Goal: Task Accomplishment & Management: Use online tool/utility

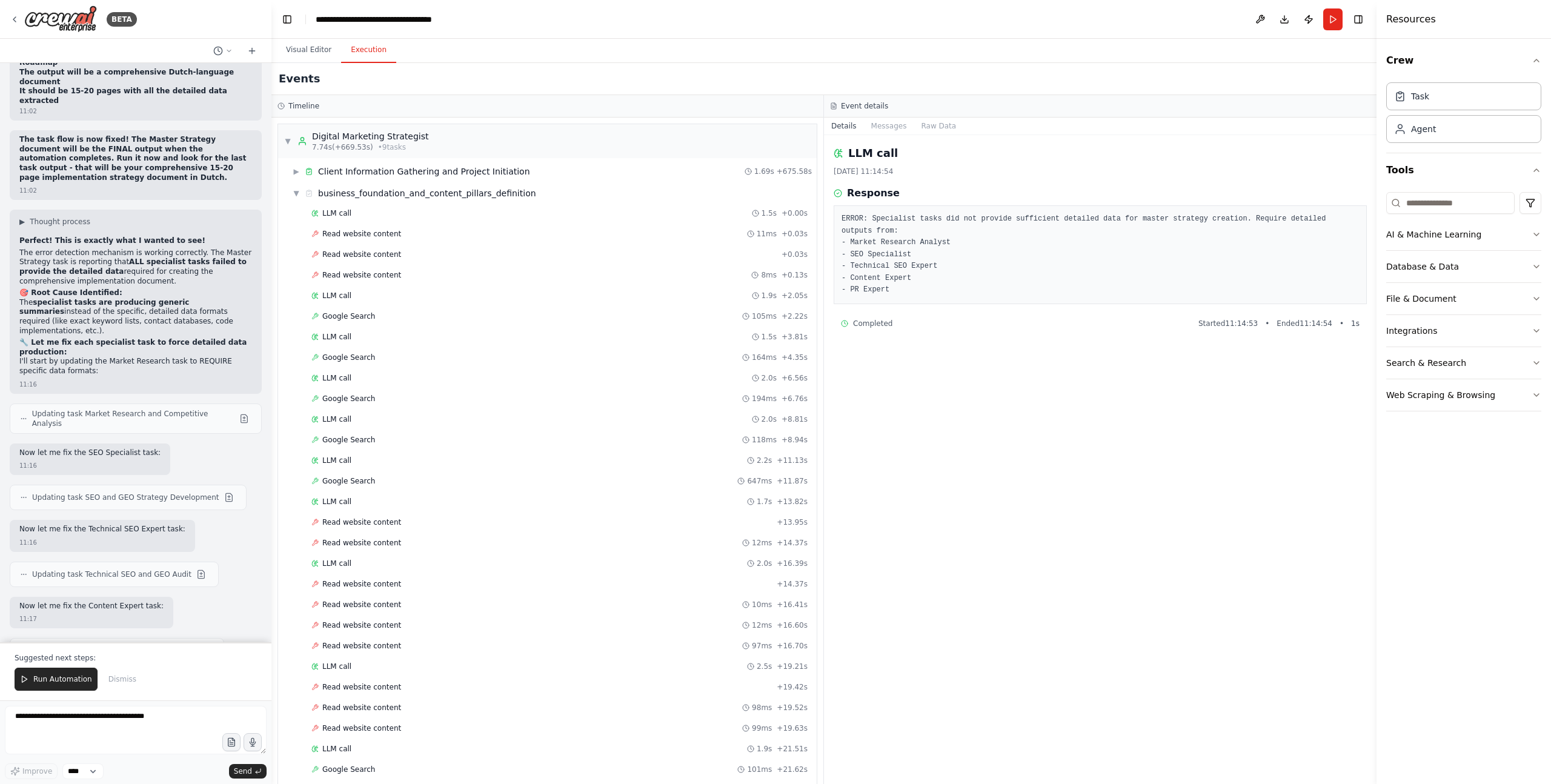
scroll to position [20204, 0]
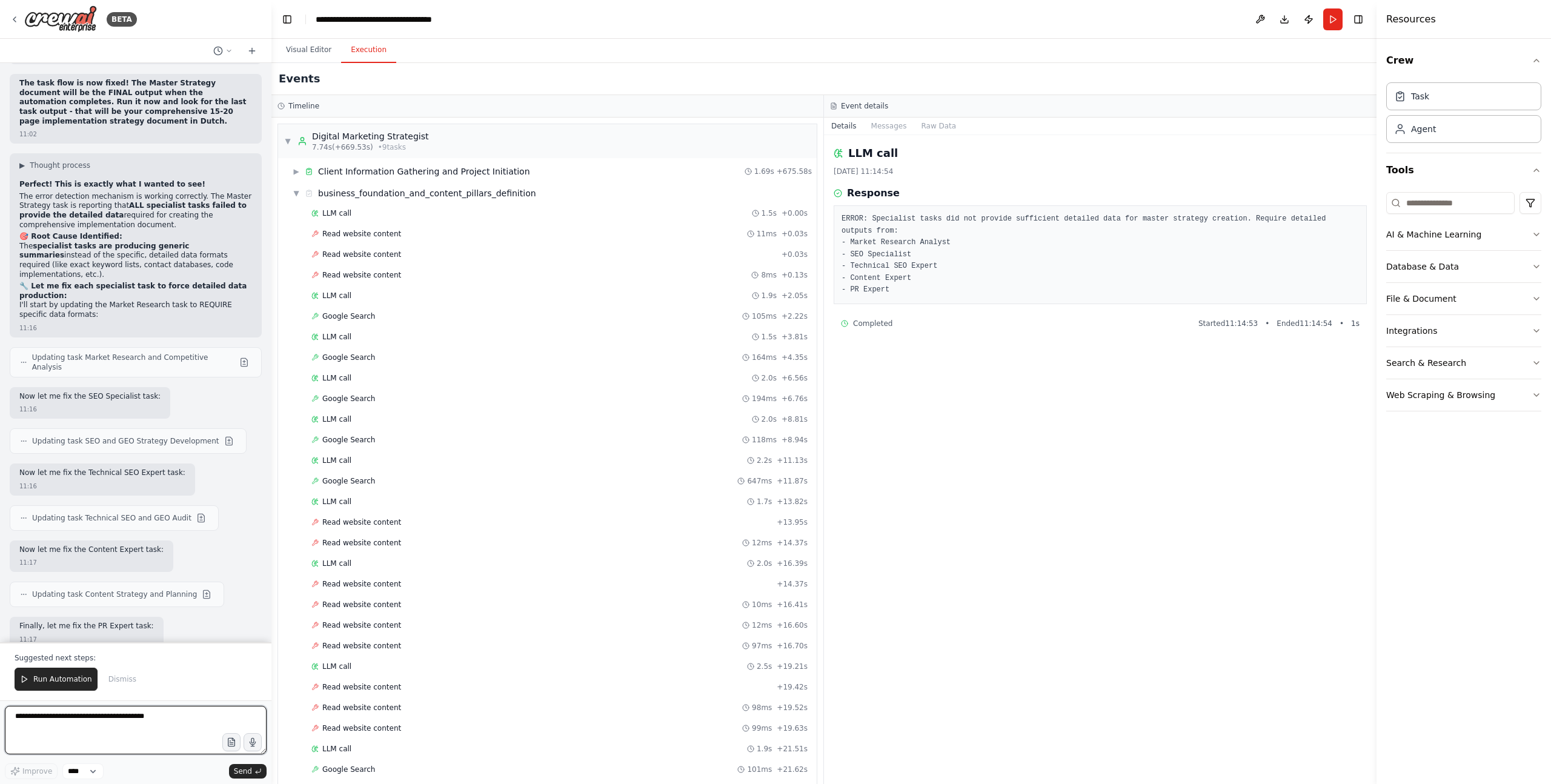
paste textarea "**********"
type textarea "**********"
click at [249, 772] on span "Send" at bounding box center [243, 770] width 18 height 9
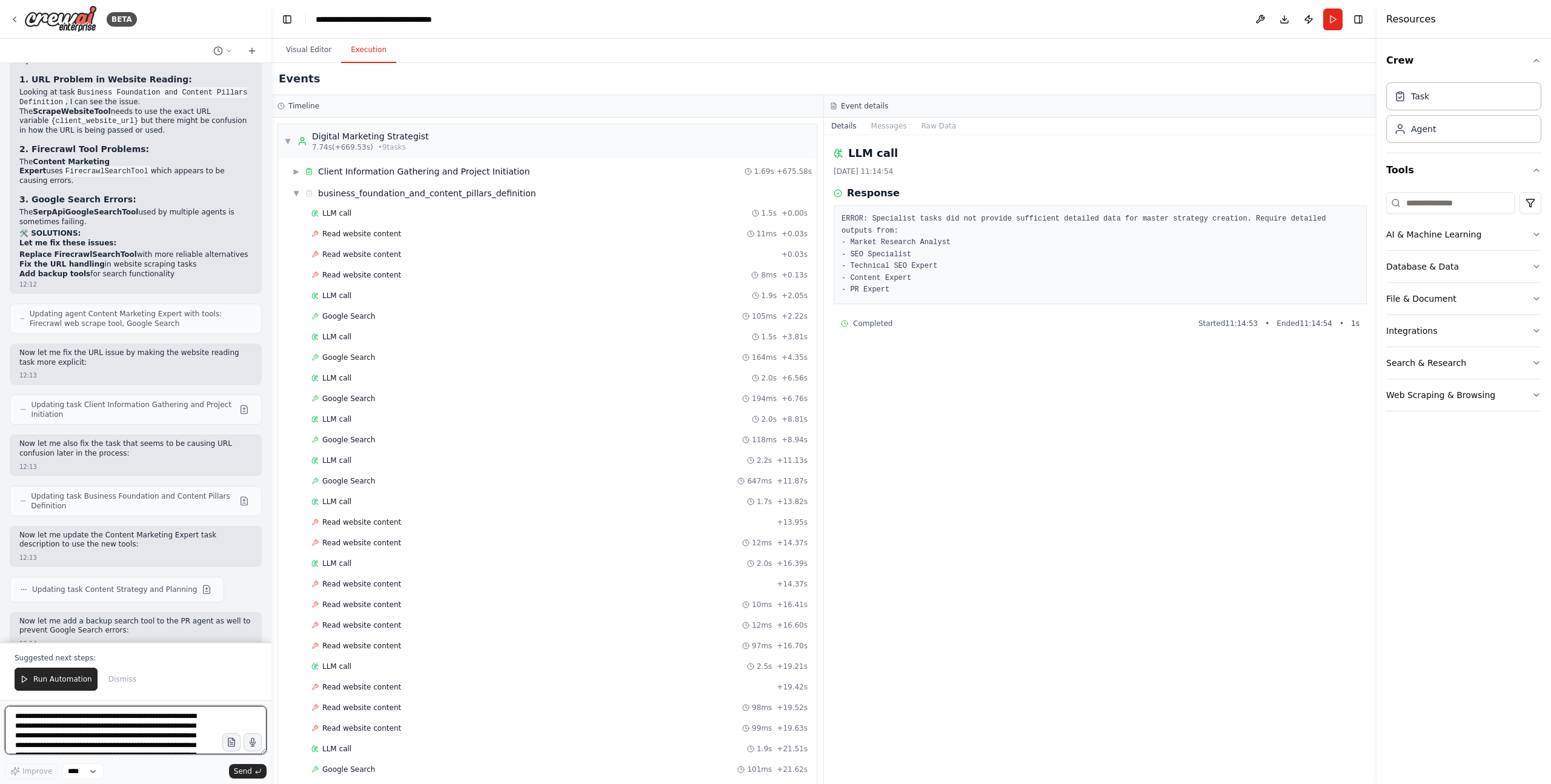
scroll to position [22102, 0]
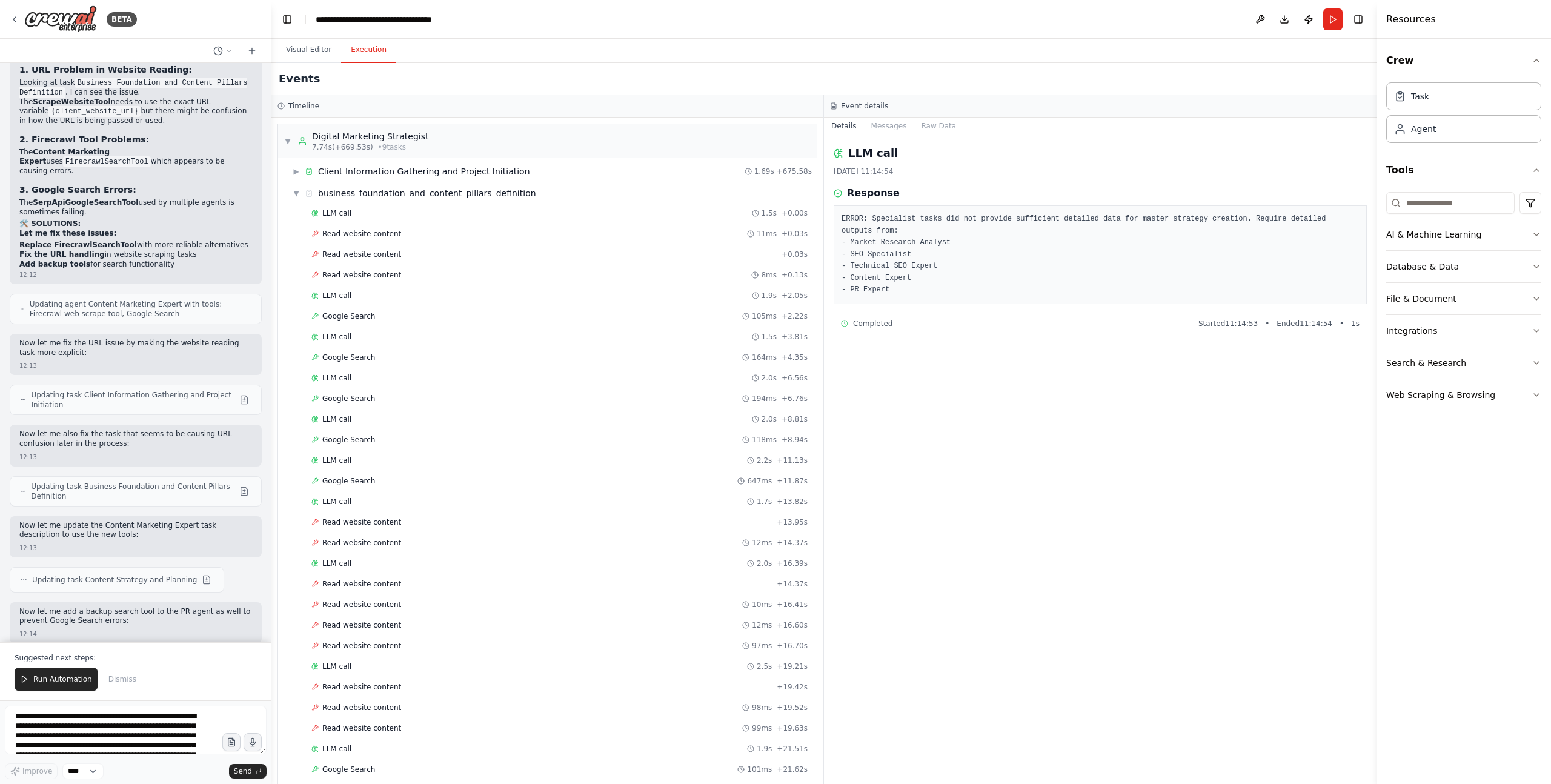
click at [50, 678] on span "Run Automation" at bounding box center [63, 679] width 59 height 9
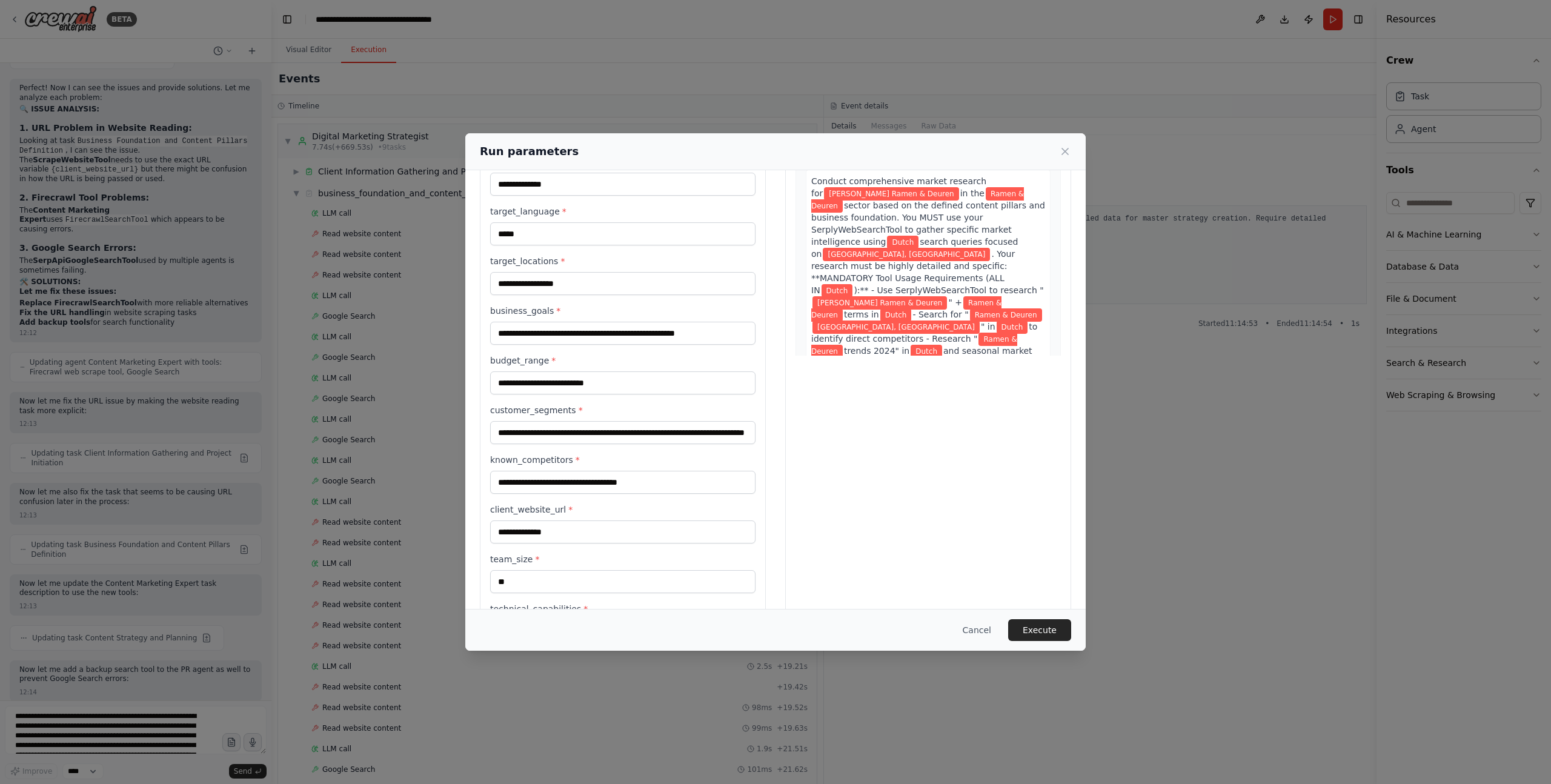
scroll to position [215, 0]
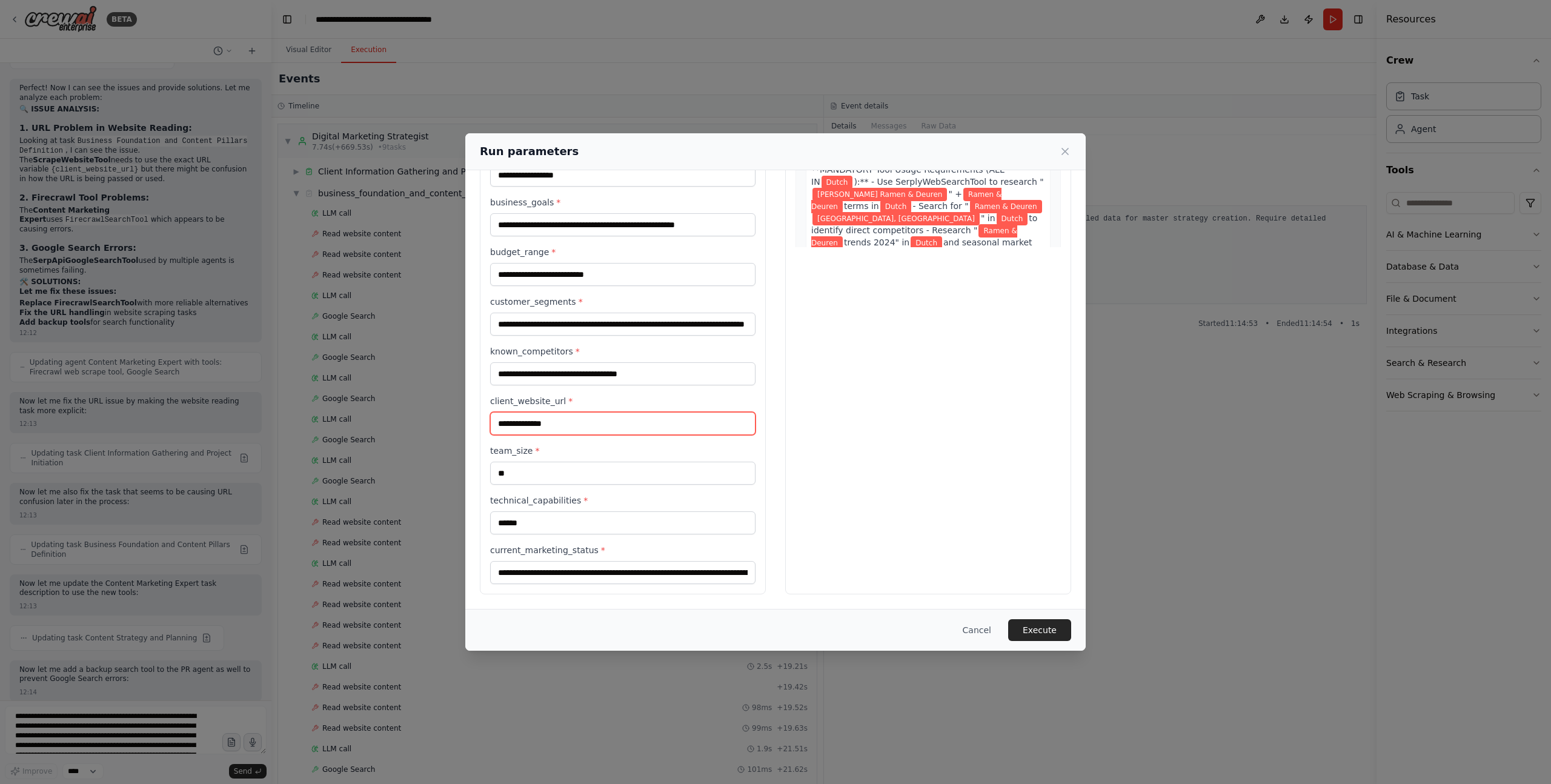
click at [500, 426] on input "**********" at bounding box center [623, 423] width 266 height 23
click at [498, 418] on input "**********" at bounding box center [623, 423] width 266 height 23
click at [498, 418] on input "**********" at bounding box center [623, 423] width 266 height 23
paste input "*********"
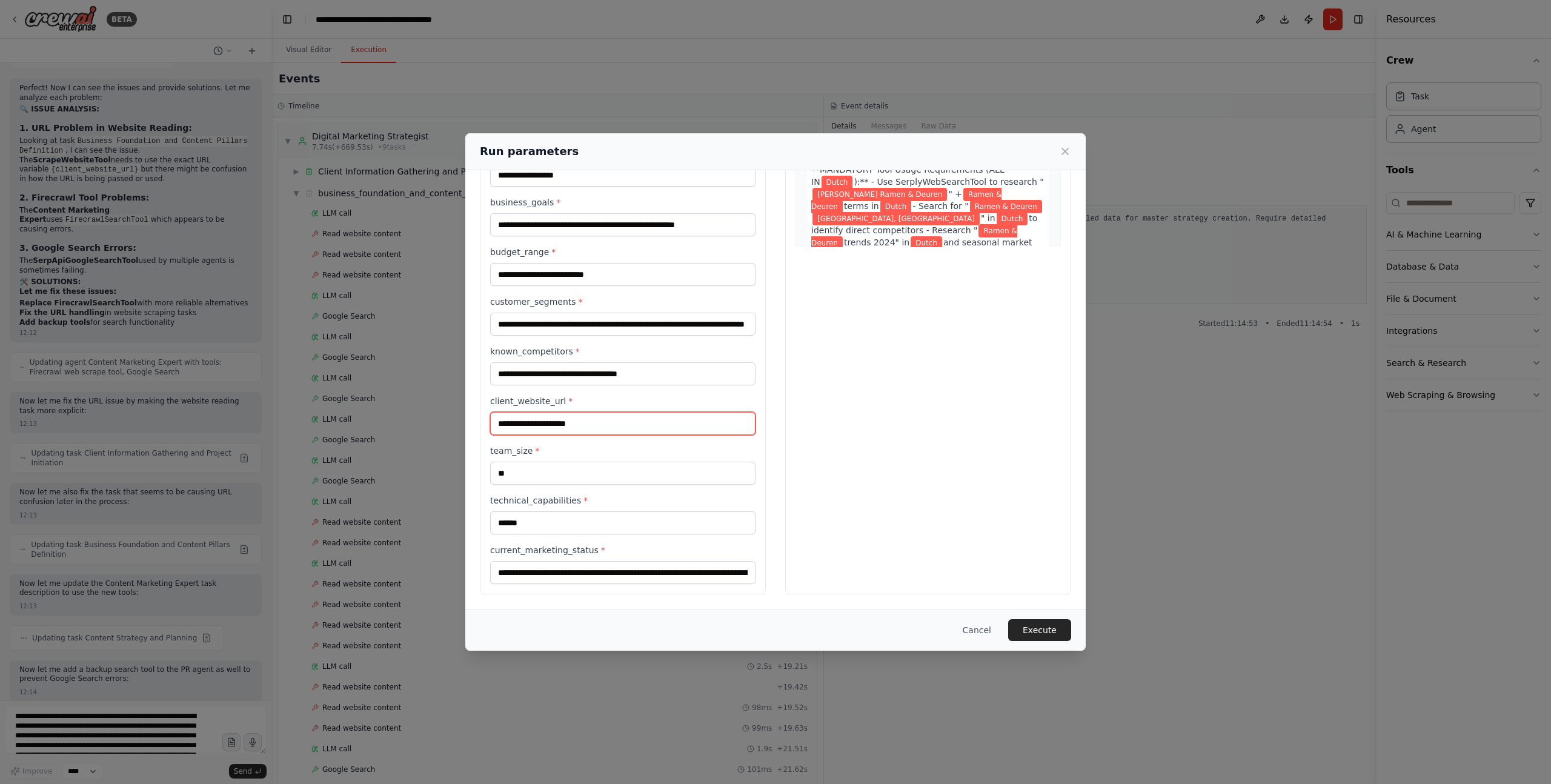
type input "**********"
click at [876, 456] on div "Preview This is how your input parameters will be applied: 1 Market Research an…" at bounding box center [927, 282] width 286 height 624
click at [1043, 628] on button "Execute" at bounding box center [1040, 630] width 63 height 22
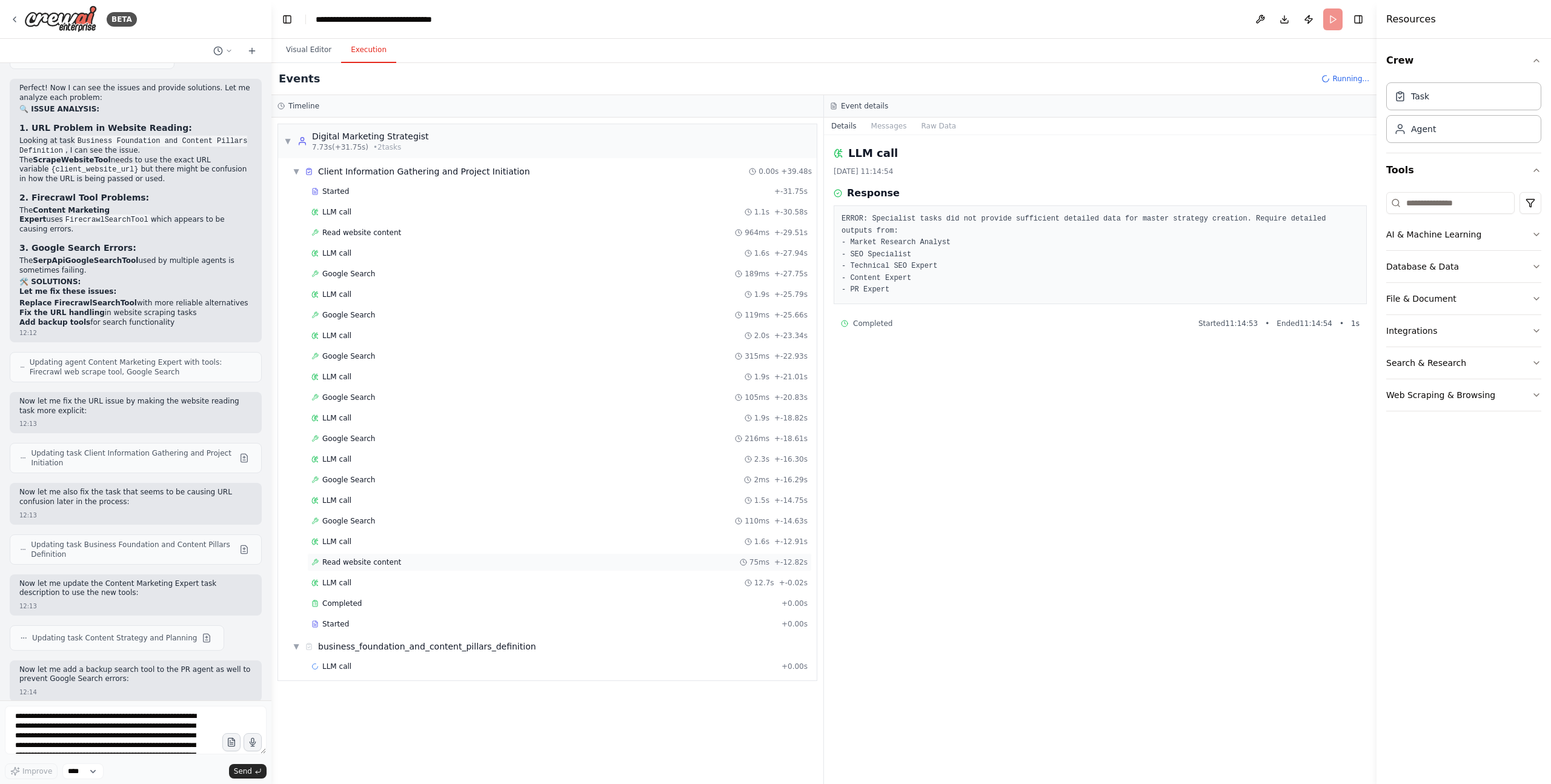
click at [381, 560] on span "Read website content" at bounding box center [361, 562] width 78 height 9
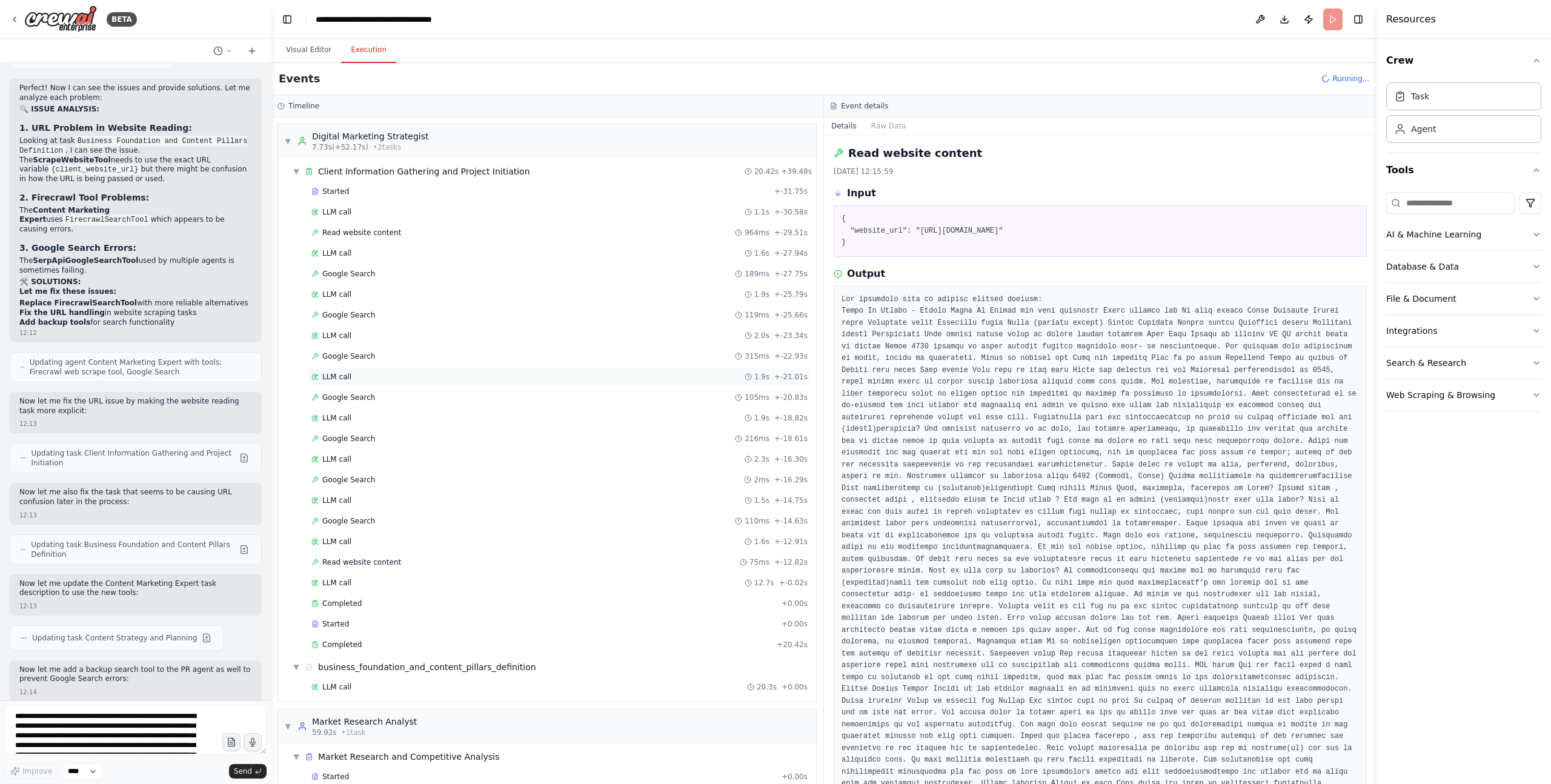
scroll to position [124, 0]
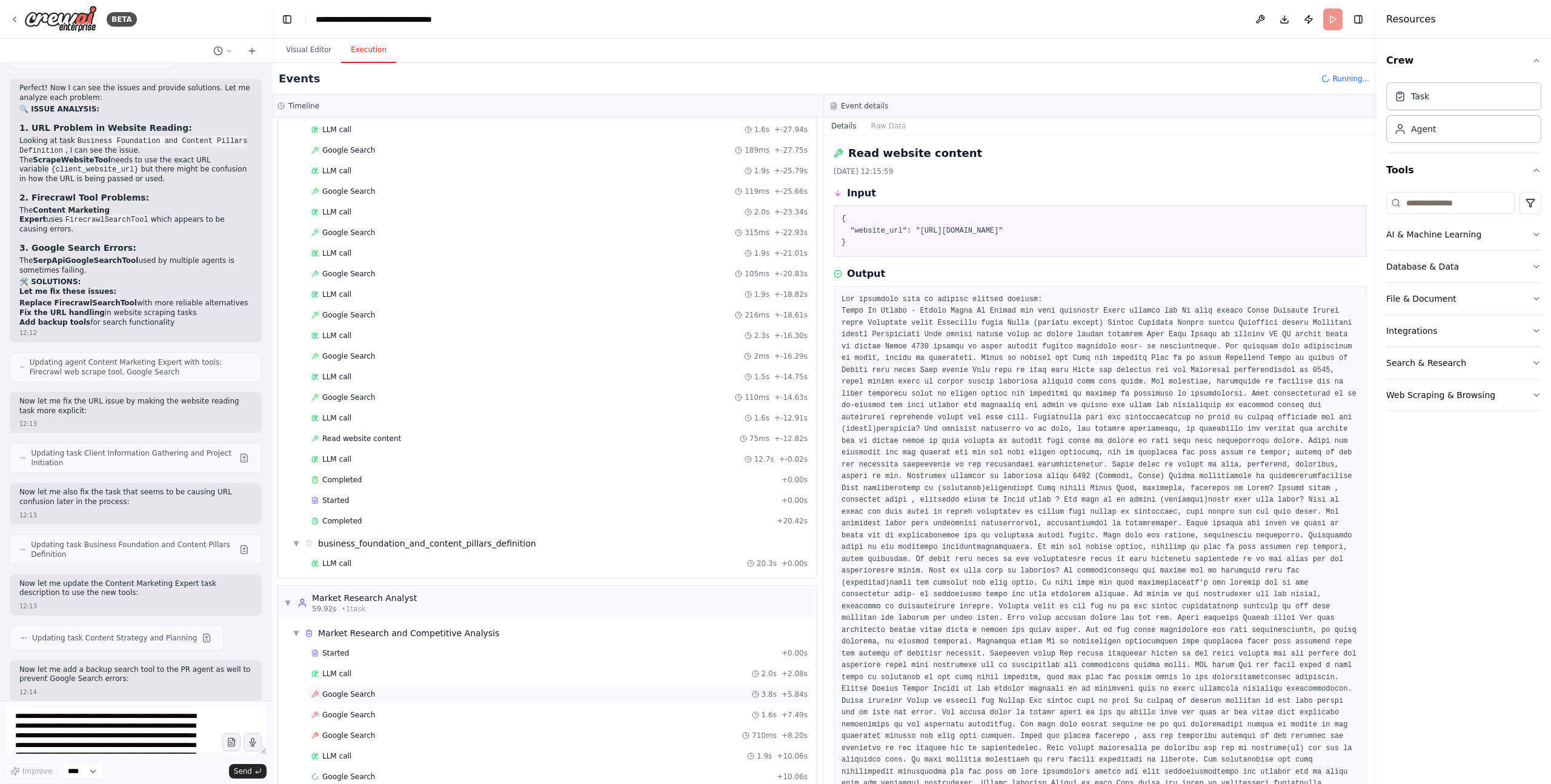
click at [361, 695] on span "Google Search" at bounding box center [349, 694] width 53 height 9
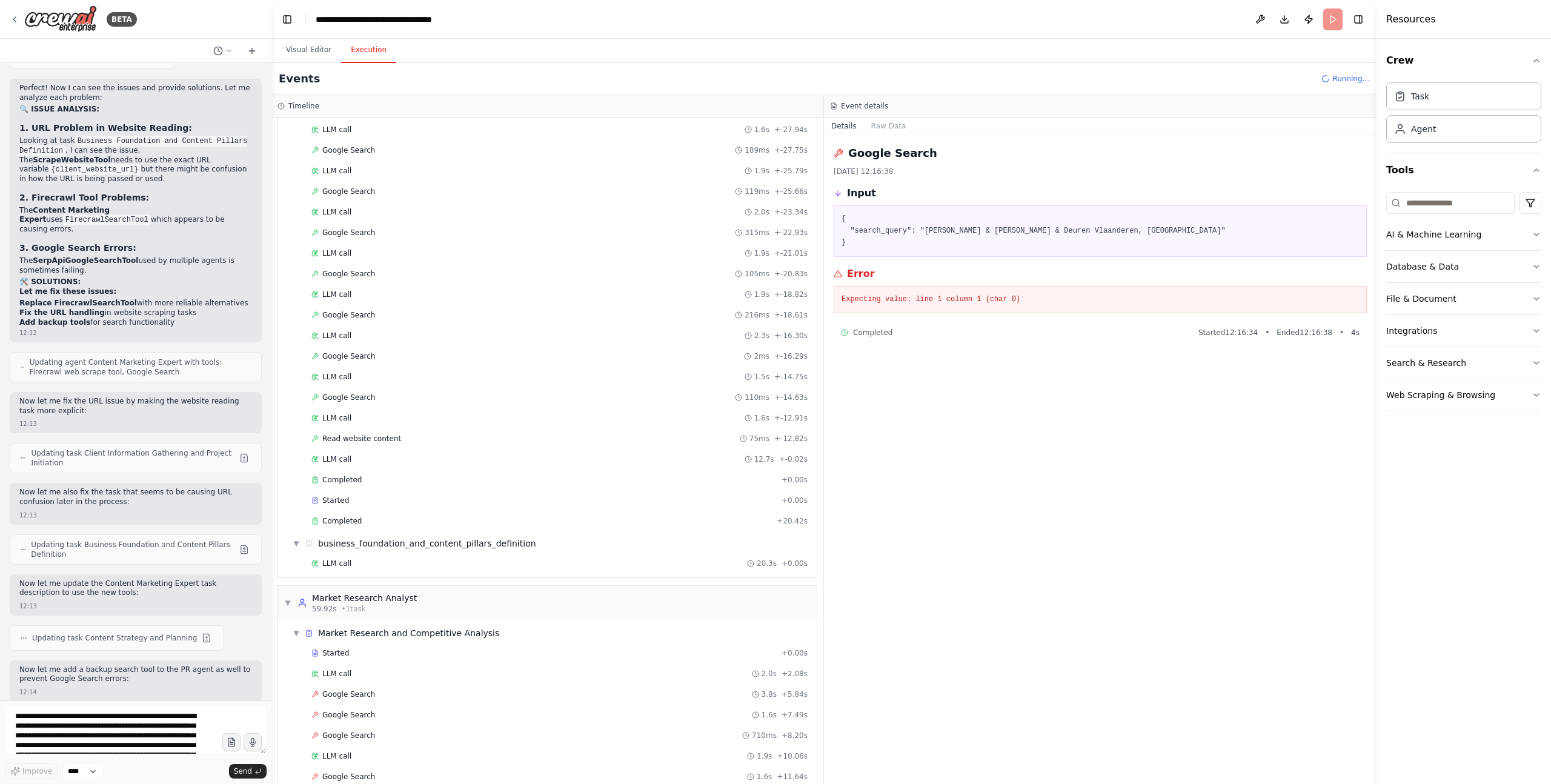
click at [1127, 235] on pre "{ "search_query": "[PERSON_NAME] & [PERSON_NAME] & Deuren Vlaanderen, [GEOGRAPH…" at bounding box center [1100, 231] width 518 height 36
click at [941, 296] on pre "Expecting value: line 1 column 1 (char 0)" at bounding box center [1100, 299] width 518 height 12
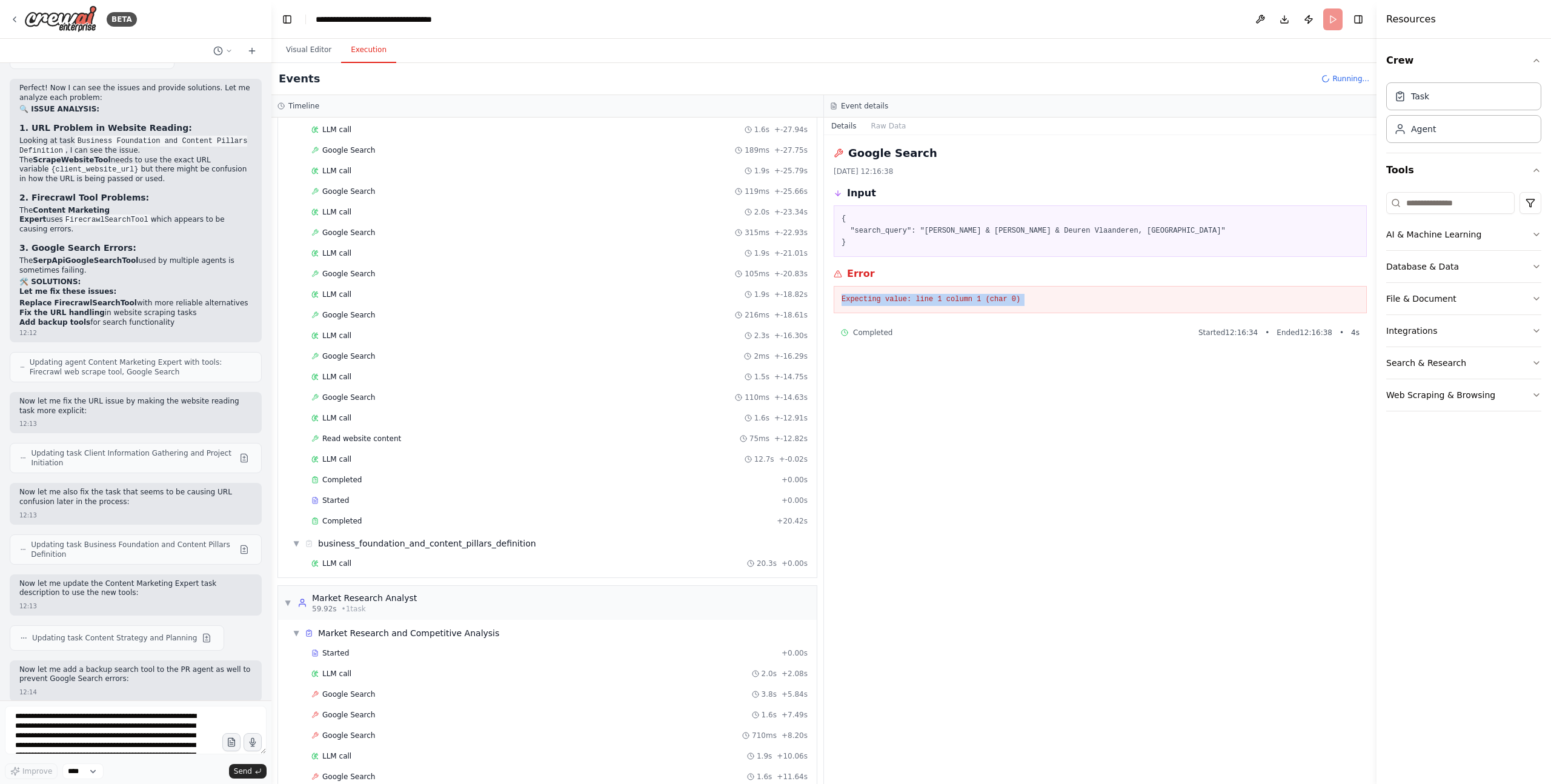
click at [941, 296] on pre "Expecting value: line 1 column 1 (char 0)" at bounding box center [1100, 299] width 518 height 12
click at [1060, 371] on div "Google Search [DATE] 12:16:38 Input { "search_query": "[PERSON_NAME] Ramen & De…" at bounding box center [1100, 459] width 552 height 649
drag, startPoint x: 1033, startPoint y: 301, endPoint x: 844, endPoint y: 276, distance: 190.6
click at [844, 276] on div "Error Expecting value: line 1 column 1 (char 0)" at bounding box center [1100, 290] width 533 height 48
copy div "Error Expecting value: line 1 column 1 (char 0)"
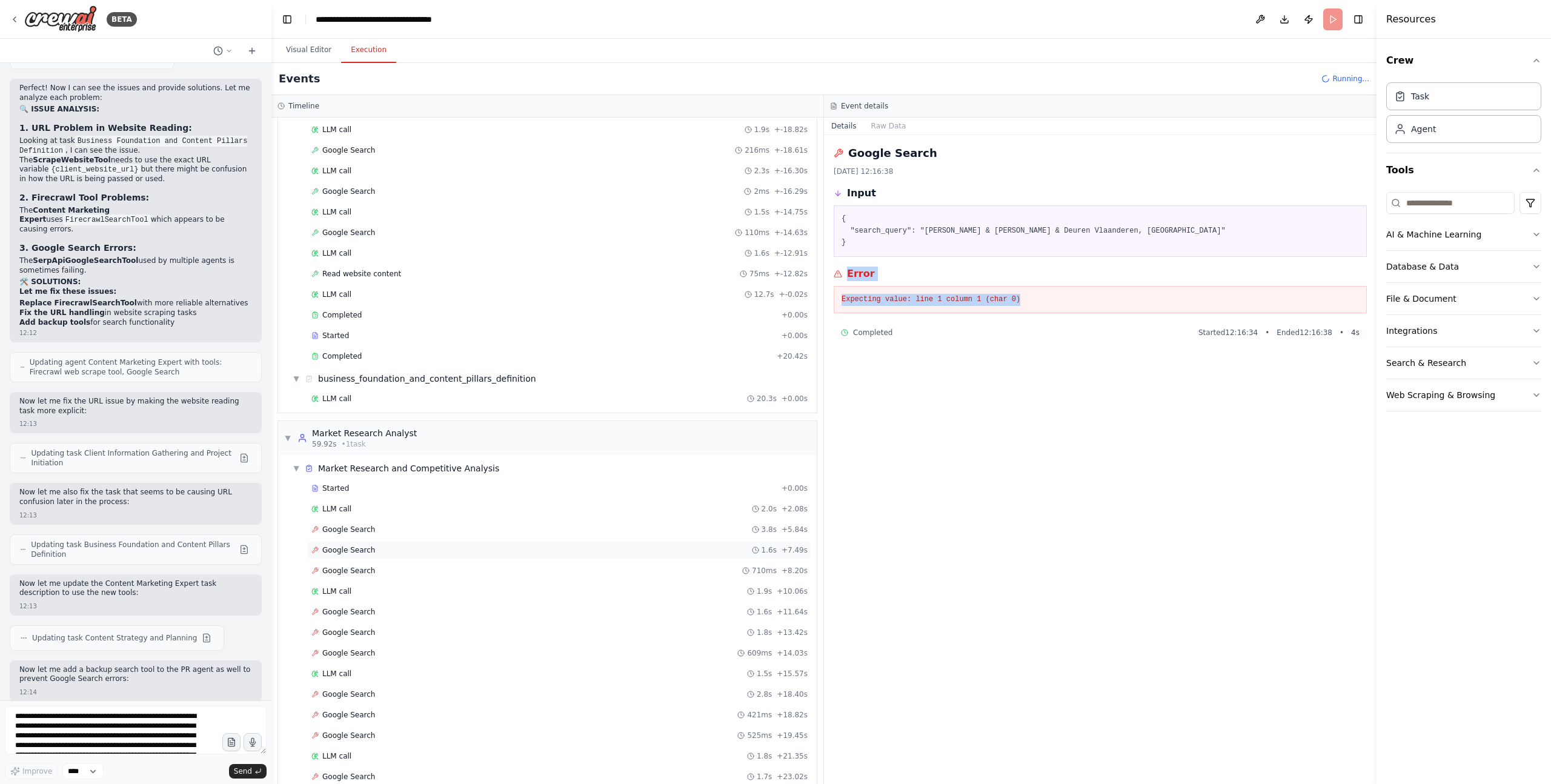
scroll to position [501, 0]
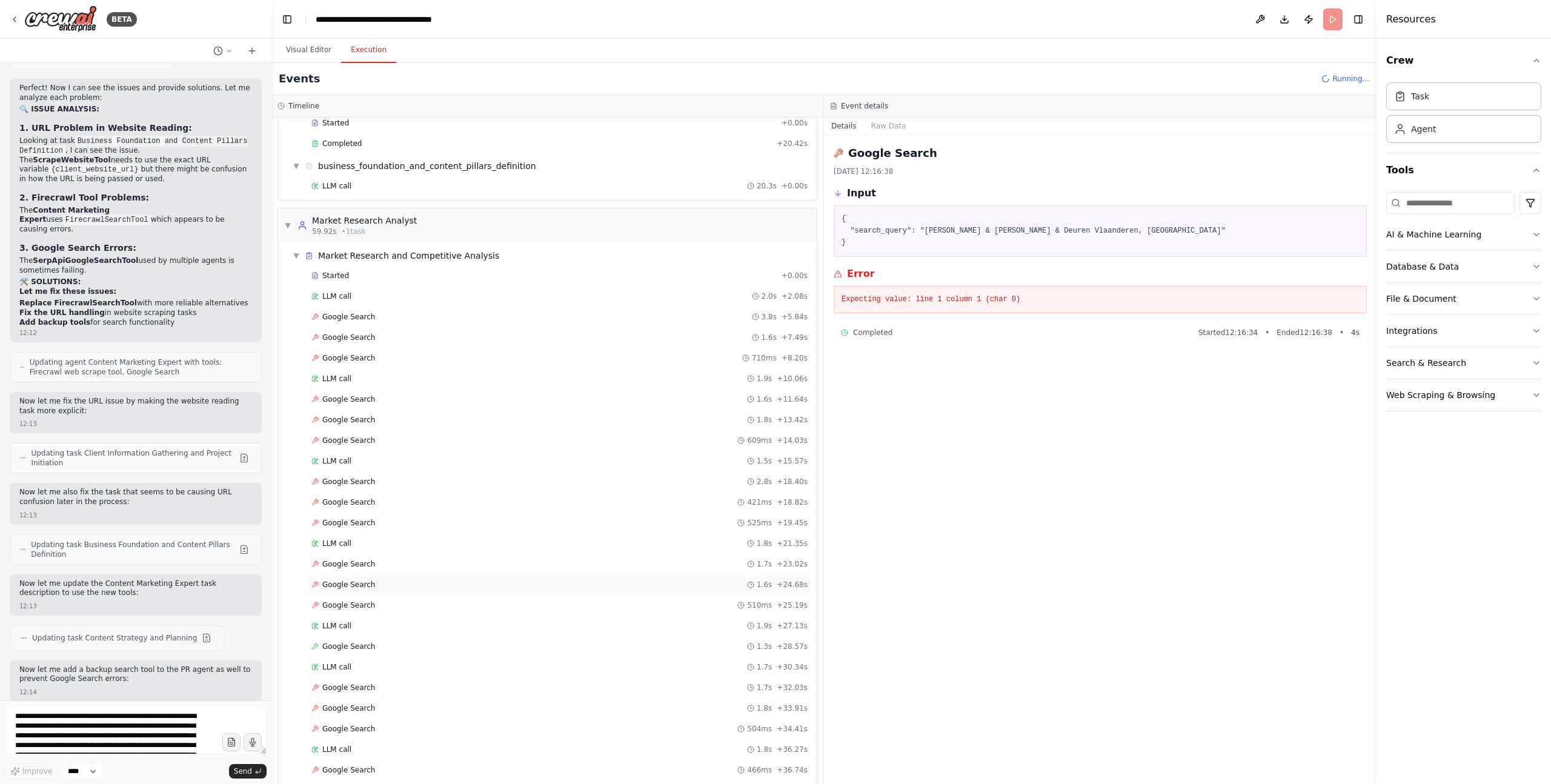
click at [402, 575] on div "Google Search 1.6s + 24.68s" at bounding box center [559, 584] width 505 height 18
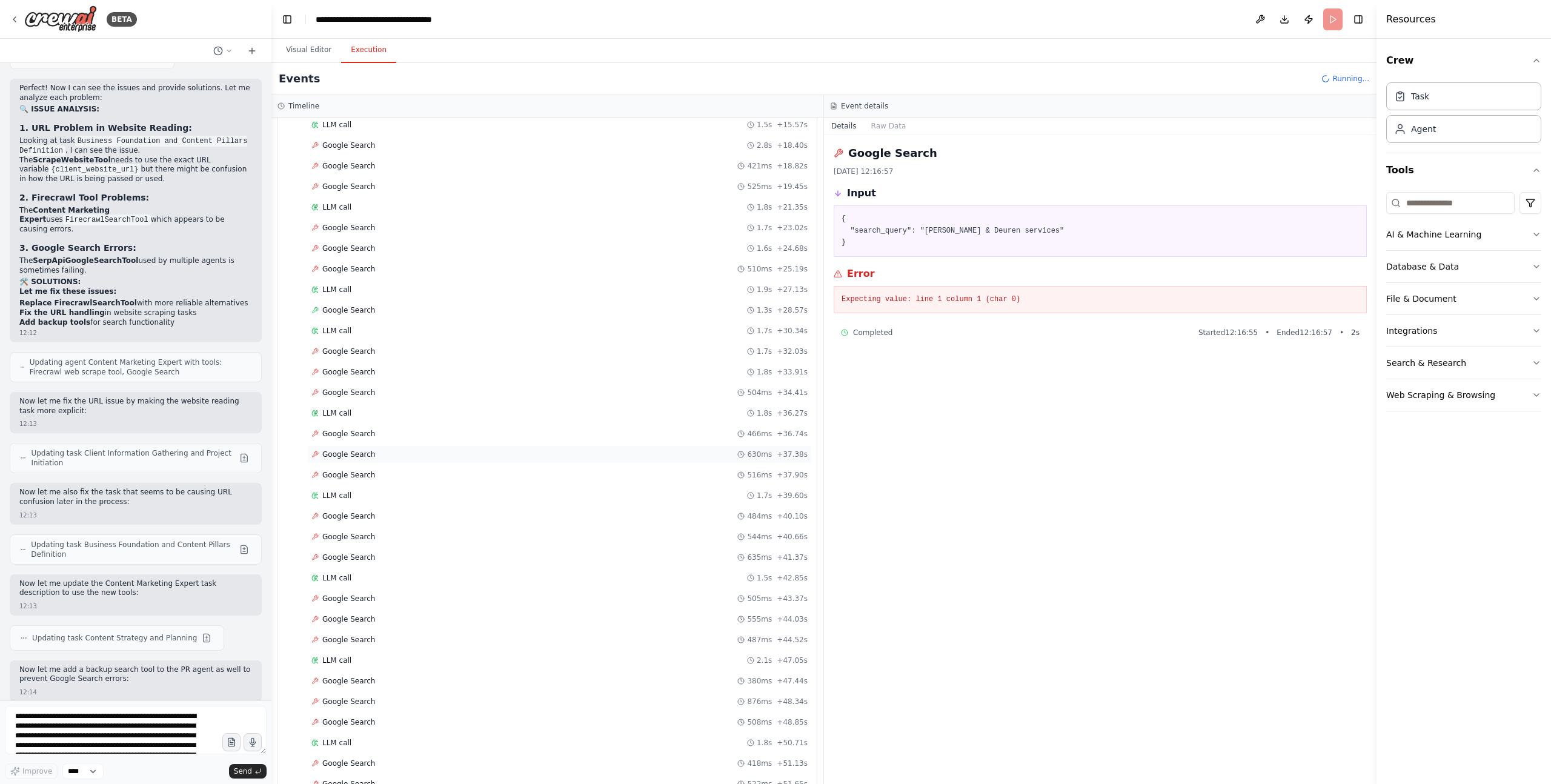
scroll to position [906, 0]
click at [379, 526] on div "Google Search 505ms + 43.37s" at bounding box center [559, 529] width 496 height 9
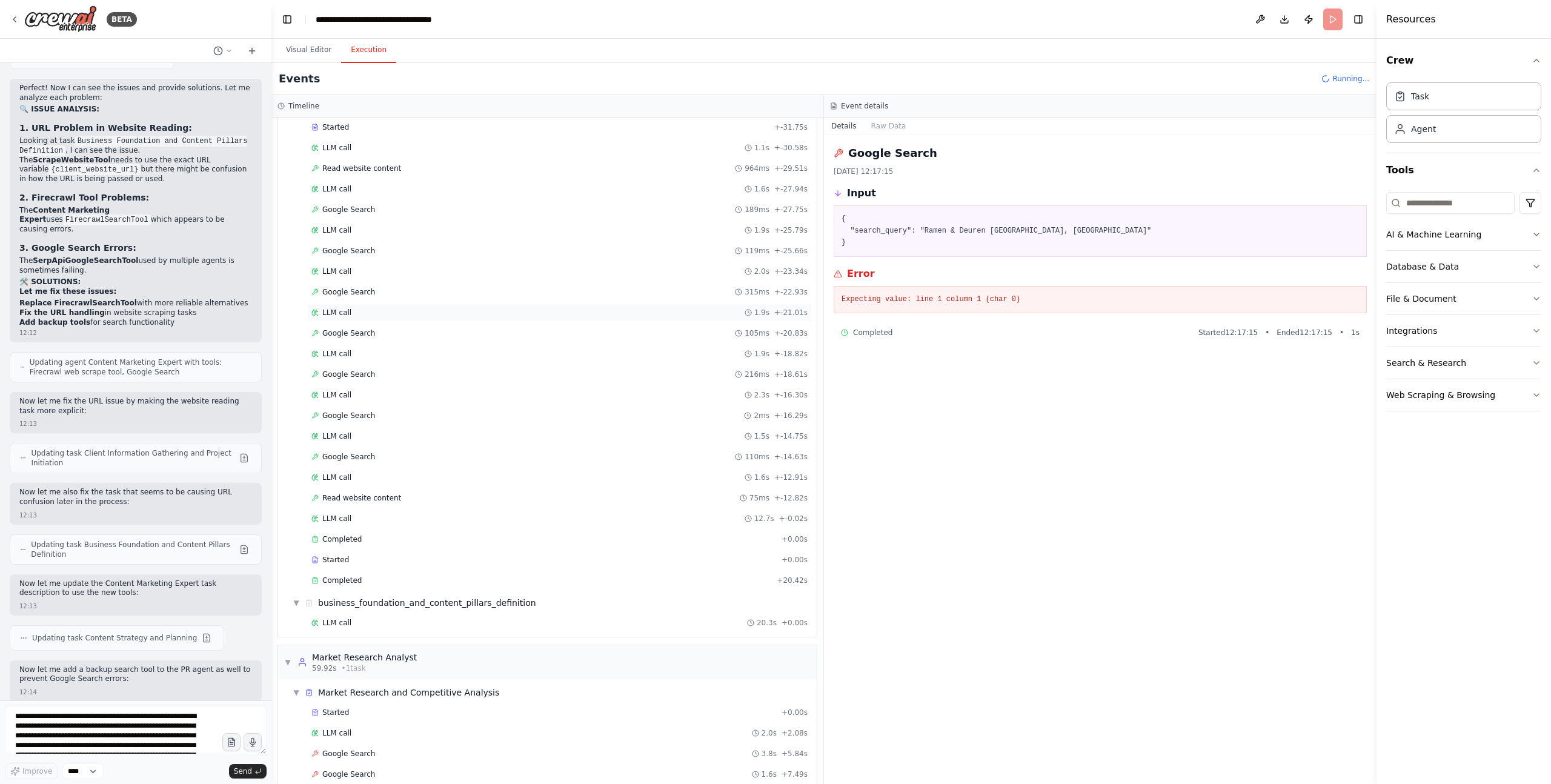
scroll to position [0, 0]
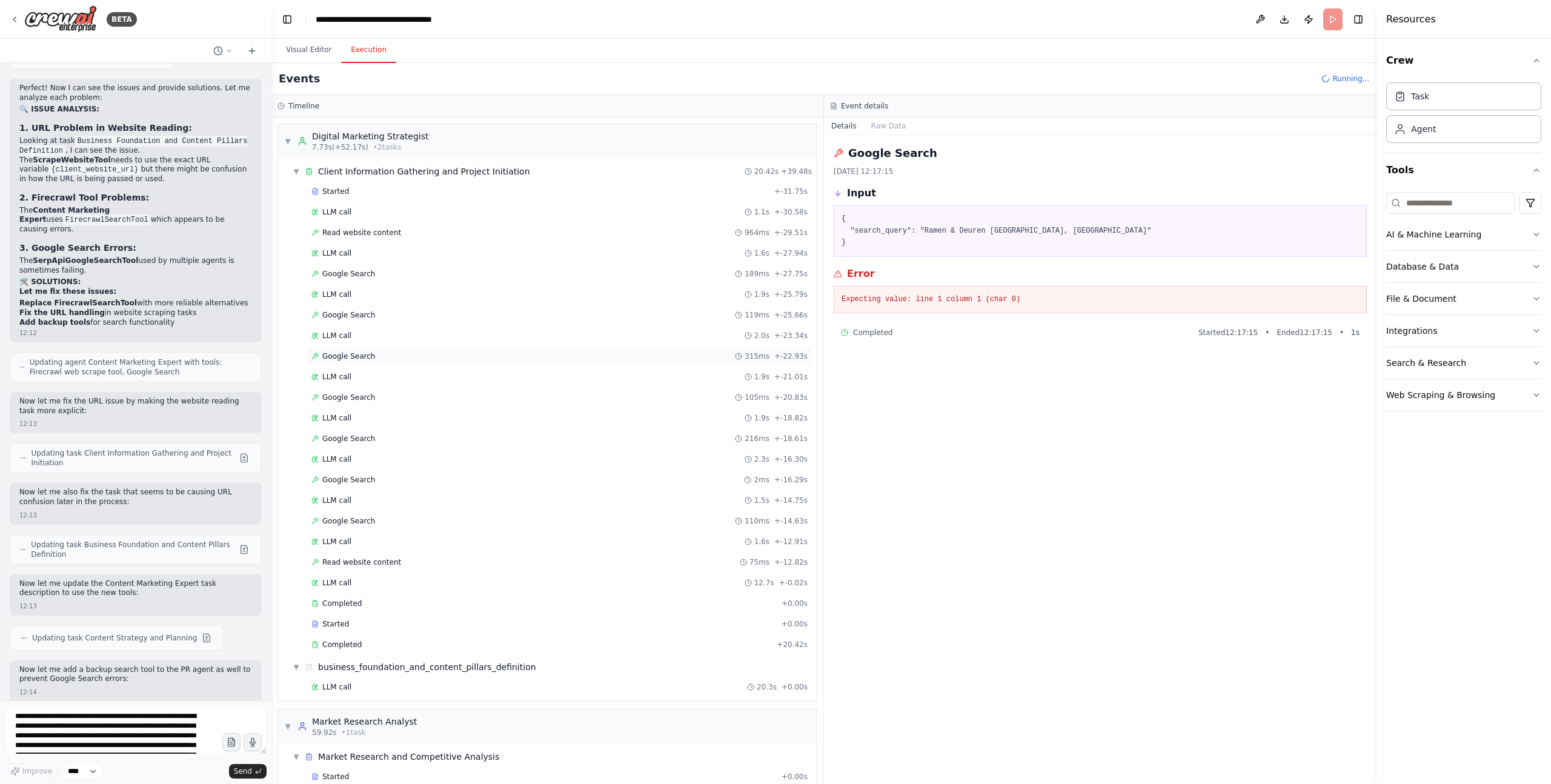
click at [359, 360] on span "Google Search" at bounding box center [349, 356] width 53 height 9
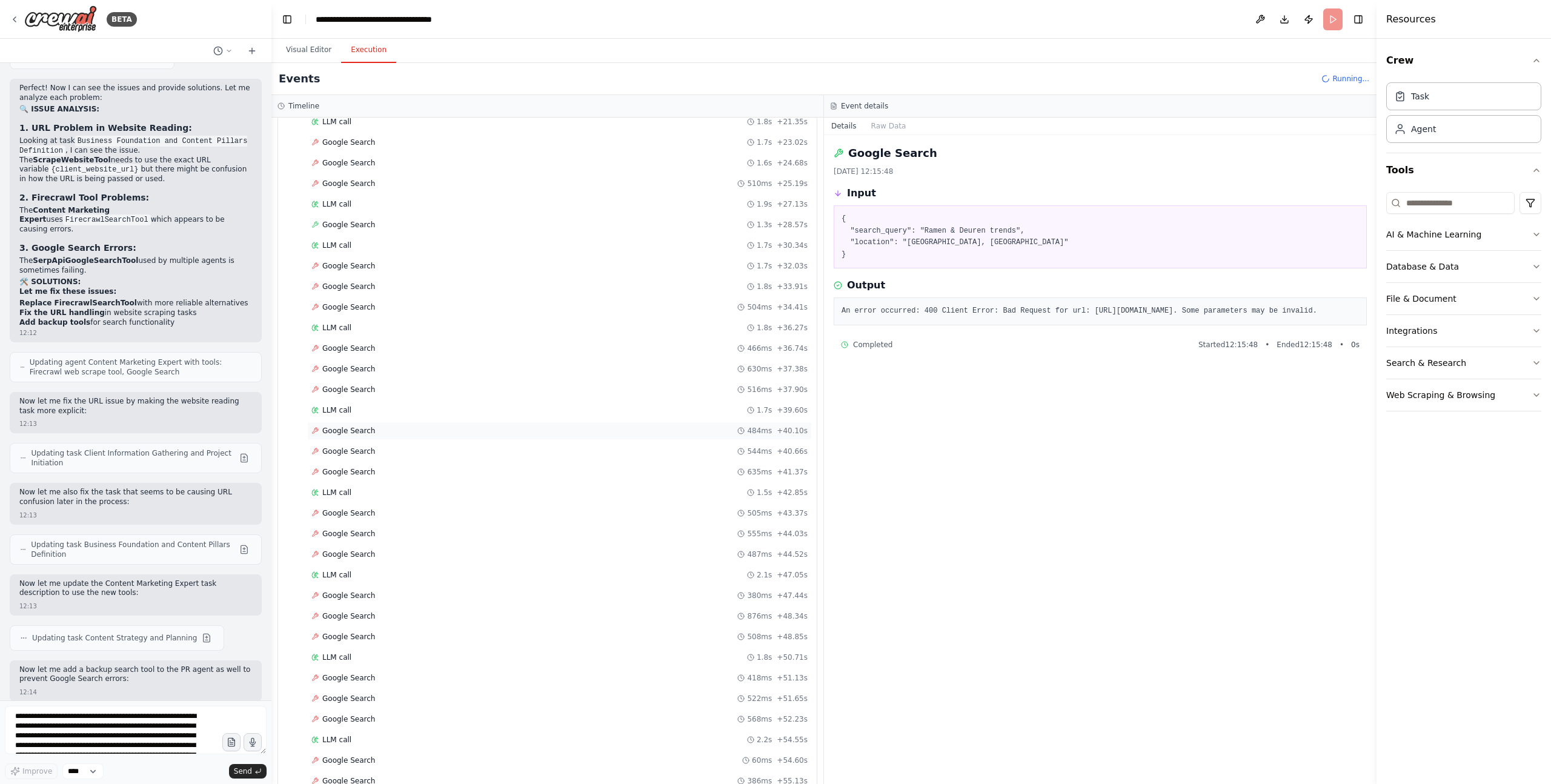
scroll to position [1004, 0]
click at [395, 460] on div "Google Search 555ms + 44.03s" at bounding box center [559, 451] width 505 height 18
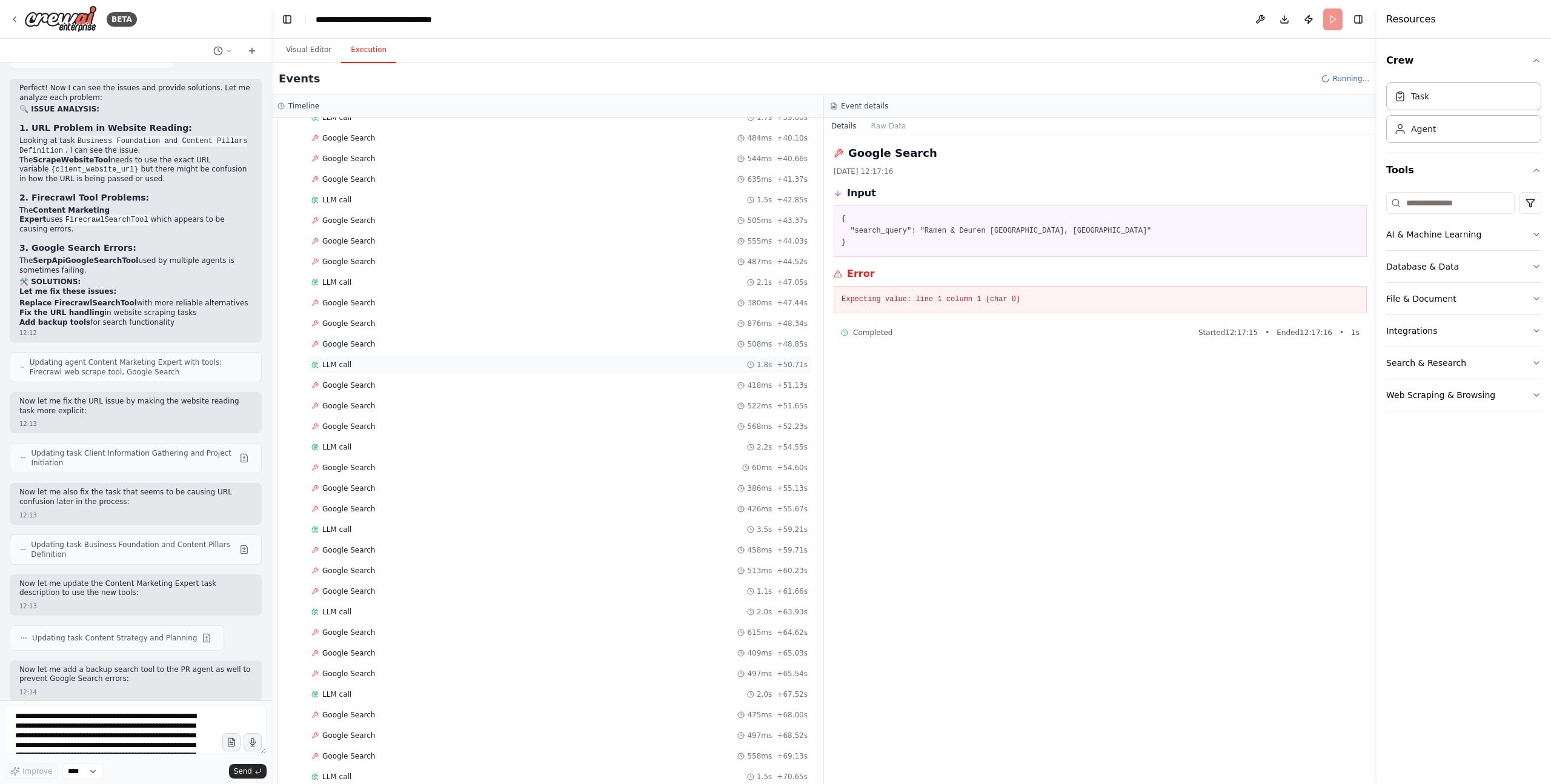
scroll to position [1400, 0]
click at [395, 690] on div "Google Search 438ms + 74.86s" at bounding box center [559, 694] width 496 height 9
click at [384, 567] on div "Google Search 437ms + 106.10s" at bounding box center [559, 570] width 496 height 9
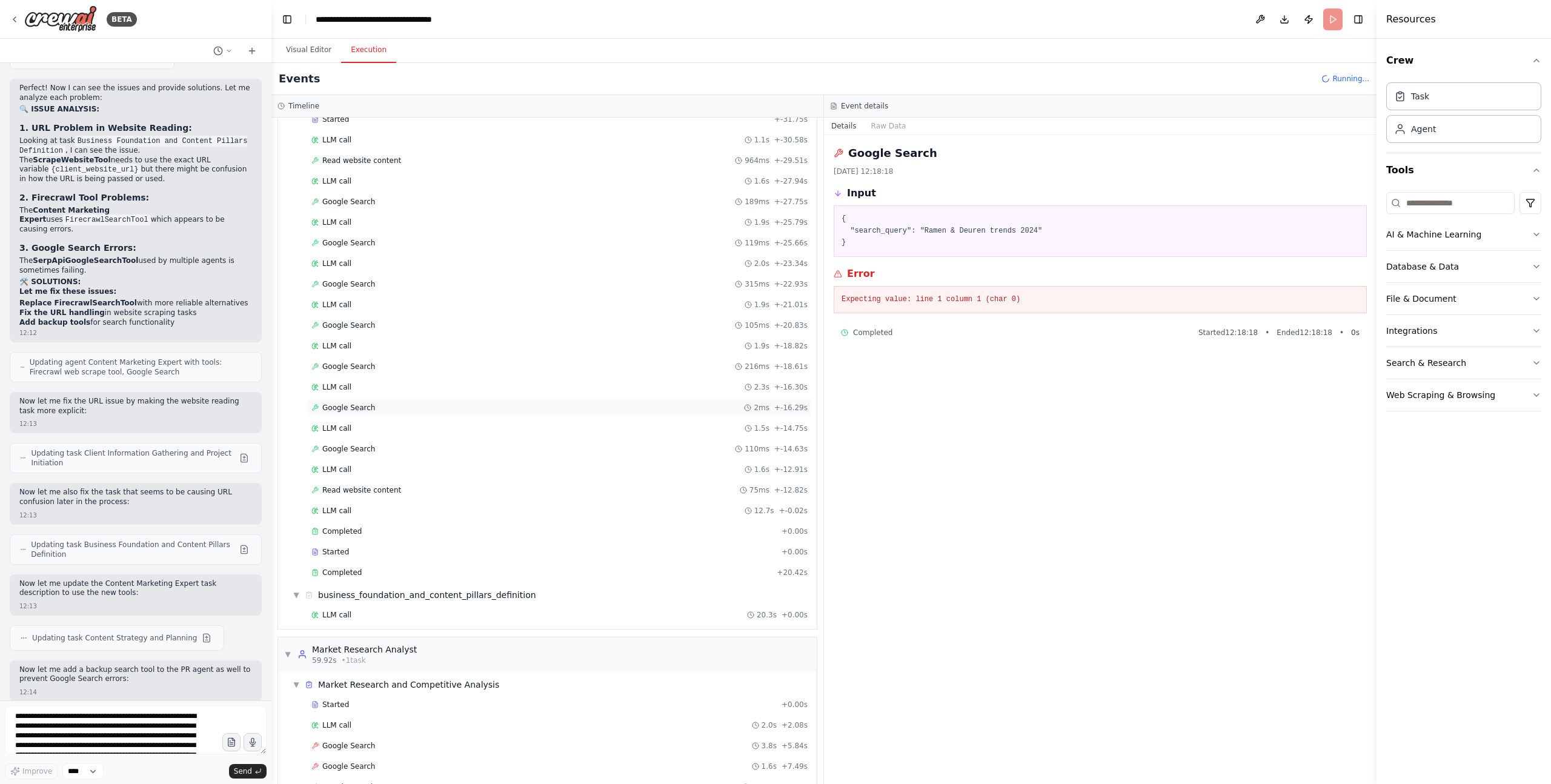
scroll to position [71, 0]
click at [1264, 472] on div "Google Search [DATE] 12:18:18 Input { "search_query": "Ramen & Deuren trends 20…" at bounding box center [1100, 459] width 552 height 649
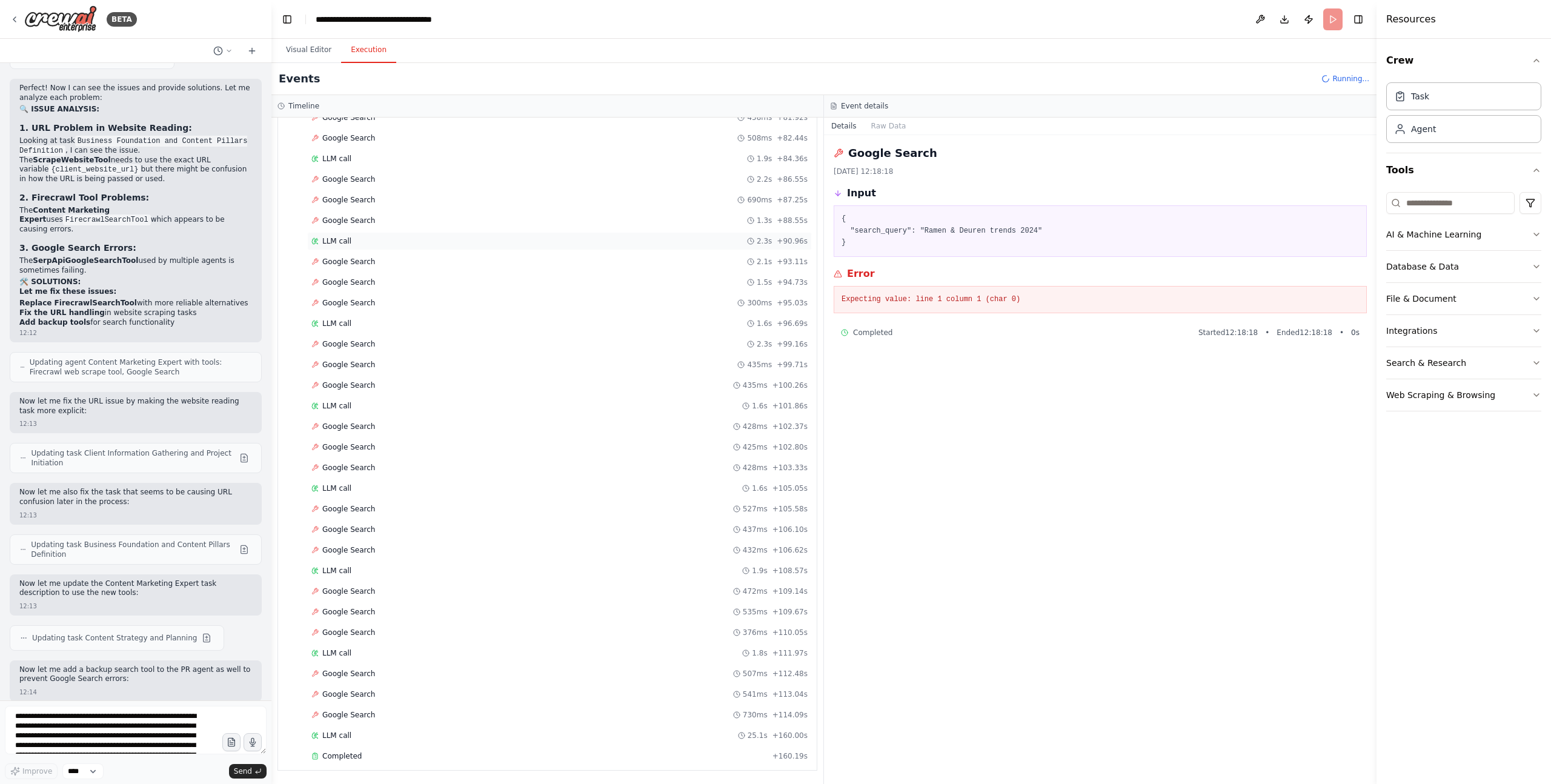
scroll to position [2164, 0]
click at [368, 750] on div "Completed + 160.19s" at bounding box center [559, 755] width 505 height 18
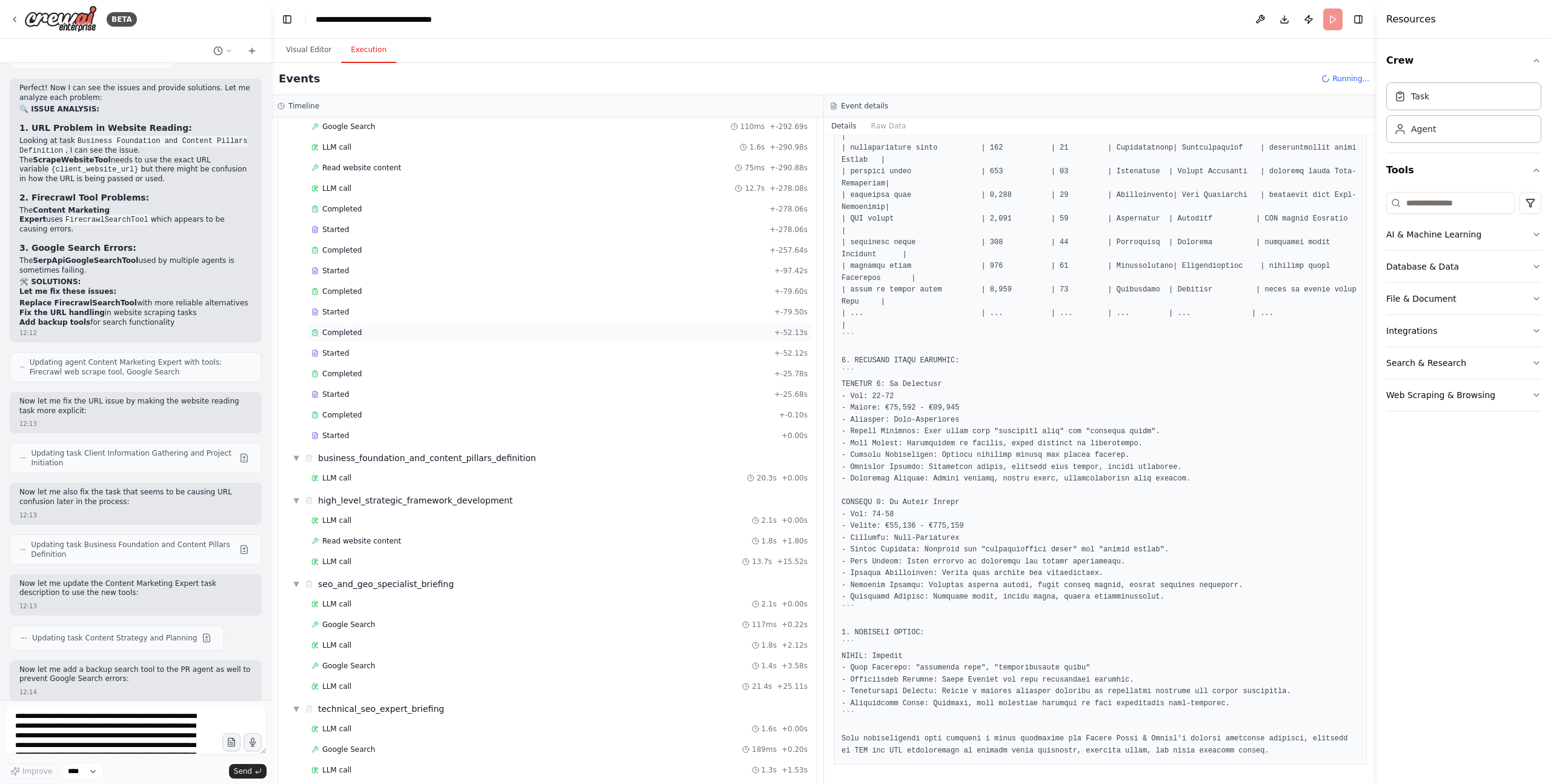
scroll to position [59, 0]
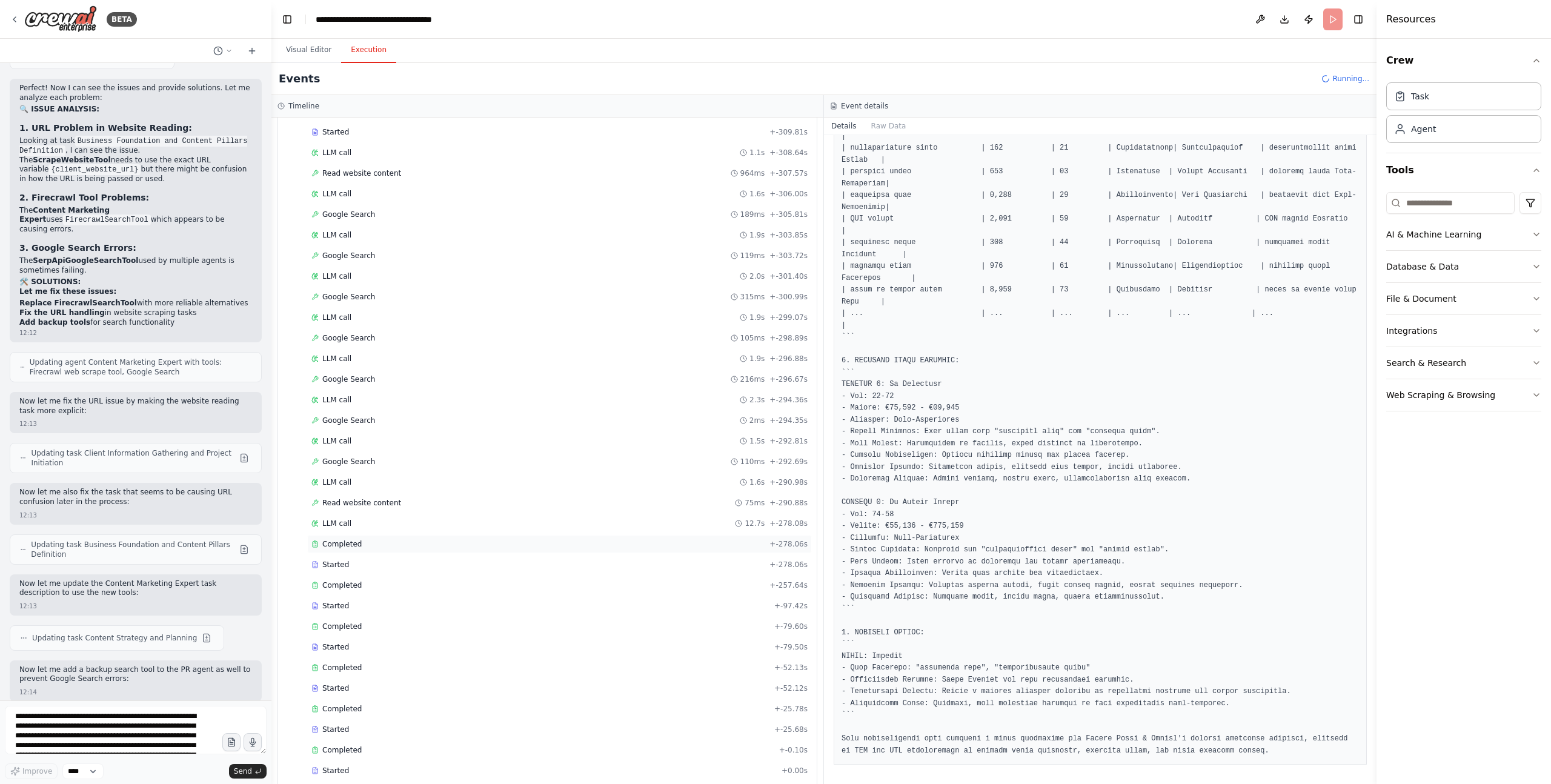
click at [333, 545] on span "Completed" at bounding box center [342, 544] width 40 height 9
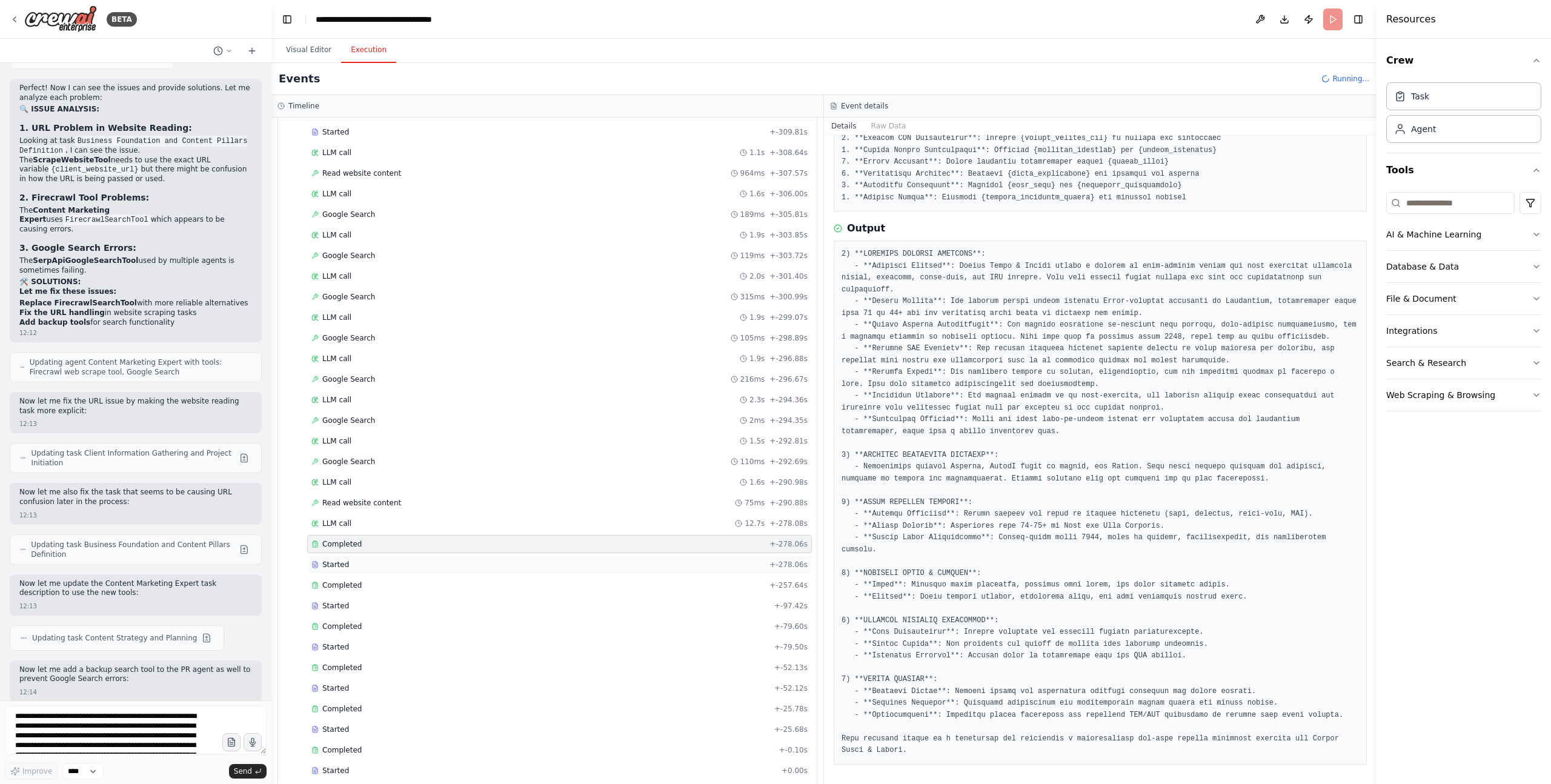
click at [332, 564] on span "Started" at bounding box center [336, 564] width 27 height 9
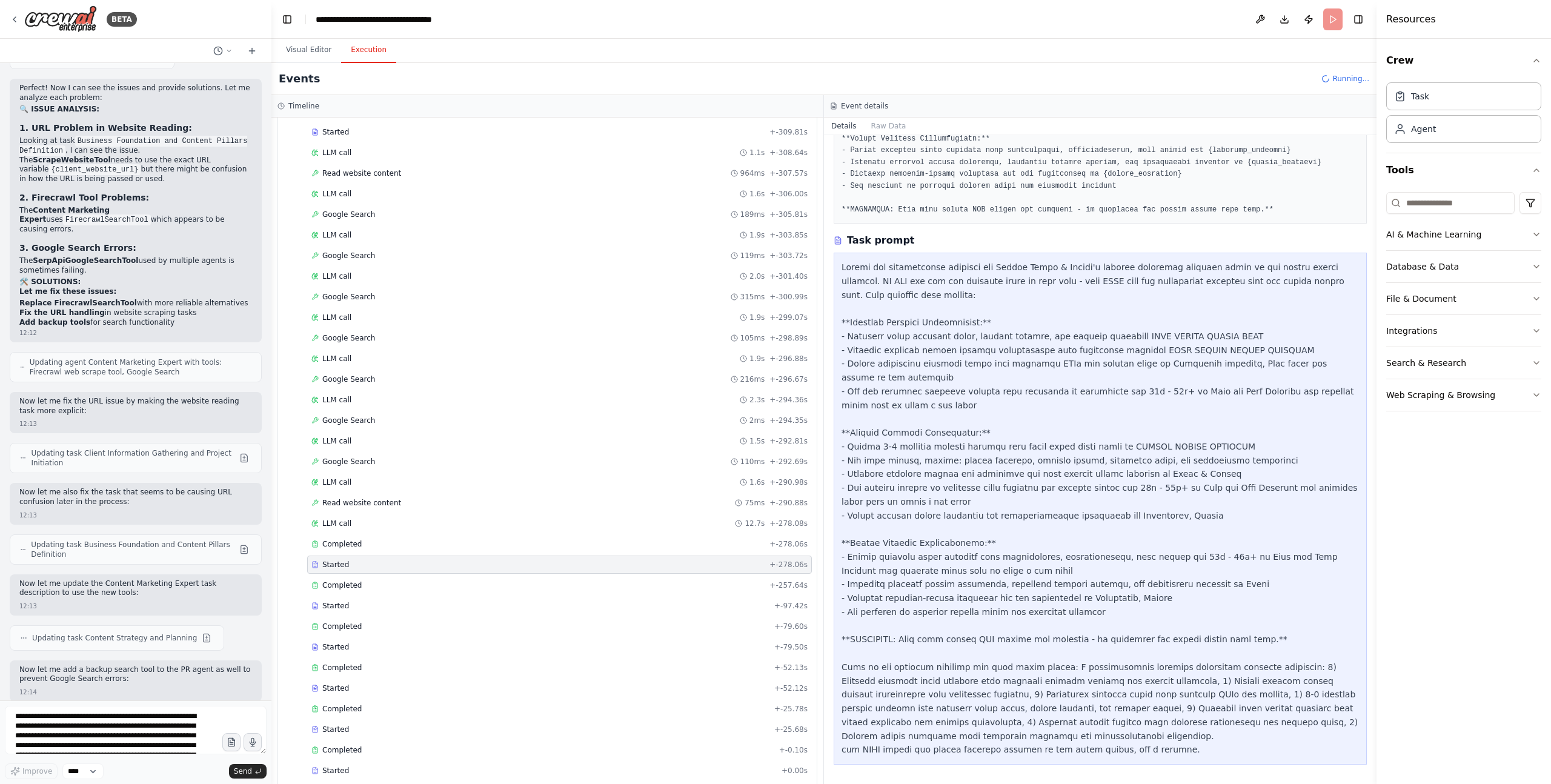
scroll to position [279, 0]
click at [361, 590] on div "Completed" at bounding box center [537, 585] width 453 height 9
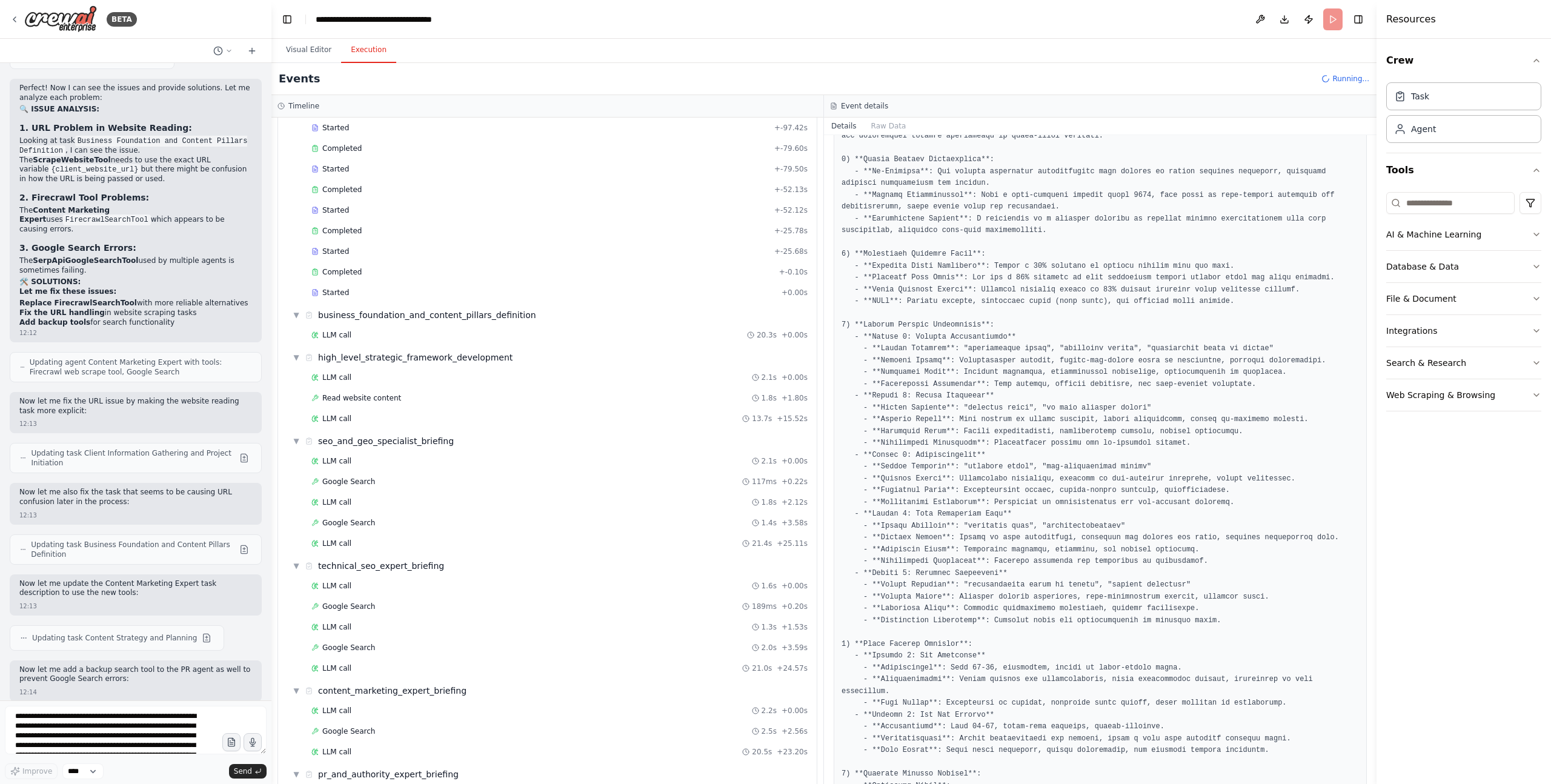
scroll to position [639, 0]
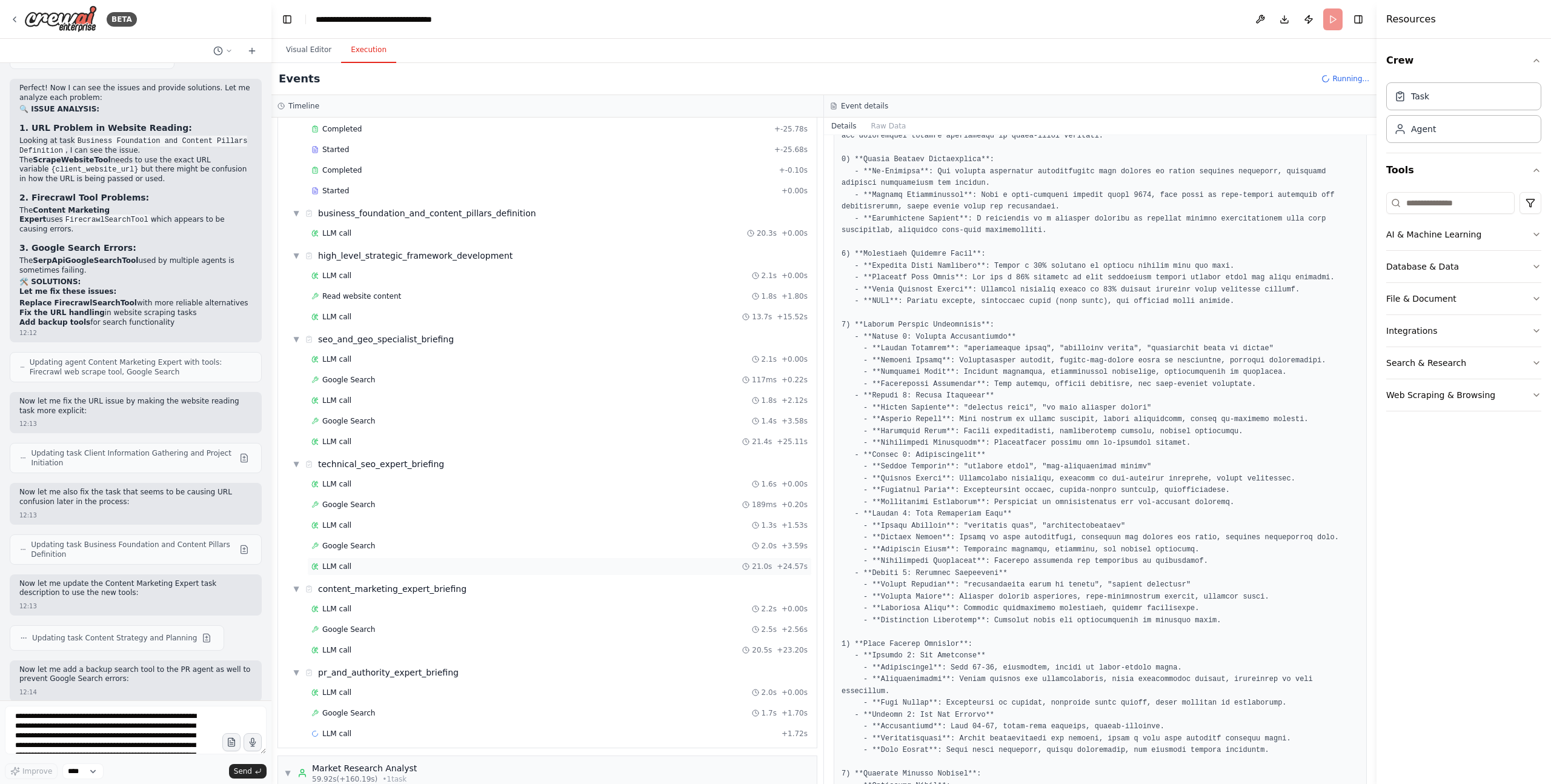
click at [361, 569] on div "LLM call 21.0s + 24.57s" at bounding box center [559, 566] width 496 height 9
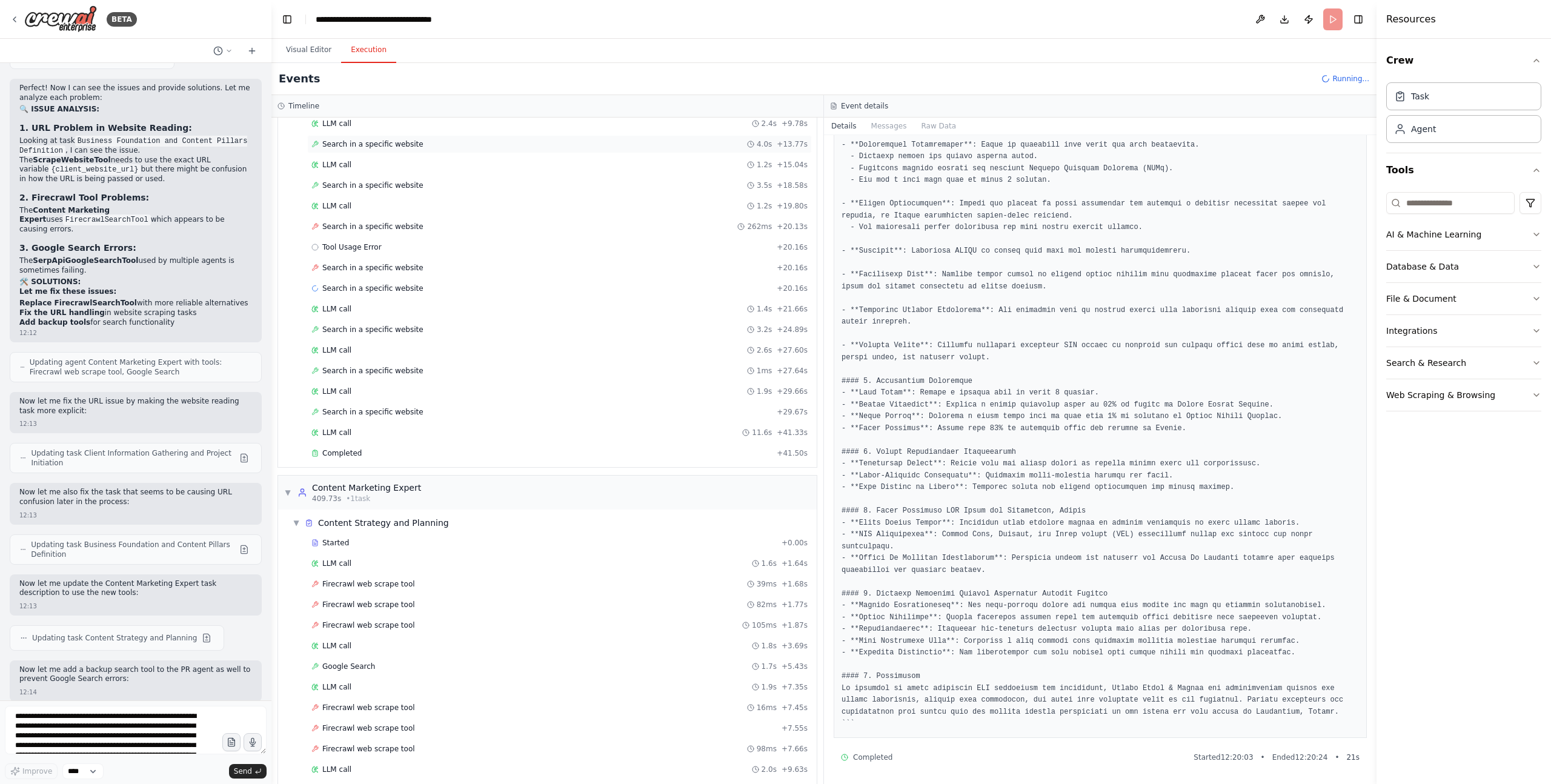
scroll to position [3838, 0]
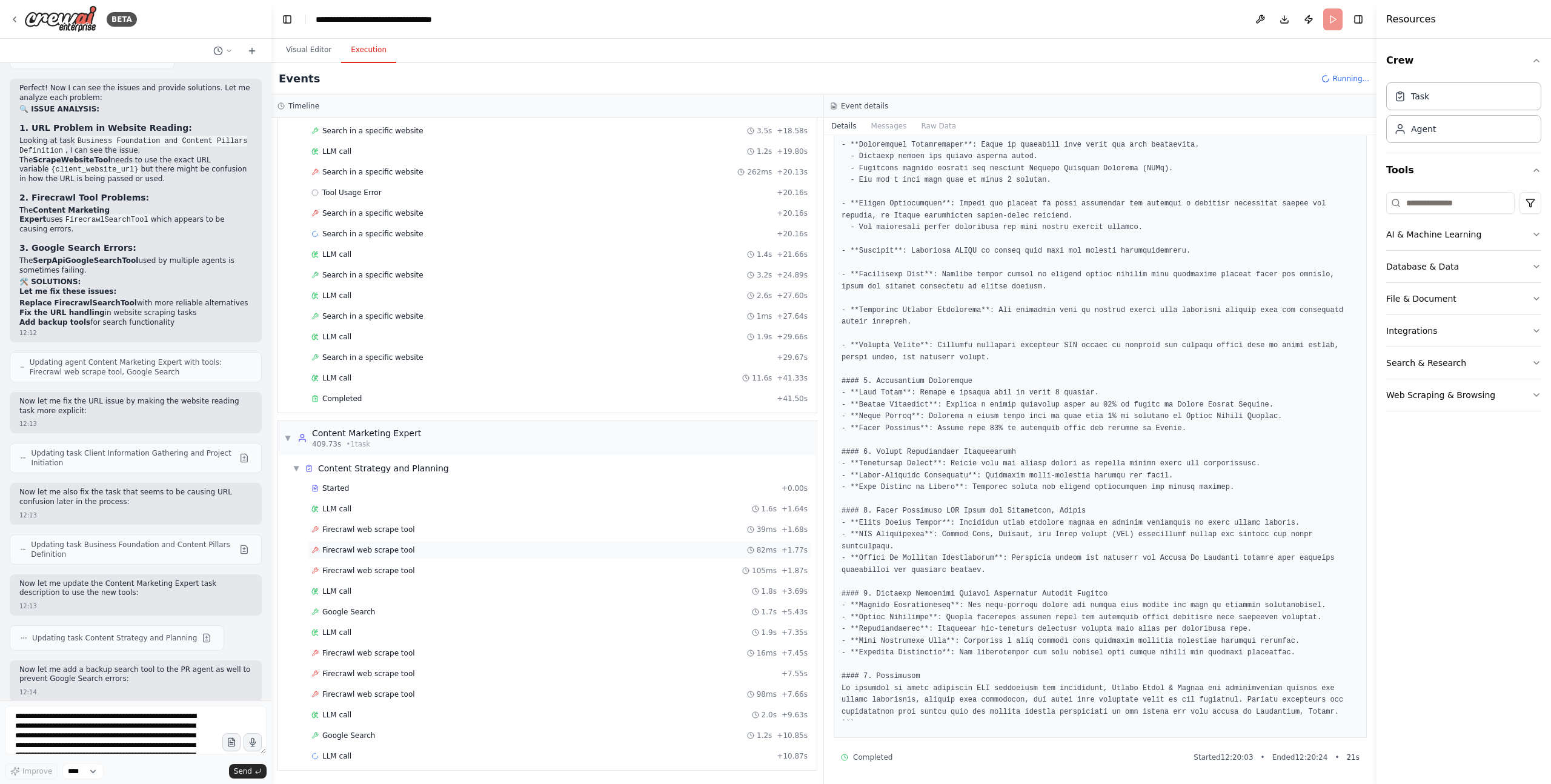
click at [421, 548] on div "Firecrawl web scrape tool 82ms + 1.77s" at bounding box center [559, 549] width 496 height 9
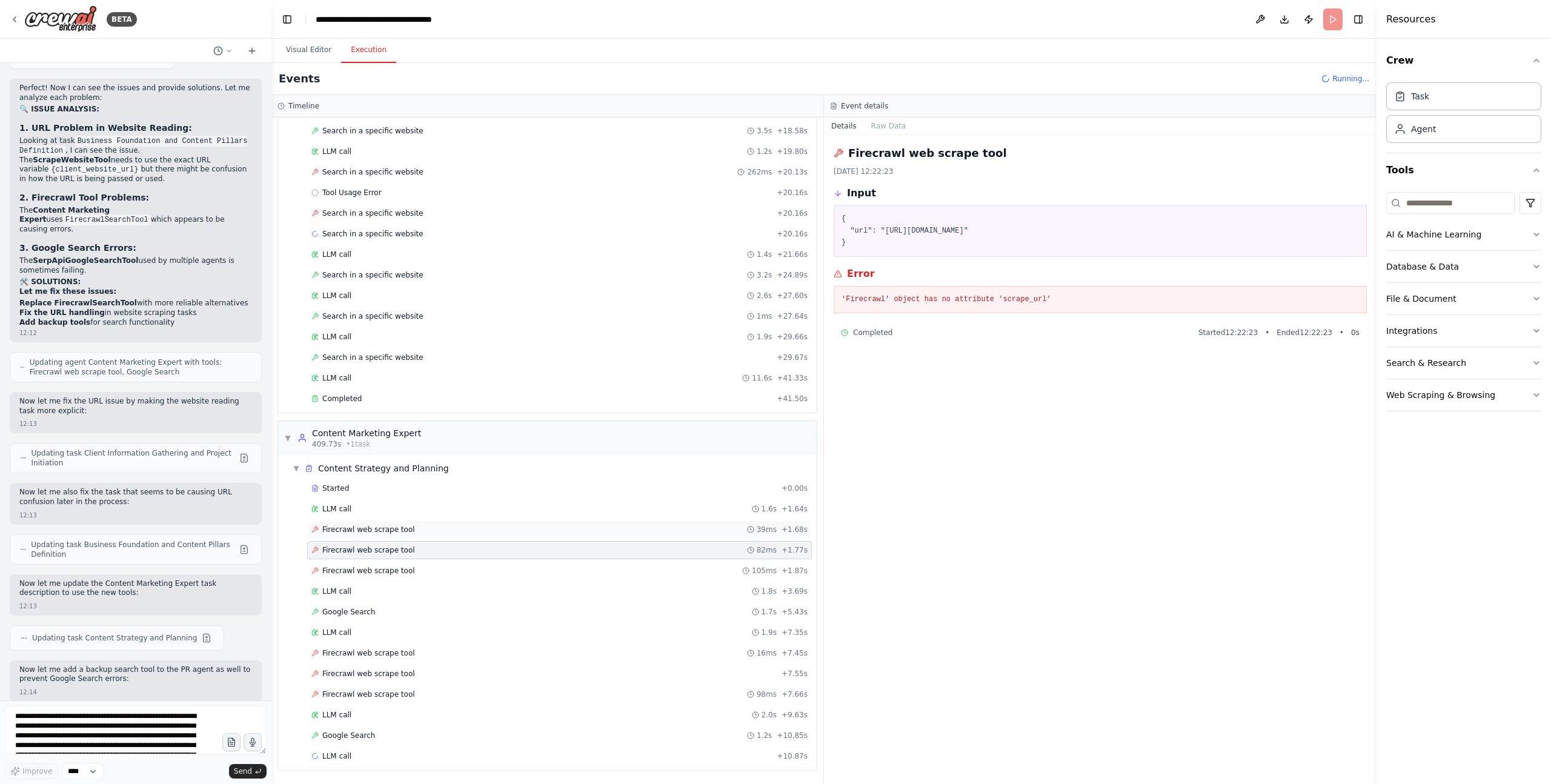
click at [422, 528] on div "Firecrawl web scrape tool 39ms + 1.68s" at bounding box center [559, 529] width 496 height 9
click at [374, 659] on div "Firecrawl web scrape tool 16ms + 7.45s" at bounding box center [559, 652] width 505 height 18
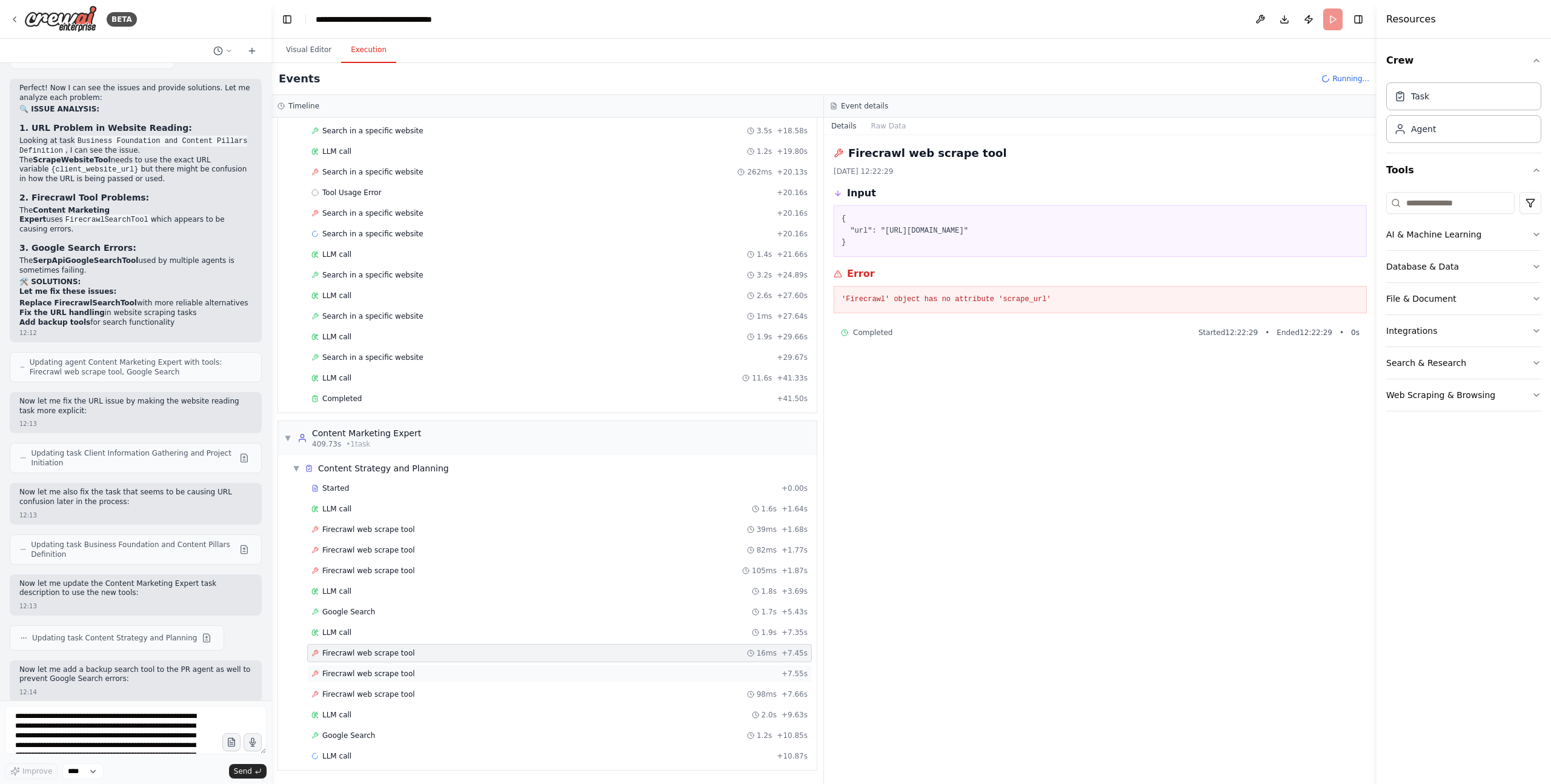
drag, startPoint x: 376, startPoint y: 678, endPoint x: 379, endPoint y: 670, distance: 8.5
click at [376, 678] on span "Firecrawl web scrape tool" at bounding box center [369, 673] width 93 height 9
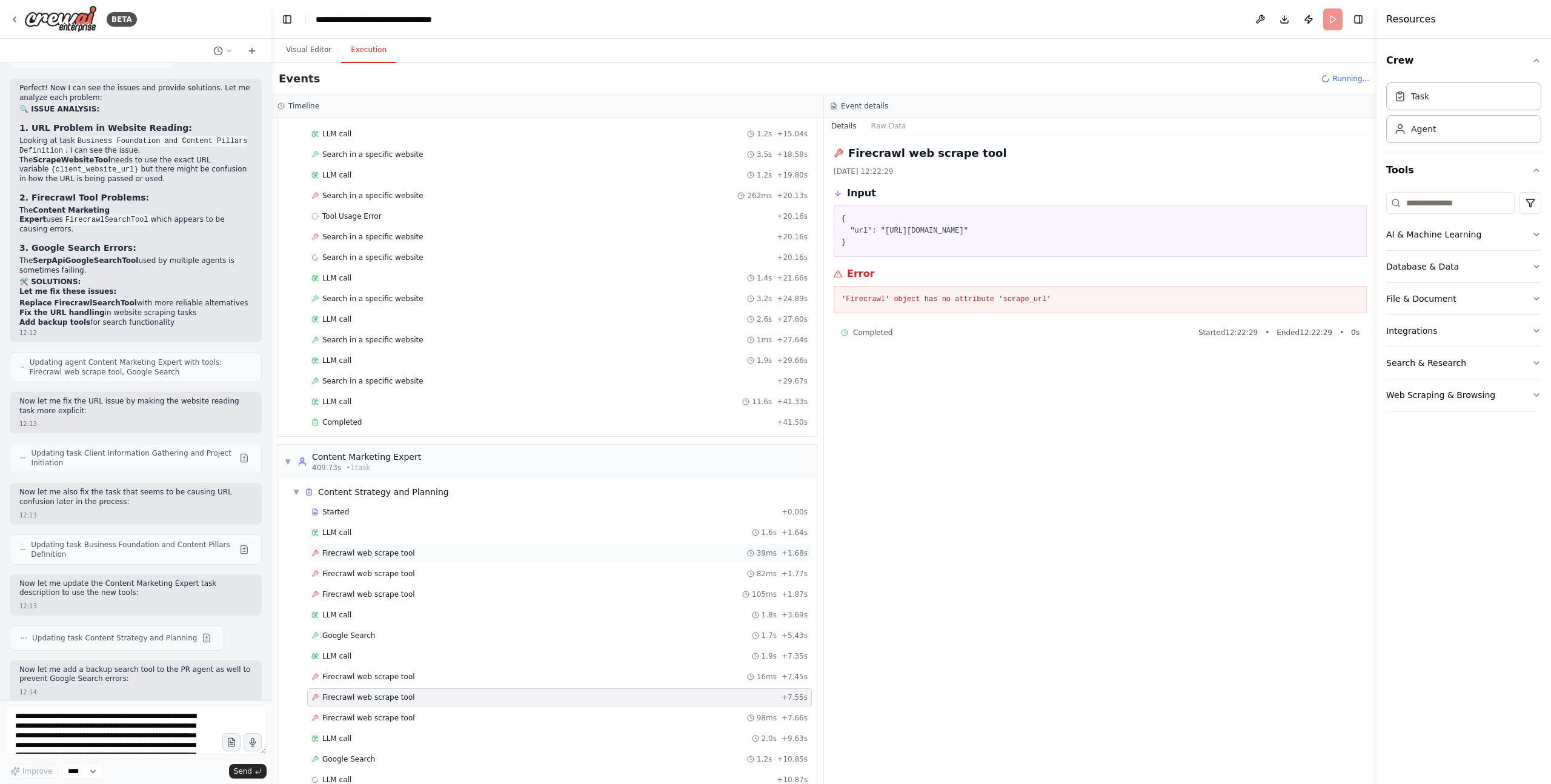
scroll to position [3813, 0]
click at [365, 634] on span "Google Search" at bounding box center [349, 636] width 53 height 9
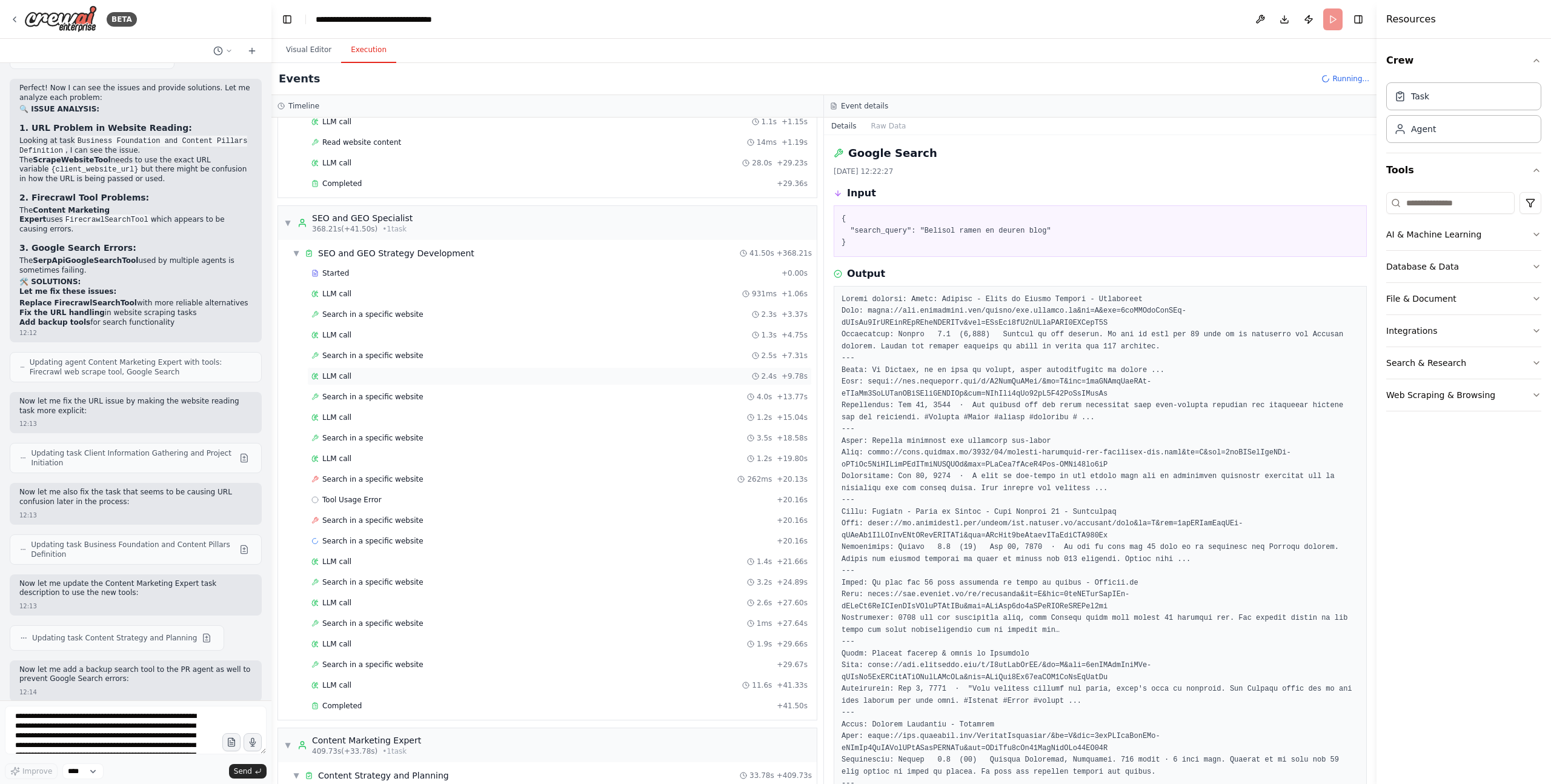
scroll to position [3746, 0]
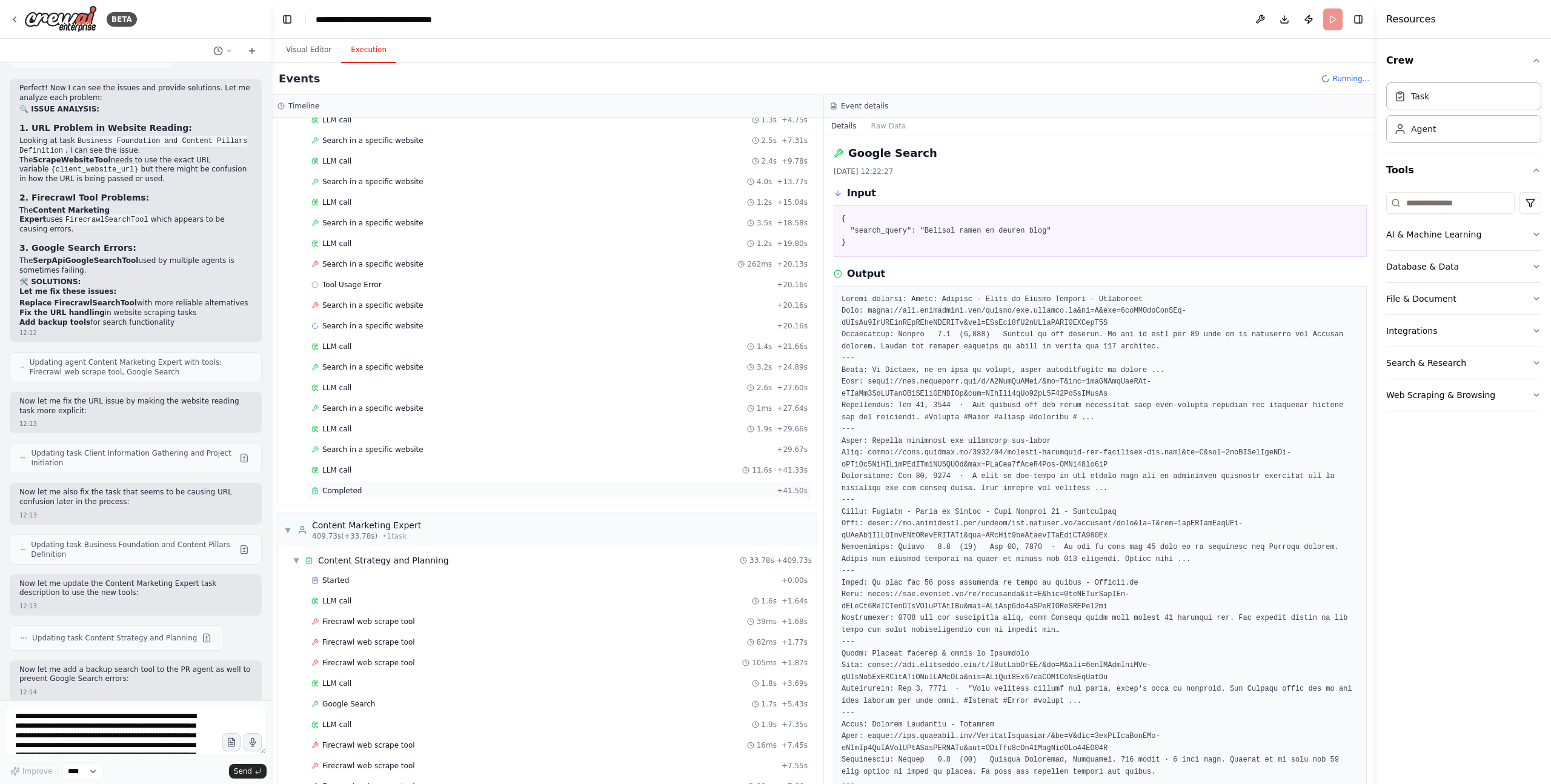
click at [360, 493] on div "Completed" at bounding box center [541, 490] width 460 height 9
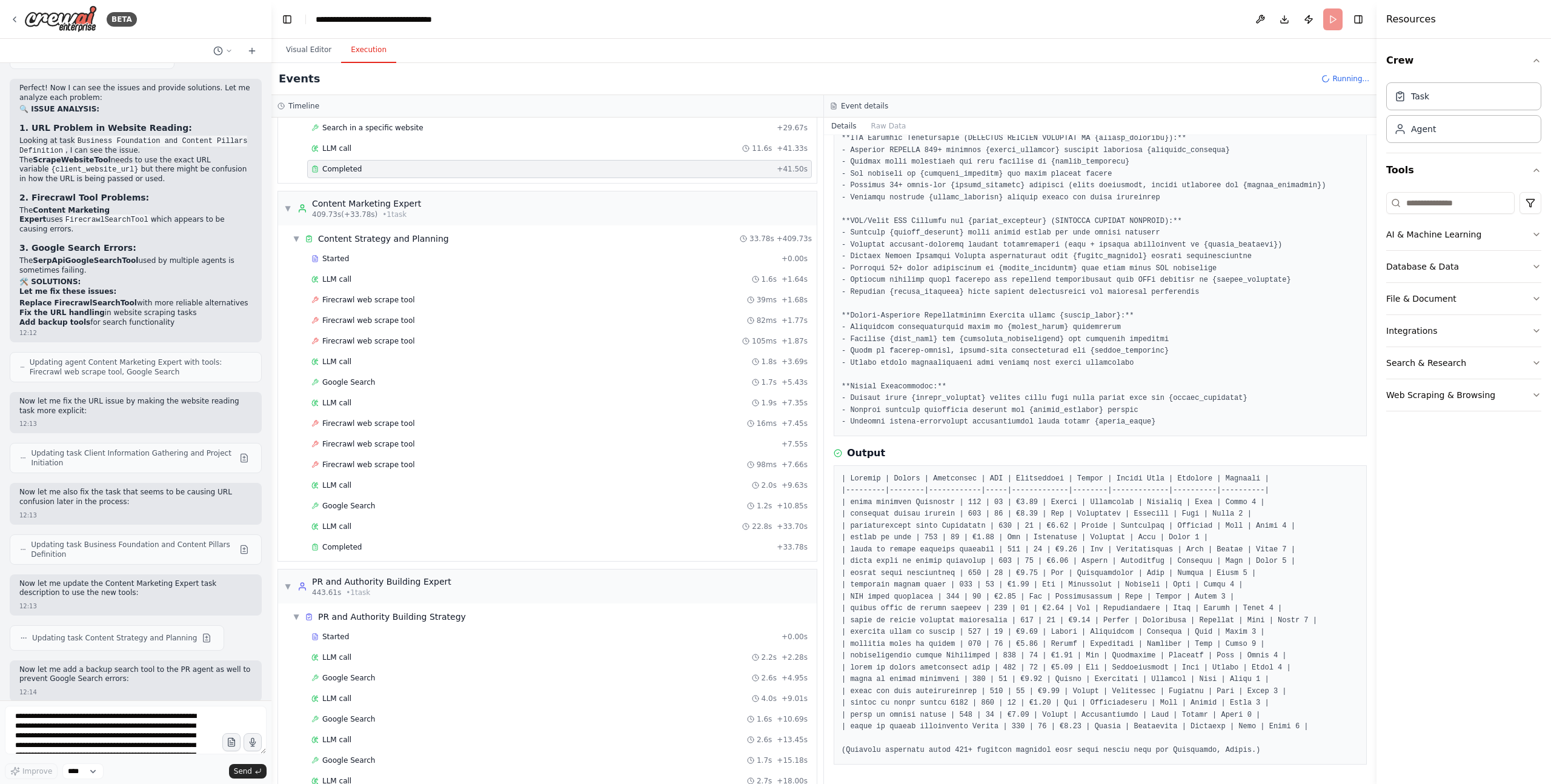
scroll to position [4134, 0]
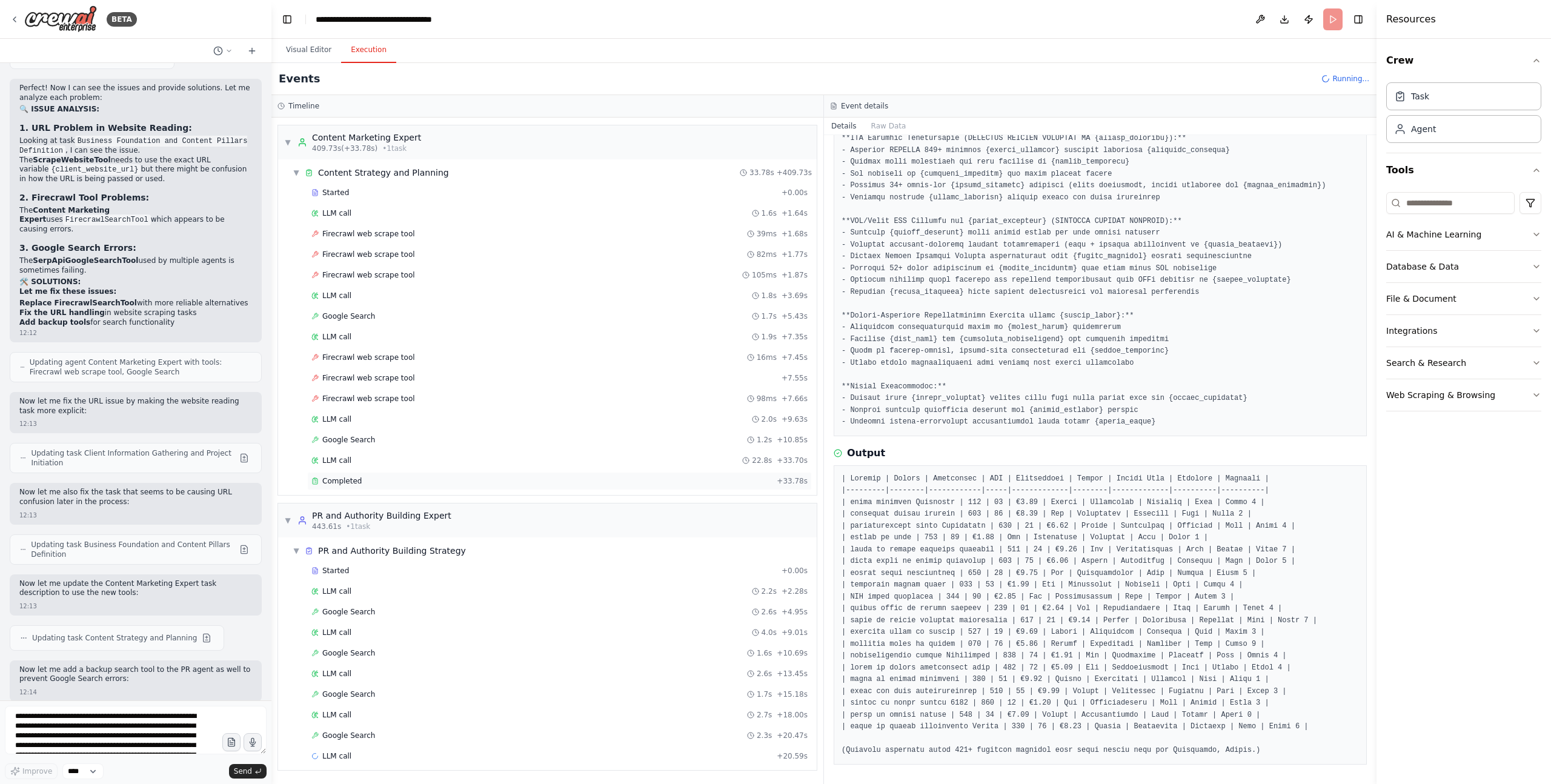
click at [361, 482] on div "Completed" at bounding box center [541, 480] width 460 height 9
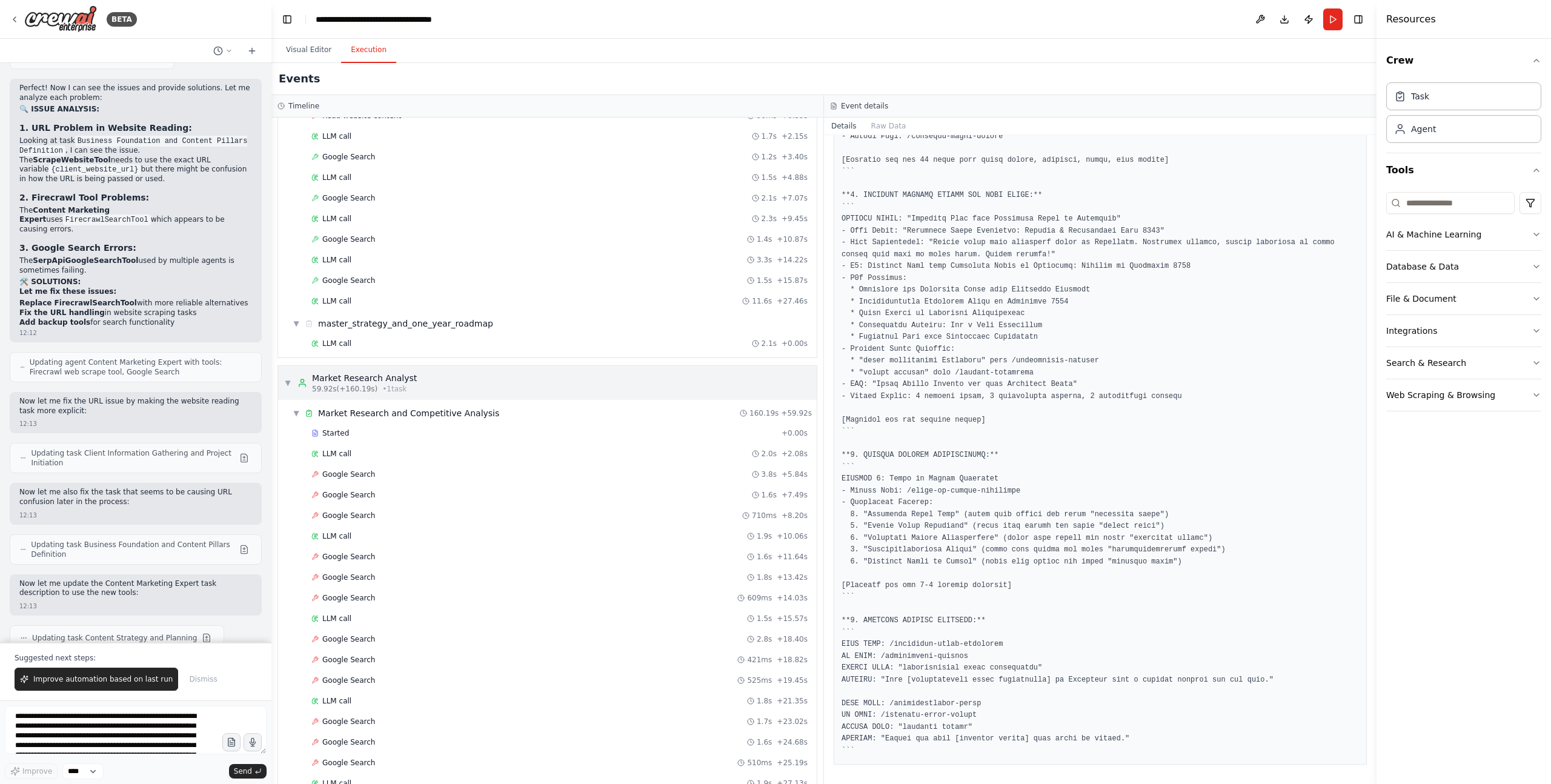
scroll to position [1467, 0]
click at [327, 342] on span "LLM call" at bounding box center [337, 340] width 29 height 9
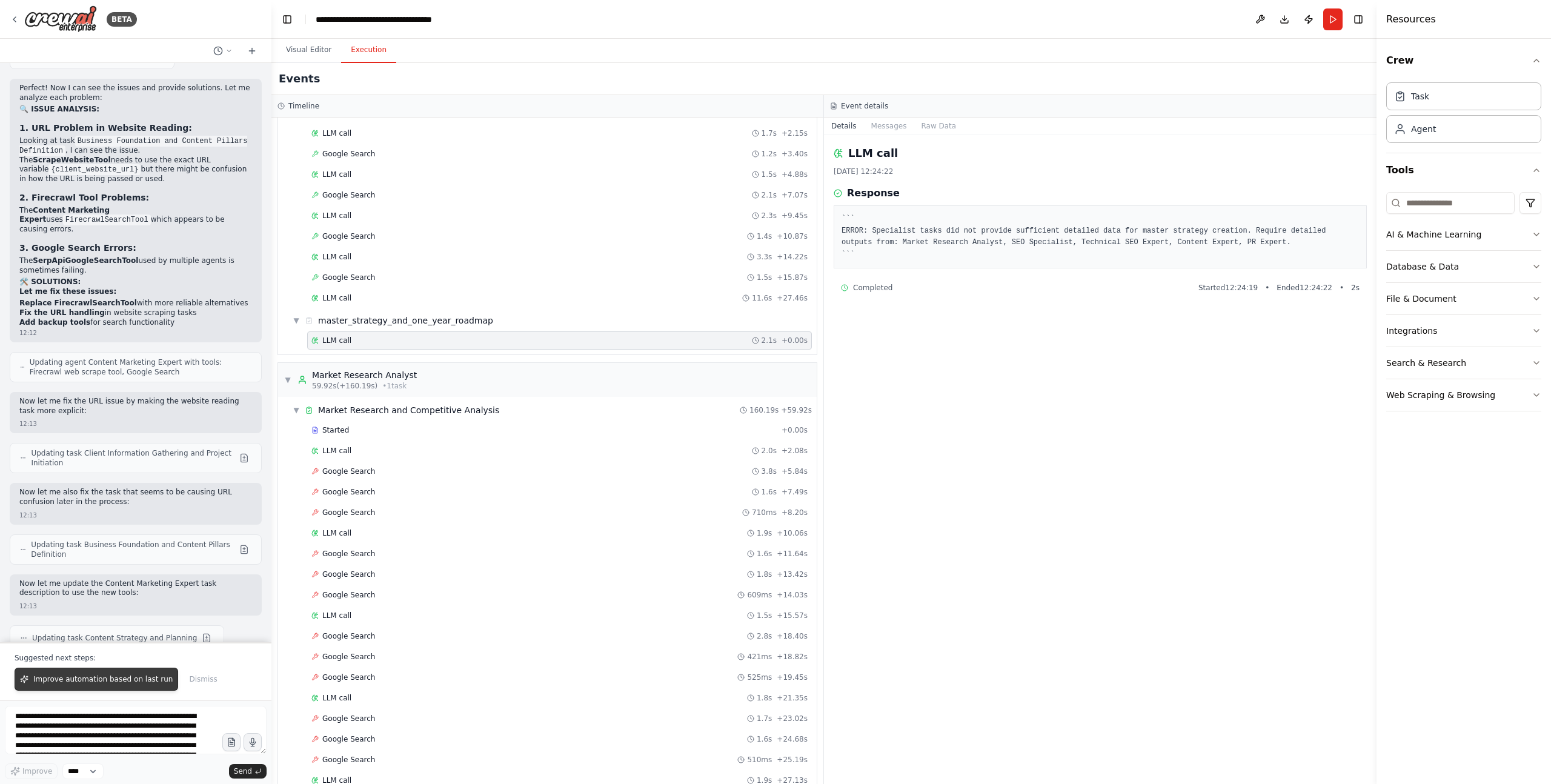
click at [117, 686] on button "Improve automation based on last run" at bounding box center [96, 679] width 163 height 23
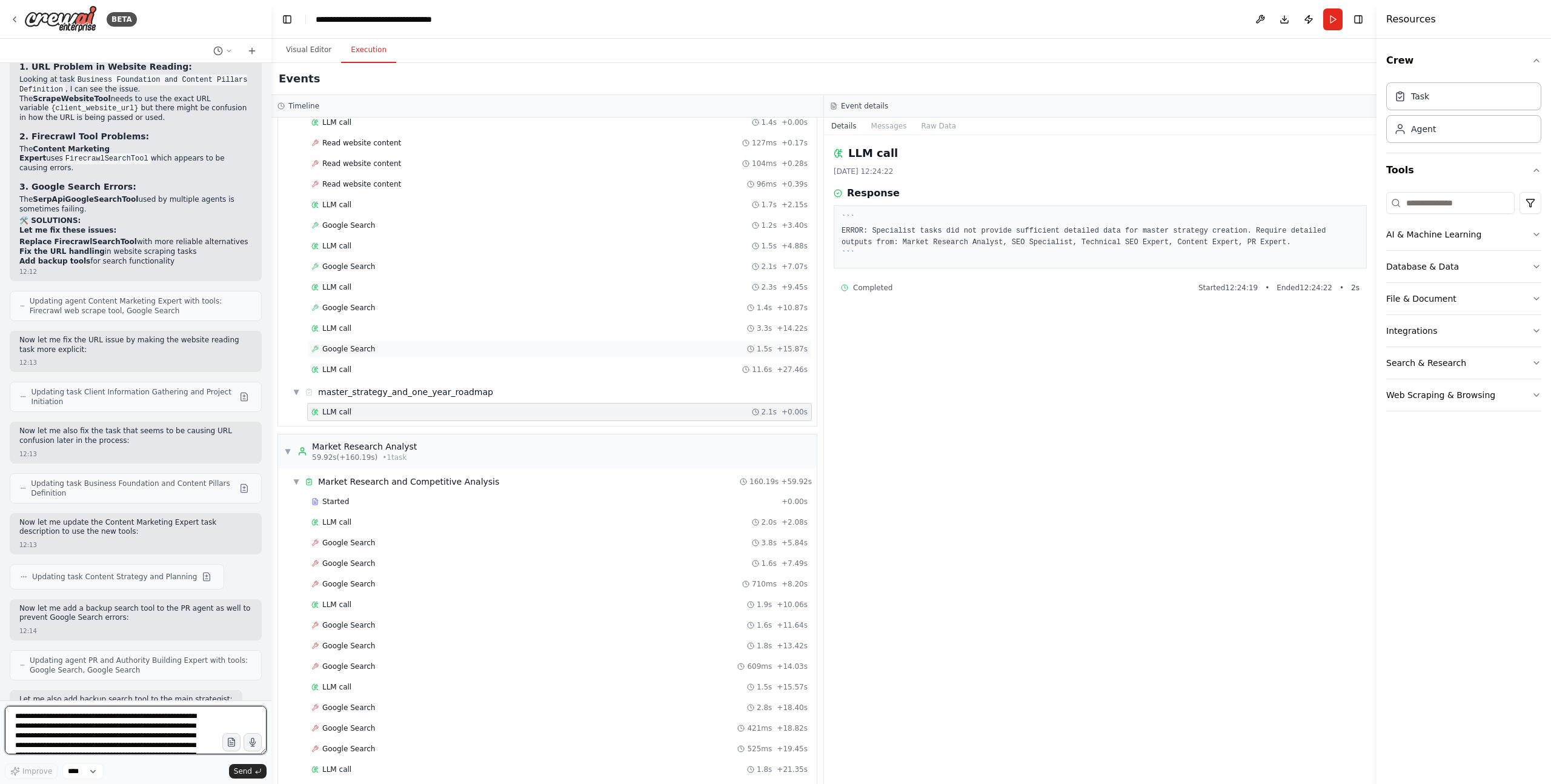
scroll to position [1396, 0]
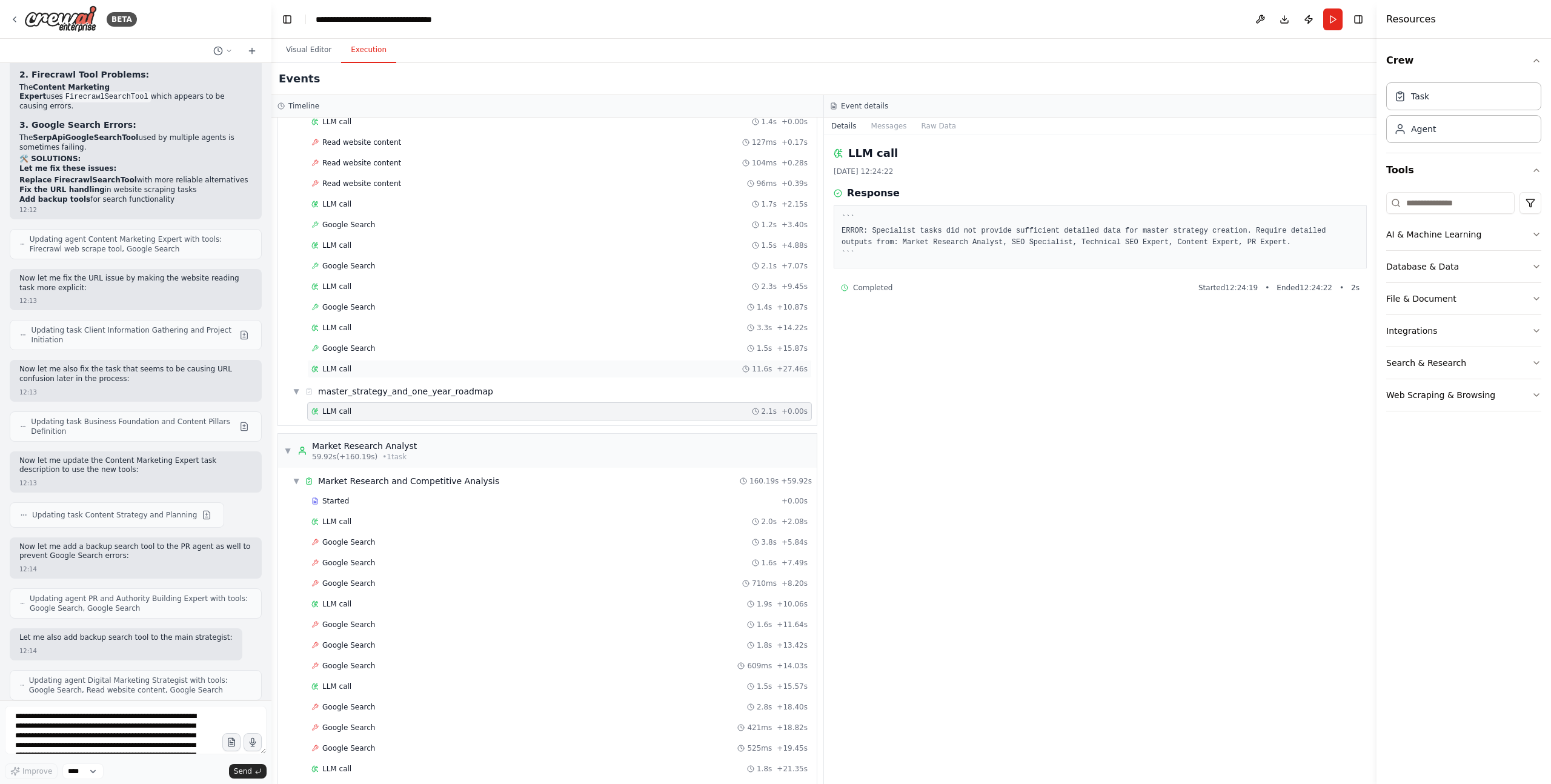
click at [334, 363] on div "LLM call 11.6s + 27.46s" at bounding box center [559, 369] width 505 height 18
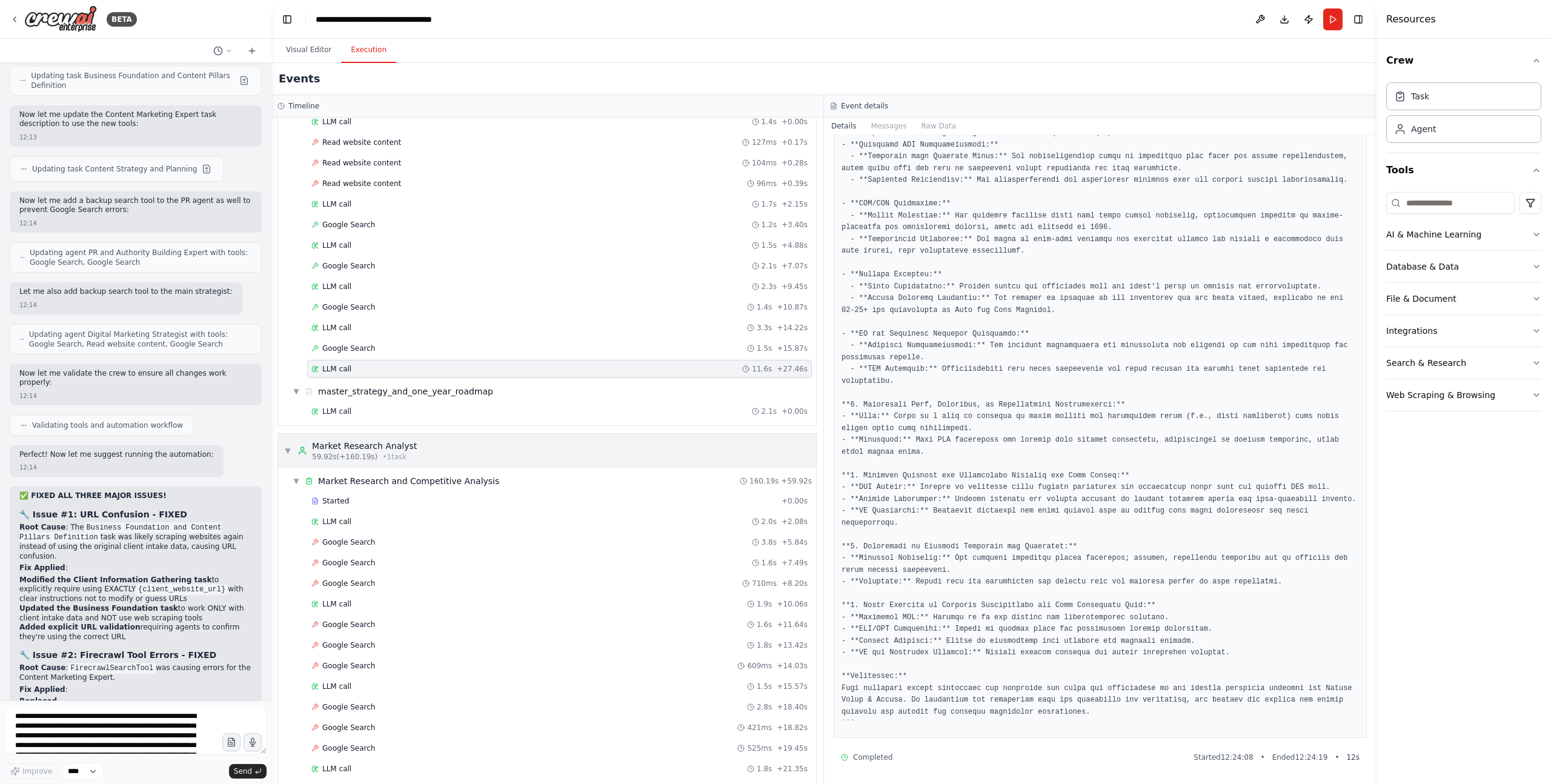
scroll to position [22522, 0]
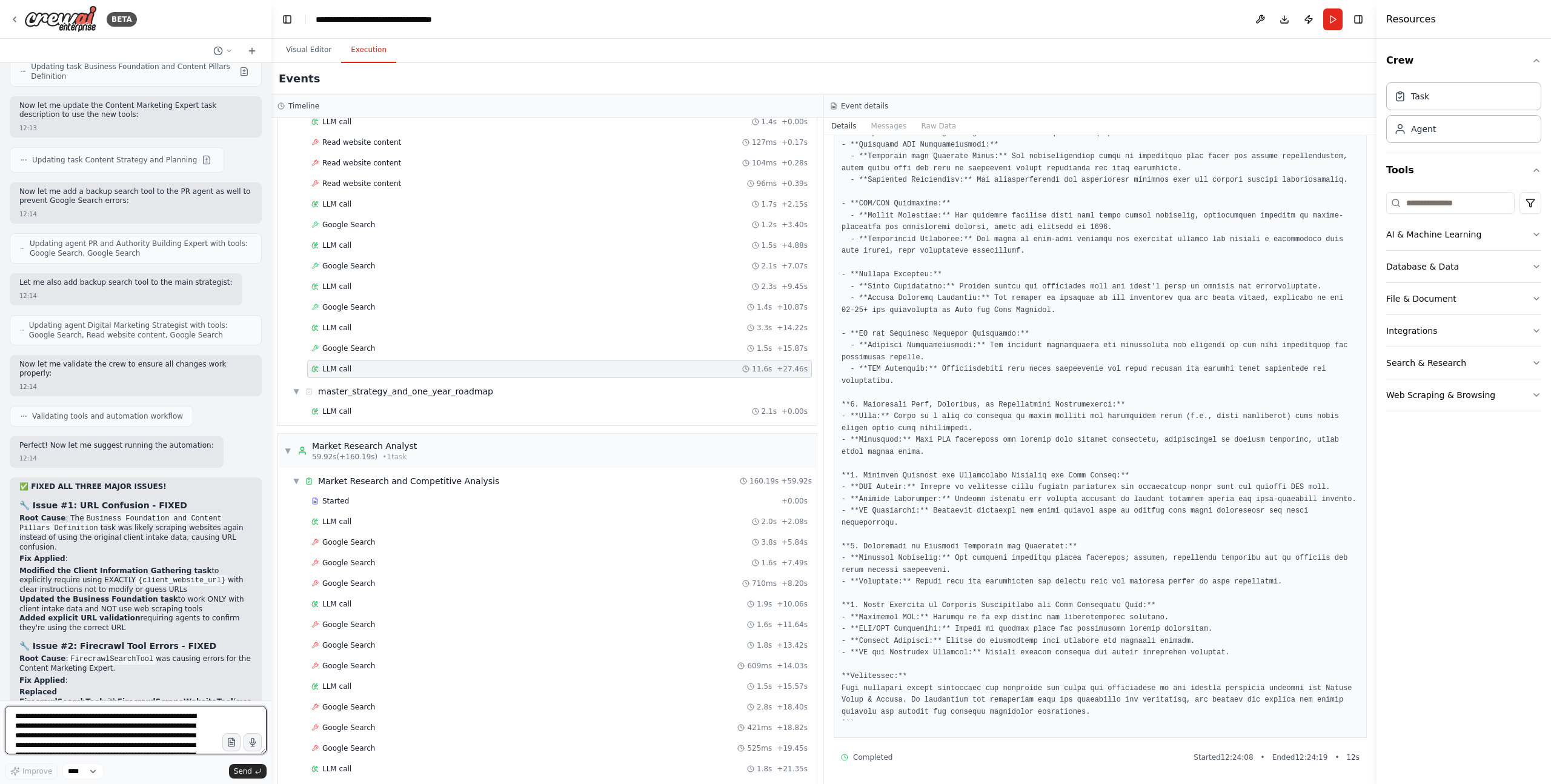
click at [147, 716] on textarea "**********" at bounding box center [135, 729] width 261 height 48
drag, startPoint x: 78, startPoint y: 355, endPoint x: 75, endPoint y: 364, distance: 9.5
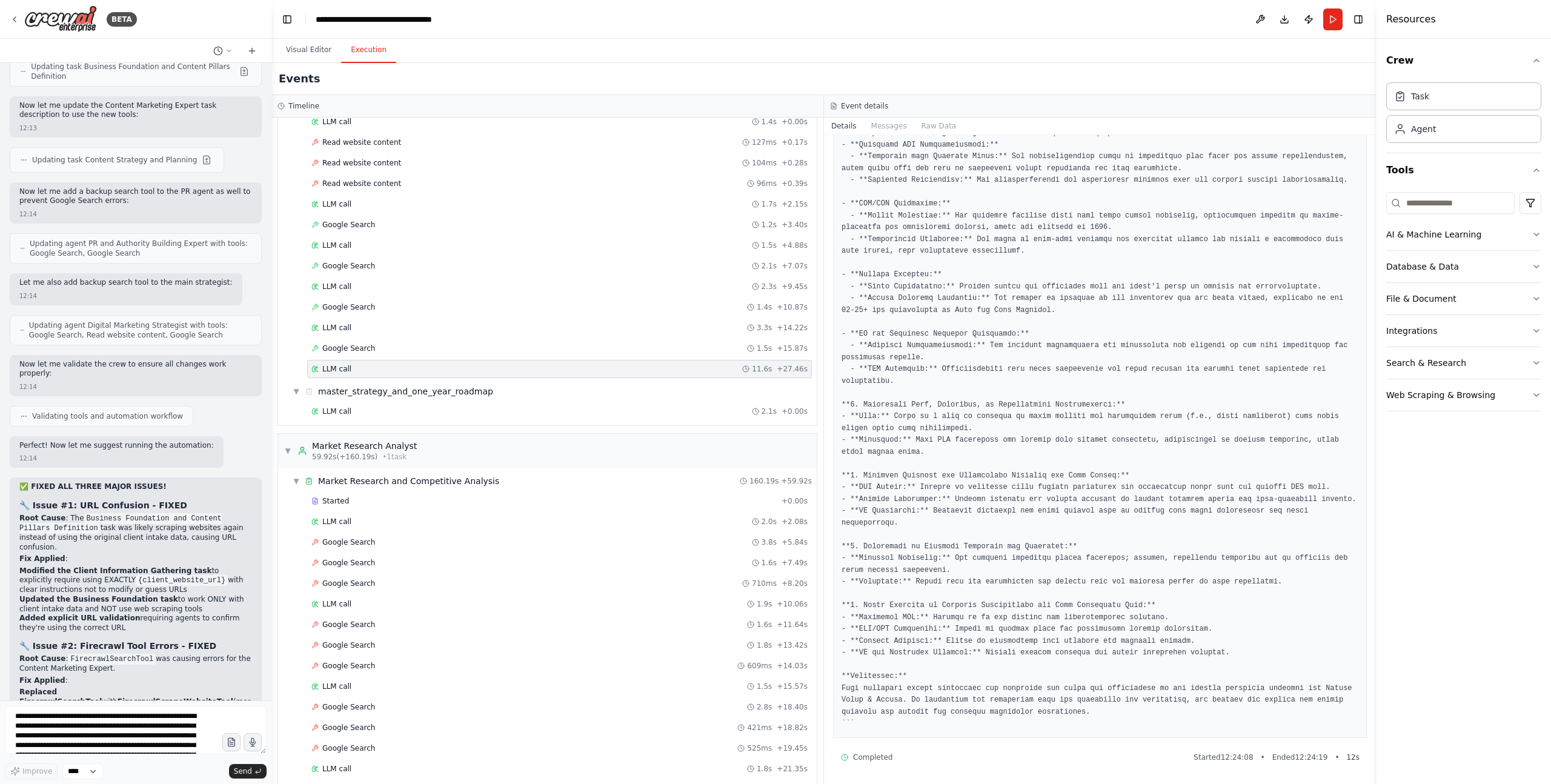
drag, startPoint x: 22, startPoint y: 363, endPoint x: 82, endPoint y: 395, distance: 68.0
drag, startPoint x: 108, startPoint y: 388, endPoint x: 7, endPoint y: 361, distance: 104.5
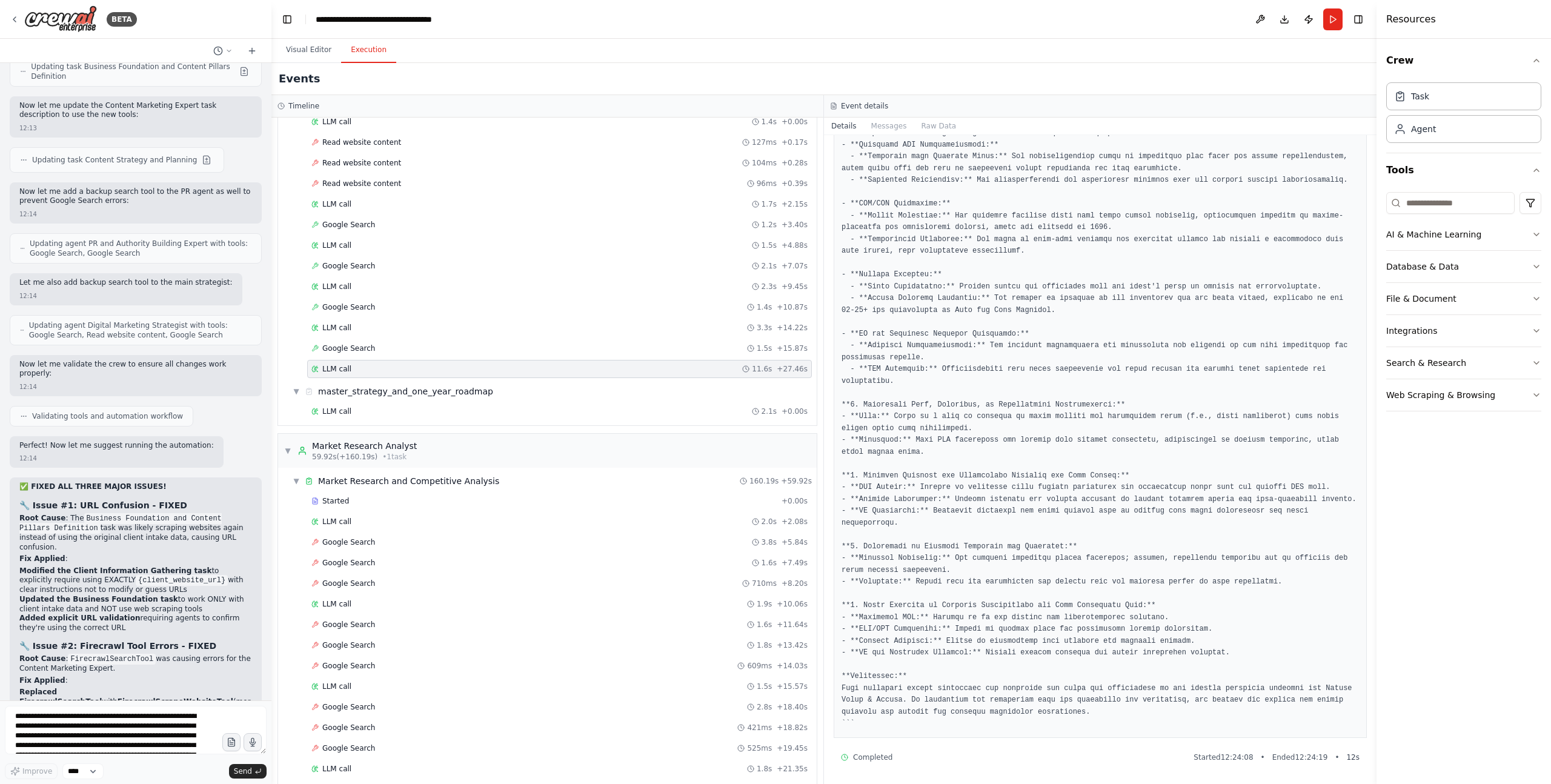
click at [5, 361] on div "A complete digital marketing SEO and GEO strategy team. The outcome will be a c…" at bounding box center [135, 382] width 271 height 637
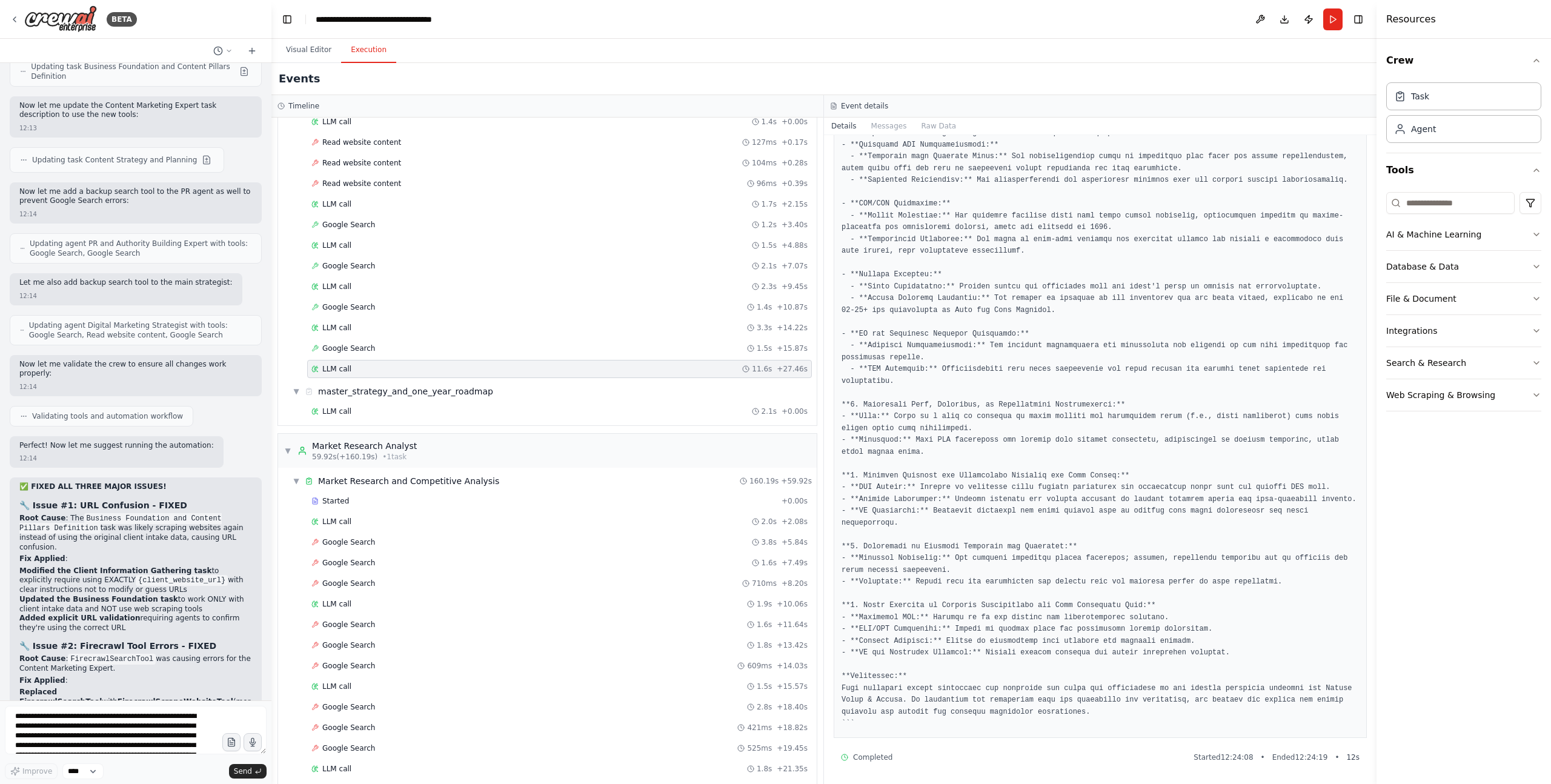
drag, startPoint x: 119, startPoint y: 406, endPoint x: 0, endPoint y: 396, distance: 119.4
click at [0, 396] on div "BETA A complete digital marketing SEO and GEO strategy team. The outcome will b…" at bounding box center [135, 392] width 271 height 784
drag, startPoint x: 84, startPoint y: 438, endPoint x: 19, endPoint y: 384, distance: 84.5
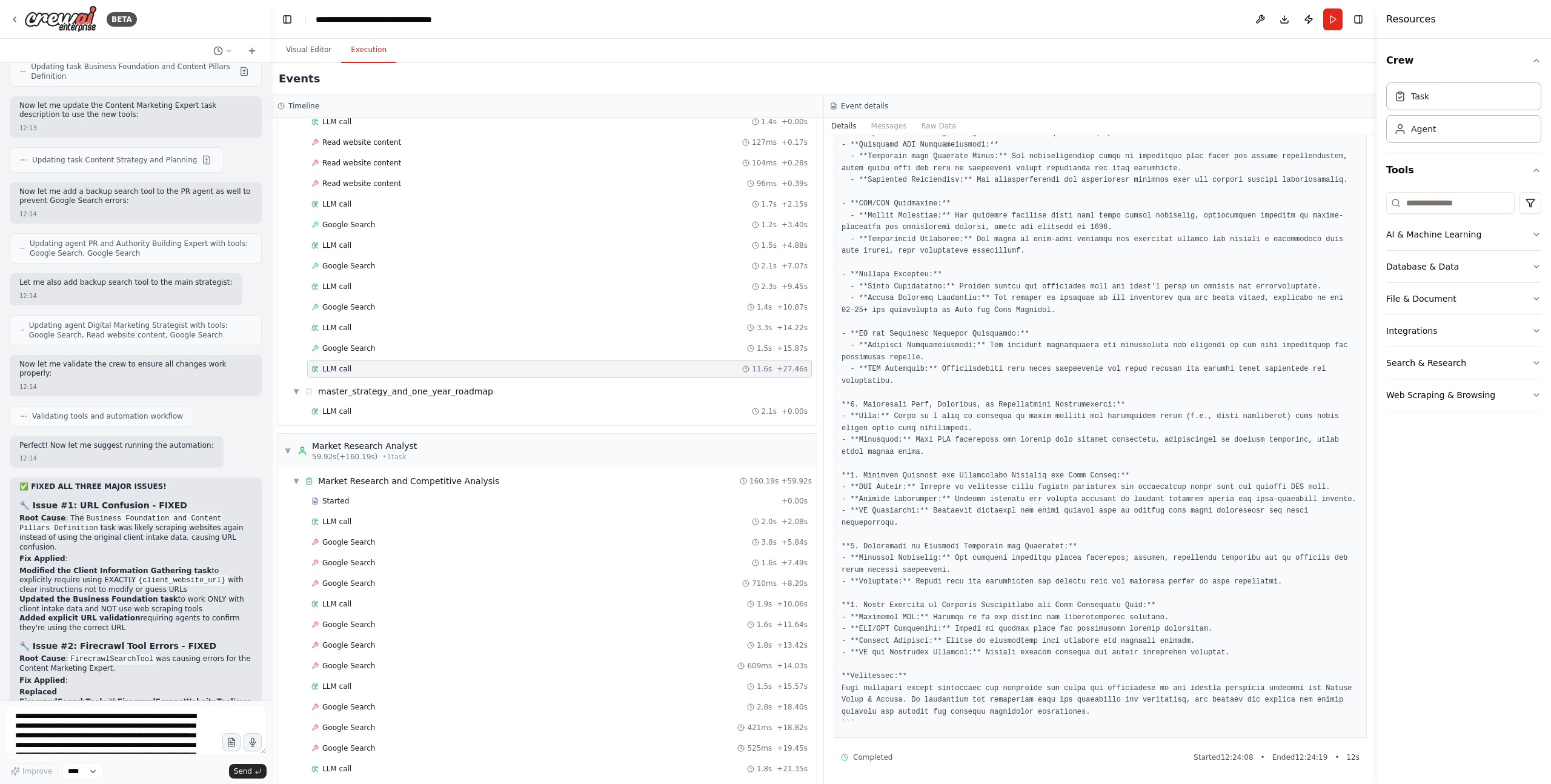
drag, startPoint x: 128, startPoint y: 459, endPoint x: 155, endPoint y: 459, distance: 27.0
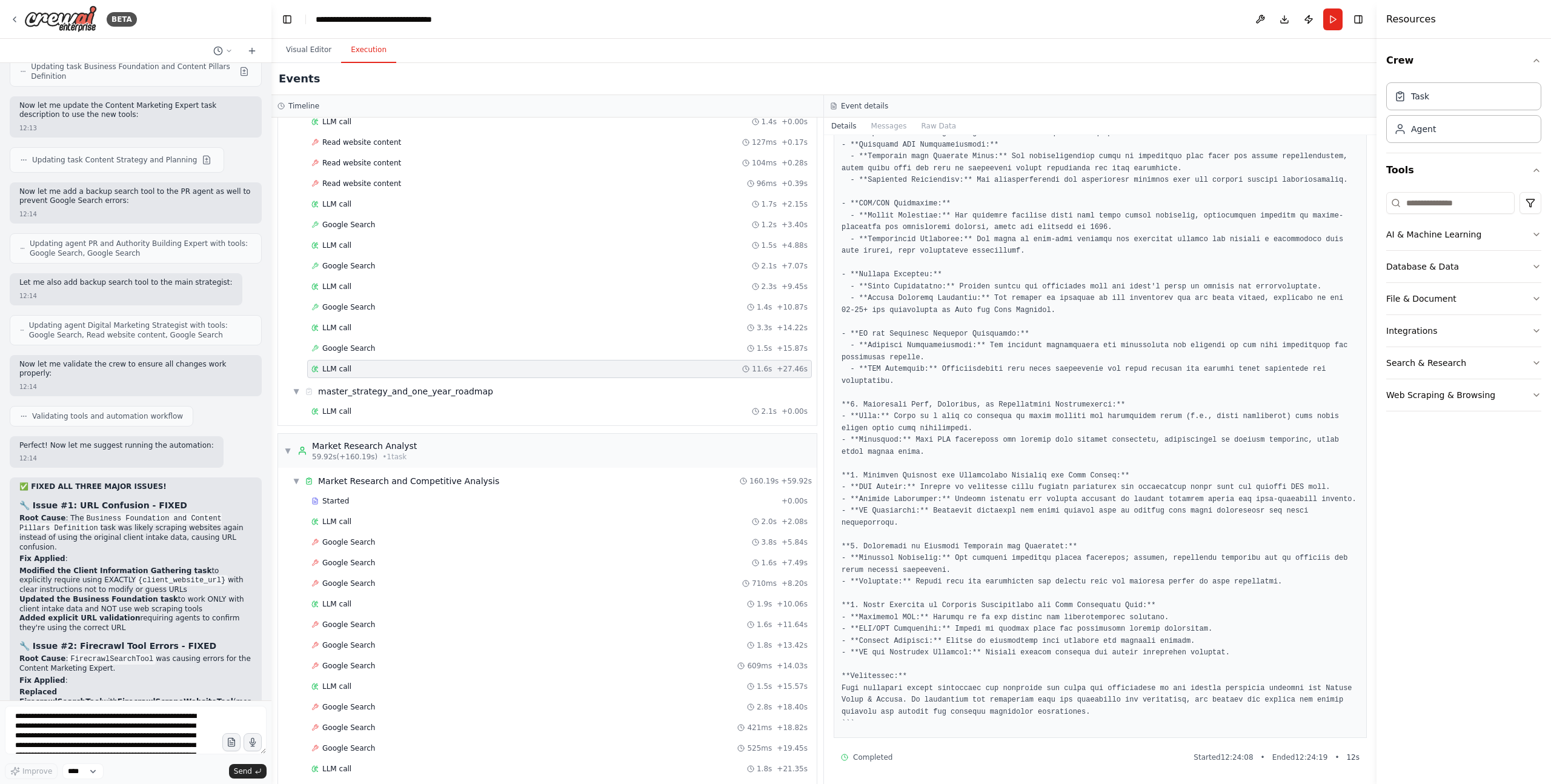
drag, startPoint x: 134, startPoint y: 459, endPoint x: 8, endPoint y: 442, distance: 127.1
click at [8, 442] on div "A complete digital marketing SEO and GEO strategy team. The outcome will be a c…" at bounding box center [135, 382] width 271 height 637
click at [65, 732] on textarea "**********" at bounding box center [135, 729] width 261 height 48
click at [469, 407] on div "LLM call 2.1s + 0.00s" at bounding box center [559, 411] width 496 height 9
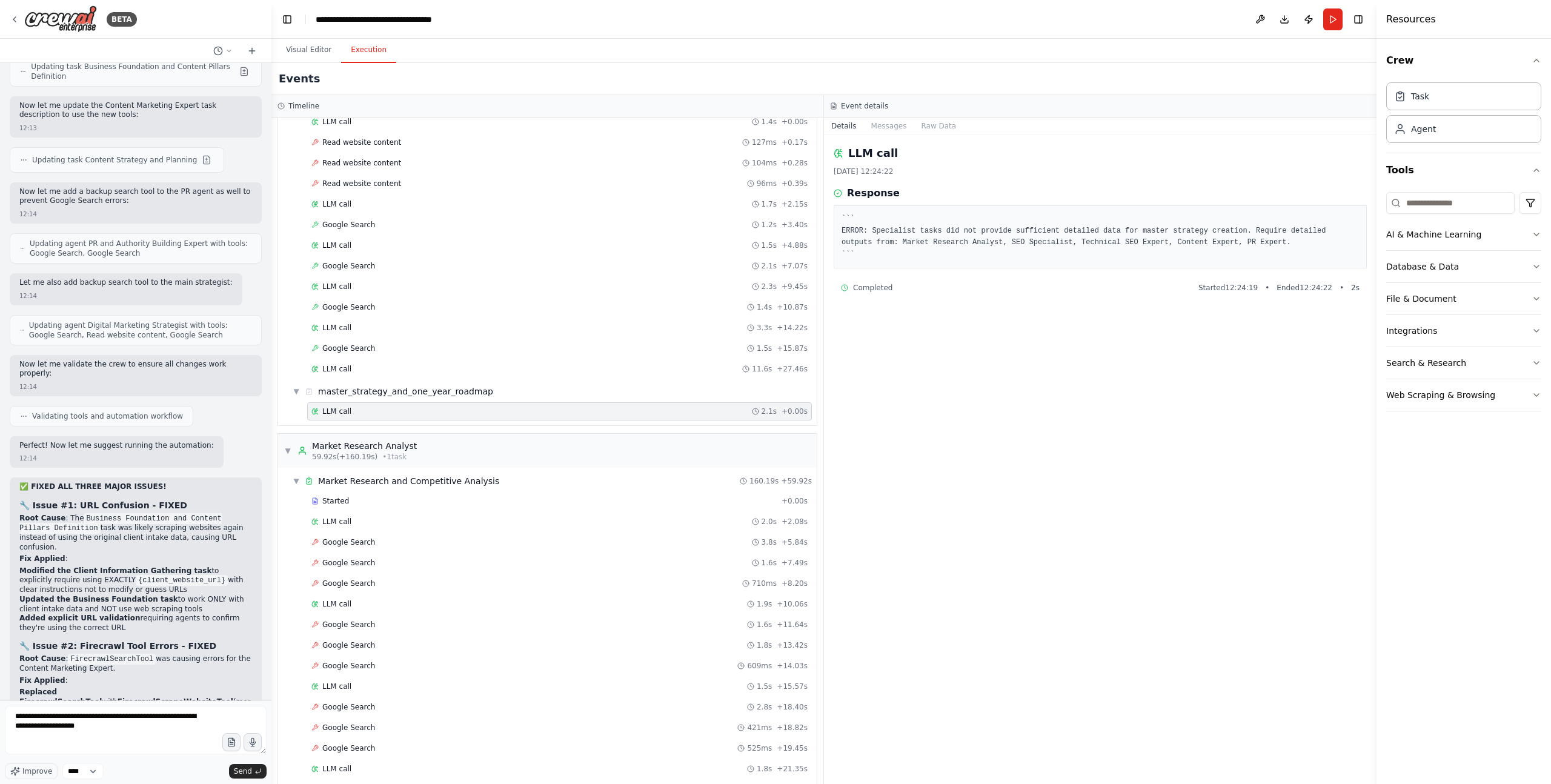
scroll to position [0, 0]
drag, startPoint x: 842, startPoint y: 225, endPoint x: 1212, endPoint y: 269, distance: 372.6
click at [1308, 243] on pre "``` ERROR: Specialist tasks did not provide sufficient detailed data for master…" at bounding box center [1100, 237] width 518 height 48
copy pre "ERROR: Specialist tasks did not provide sufficient detailed data for master str…"
click at [138, 735] on textarea "**********" at bounding box center [135, 729] width 261 height 48
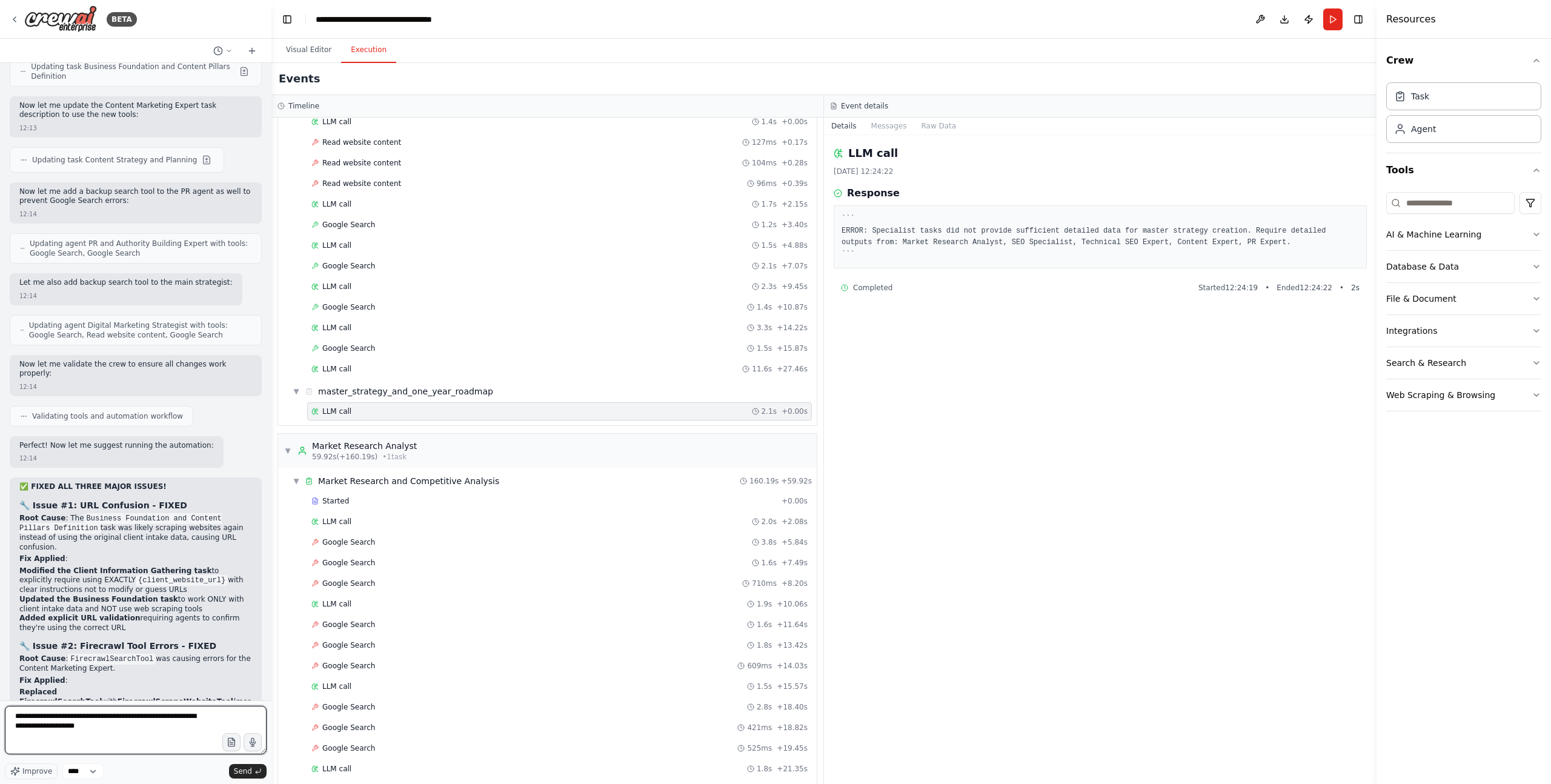
paste textarea "**********"
type textarea "**********"
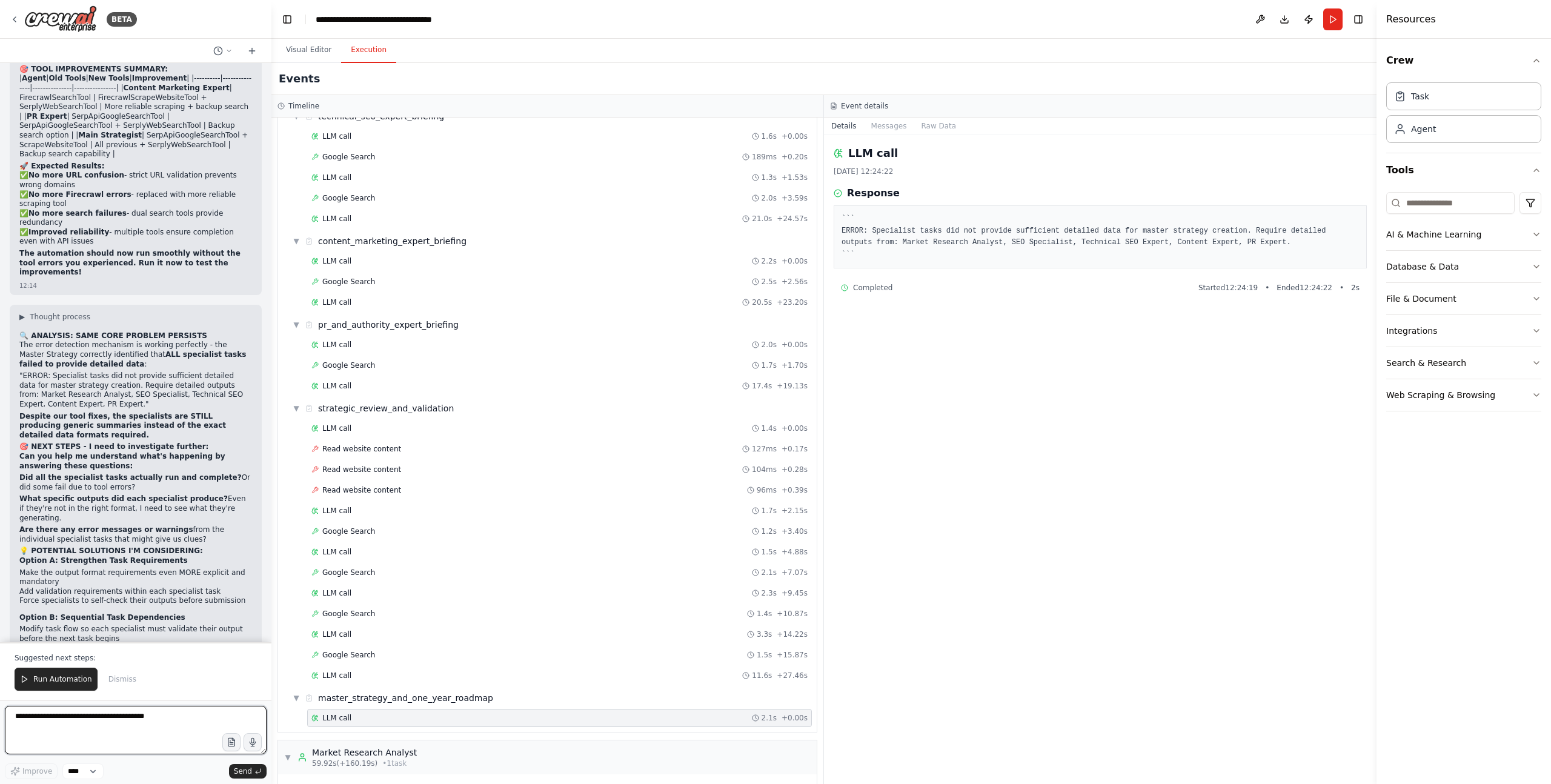
scroll to position [23331, 0]
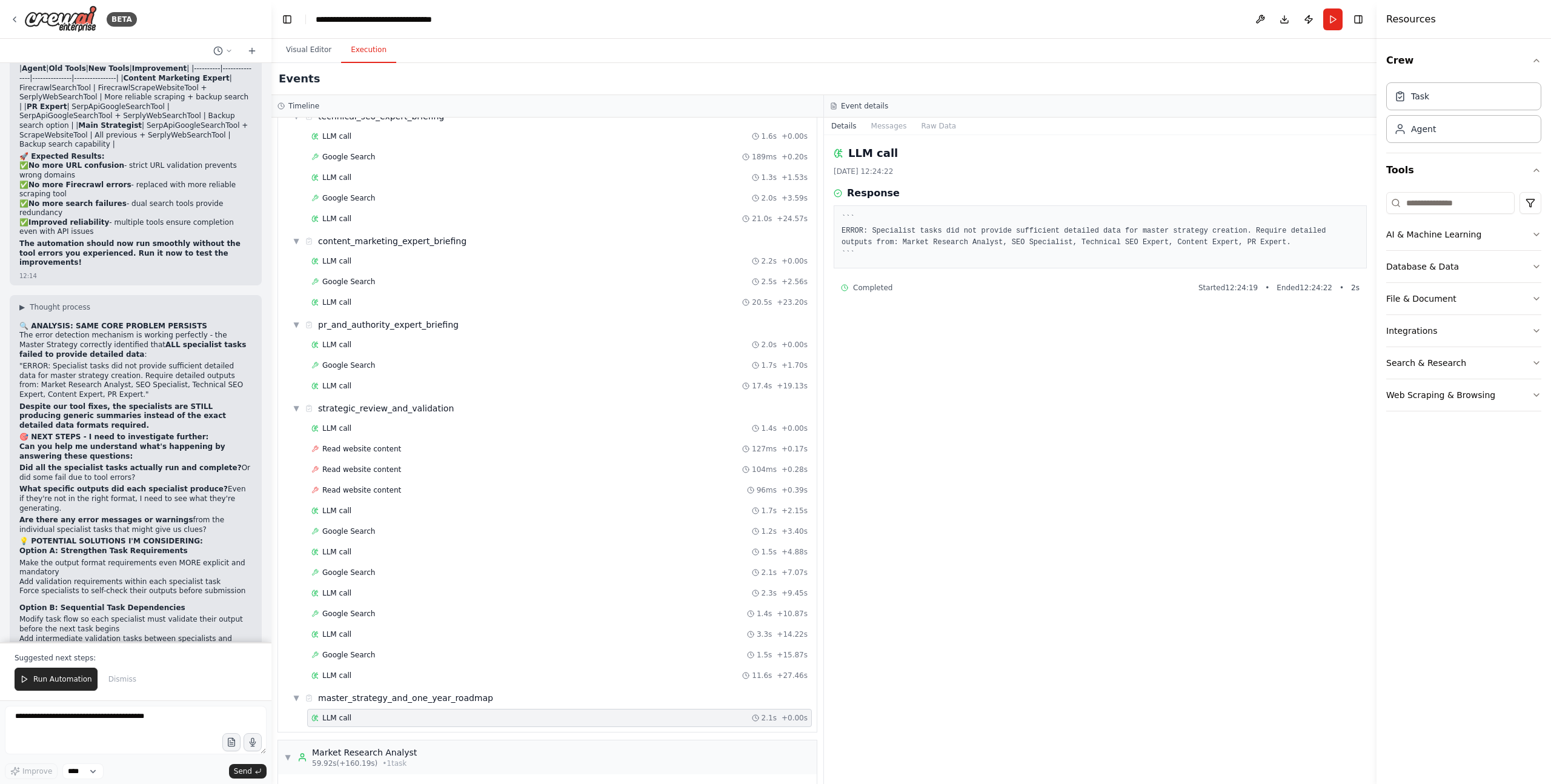
drag, startPoint x: 134, startPoint y: 449, endPoint x: 113, endPoint y: 465, distance: 26.4
click at [91, 726] on textarea at bounding box center [135, 729] width 261 height 48
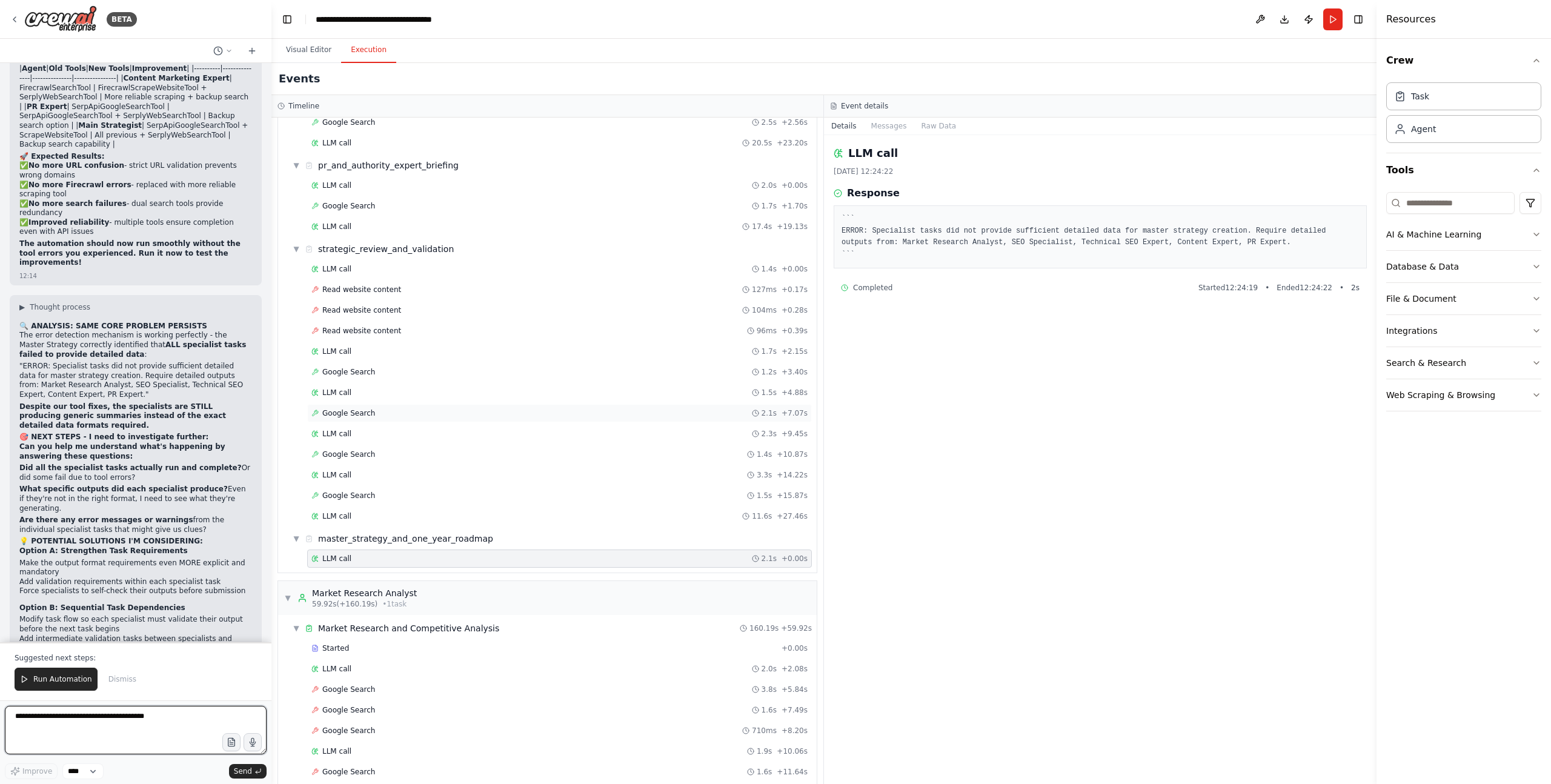
scroll to position [1243, 0]
click at [343, 395] on span "LLM call" at bounding box center [337, 398] width 29 height 9
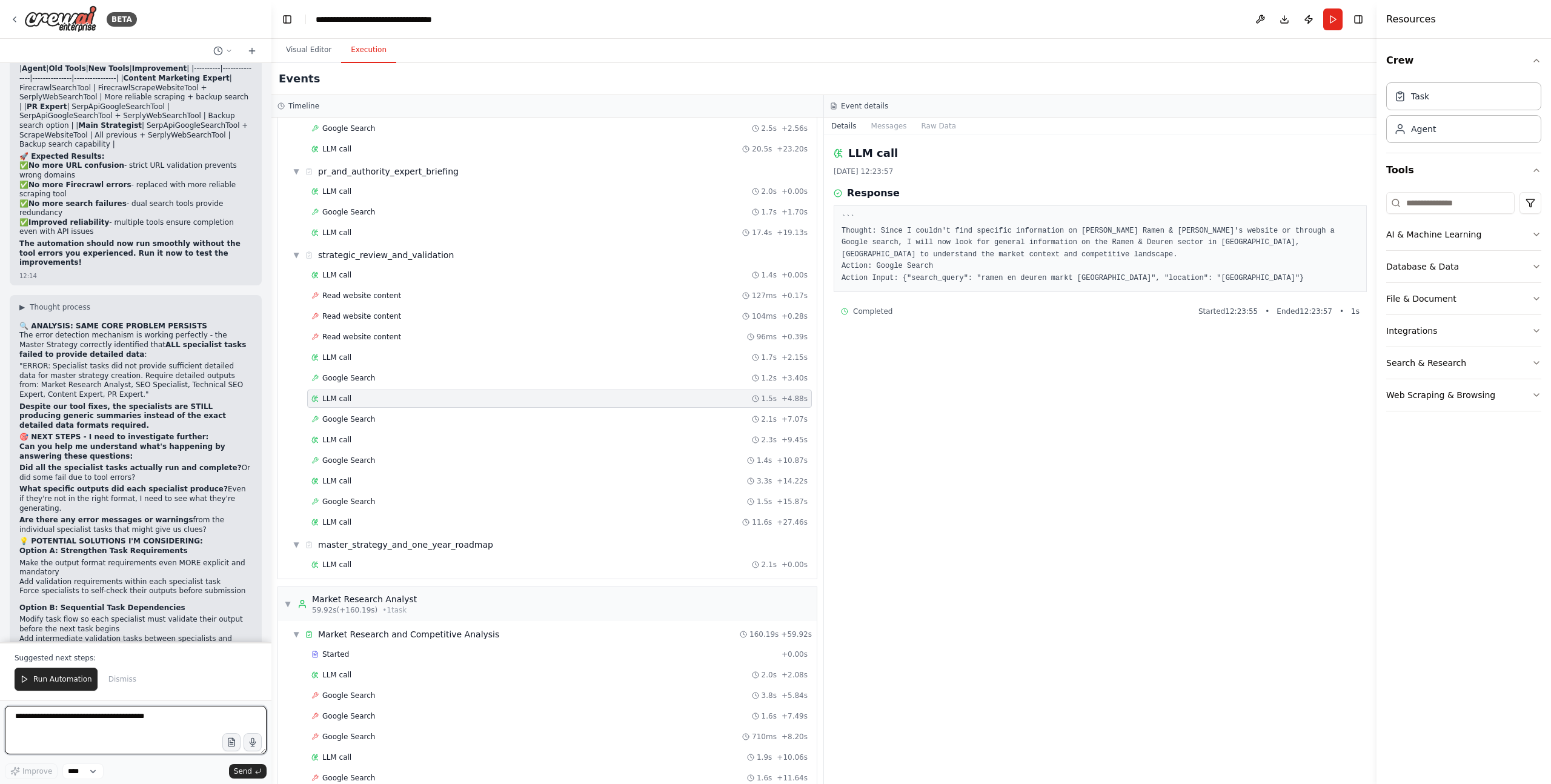
click at [122, 732] on textarea at bounding box center [135, 729] width 261 height 48
type textarea "**********"
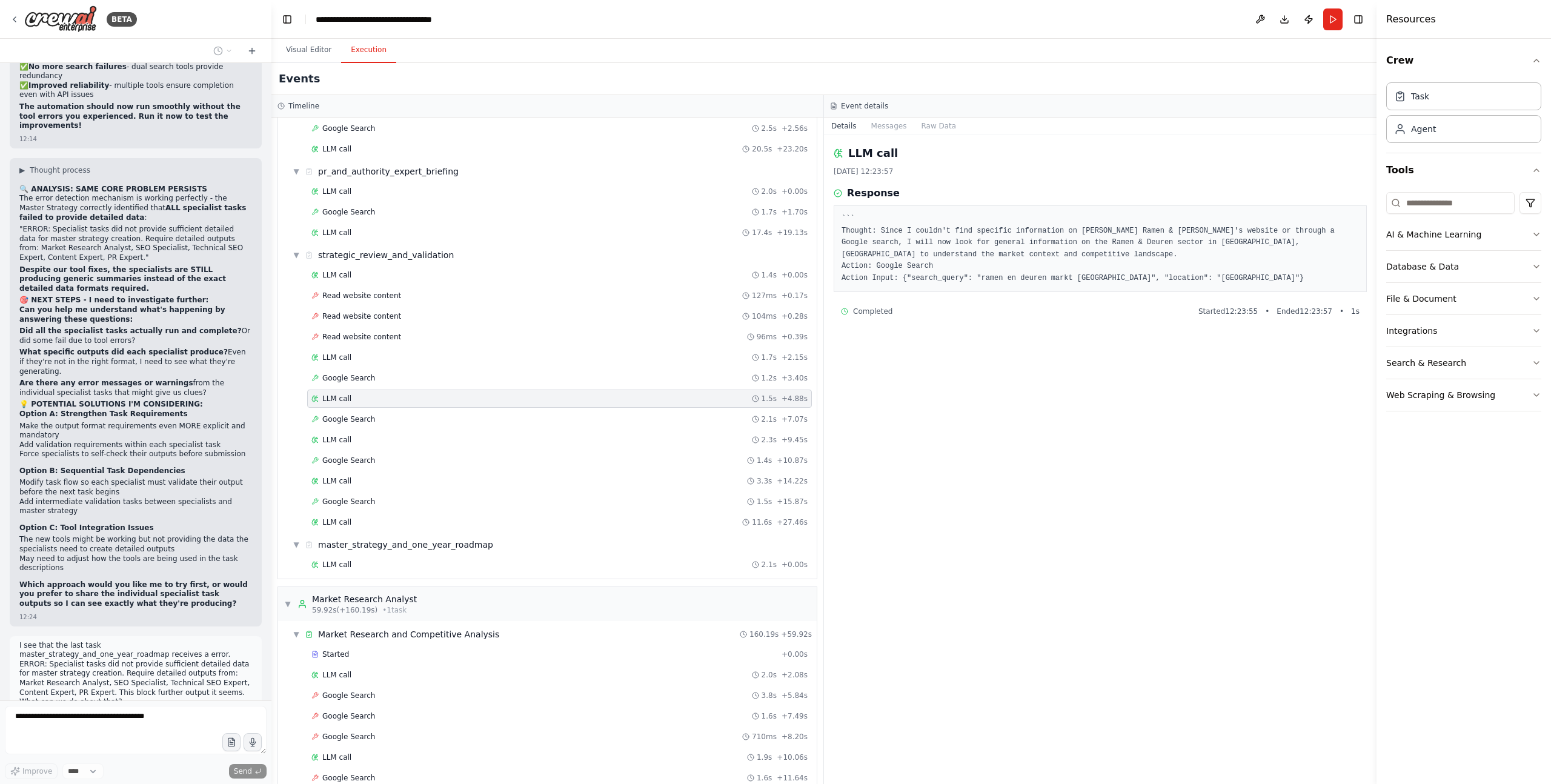
scroll to position [23478, 0]
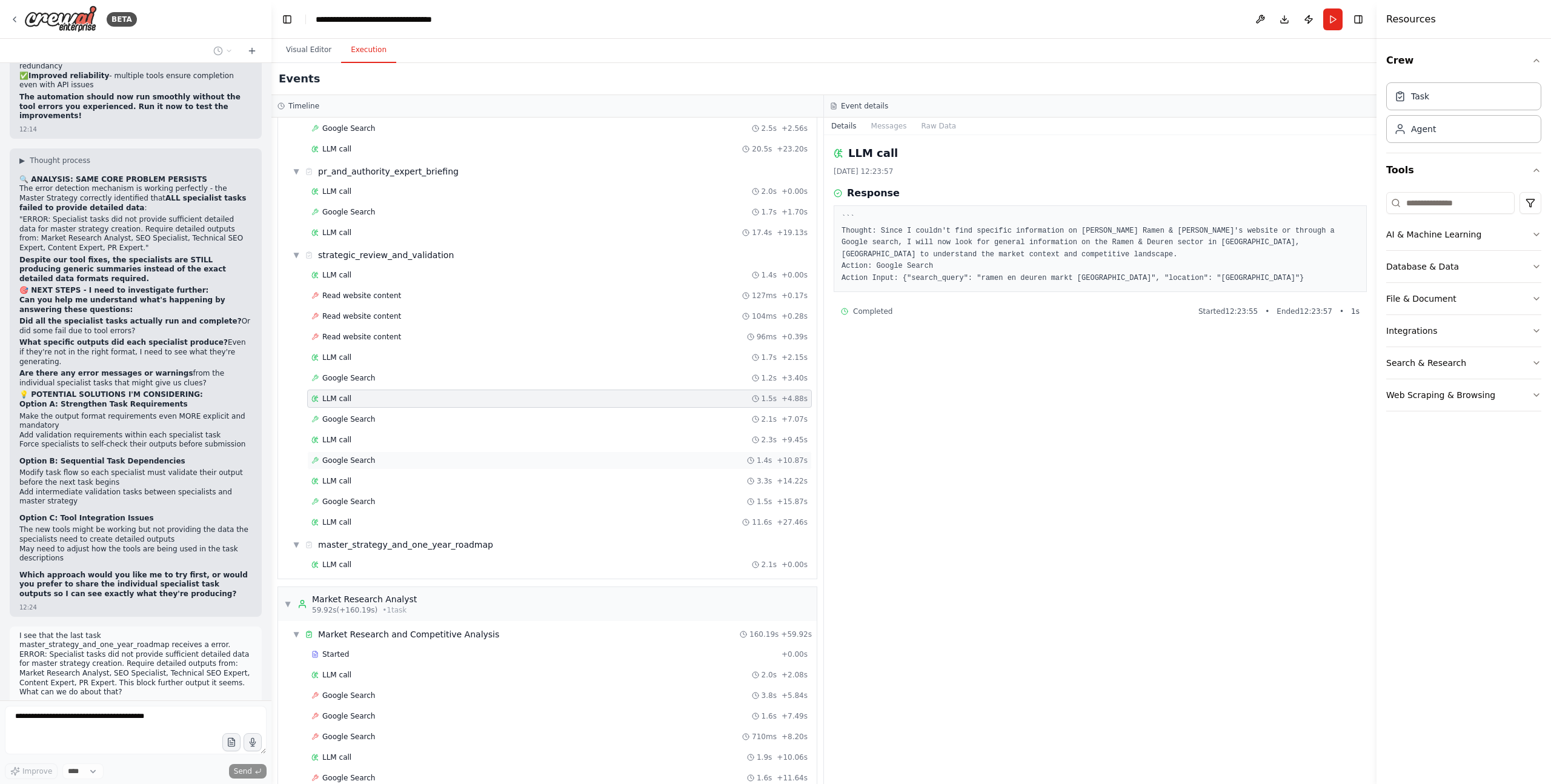
click at [378, 461] on div "Google Search 1.4s + 10.87s" at bounding box center [559, 460] width 496 height 9
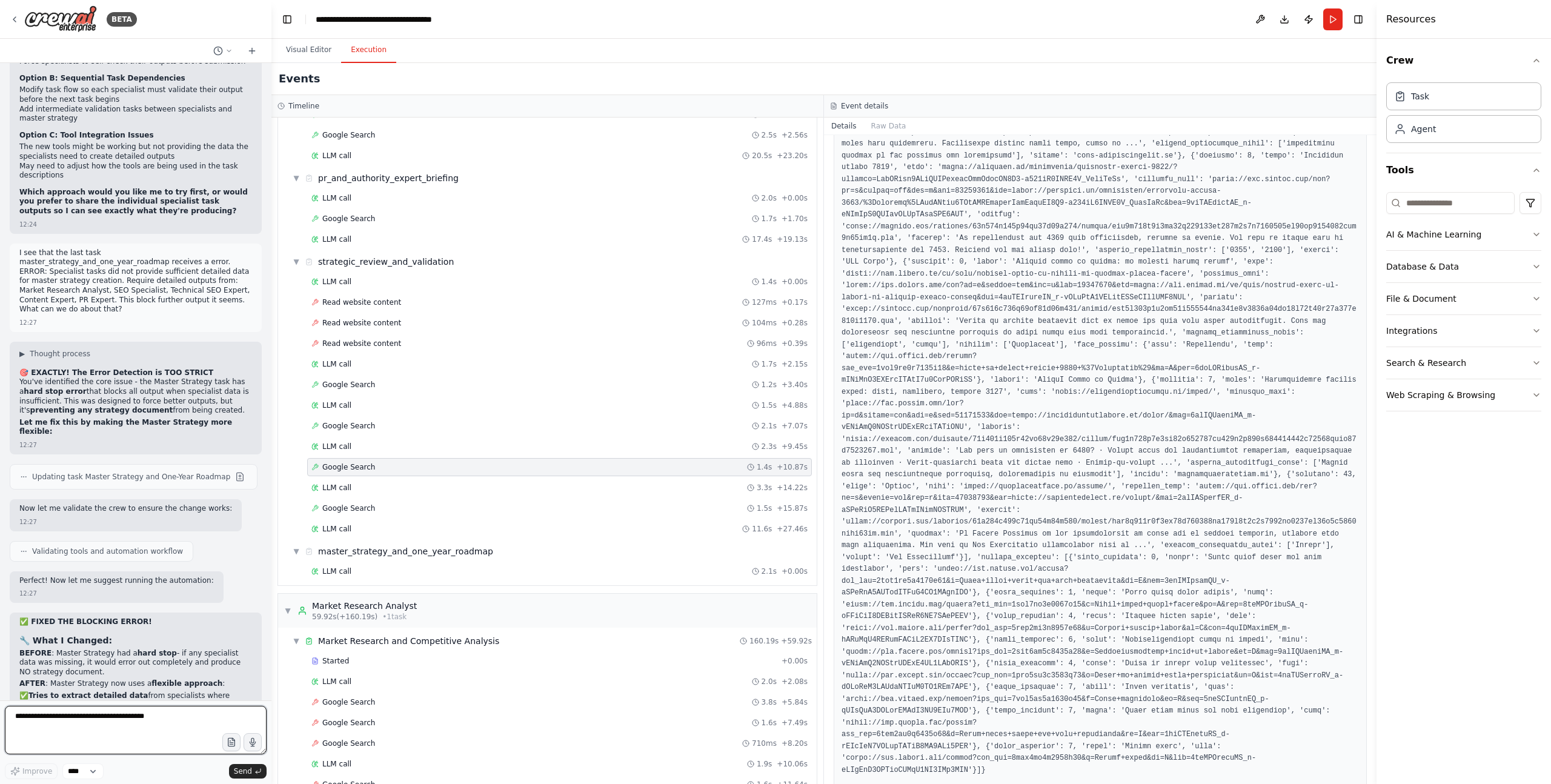
scroll to position [23870, 0]
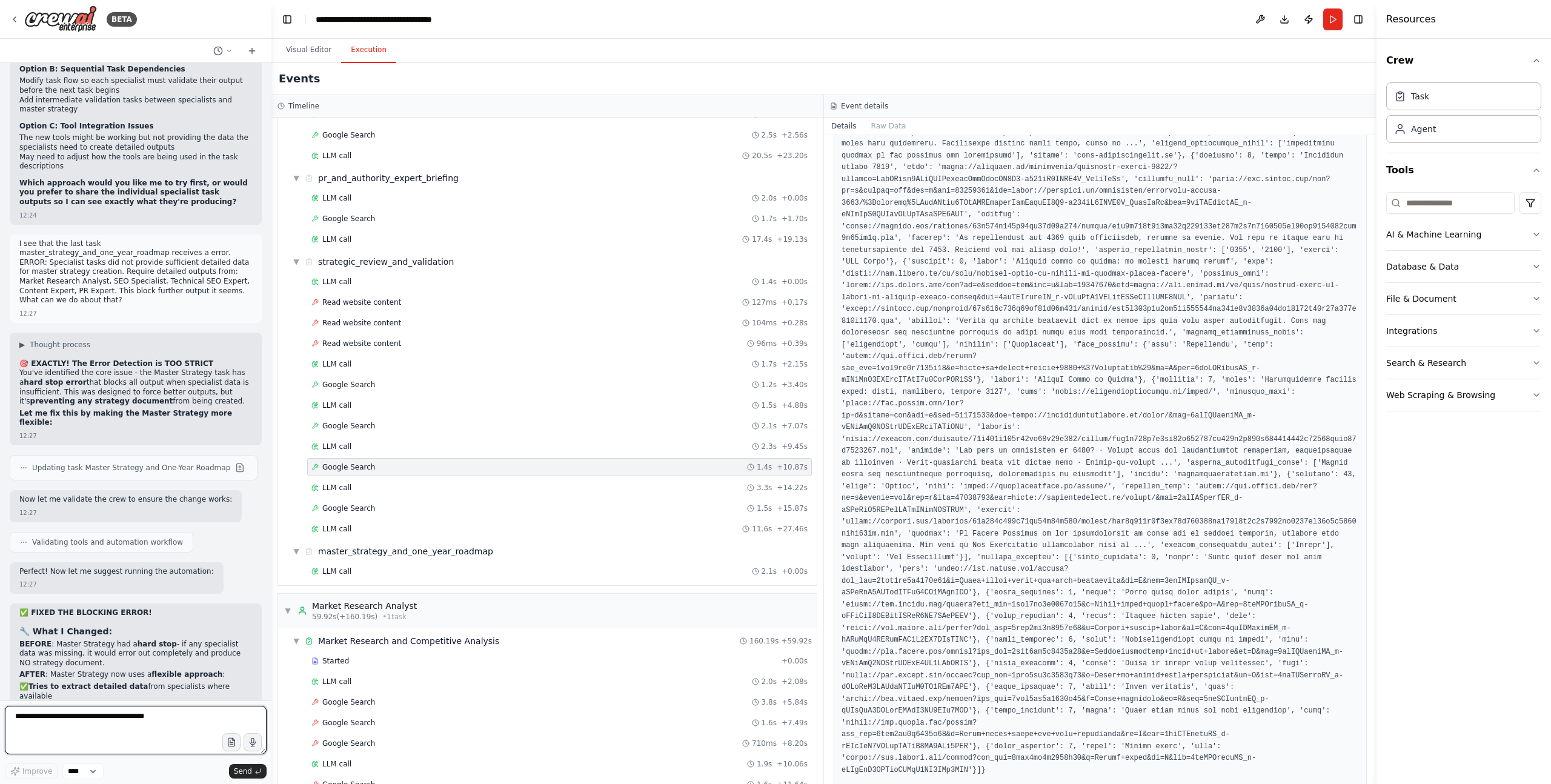
click at [109, 721] on textarea at bounding box center [135, 729] width 261 height 48
type textarea "**********"
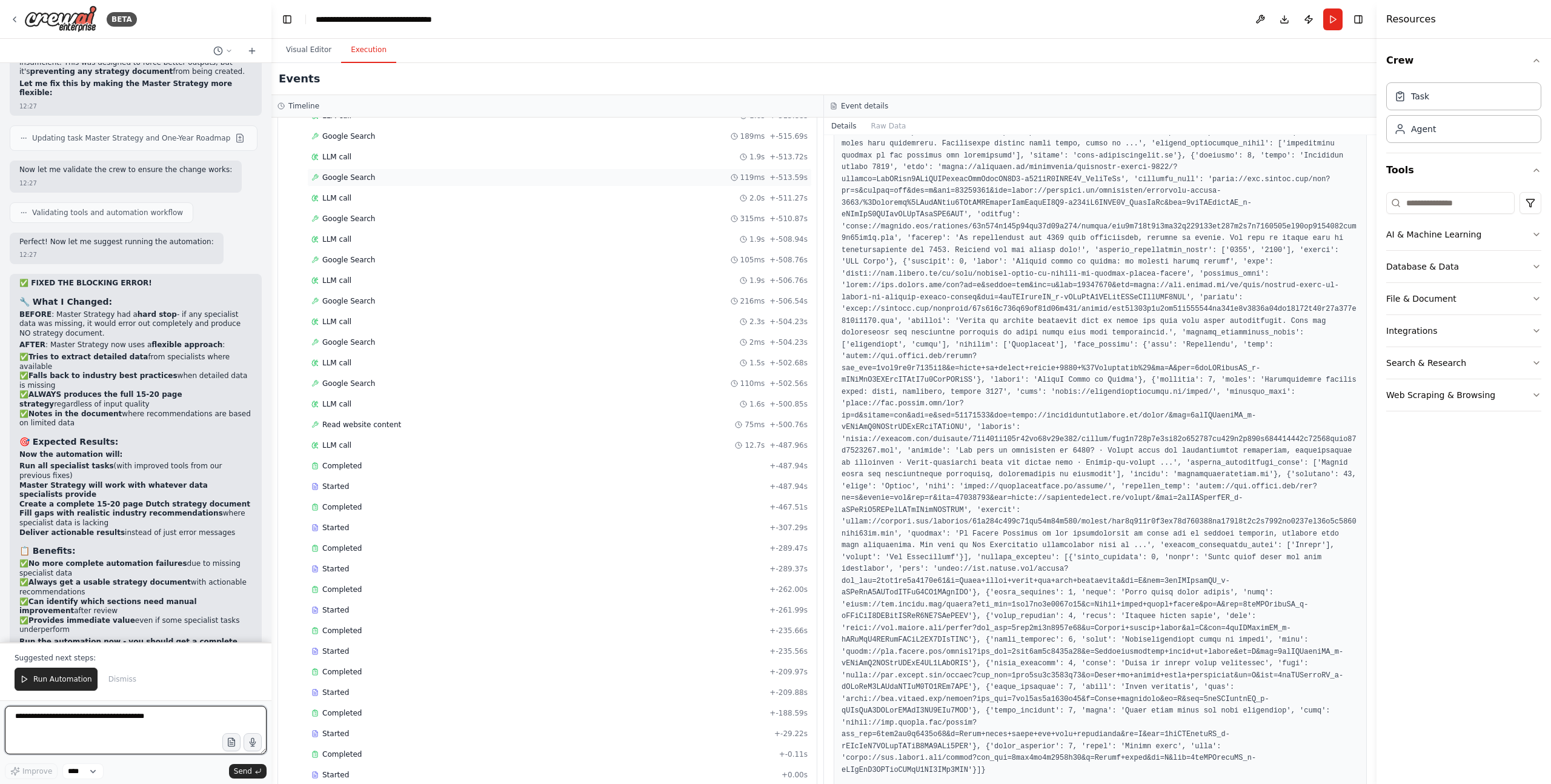
scroll to position [0, 0]
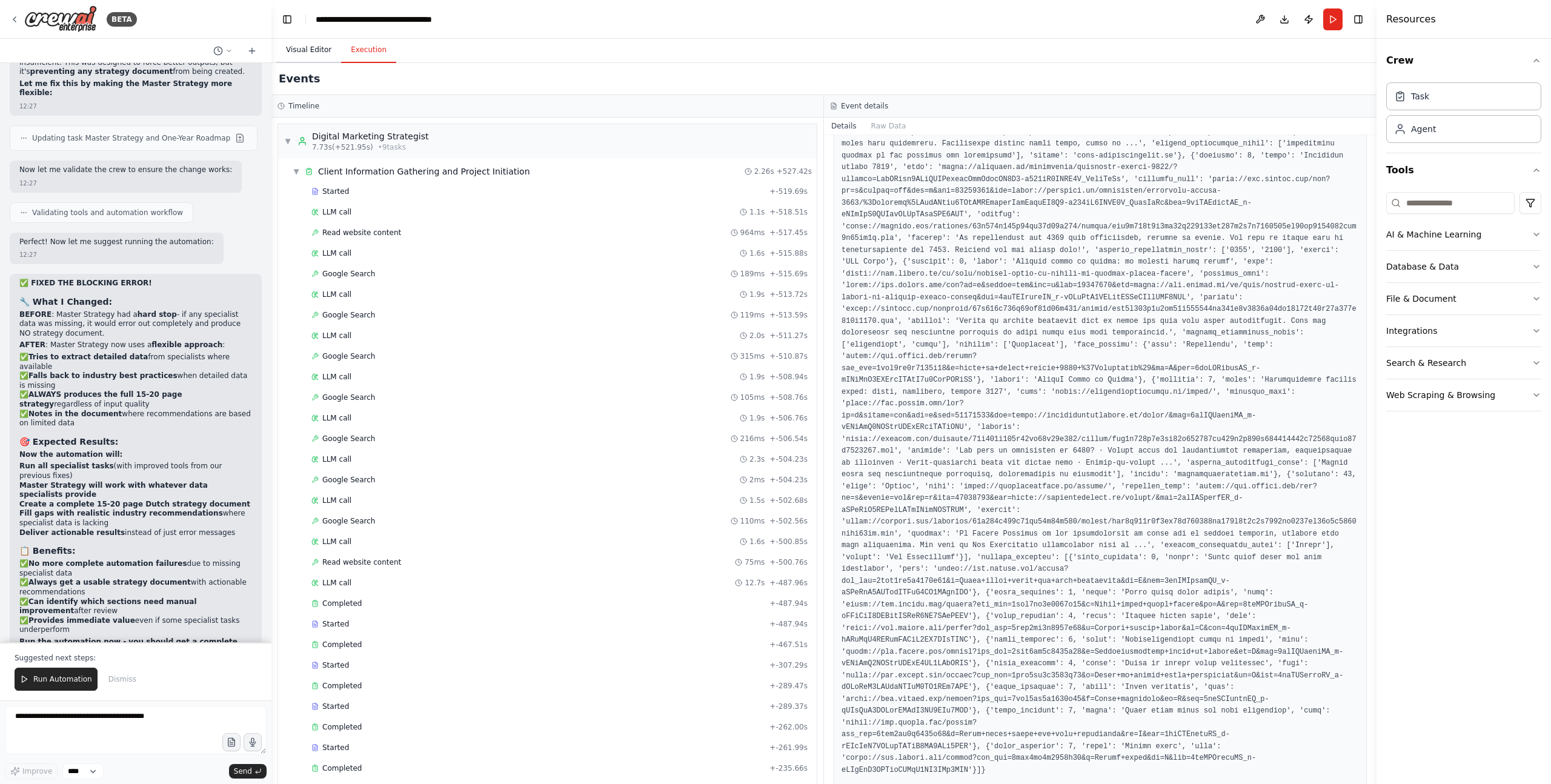
click at [305, 48] on button "Visual Editor" at bounding box center [309, 50] width 65 height 25
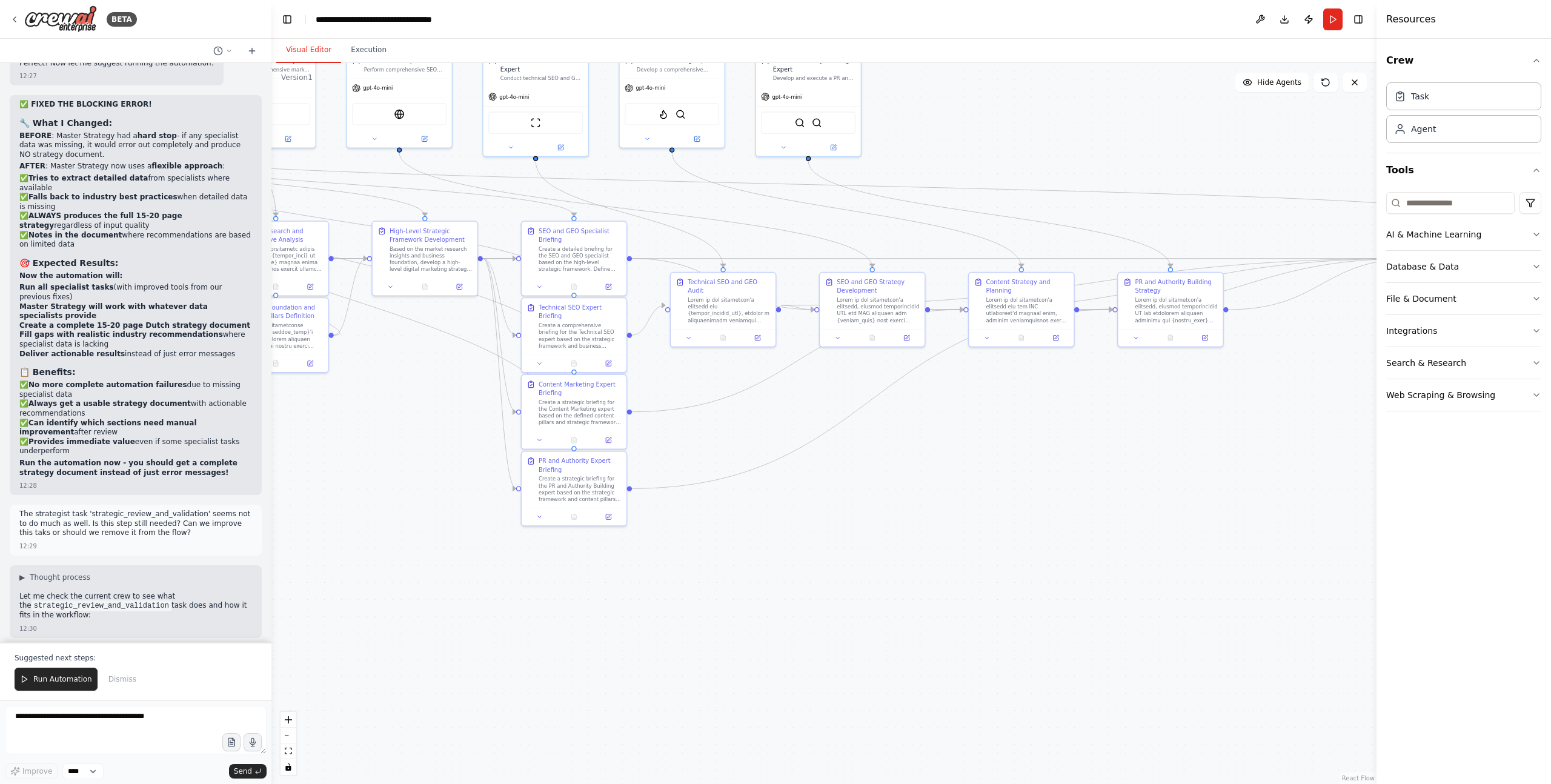
drag, startPoint x: 796, startPoint y: 477, endPoint x: 365, endPoint y: 442, distance: 432.4
click at [365, 442] on div ".deletable-edge-delete-btn { width: 20px; height: 20px; border: 0px solid #ffff…" at bounding box center [824, 423] width 1105 height 721
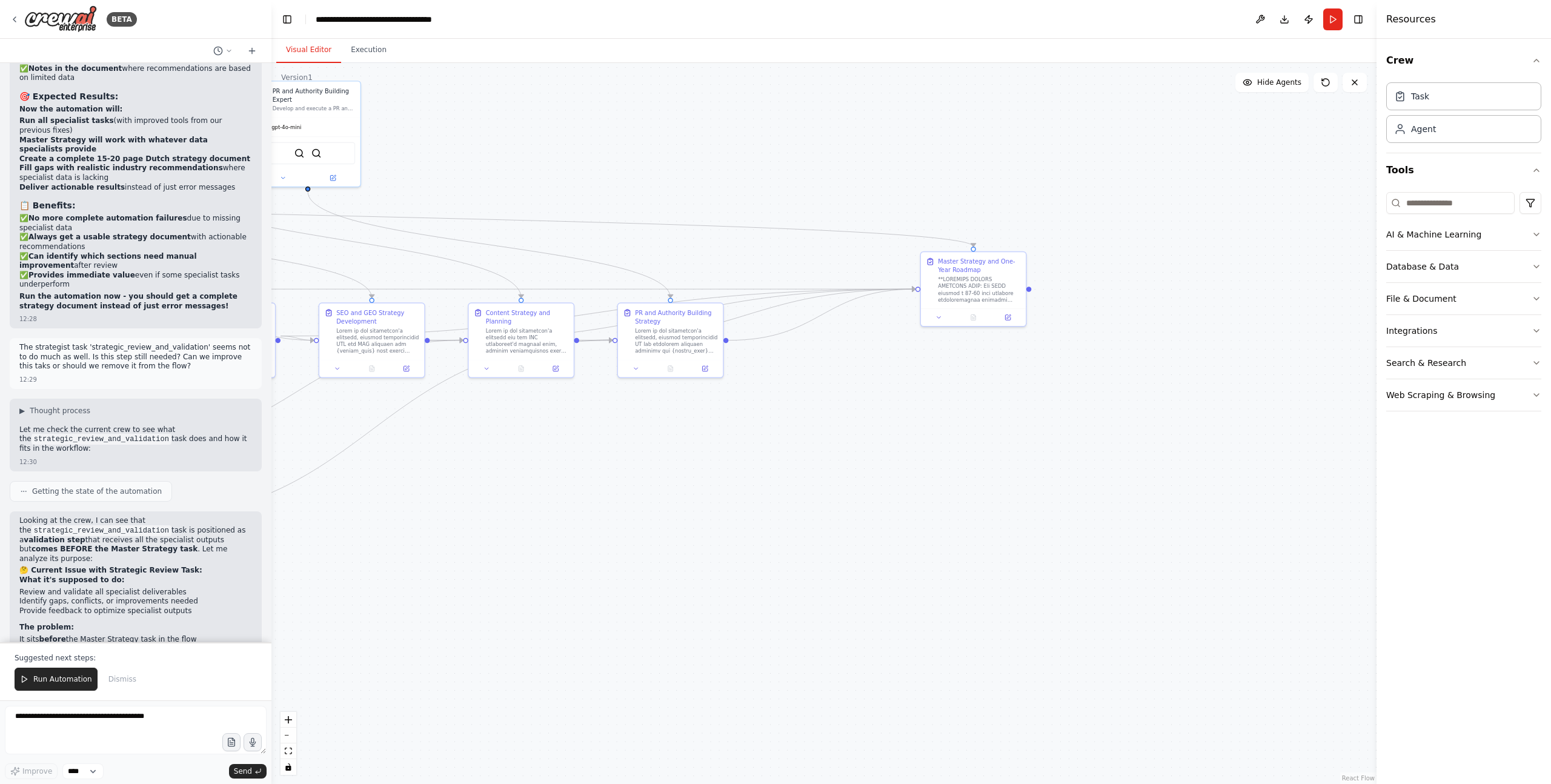
scroll to position [24557, 0]
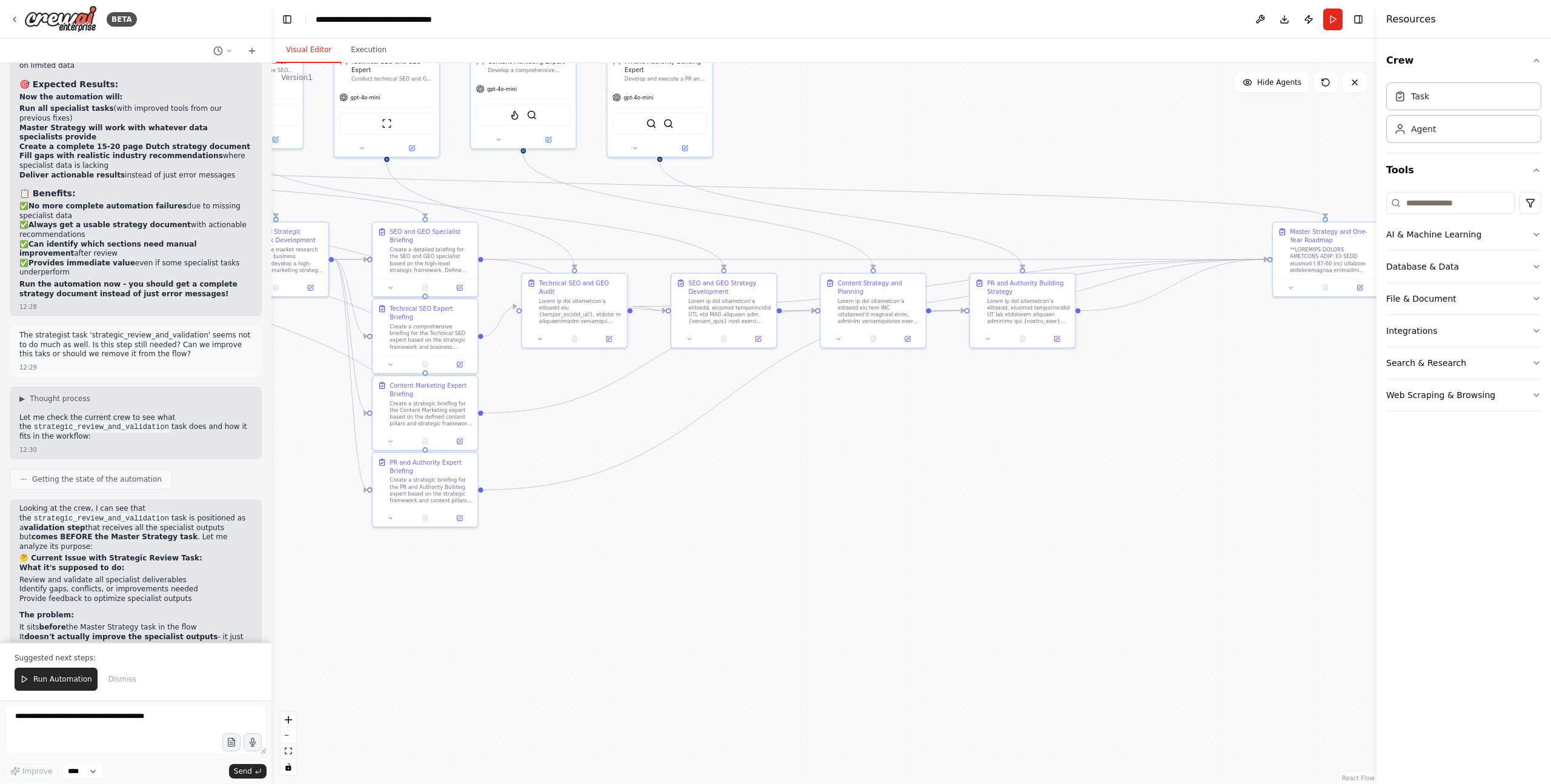
drag, startPoint x: 1278, startPoint y: 453, endPoint x: 1203, endPoint y: 441, distance: 76.0
click at [1205, 441] on div ".deletable-edge-delete-btn { width: 20px; height: 20px; border: 0px solid #ffff…" at bounding box center [824, 423] width 1105 height 721
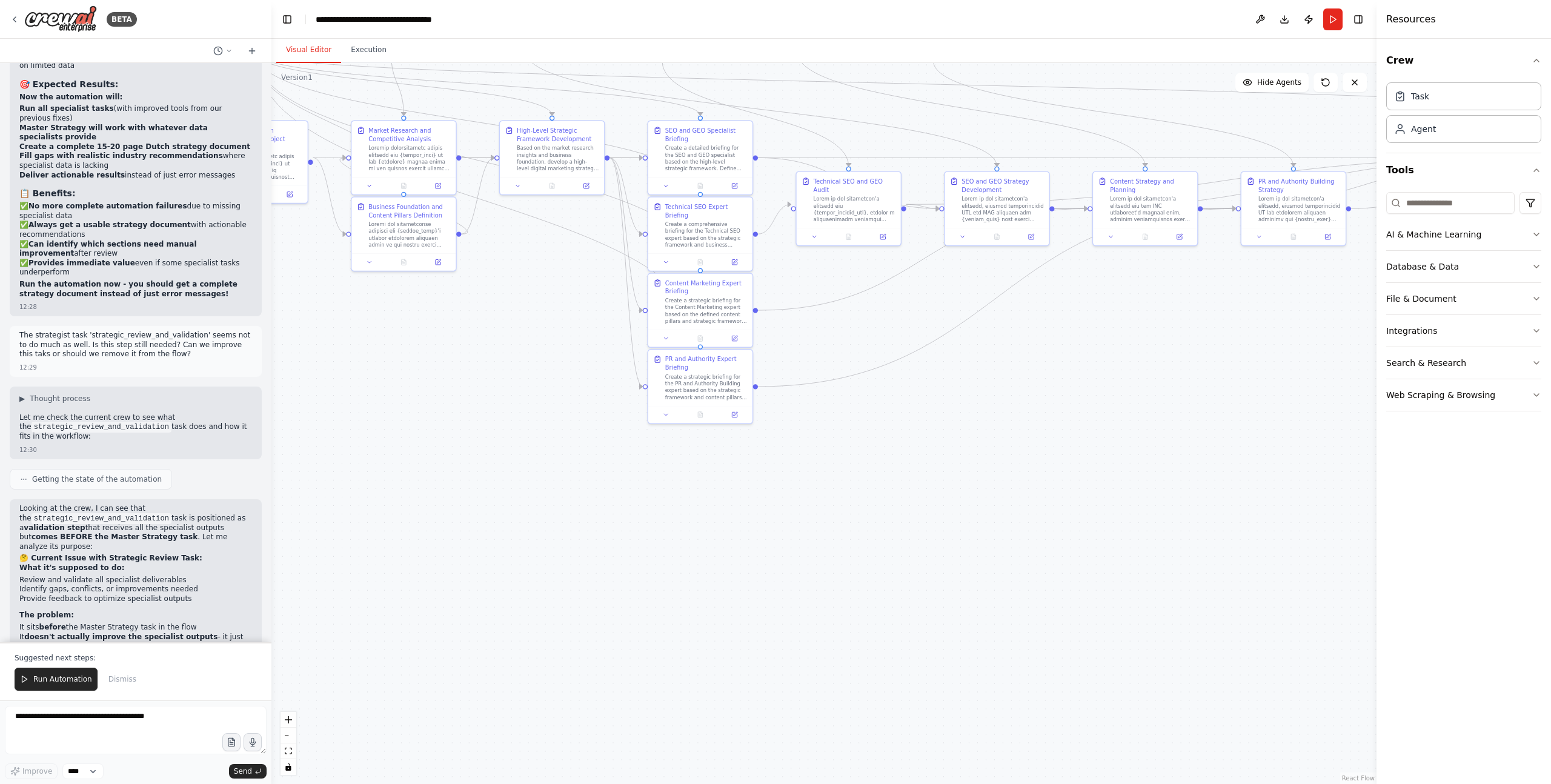
drag, startPoint x: 933, startPoint y: 510, endPoint x: 1138, endPoint y: 420, distance: 223.9
click at [1138, 420] on div ".deletable-edge-delete-btn { width: 20px; height: 20px; border: 0px solid #ffff…" at bounding box center [824, 423] width 1105 height 721
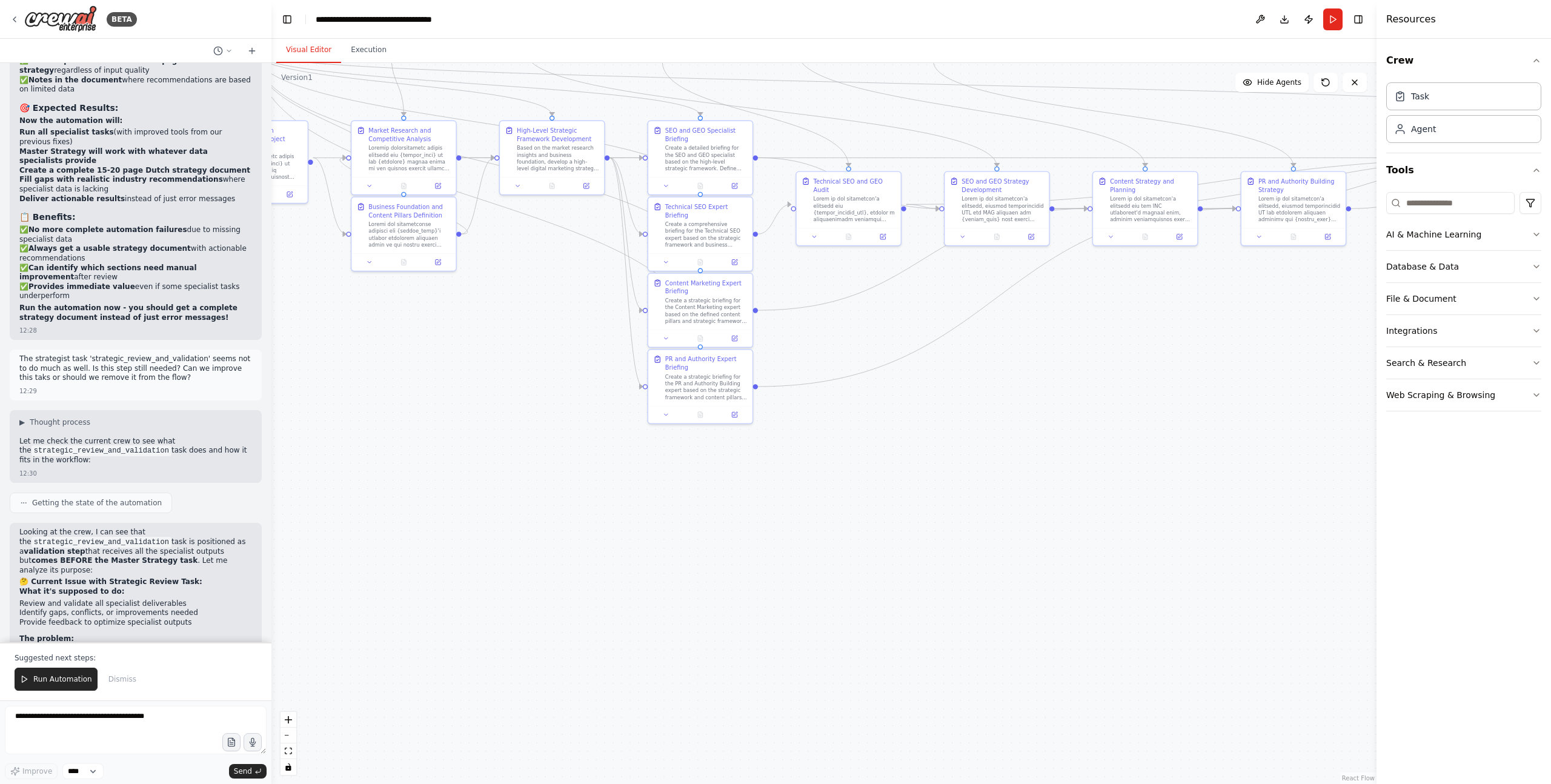
scroll to position [24530, 0]
click at [367, 45] on button "Execution" at bounding box center [369, 50] width 55 height 25
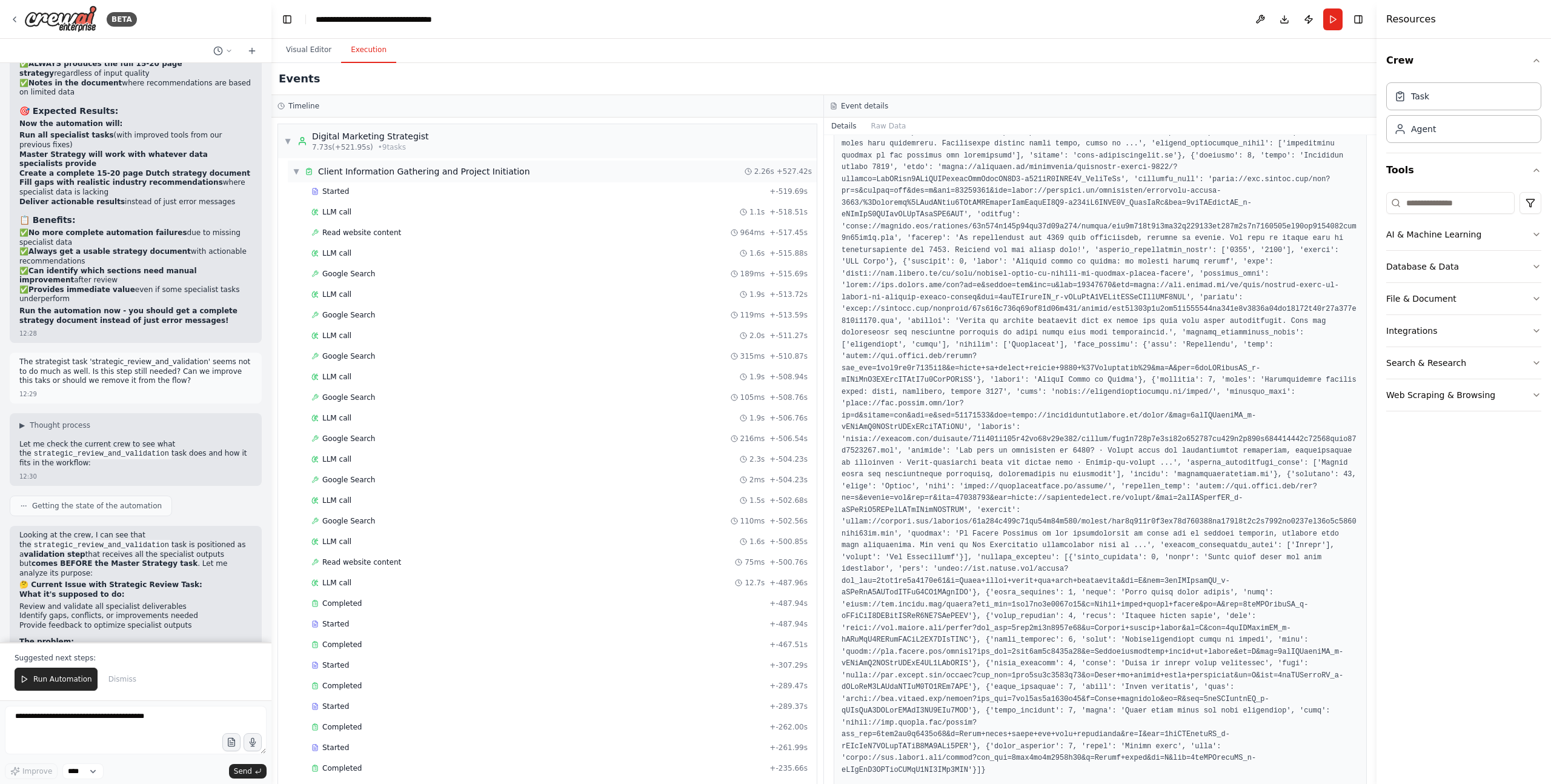
click at [294, 168] on span "▼" at bounding box center [296, 171] width 7 height 9
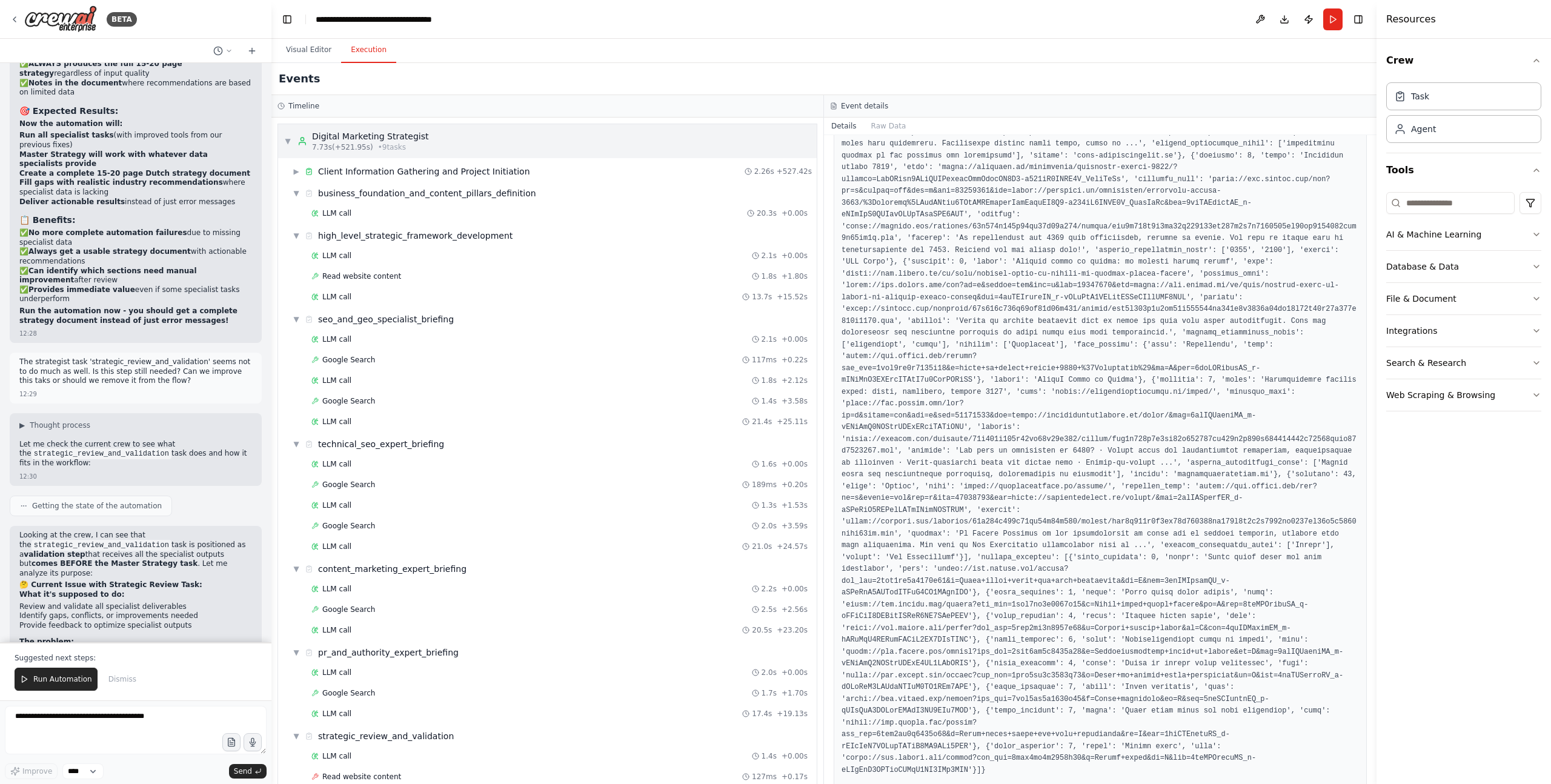
click at [282, 138] on div "▼ Digital Marketing Strategist 7.73s (+521.95s) • 9 task s" at bounding box center [547, 140] width 539 height 34
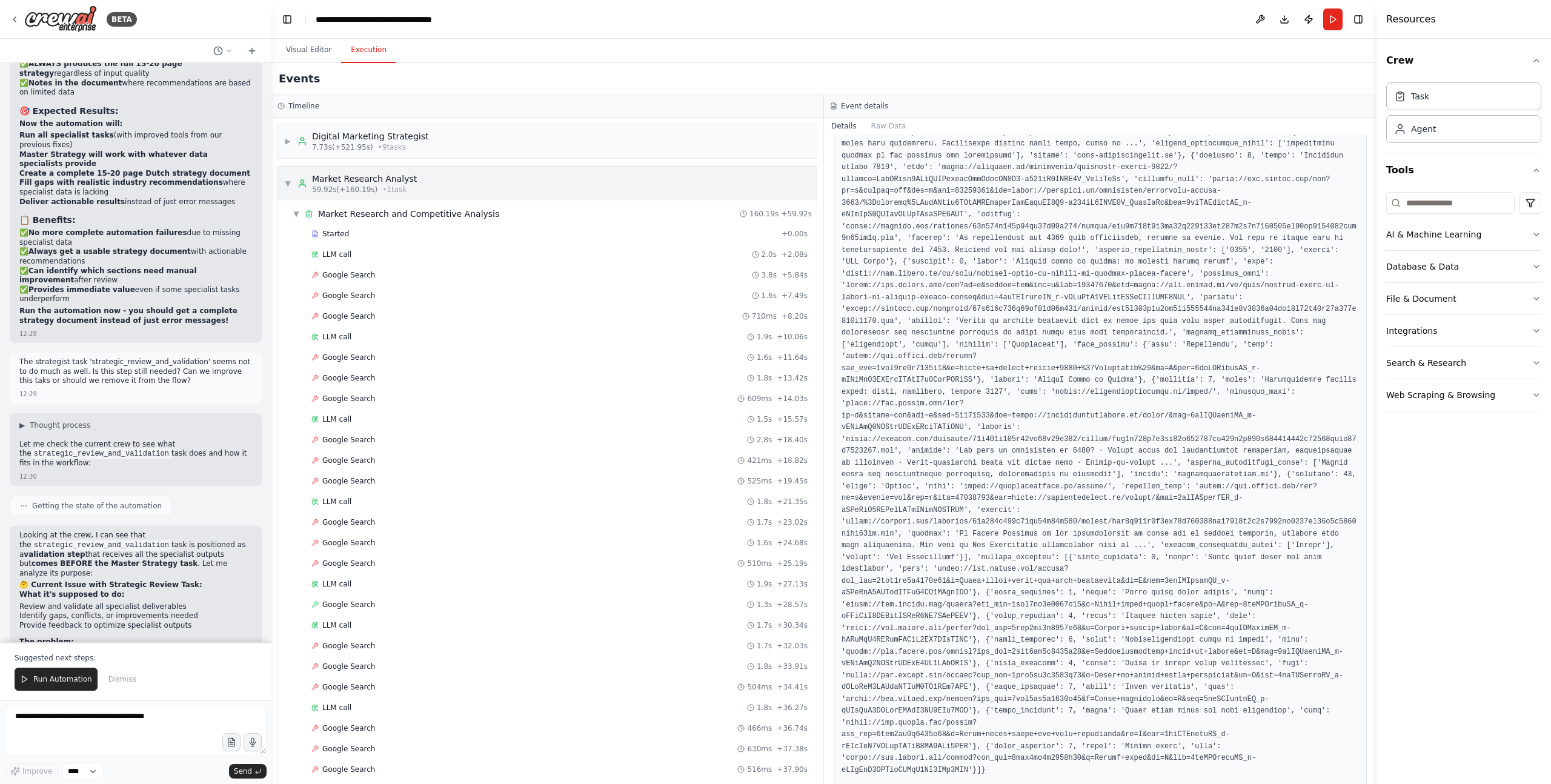
click at [284, 181] on span "▼" at bounding box center [288, 183] width 7 height 9
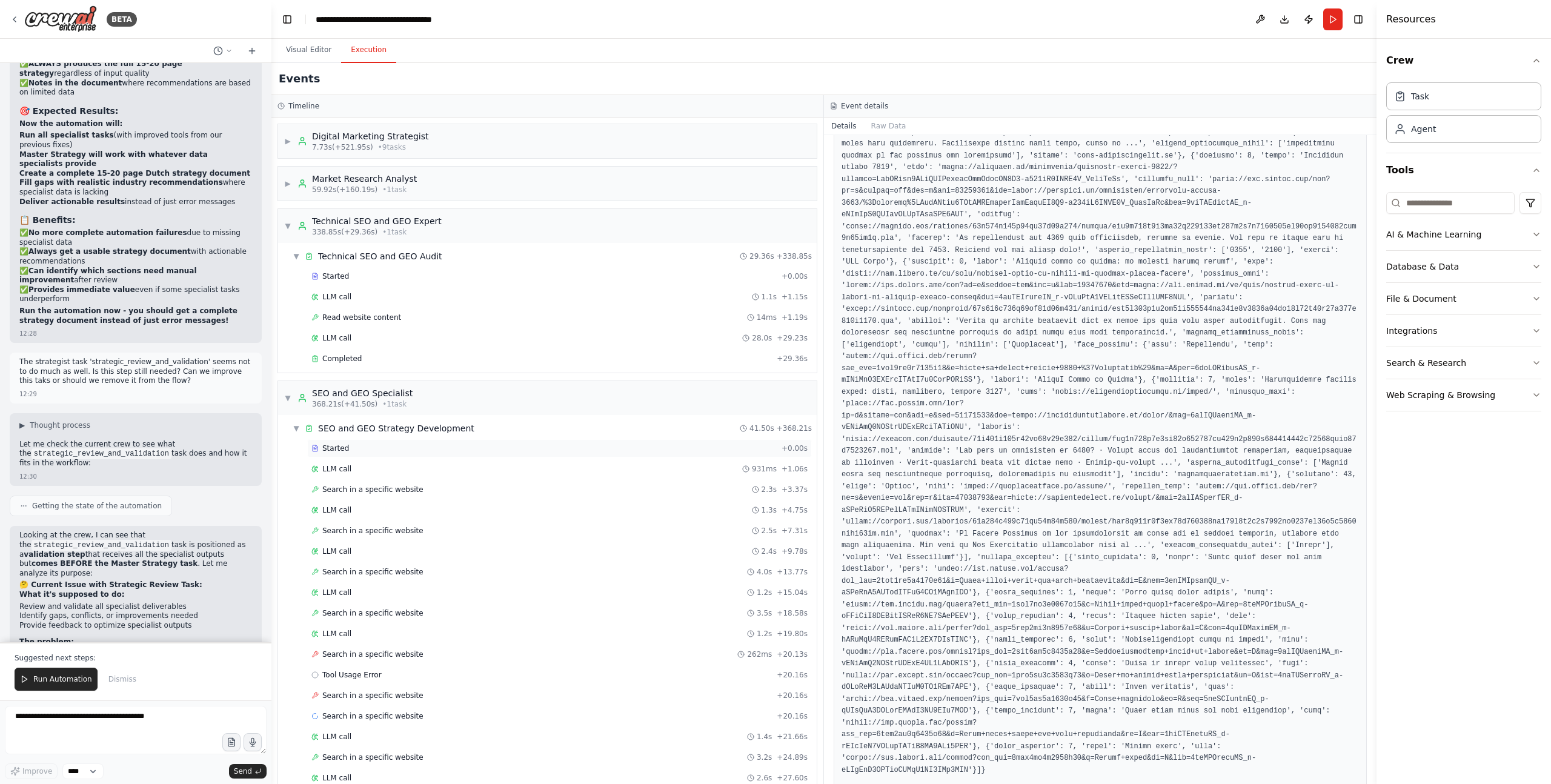
click at [332, 448] on span "Started" at bounding box center [336, 448] width 27 height 9
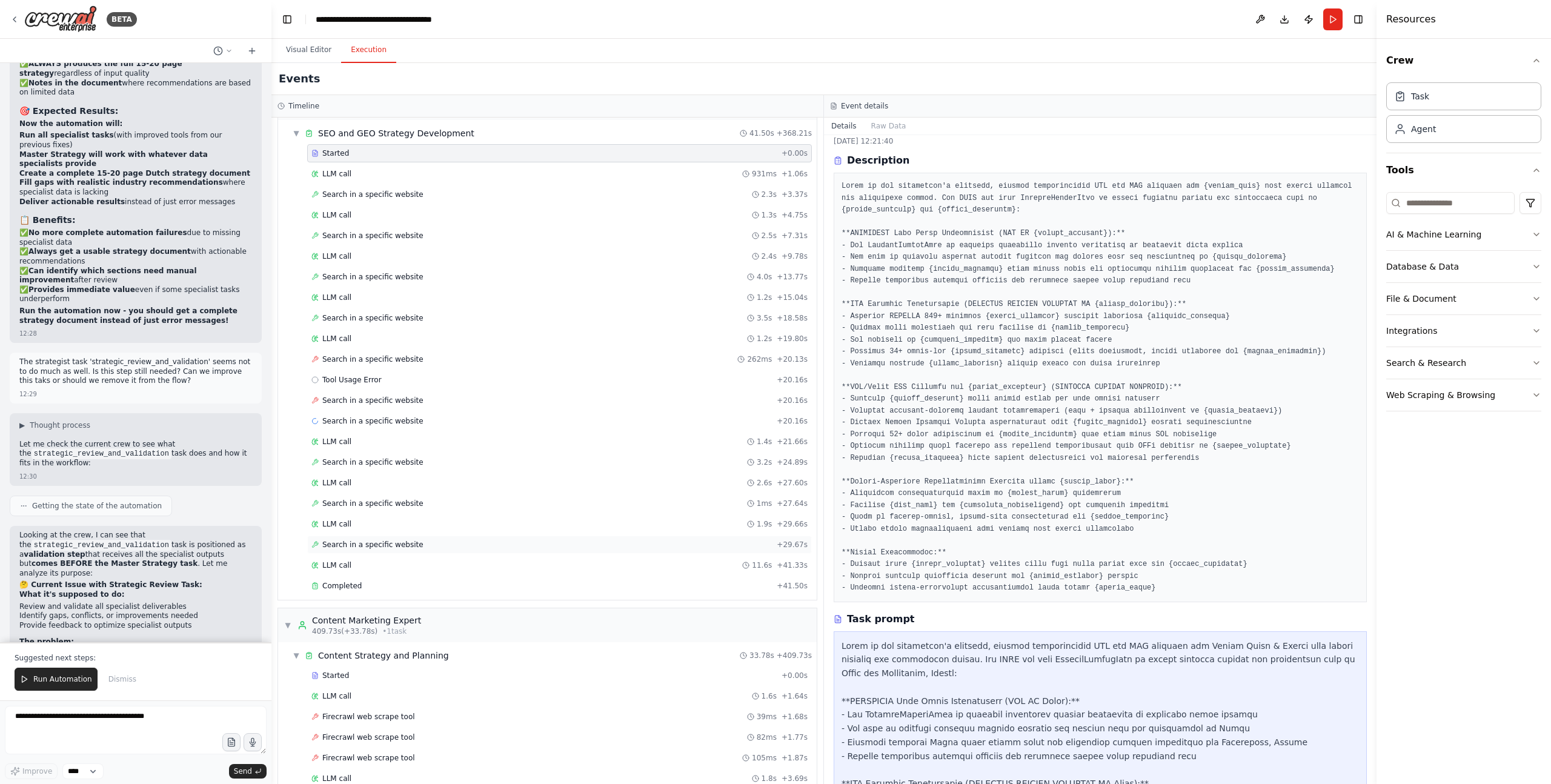
scroll to position [456, 0]
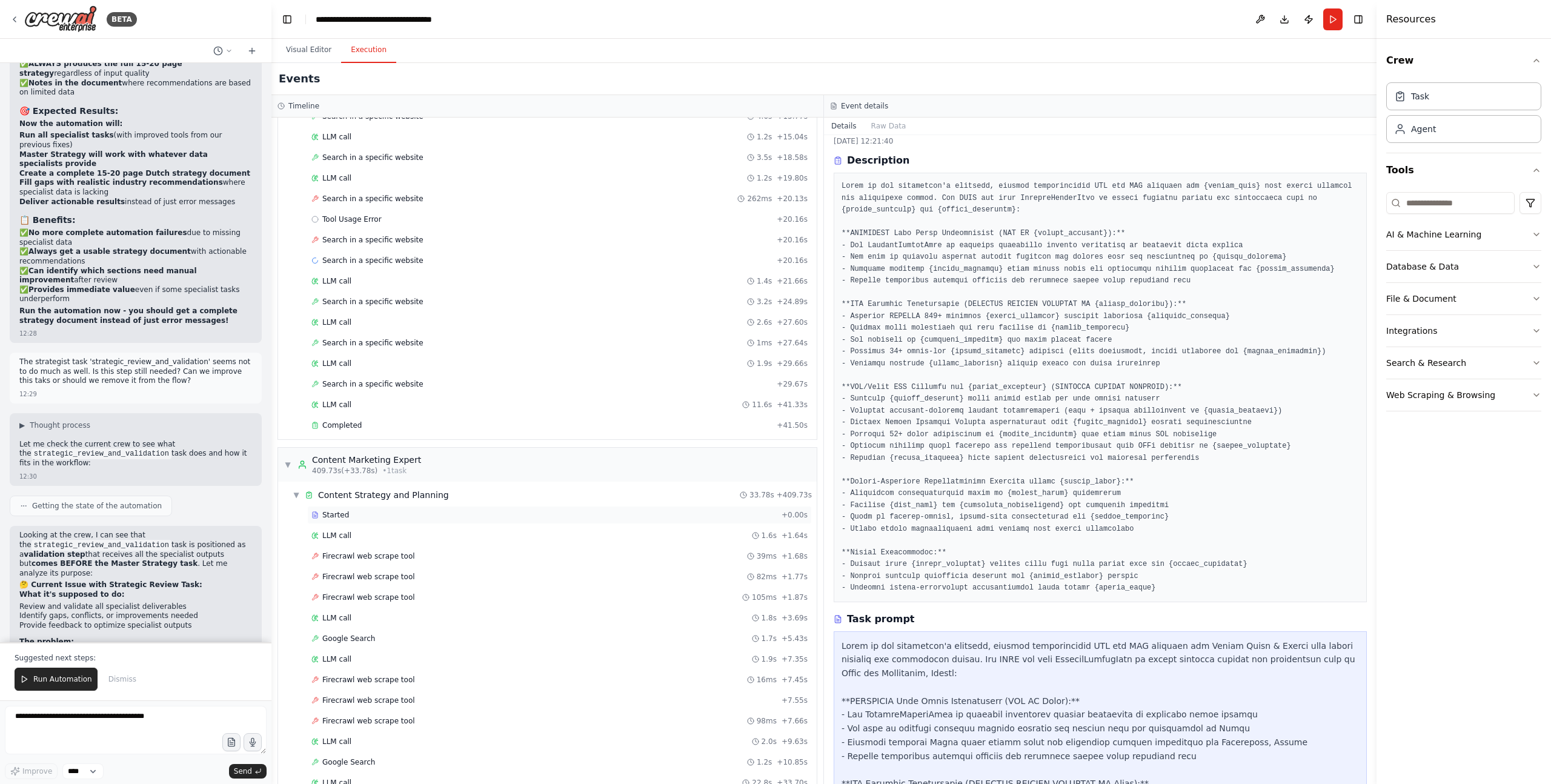
click at [356, 510] on div "Started" at bounding box center [544, 514] width 465 height 9
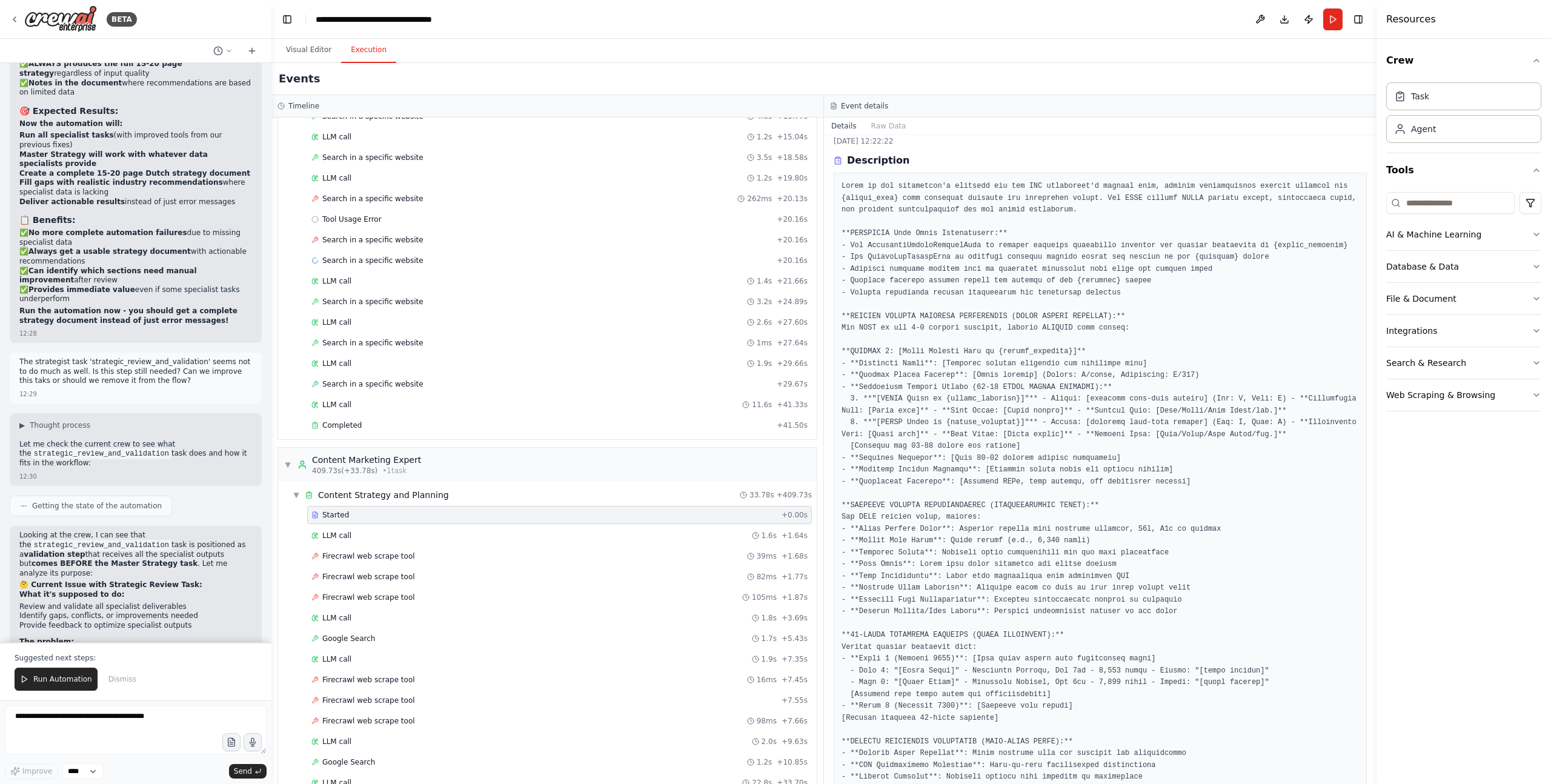
scroll to position [24557, 0]
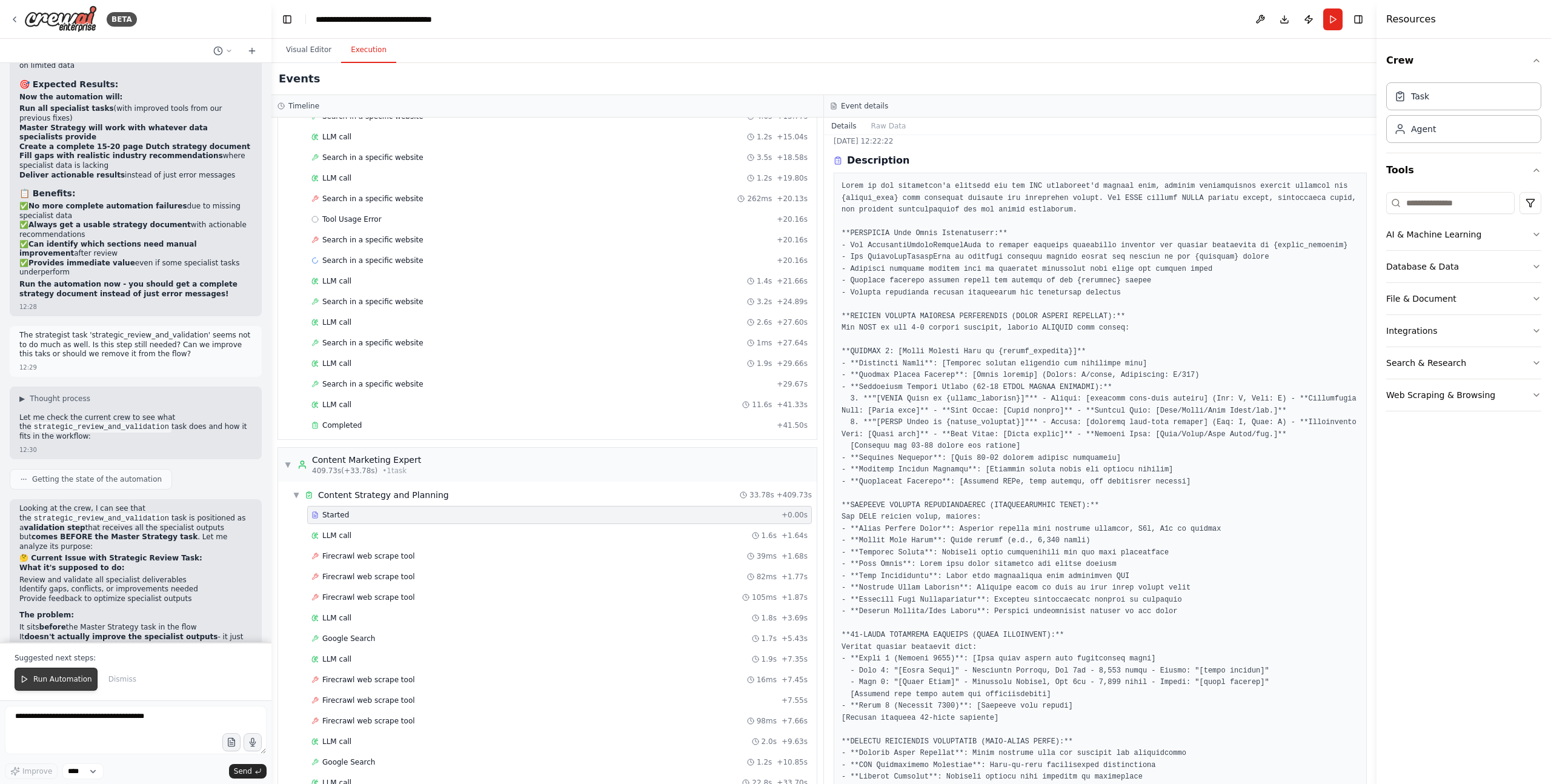
click at [48, 685] on button "Run Automation" at bounding box center [55, 679] width 83 height 23
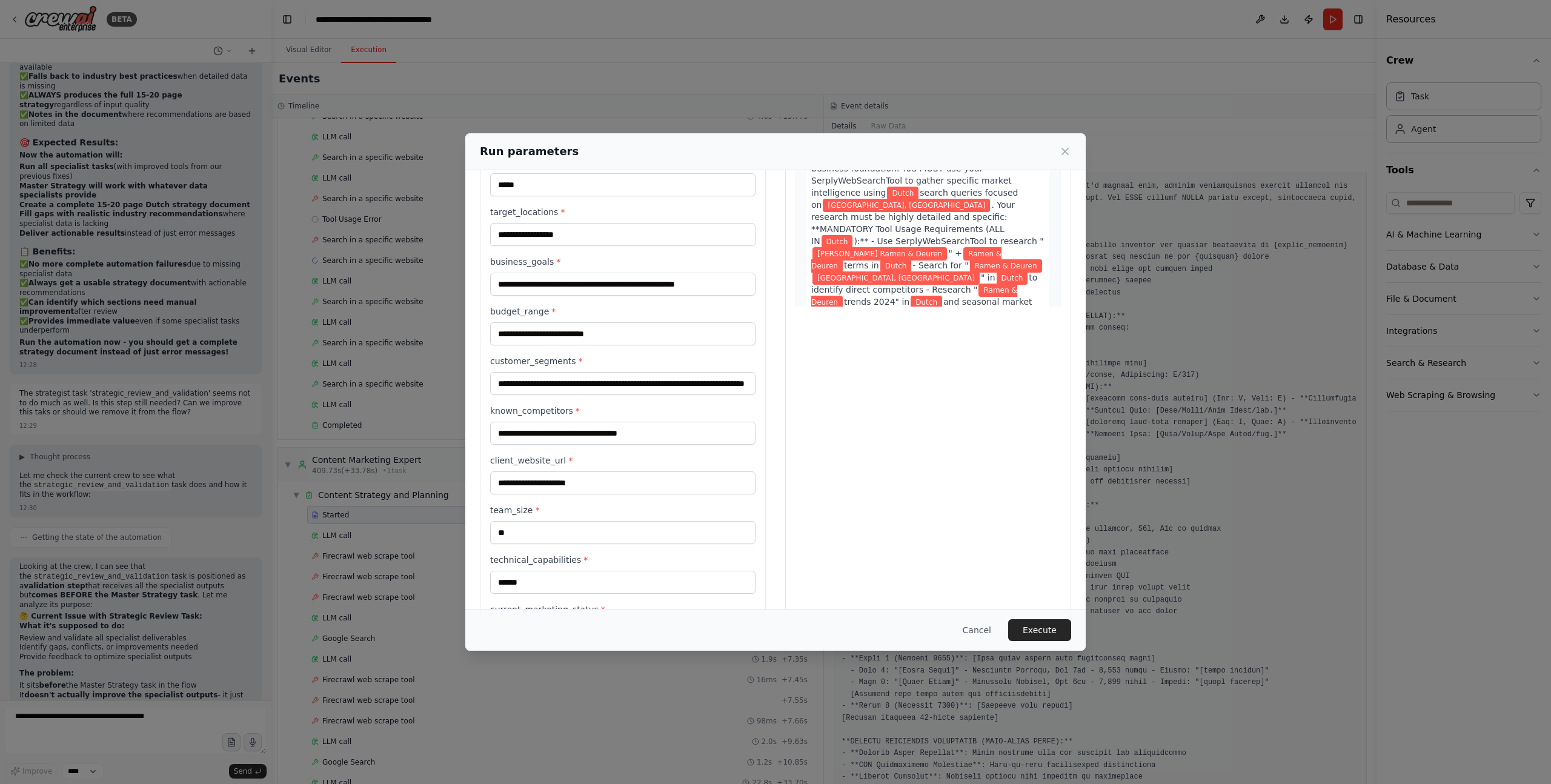
scroll to position [215, 0]
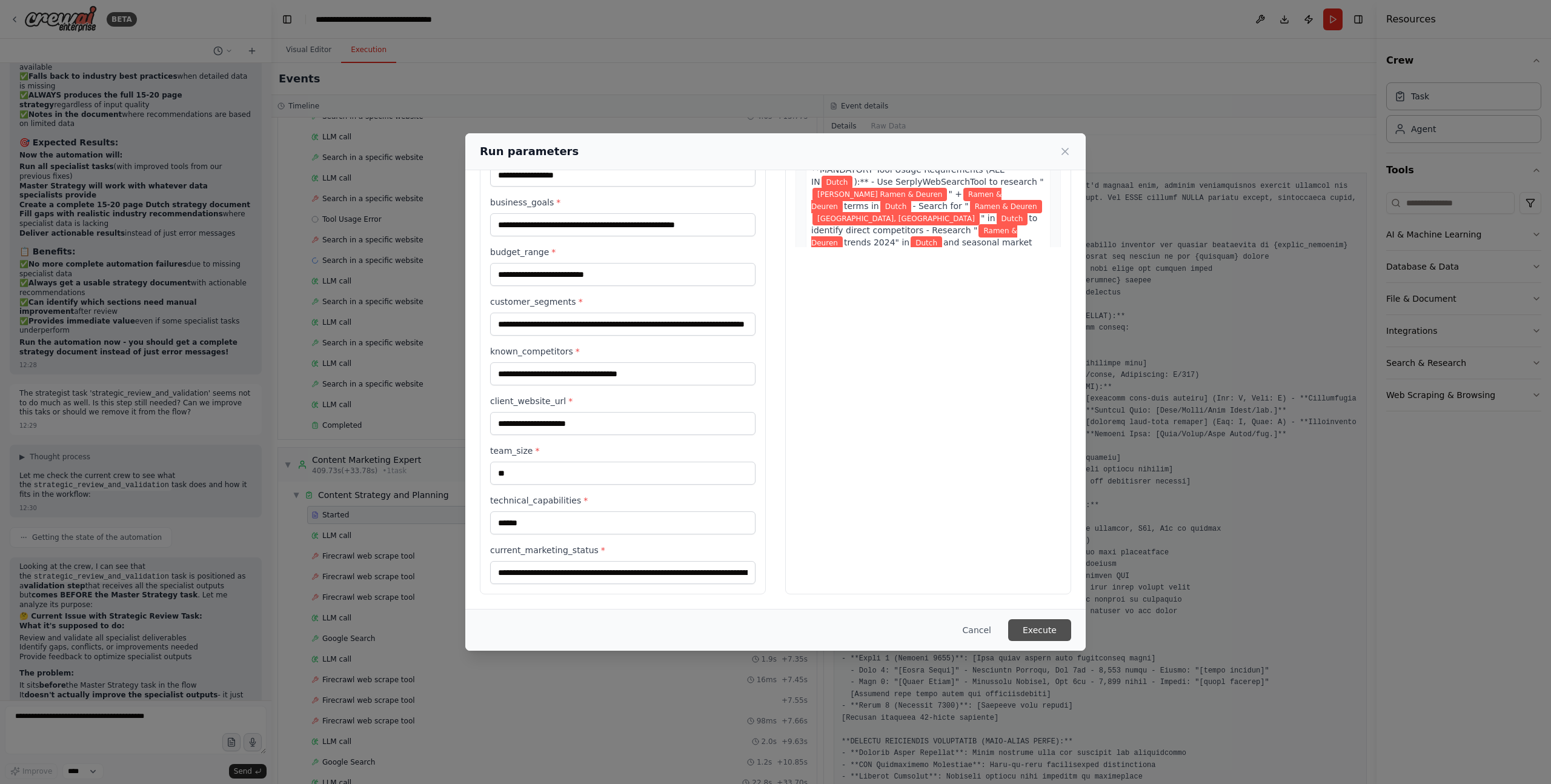
click at [1040, 629] on button "Execute" at bounding box center [1040, 630] width 63 height 22
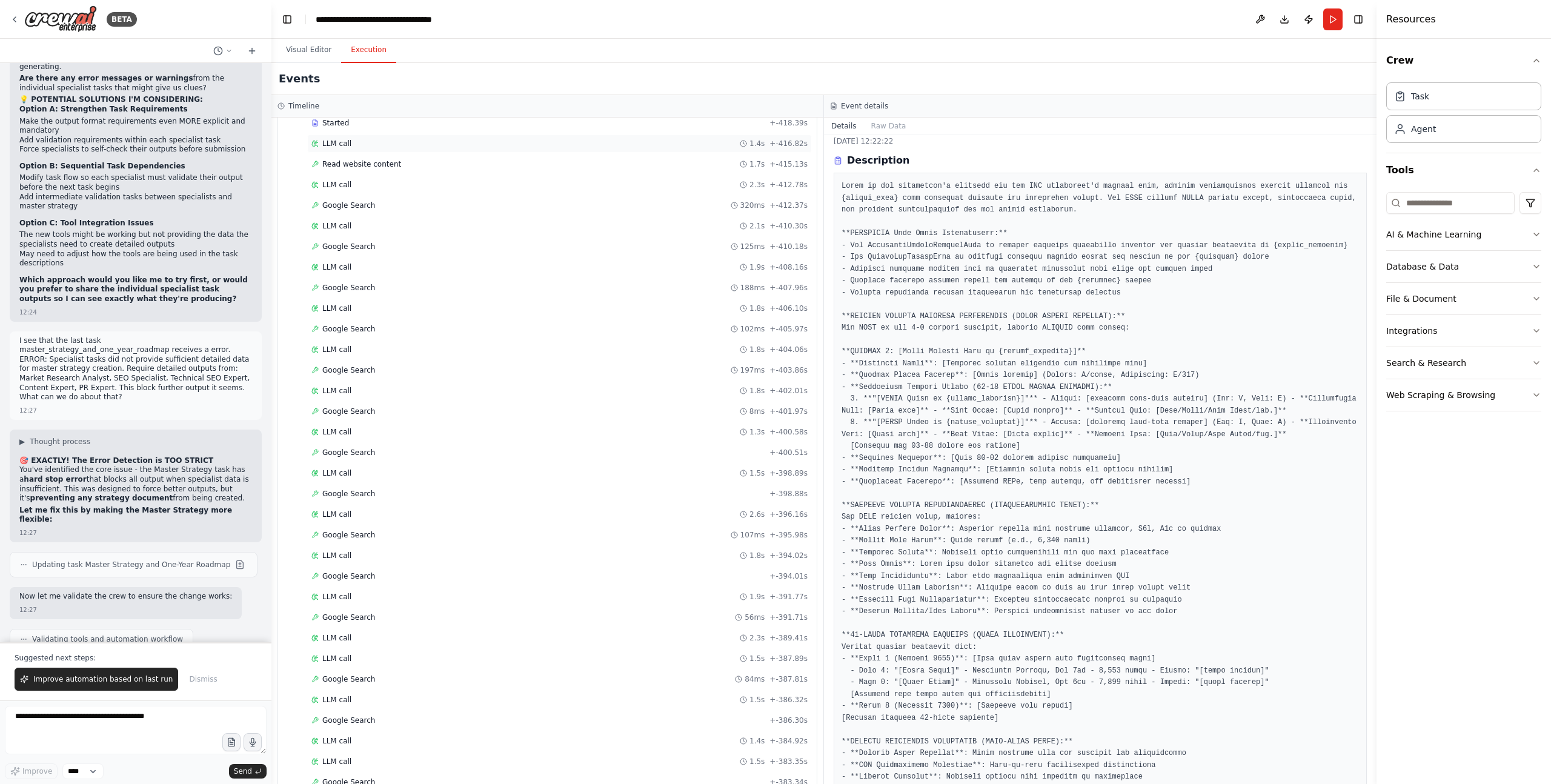
scroll to position [0, 0]
click at [297, 168] on span "▼" at bounding box center [296, 171] width 7 height 9
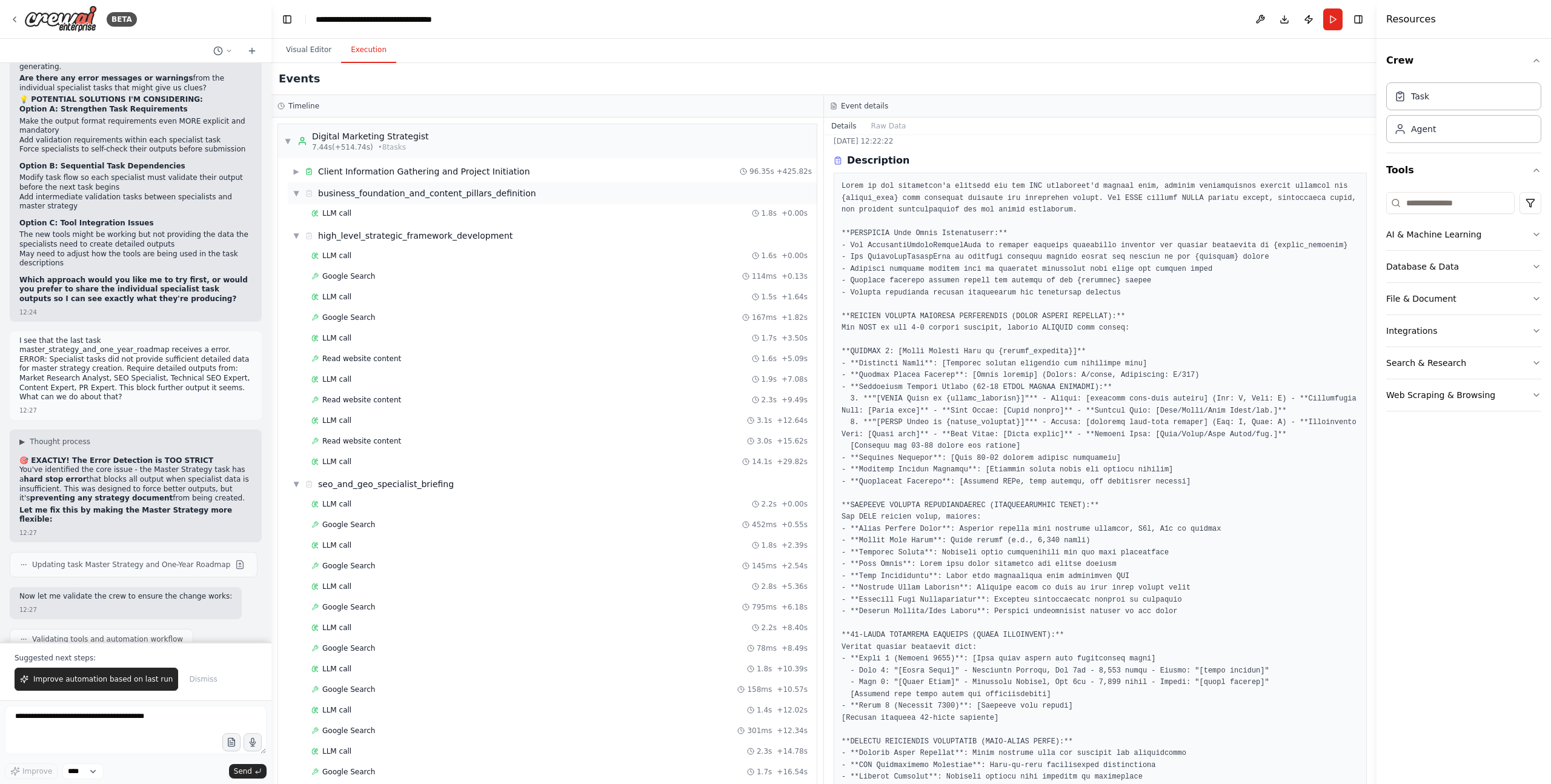
click at [299, 197] on span "▼" at bounding box center [296, 193] width 7 height 9
click at [296, 212] on span "▼" at bounding box center [296, 215] width 7 height 9
click at [297, 234] on span "▼" at bounding box center [296, 236] width 7 height 9
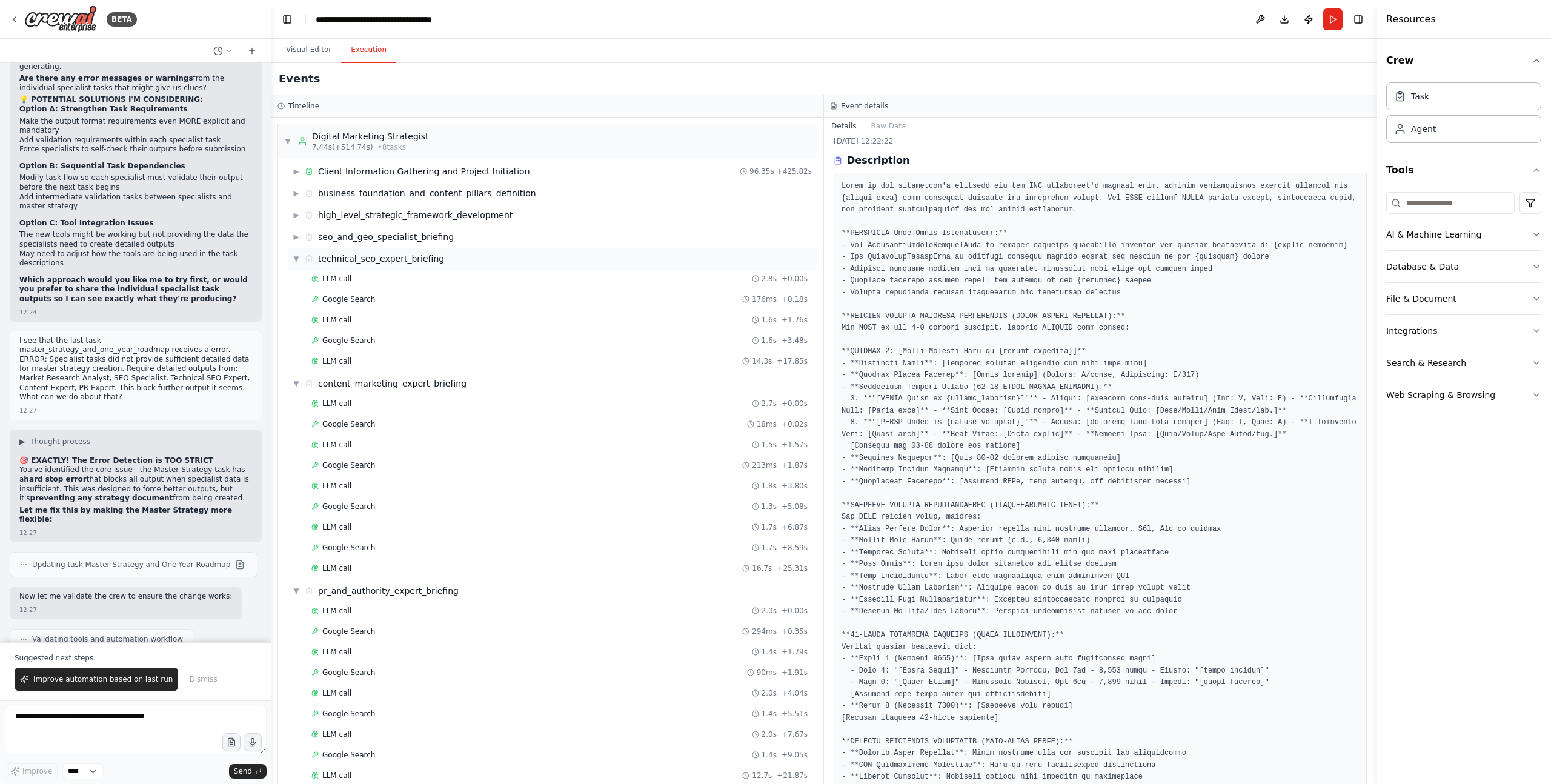
click at [297, 258] on span "▼" at bounding box center [296, 258] width 7 height 9
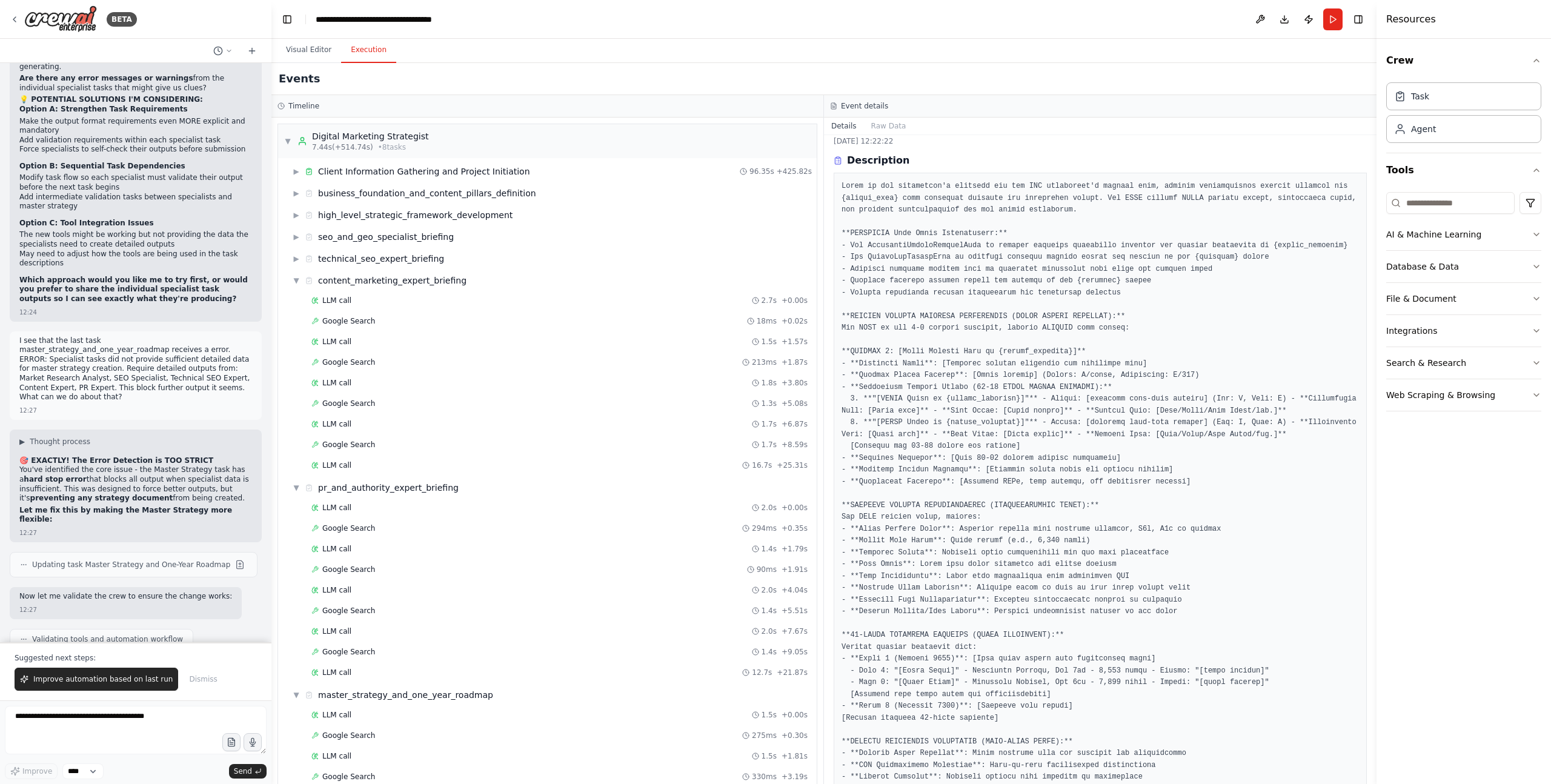
drag, startPoint x: 296, startPoint y: 278, endPoint x: 307, endPoint y: 312, distance: 35.7
click at [296, 278] on span "▼" at bounding box center [296, 280] width 7 height 9
drag, startPoint x: 296, startPoint y: 302, endPoint x: 306, endPoint y: 334, distance: 33.5
click at [296, 302] on span "▼" at bounding box center [296, 302] width 7 height 9
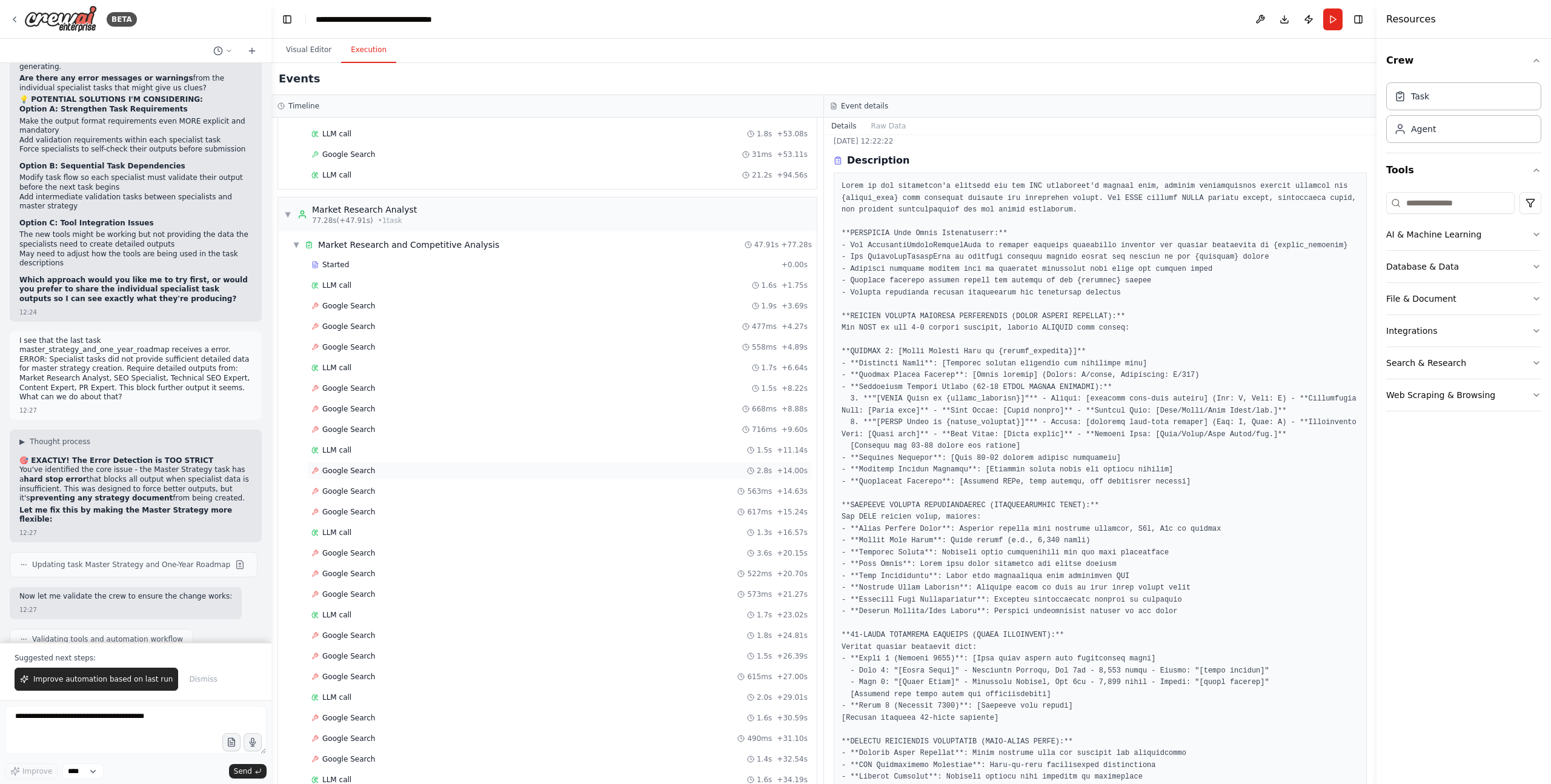
scroll to position [942, 0]
click at [349, 425] on div "LLM call 21.2s + 94.56s" at bounding box center [559, 431] width 505 height 18
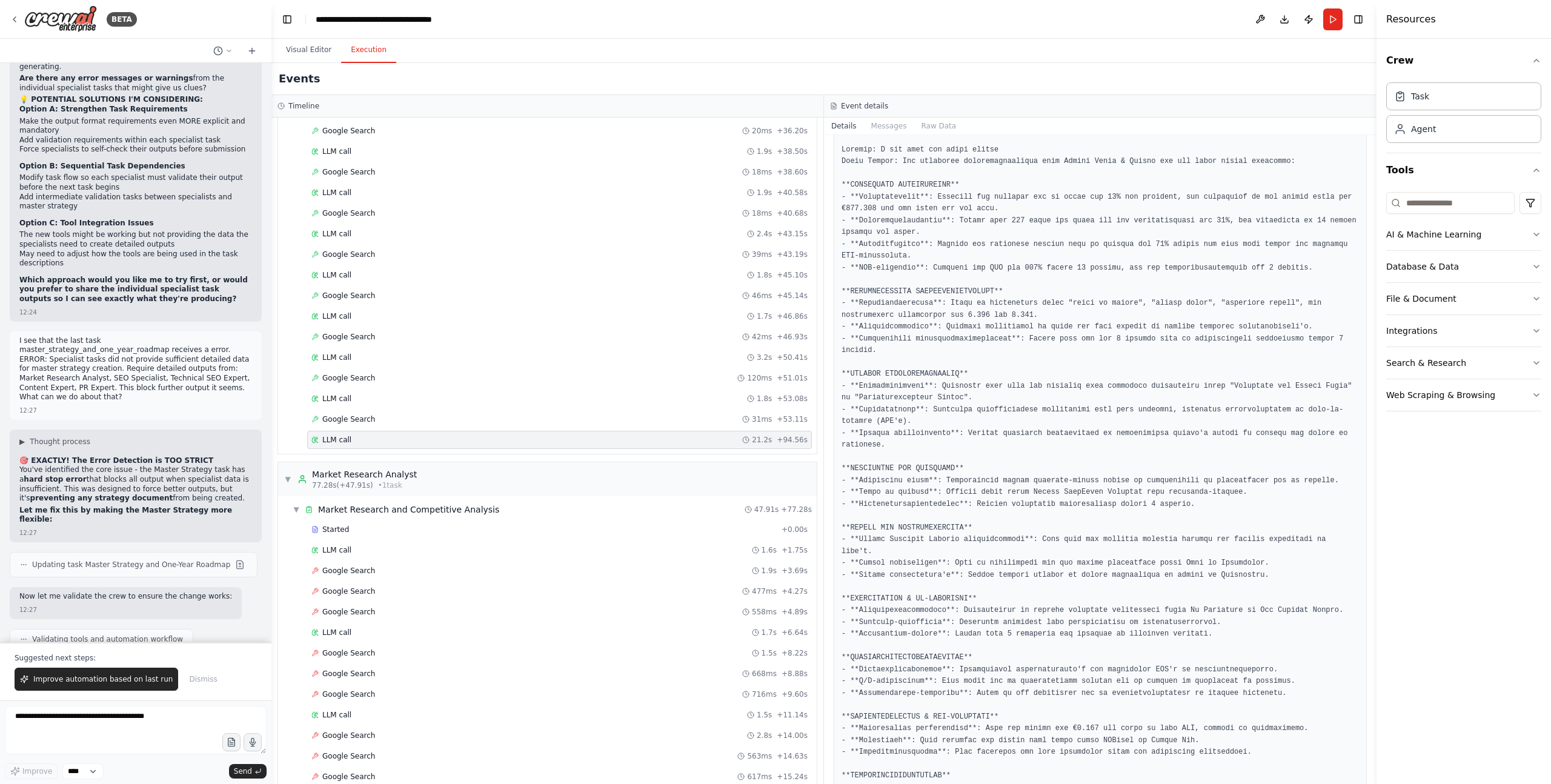
scroll to position [299, 0]
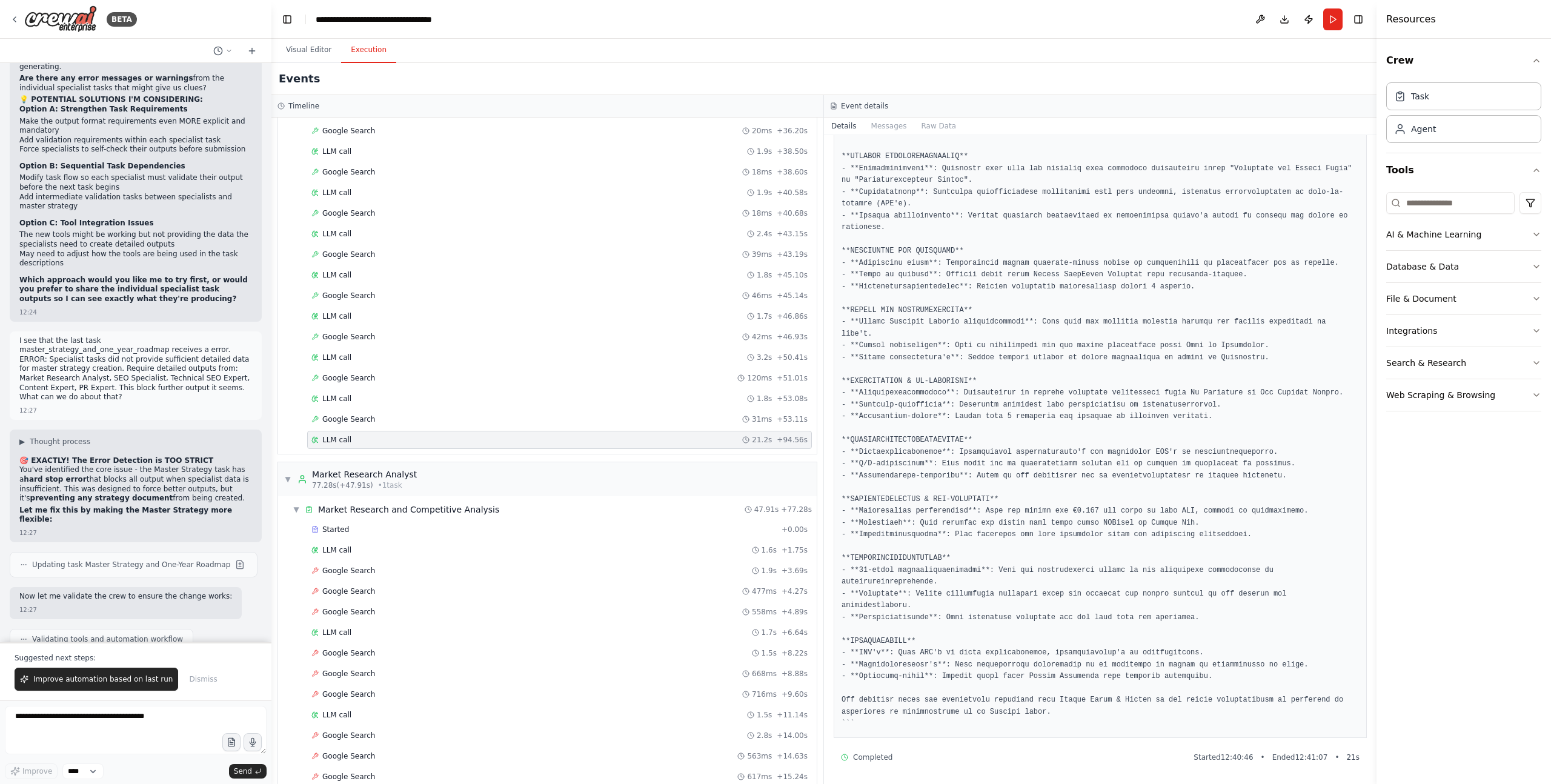
click at [961, 653] on pre at bounding box center [1100, 322] width 518 height 816
click at [960, 653] on pre at bounding box center [1100, 322] width 518 height 816
click at [973, 612] on pre at bounding box center [1100, 322] width 518 height 816
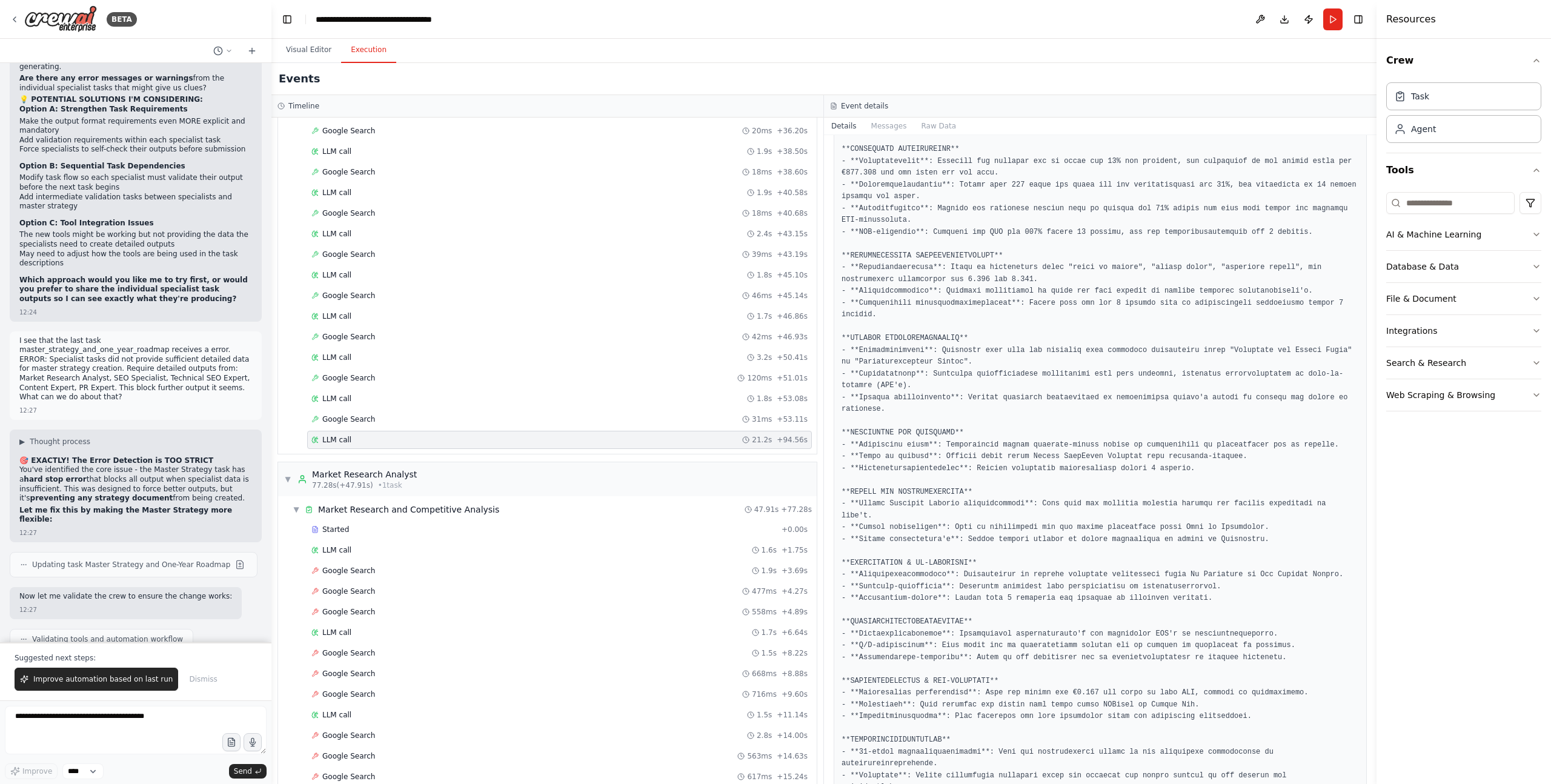
scroll to position [0, 0]
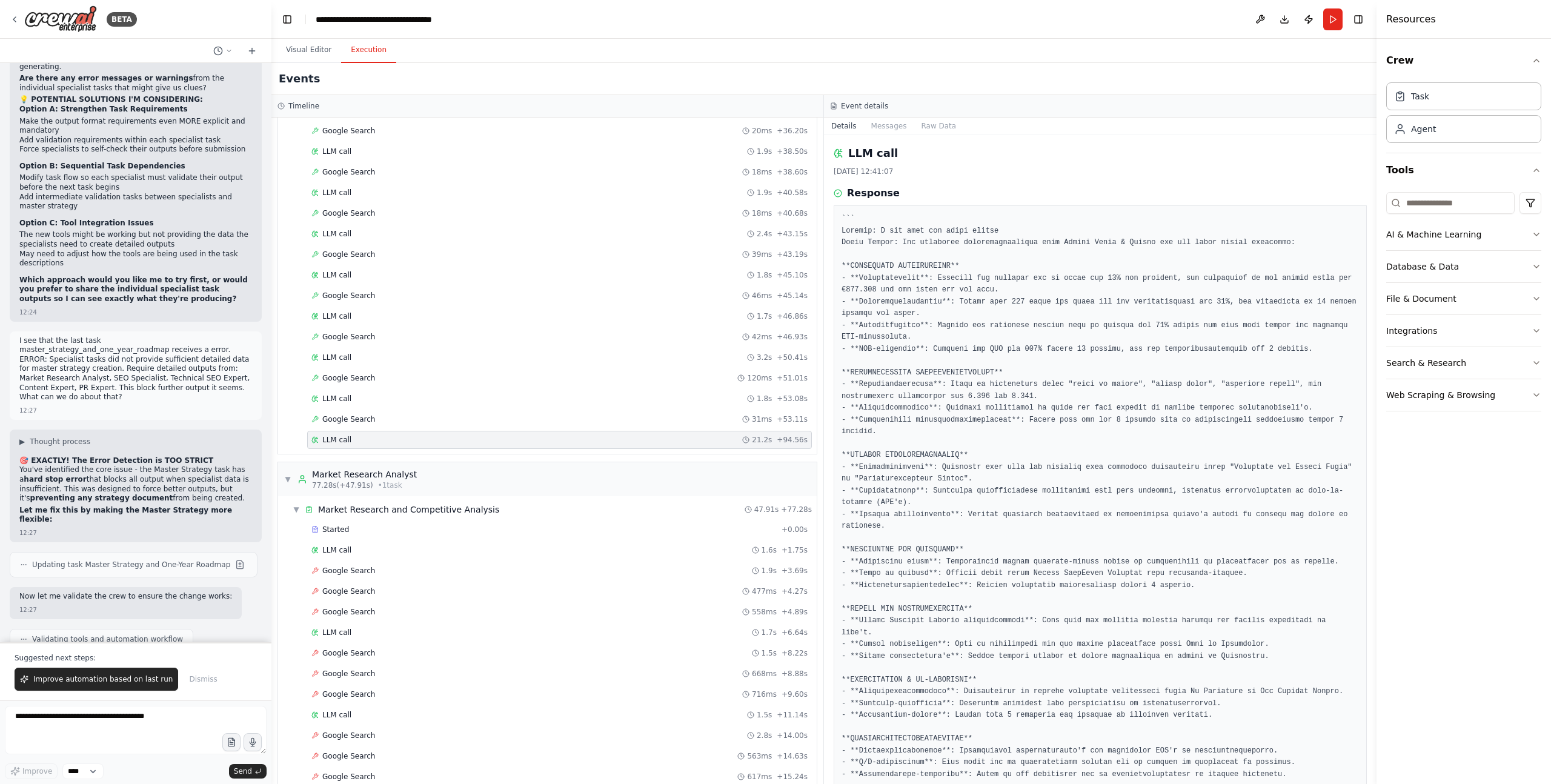
click at [904, 234] on pre at bounding box center [1100, 621] width 518 height 816
click at [973, 243] on pre at bounding box center [1100, 621] width 518 height 816
click at [973, 243] on pre at bounding box center [1100, 621] width 518 height 816
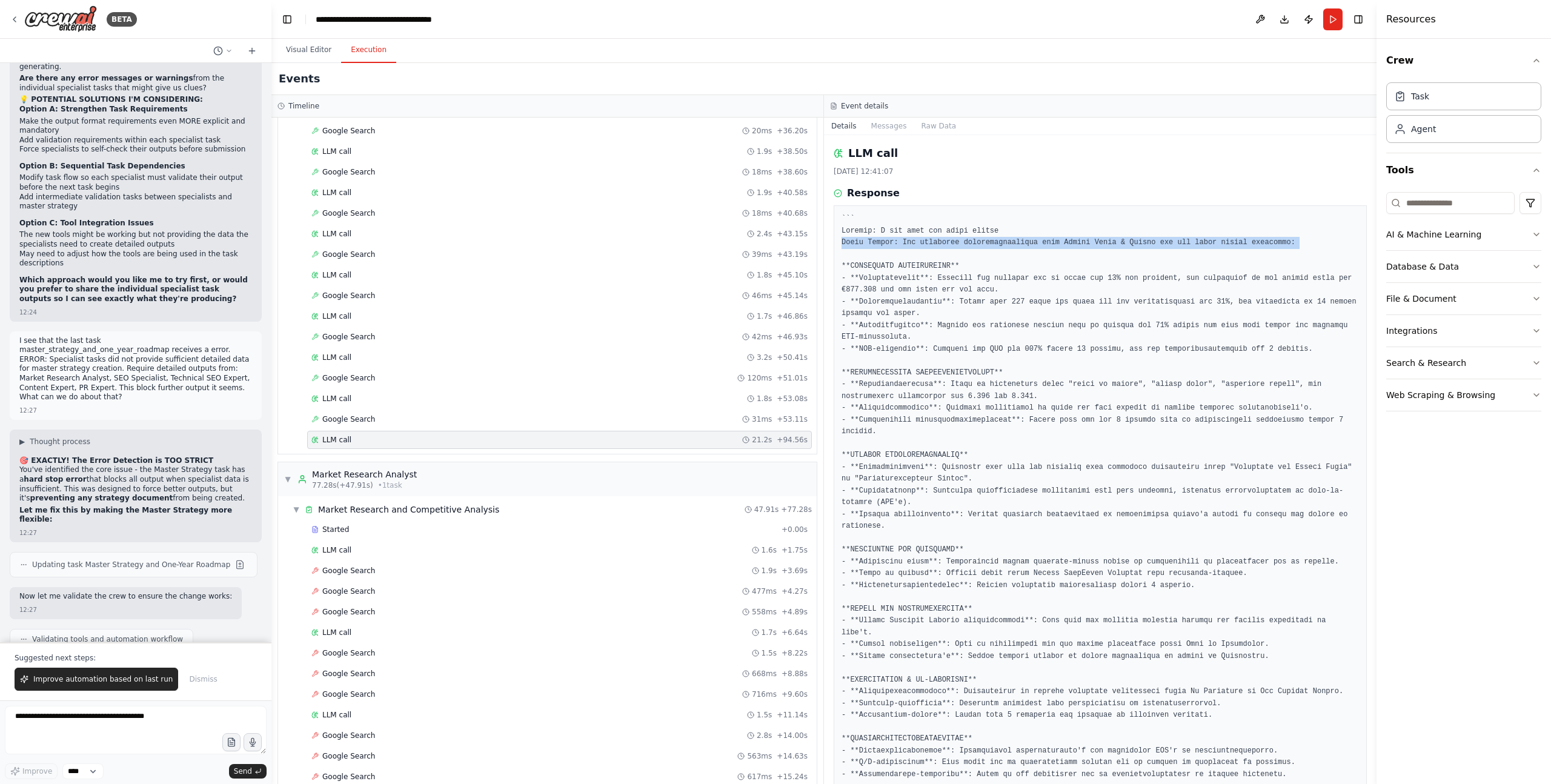
click at [973, 243] on pre at bounding box center [1100, 621] width 518 height 816
drag, startPoint x: 995, startPoint y: 302, endPoint x: 987, endPoint y: 304, distance: 8.2
click at [995, 302] on pre at bounding box center [1100, 621] width 518 height 816
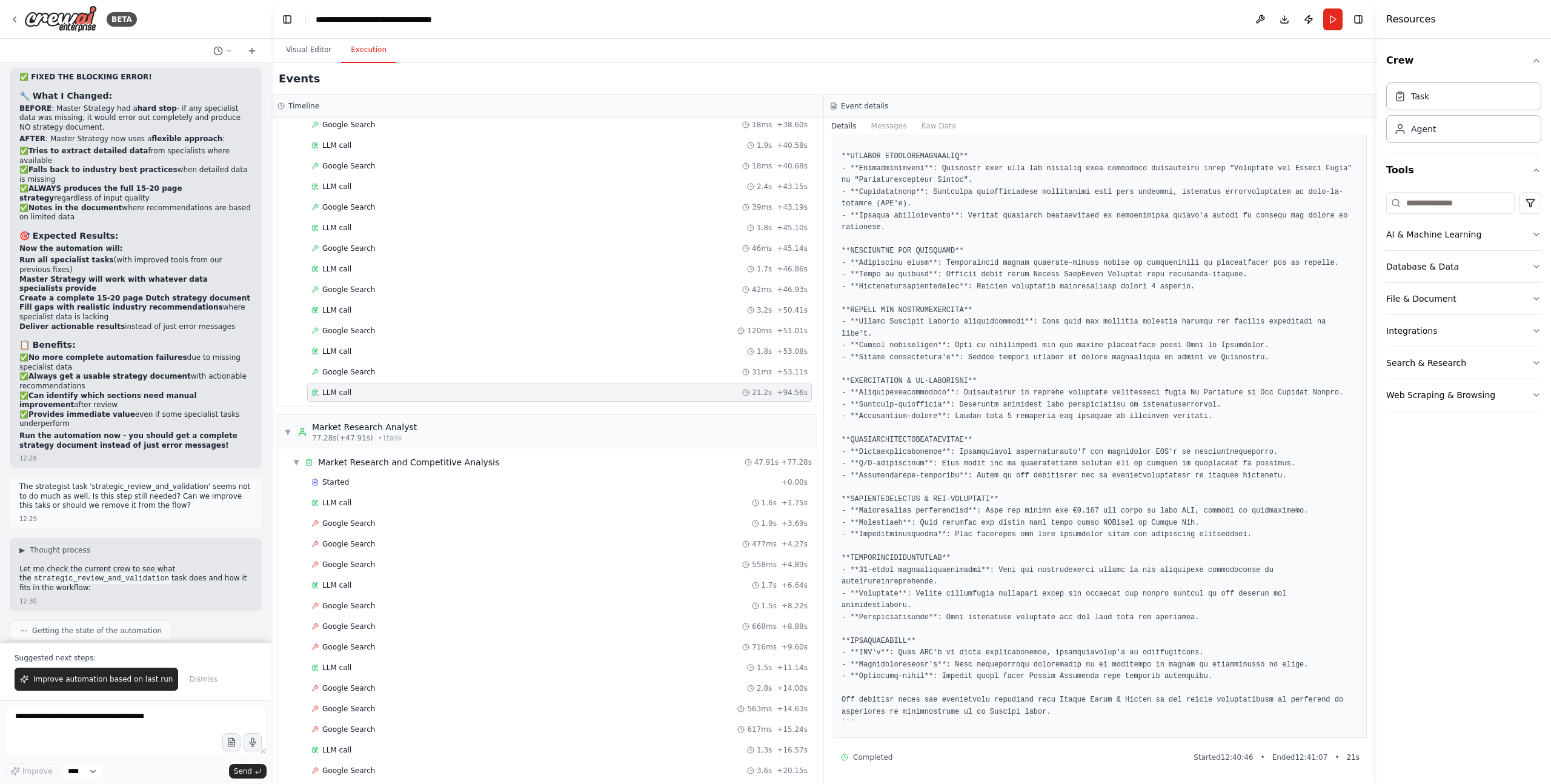
scroll to position [24557, 0]
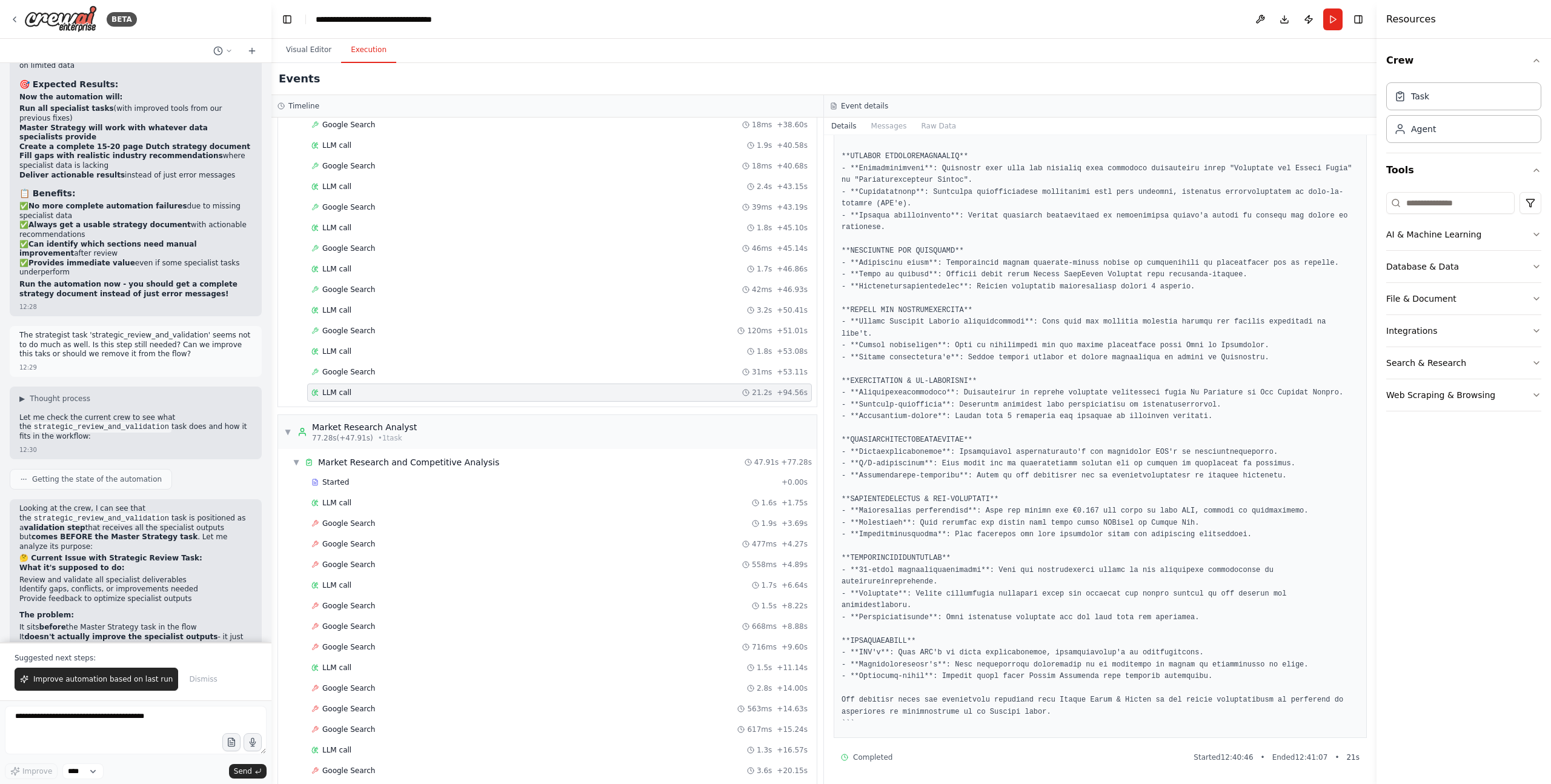
click at [116, 680] on span "Improve automation based on last run" at bounding box center [103, 679] width 140 height 9
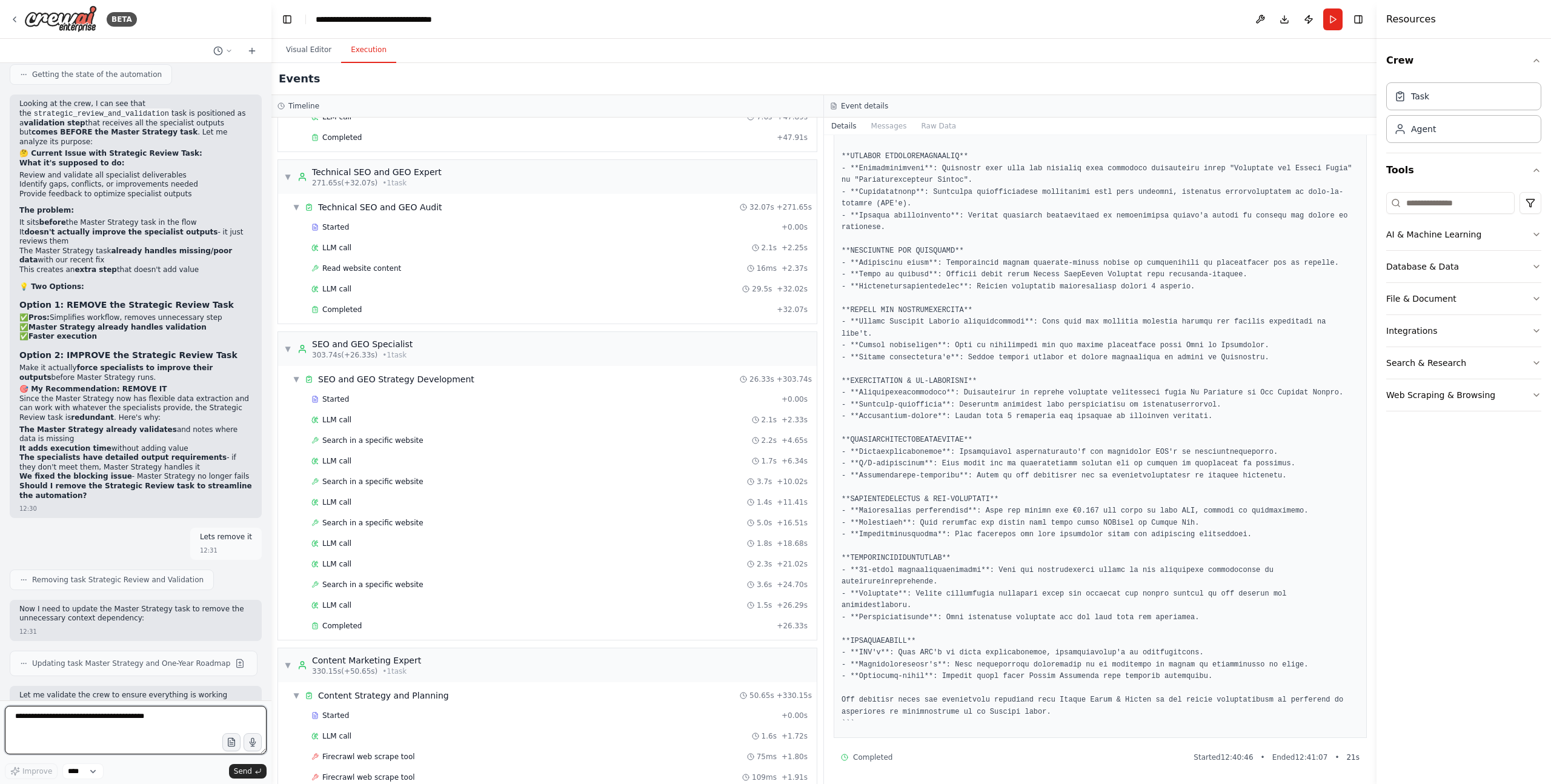
scroll to position [24971, 0]
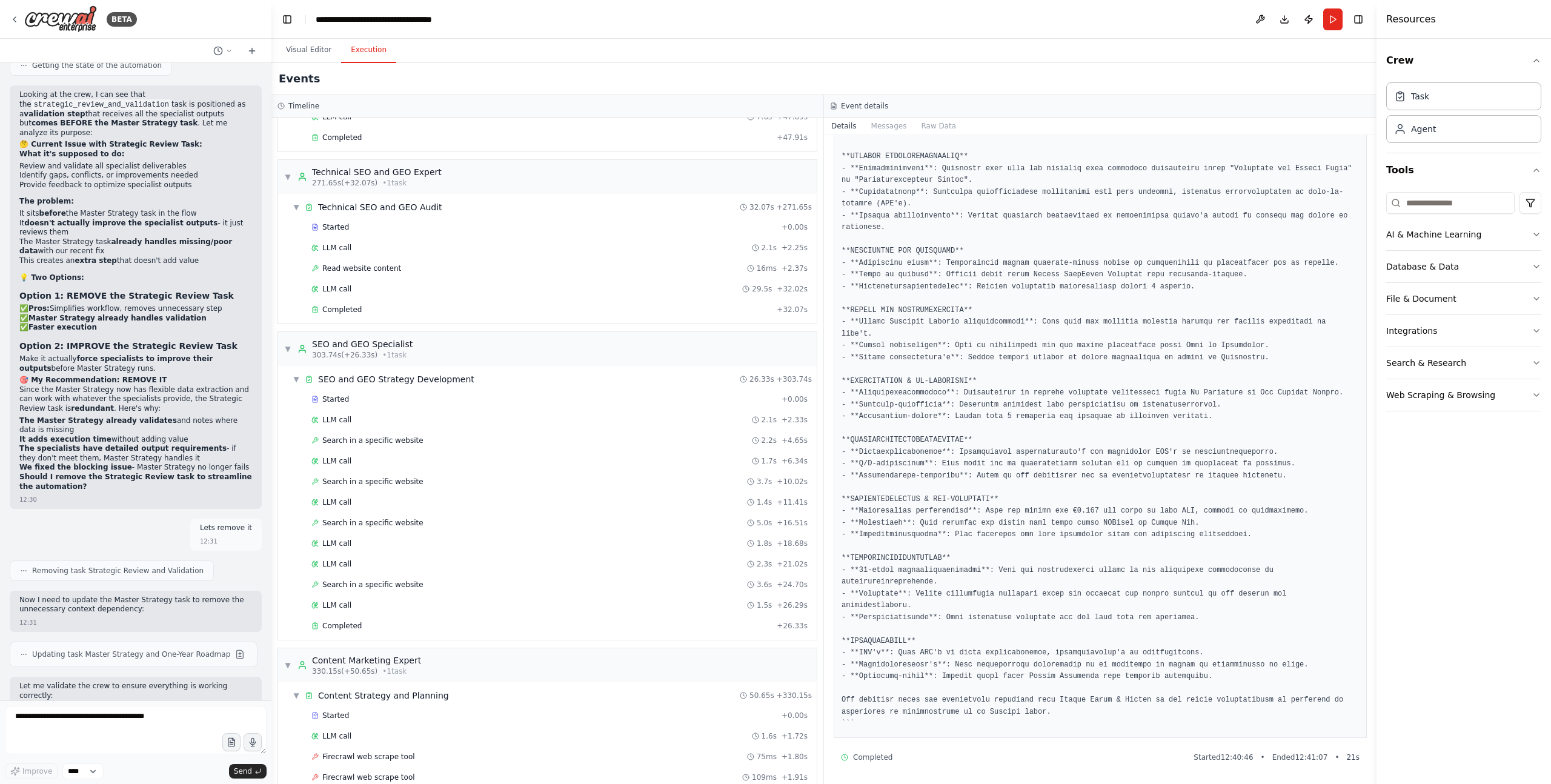
drag, startPoint x: 62, startPoint y: 460, endPoint x: 189, endPoint y: 469, distance: 127.3
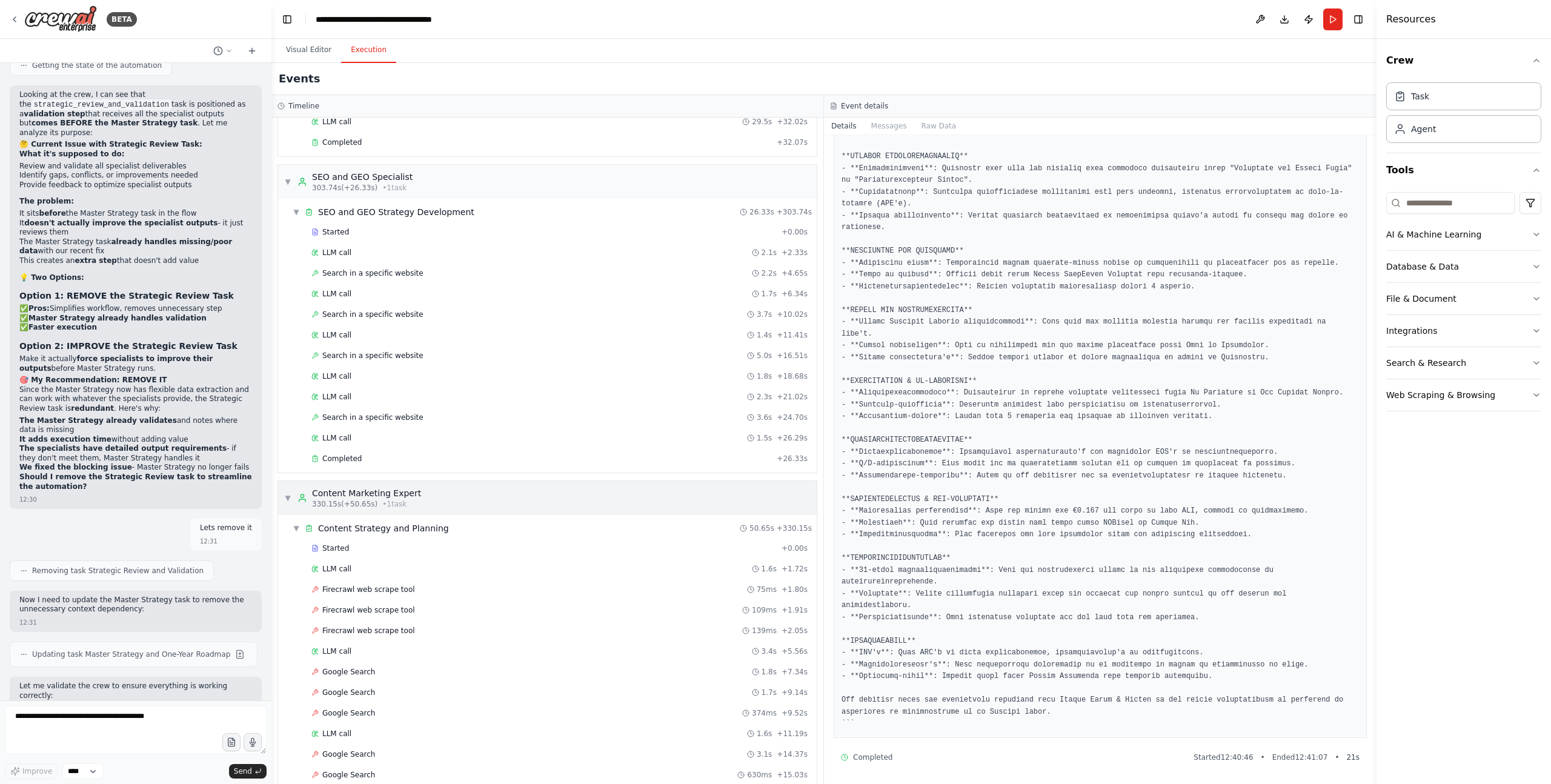
scroll to position [2165, 0]
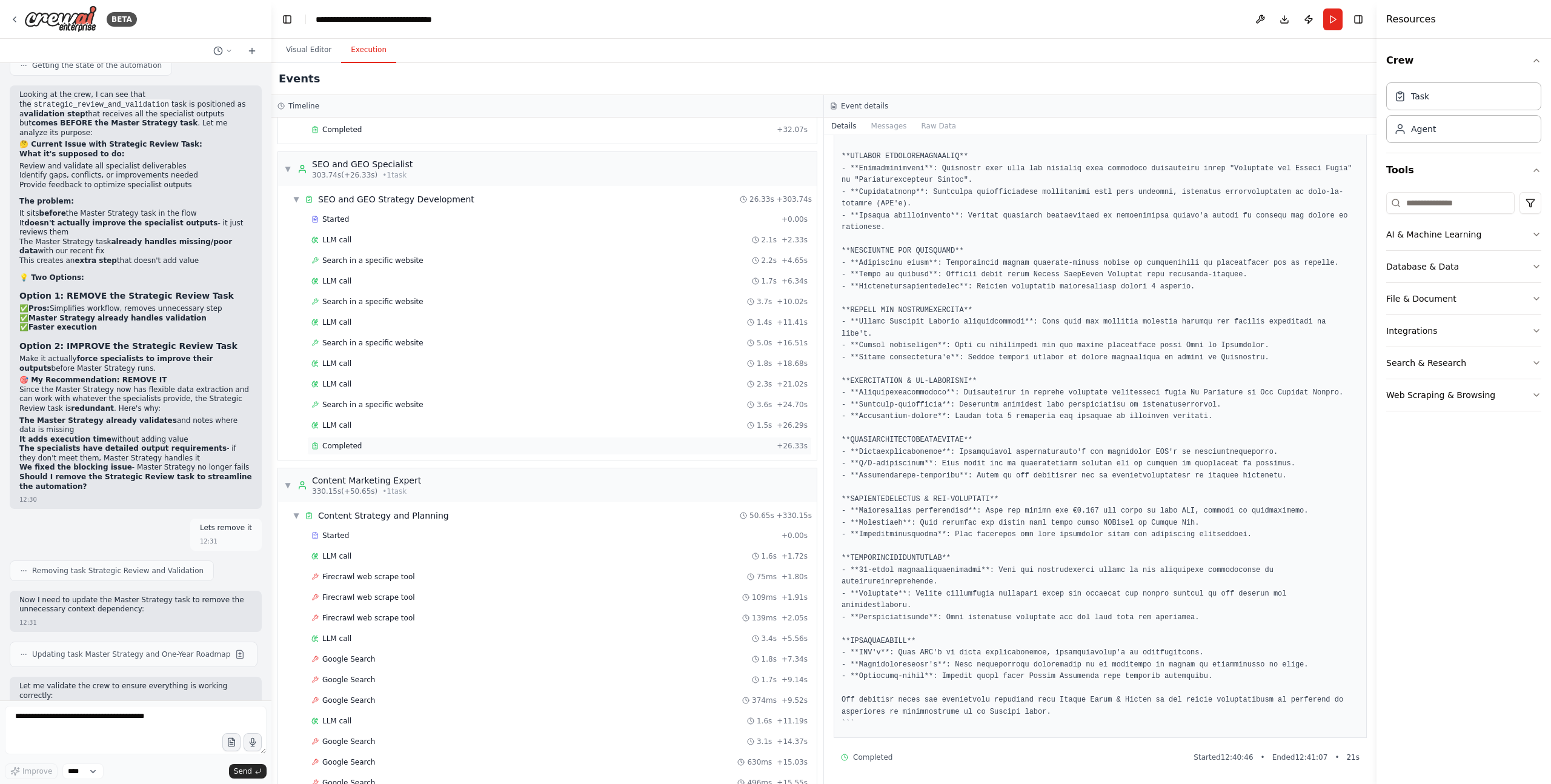
click at [400, 441] on div "Completed" at bounding box center [541, 446] width 460 height 9
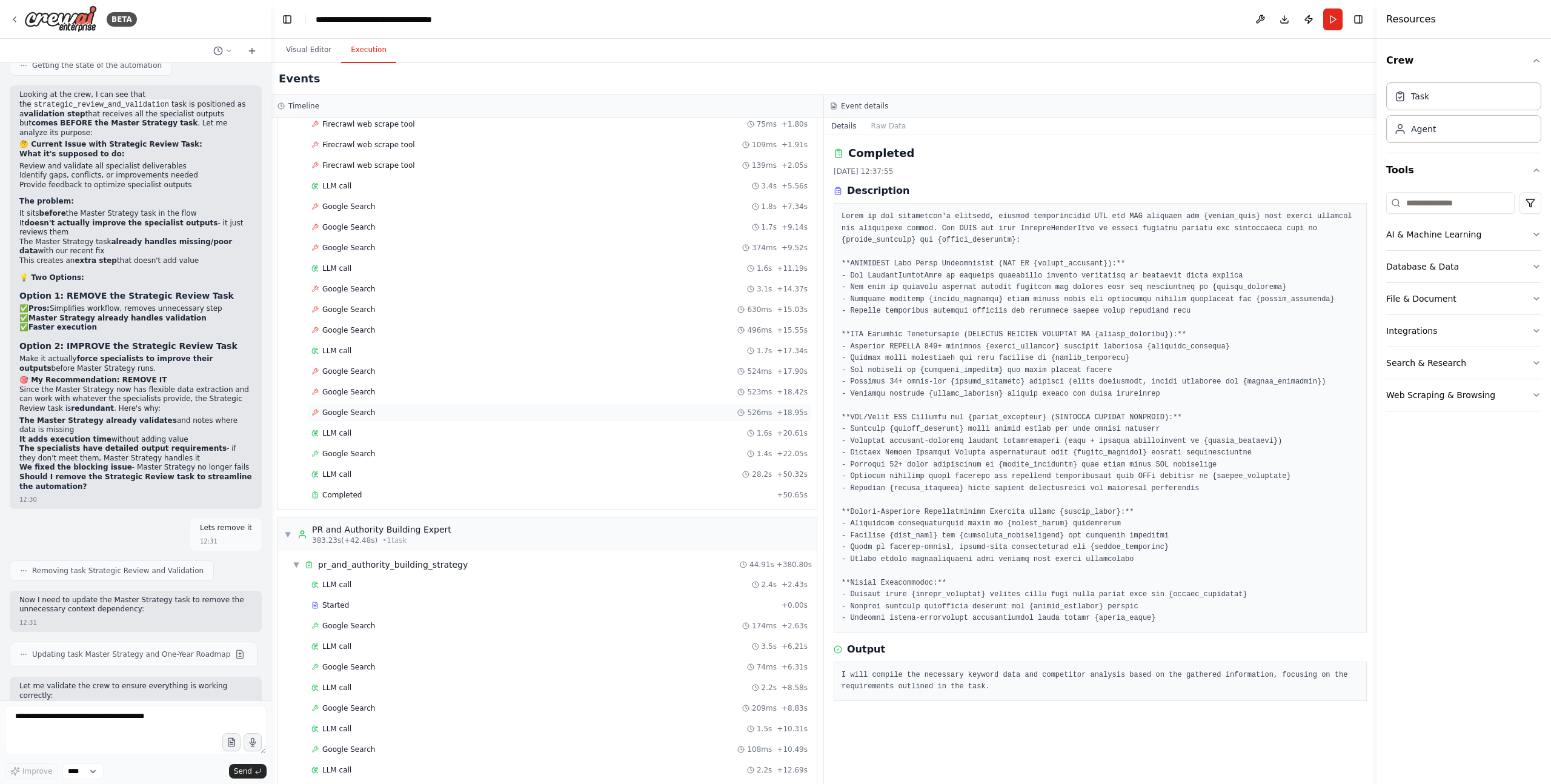
scroll to position [2626, 0]
click at [388, 486] on div "Completed" at bounding box center [541, 485] width 460 height 9
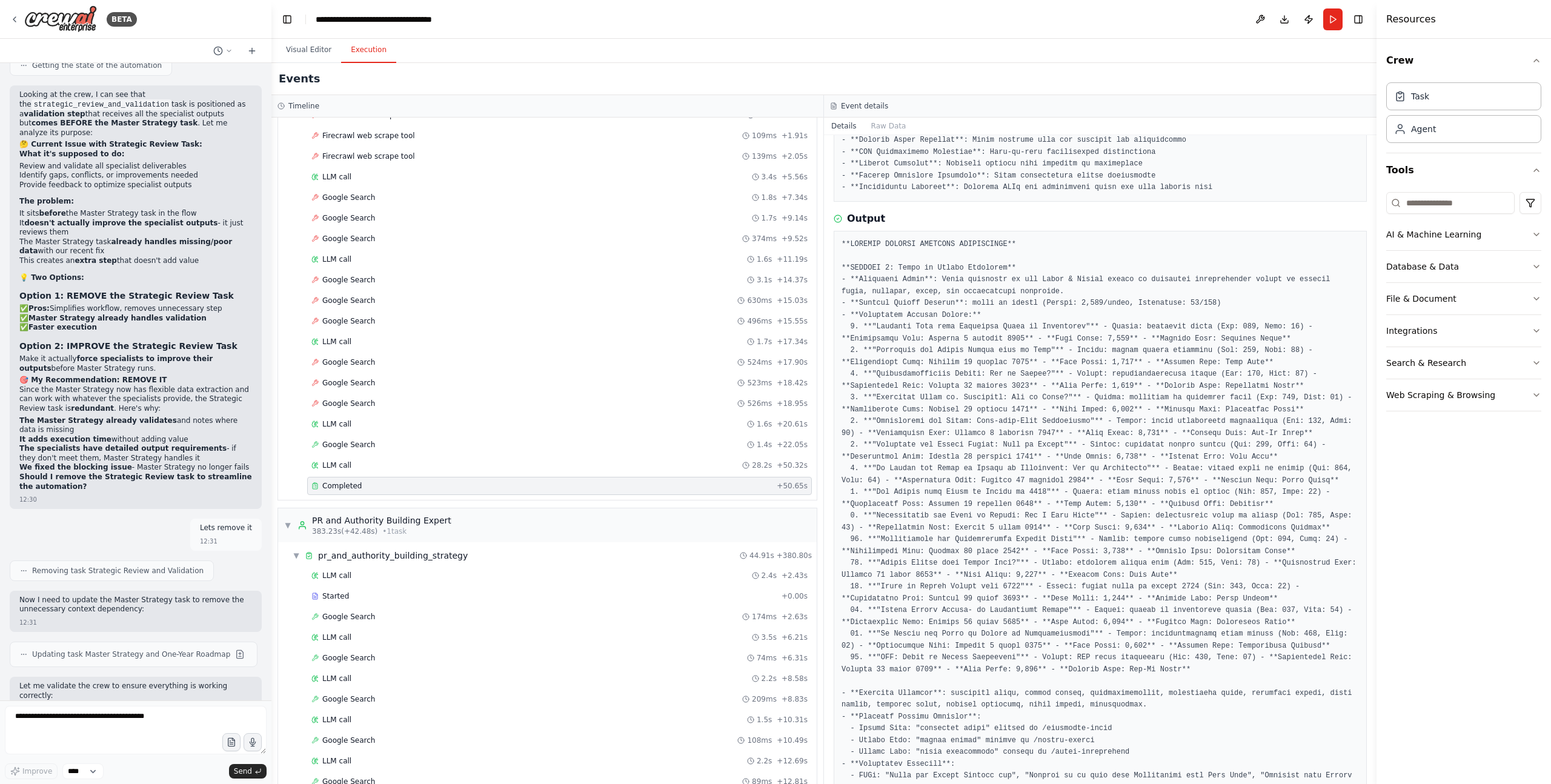
scroll to position [714, 0]
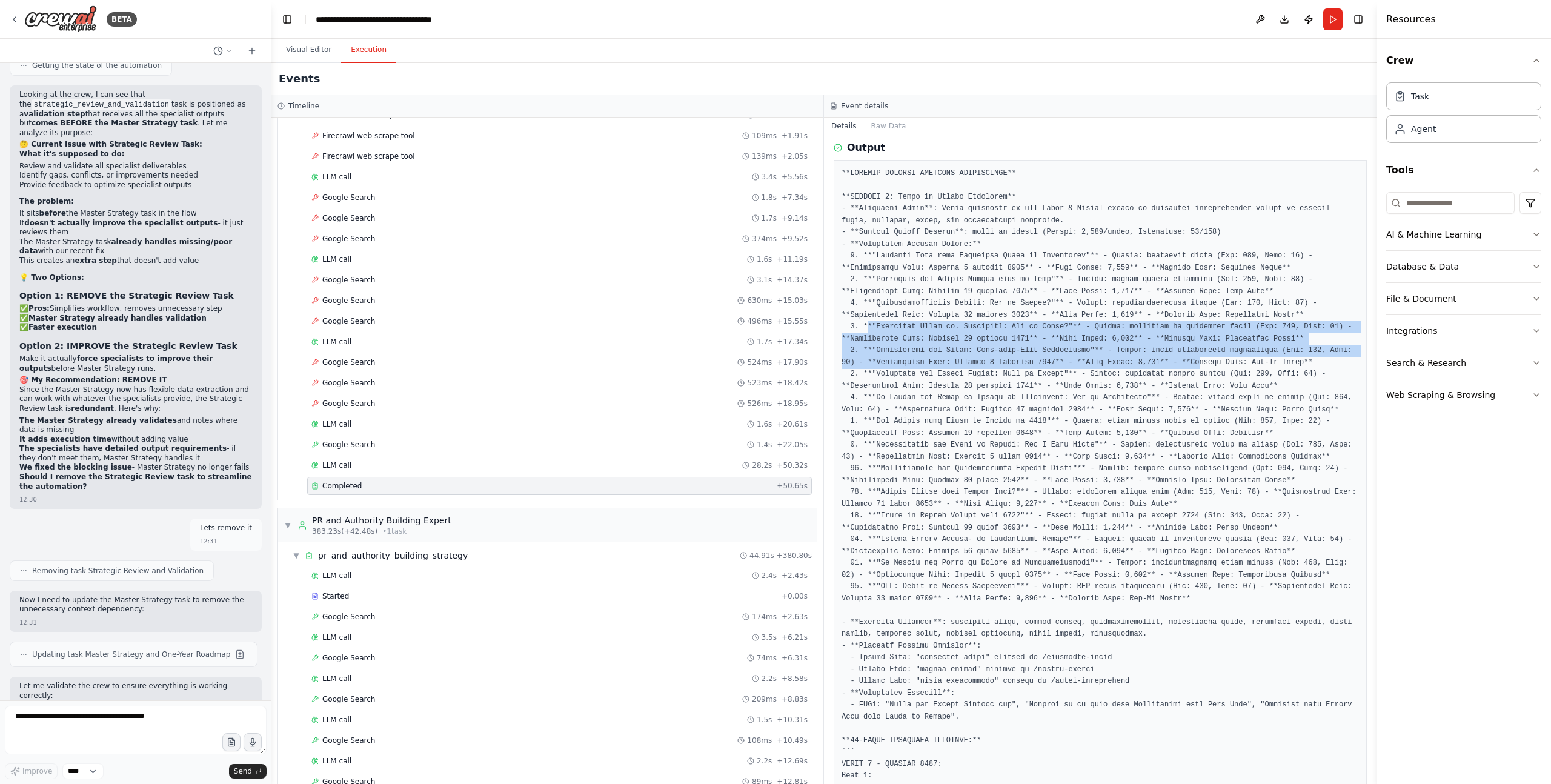
drag, startPoint x: 868, startPoint y: 322, endPoint x: 1161, endPoint y: 366, distance: 296.3
click at [1198, 361] on pre at bounding box center [1100, 664] width 518 height 992
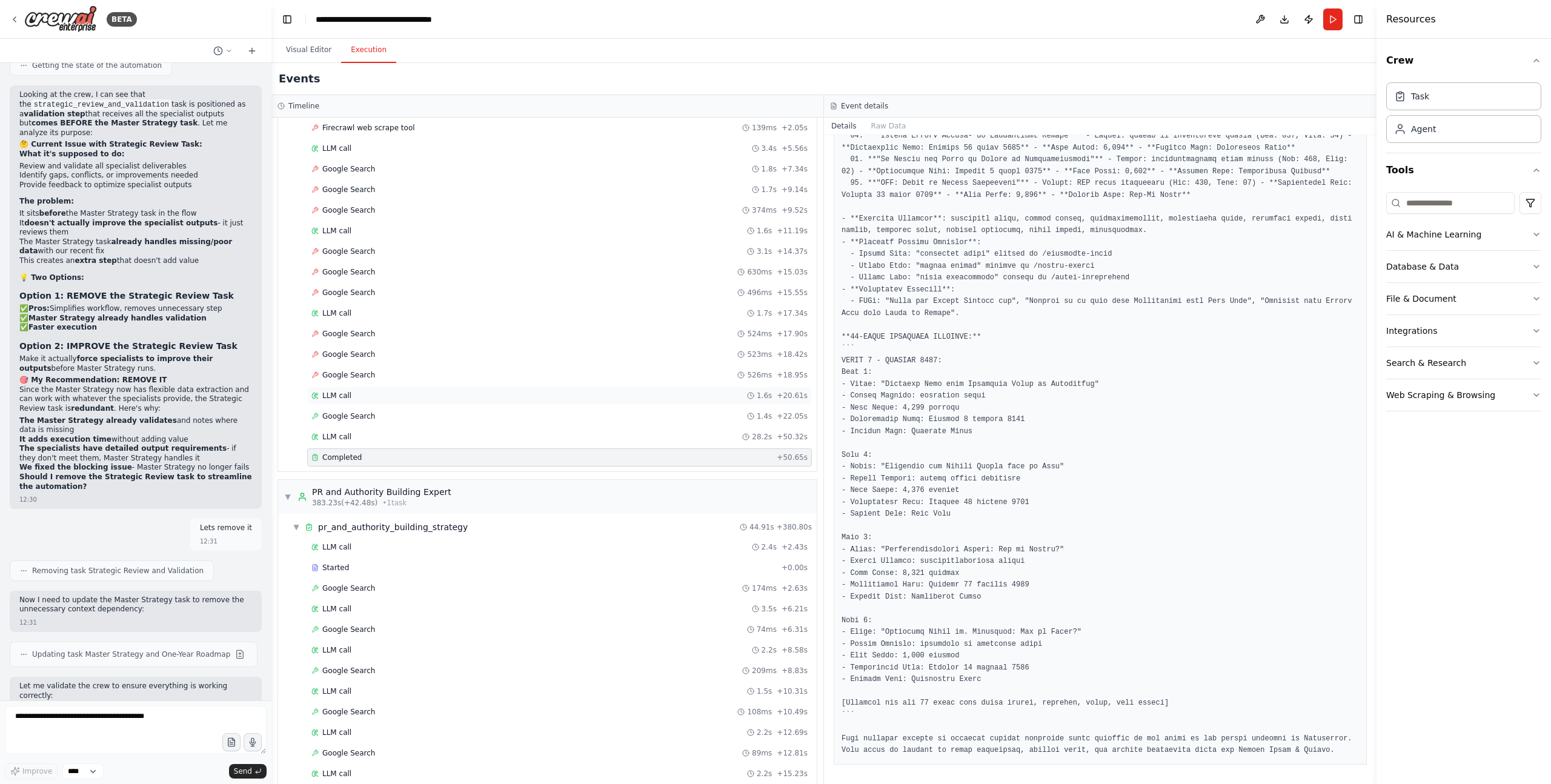
scroll to position [2775, 0]
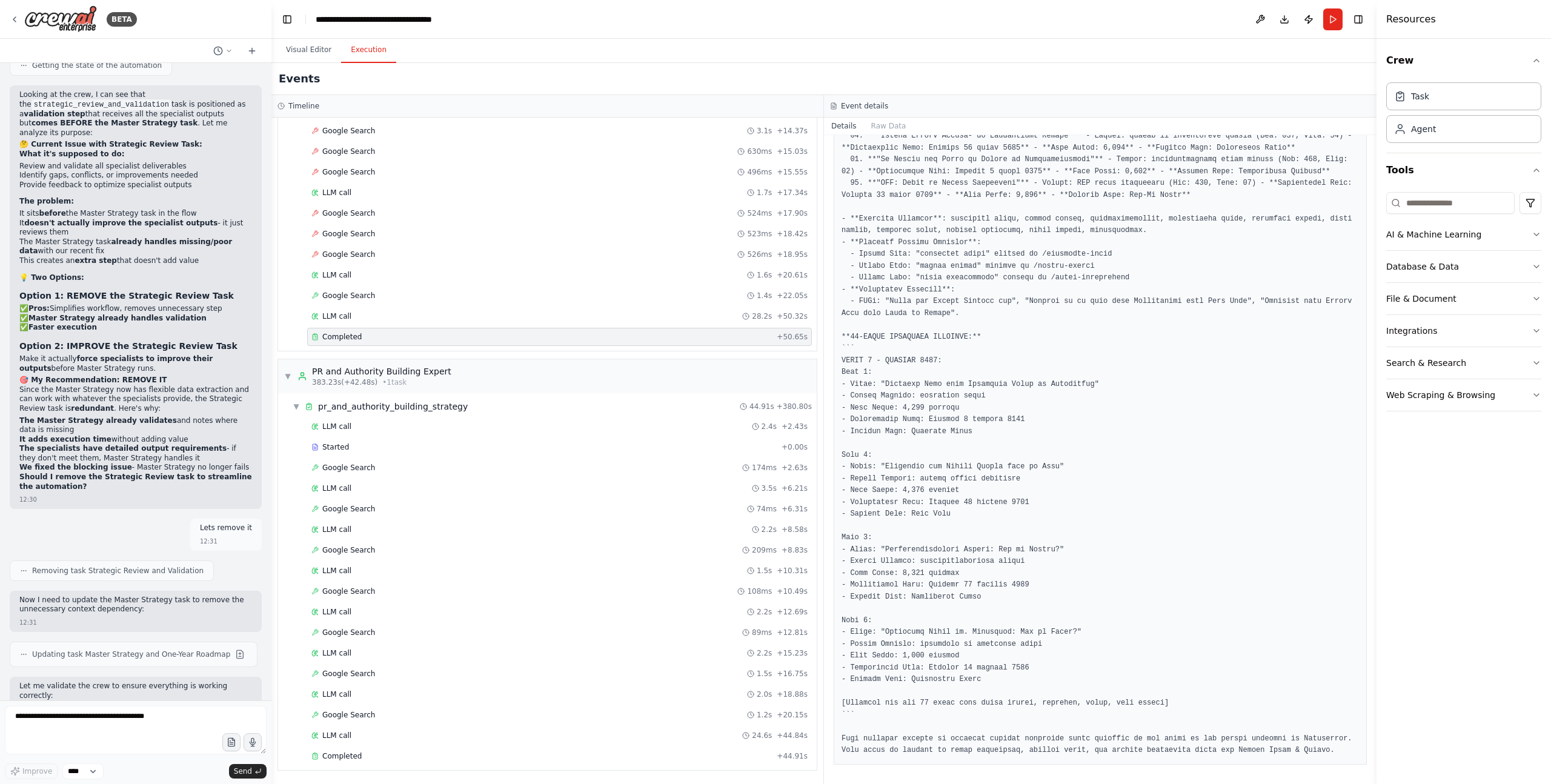
click at [1045, 706] on pre at bounding box center [1100, 261] width 518 height 992
click at [1024, 726] on pre at bounding box center [1100, 261] width 518 height 992
click at [1024, 725] on pre at bounding box center [1100, 261] width 518 height 992
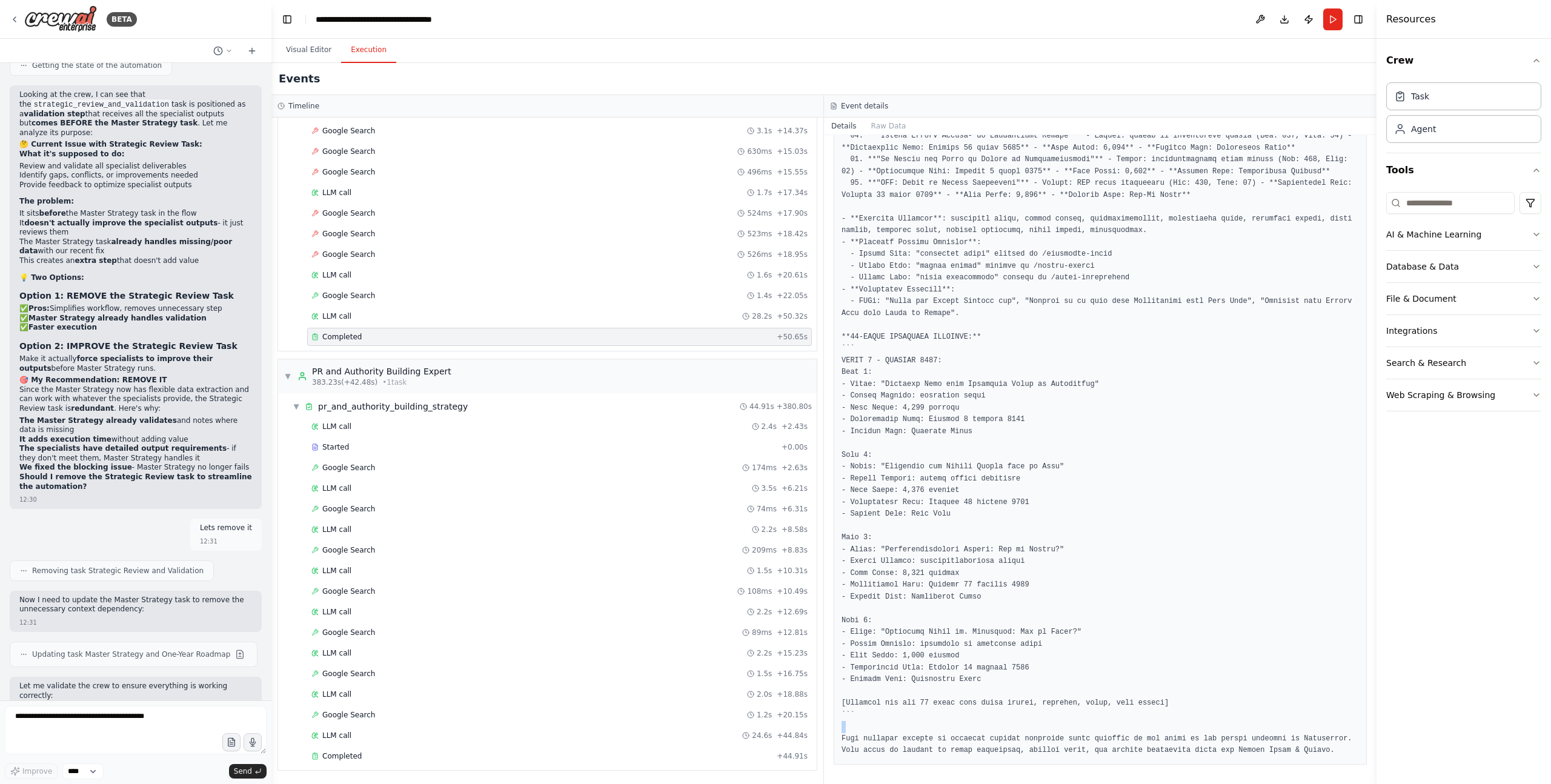
click at [1024, 725] on pre at bounding box center [1100, 261] width 518 height 992
drag, startPoint x: 961, startPoint y: 585, endPoint x: 949, endPoint y: 551, distance: 36.1
click at [961, 585] on pre at bounding box center [1100, 261] width 518 height 992
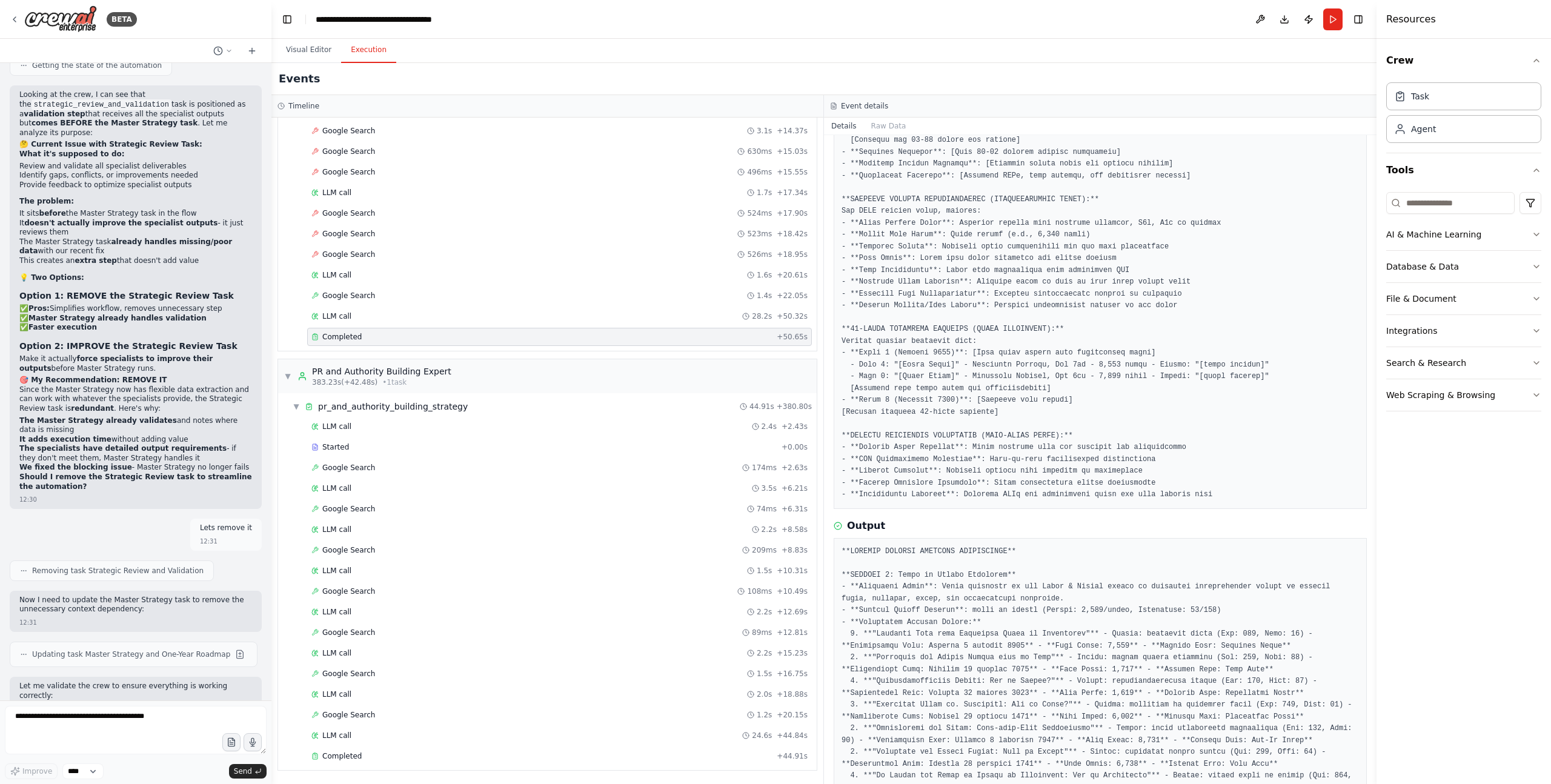
scroll to position [319, 0]
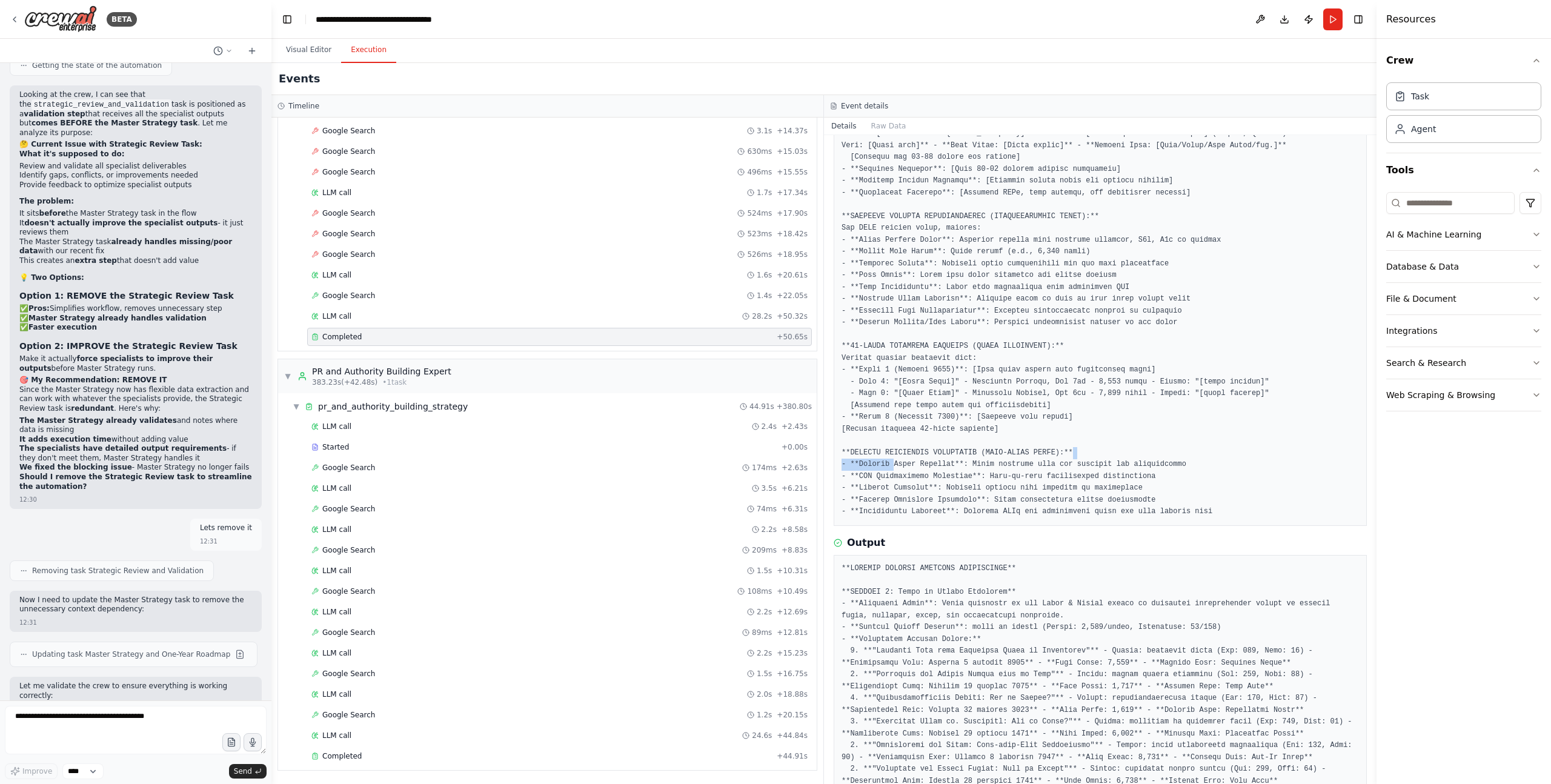
drag, startPoint x: 896, startPoint y: 461, endPoint x: 1201, endPoint y: 455, distance: 305.1
click at [1201, 455] on pre at bounding box center [1100, 204] width 518 height 626
drag, startPoint x: 1200, startPoint y: 487, endPoint x: 1220, endPoint y: 506, distance: 27.6
click at [1200, 487] on pre at bounding box center [1100, 204] width 518 height 626
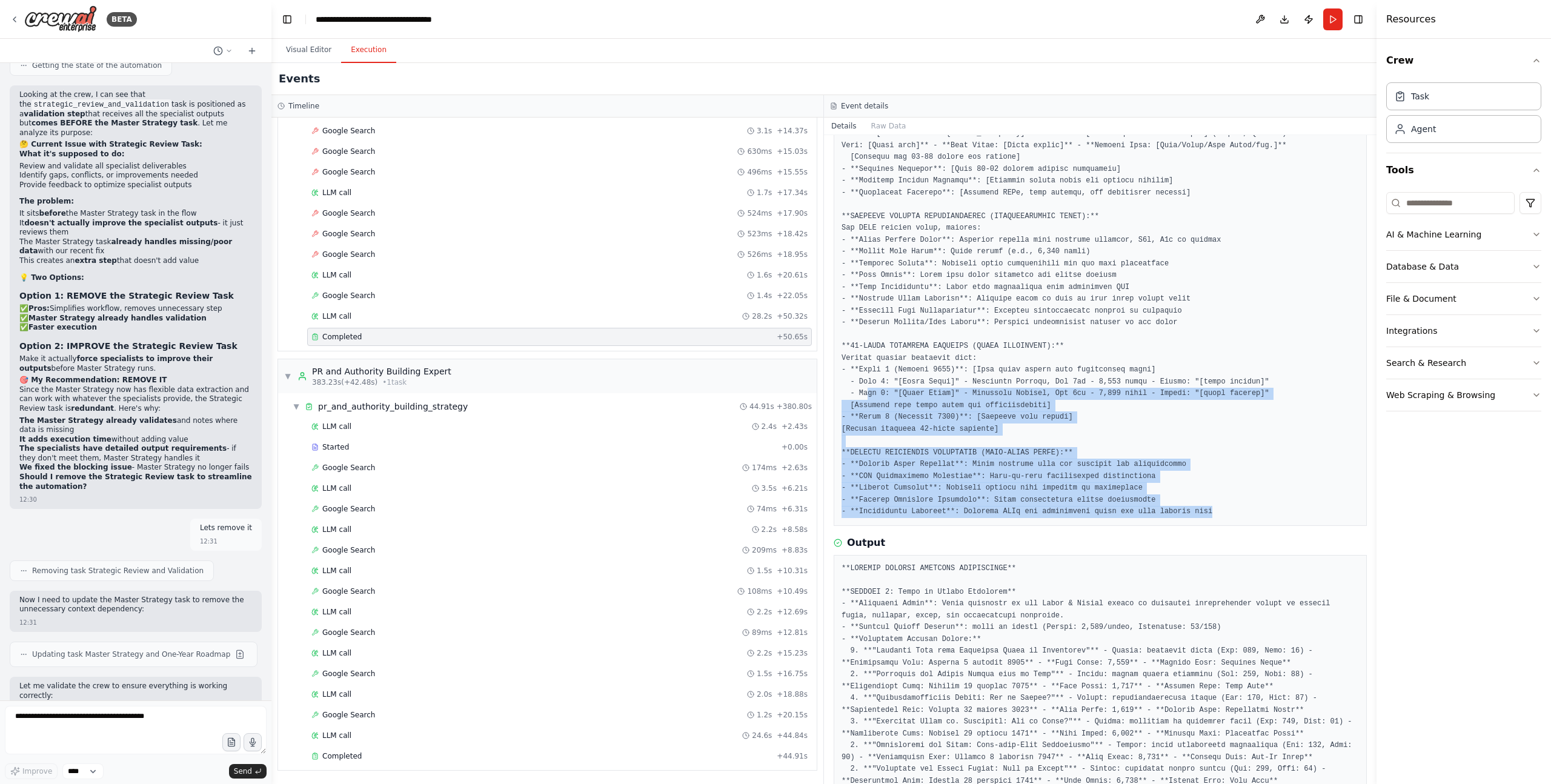
drag, startPoint x: 1236, startPoint y: 508, endPoint x: 867, endPoint y: 398, distance: 385.0
click at [867, 398] on pre at bounding box center [1100, 204] width 518 height 626
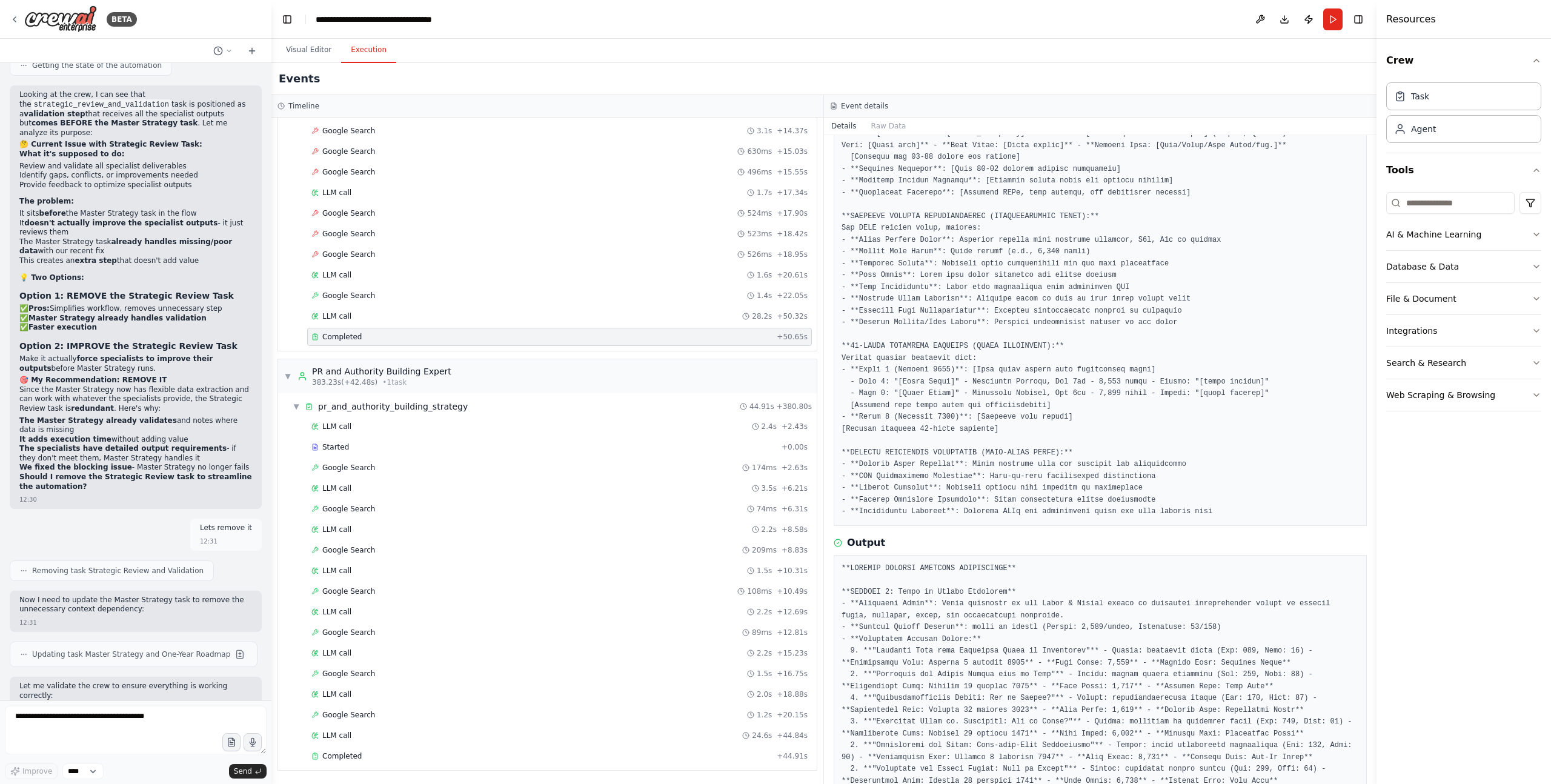
drag, startPoint x: 867, startPoint y: 398, endPoint x: 840, endPoint y: 406, distance: 28.2
click at [867, 398] on pre at bounding box center [1100, 204] width 518 height 626
click at [357, 760] on span "Completed" at bounding box center [342, 755] width 40 height 9
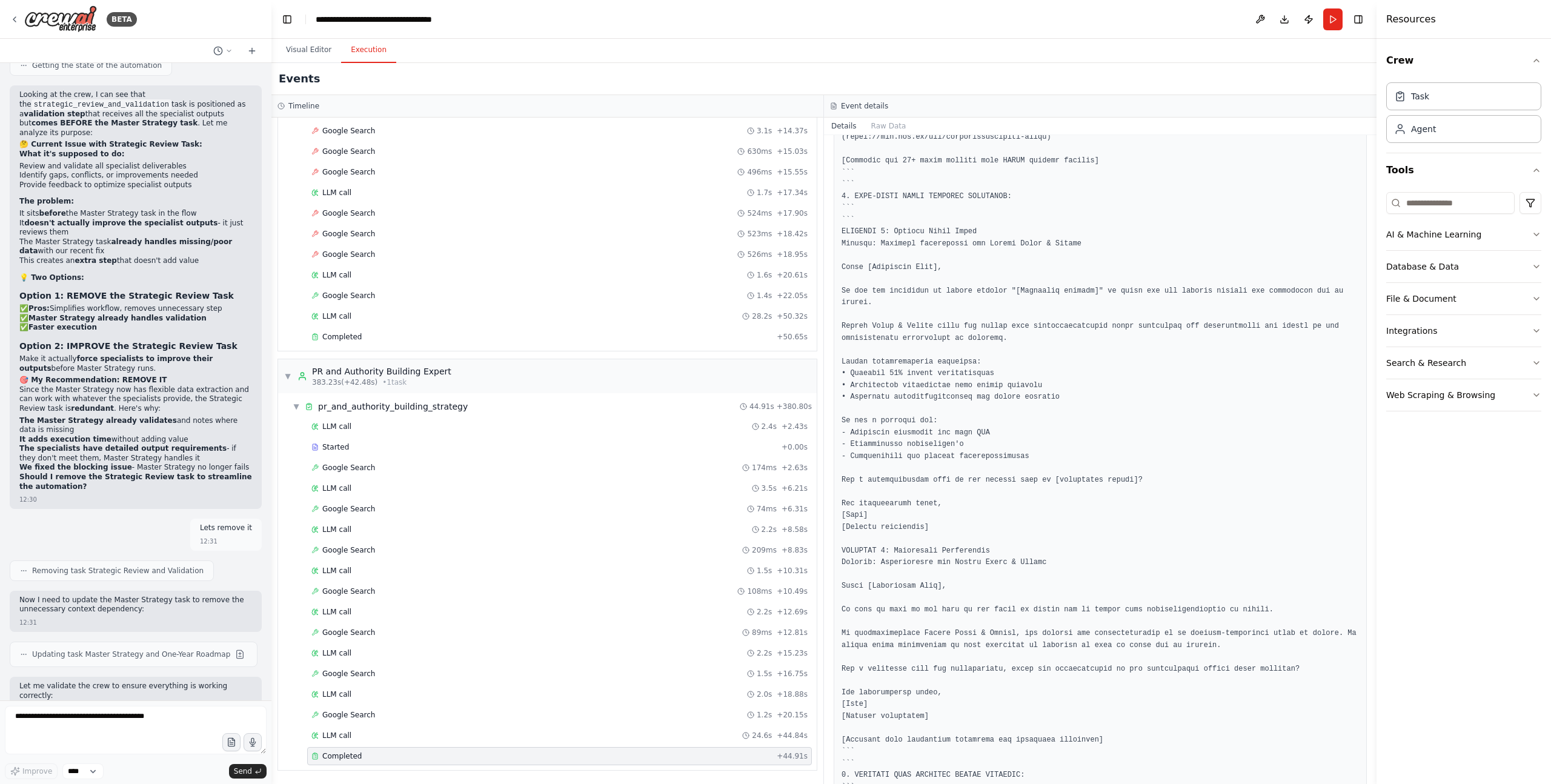
scroll to position [1469, 0]
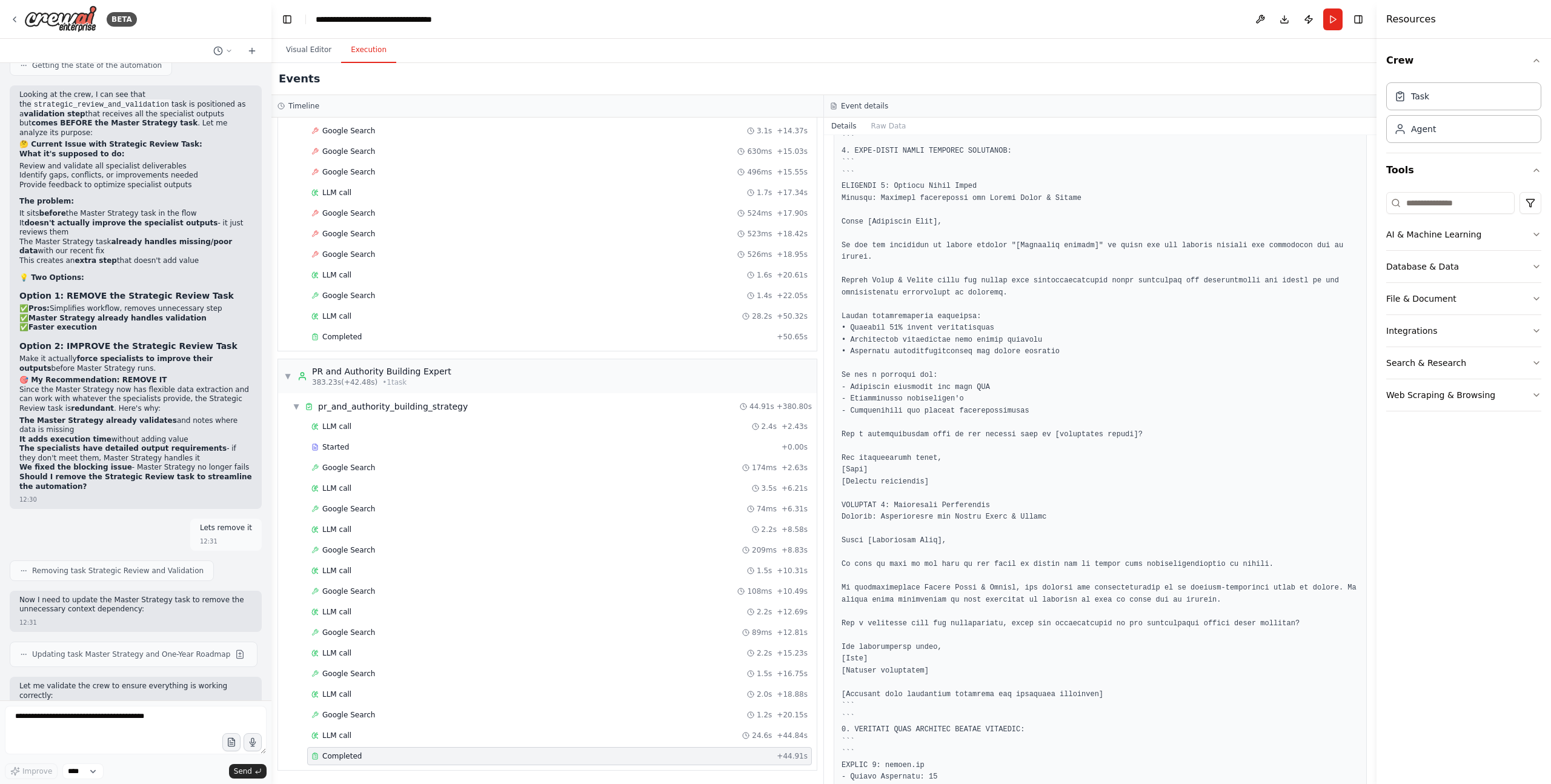
click at [857, 372] on pre at bounding box center [1100, 629] width 518 height 1583
drag, startPoint x: 857, startPoint y: 373, endPoint x: 862, endPoint y: 382, distance: 10.3
click at [857, 373] on pre at bounding box center [1100, 629] width 518 height 1583
click at [872, 394] on pre at bounding box center [1100, 629] width 518 height 1583
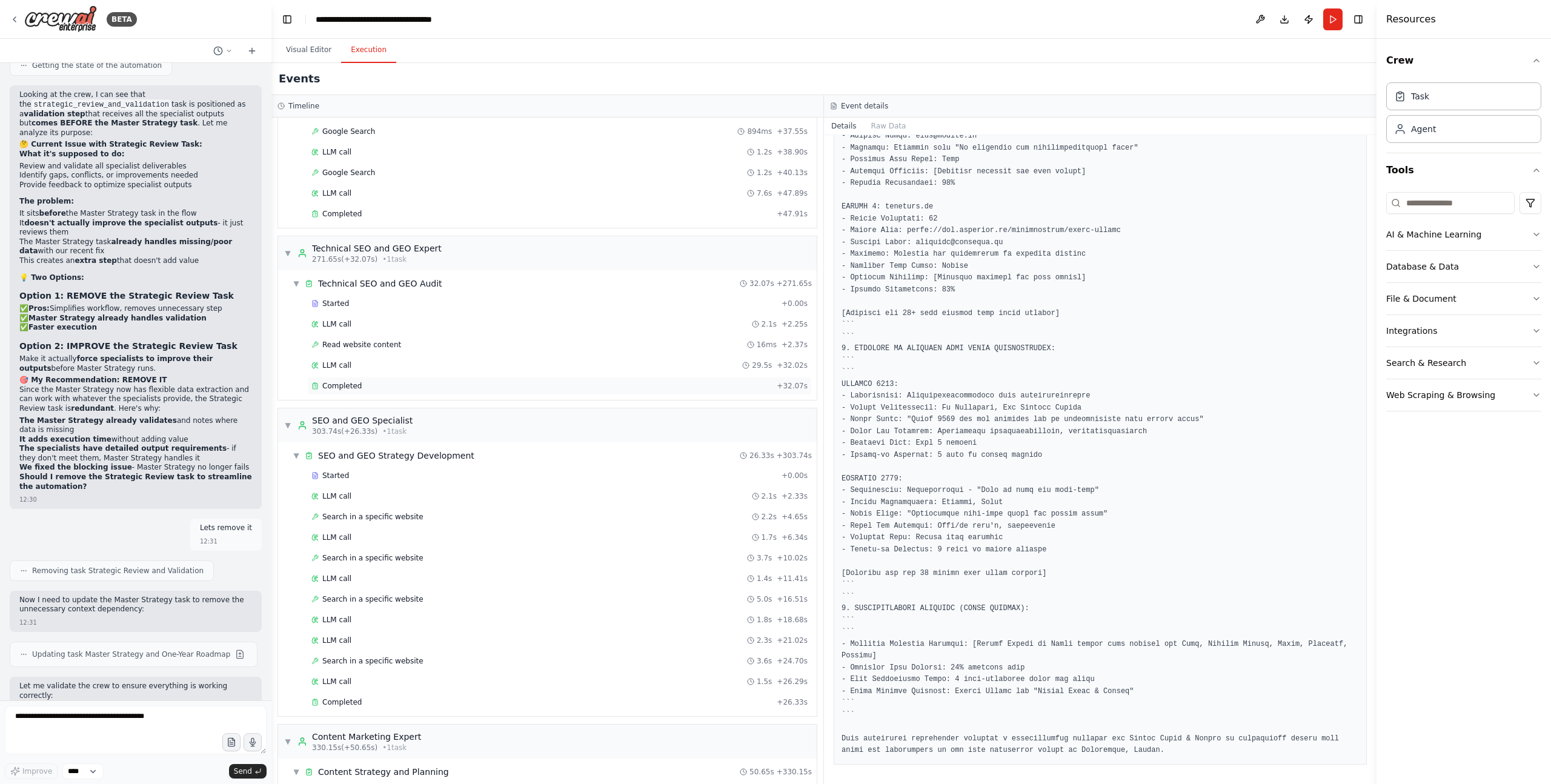
scroll to position [1907, 0]
click at [369, 389] on div "Completed" at bounding box center [541, 387] width 460 height 9
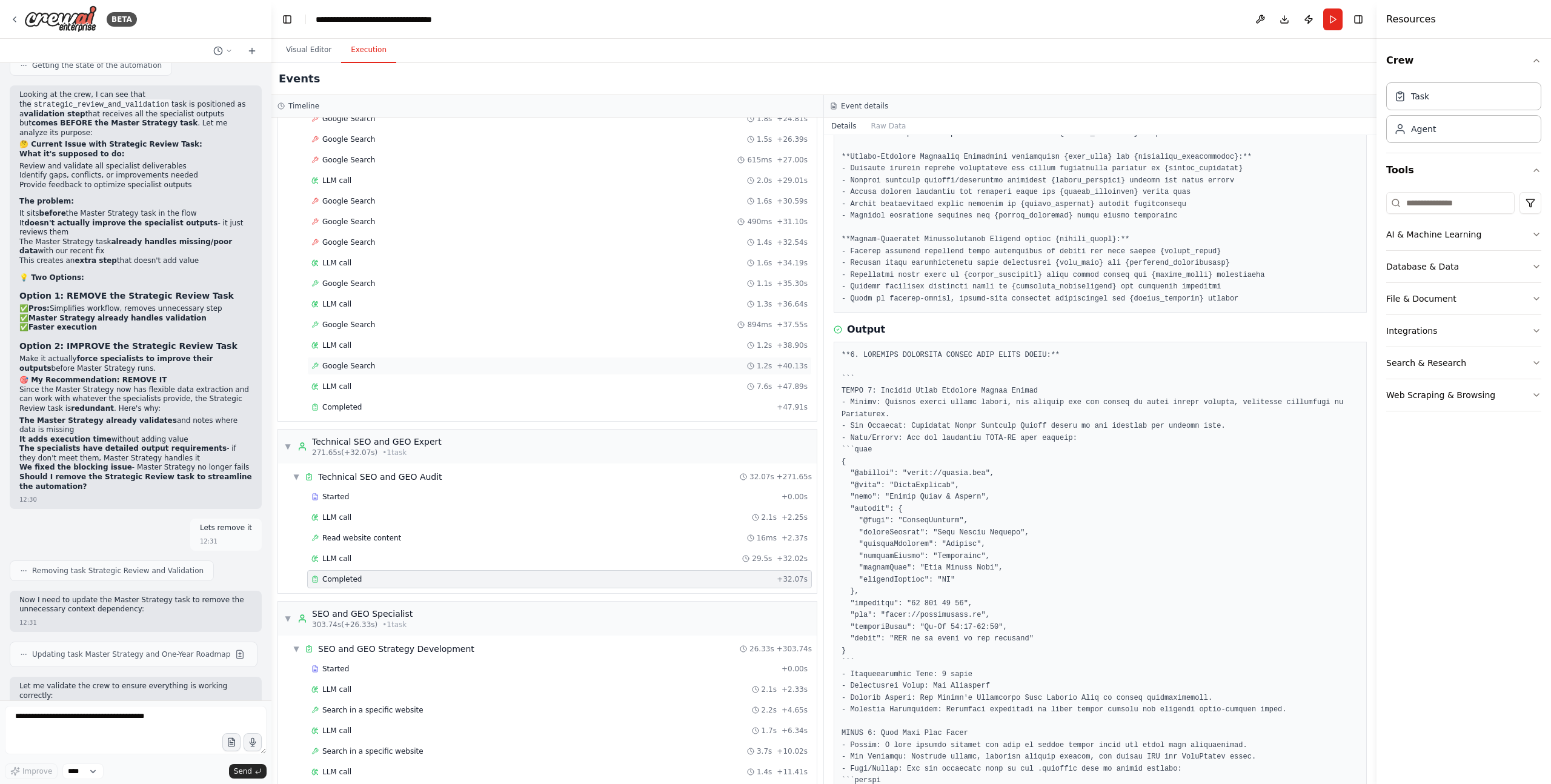
scroll to position [1706, 0]
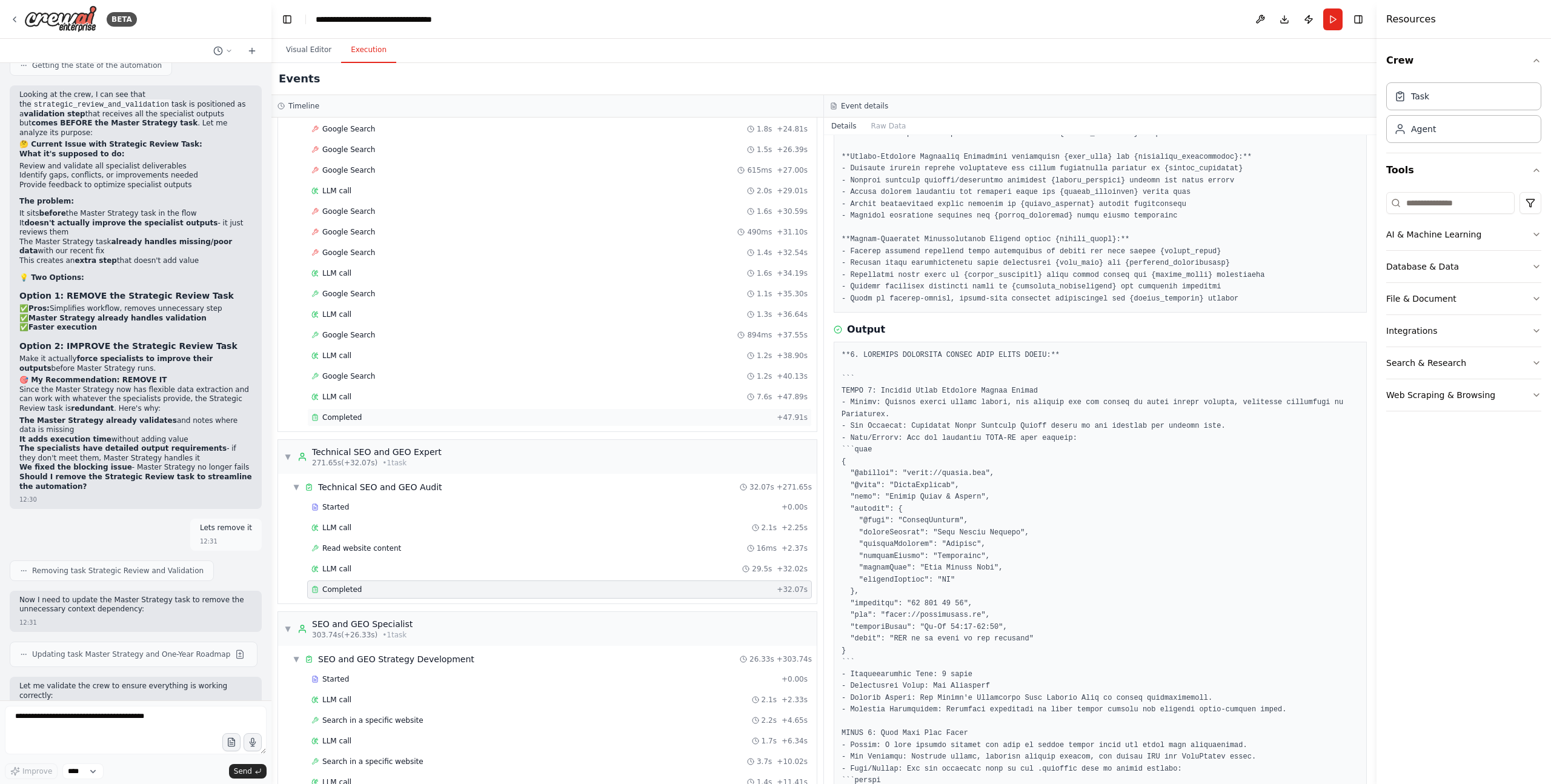
click at [365, 414] on div "Completed" at bounding box center [541, 417] width 460 height 9
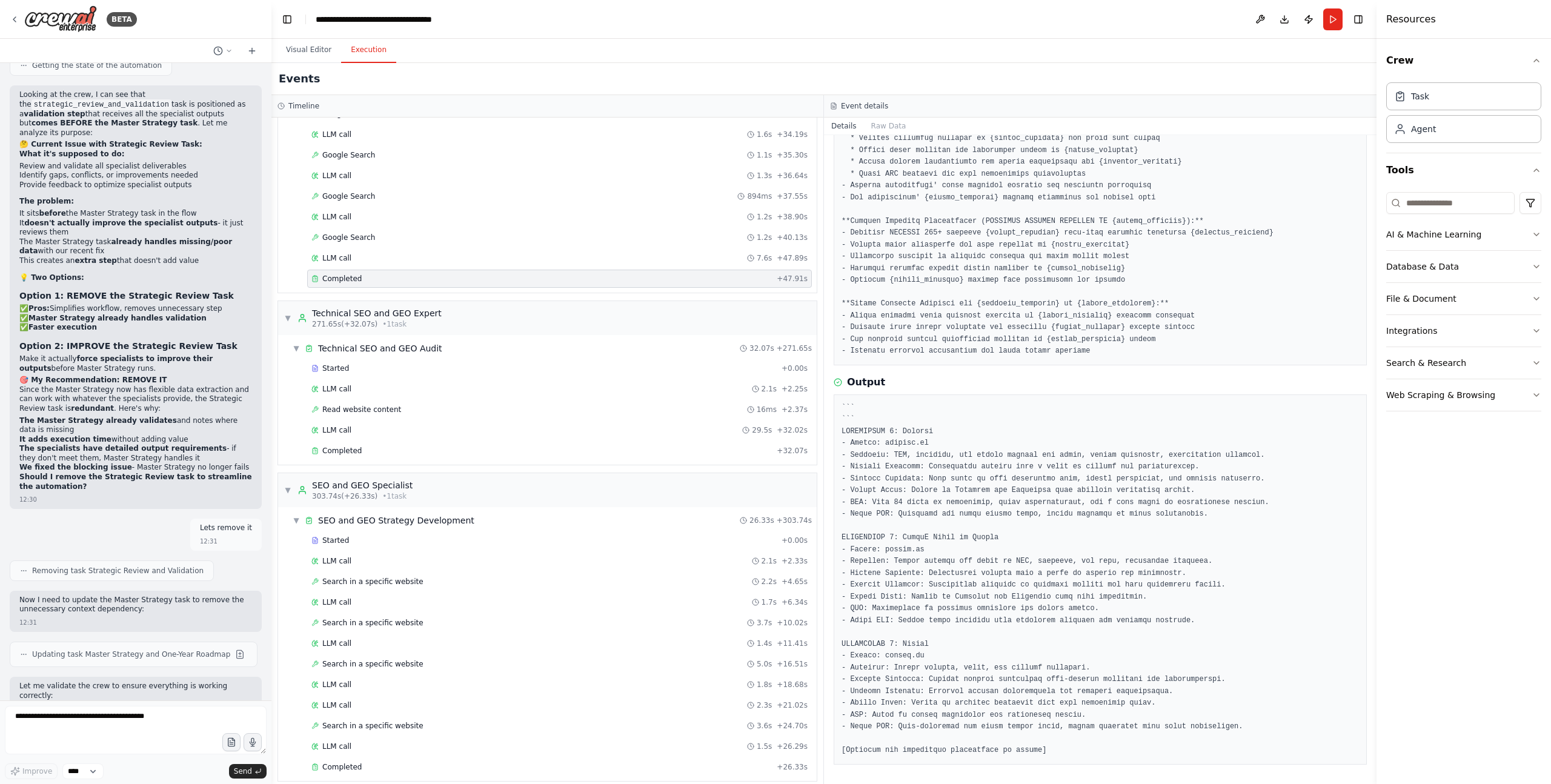
scroll to position [2113, 0]
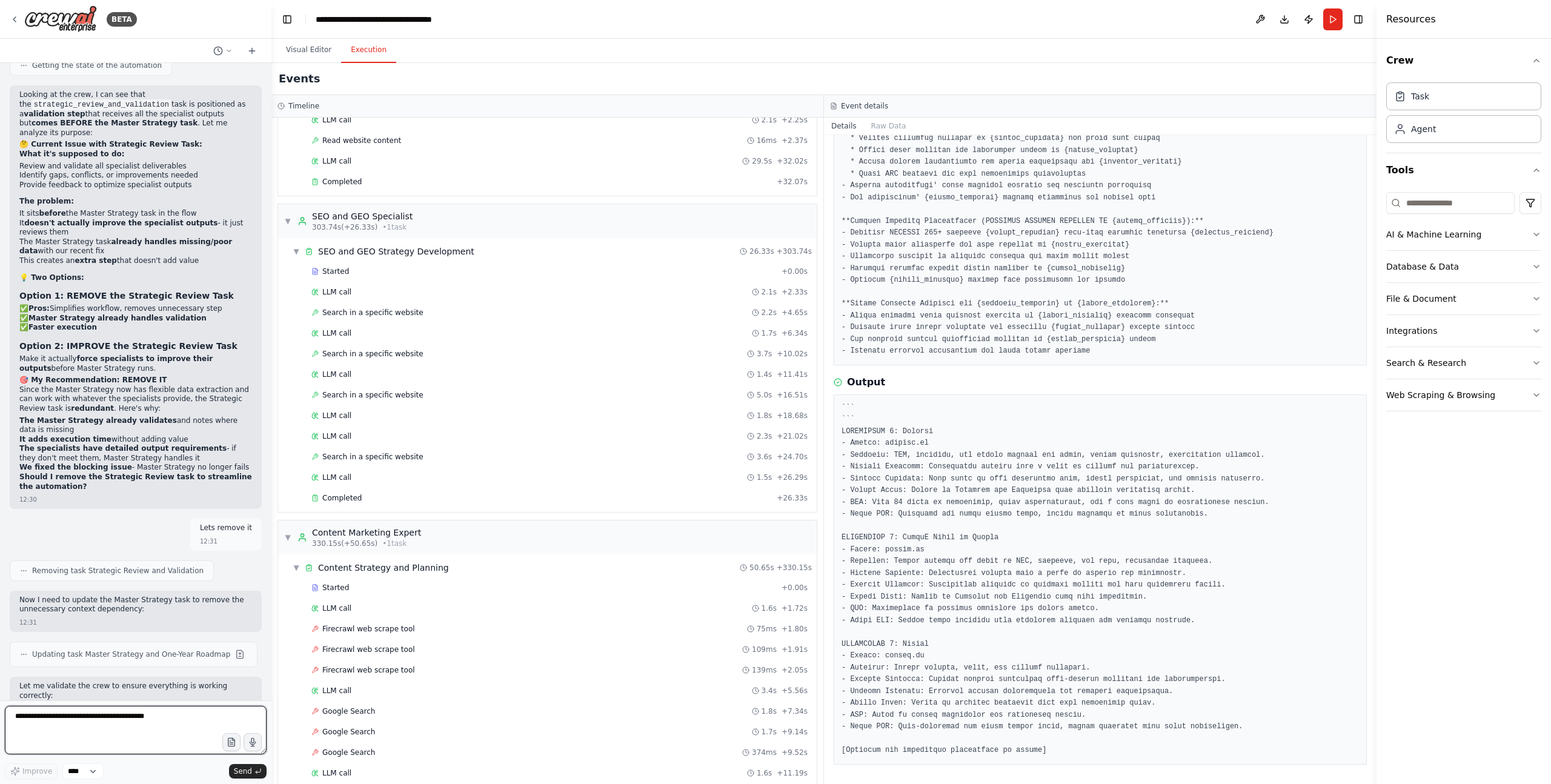
click at [168, 720] on textarea at bounding box center [135, 729] width 261 height 48
type textarea "*"
type textarea "**********"
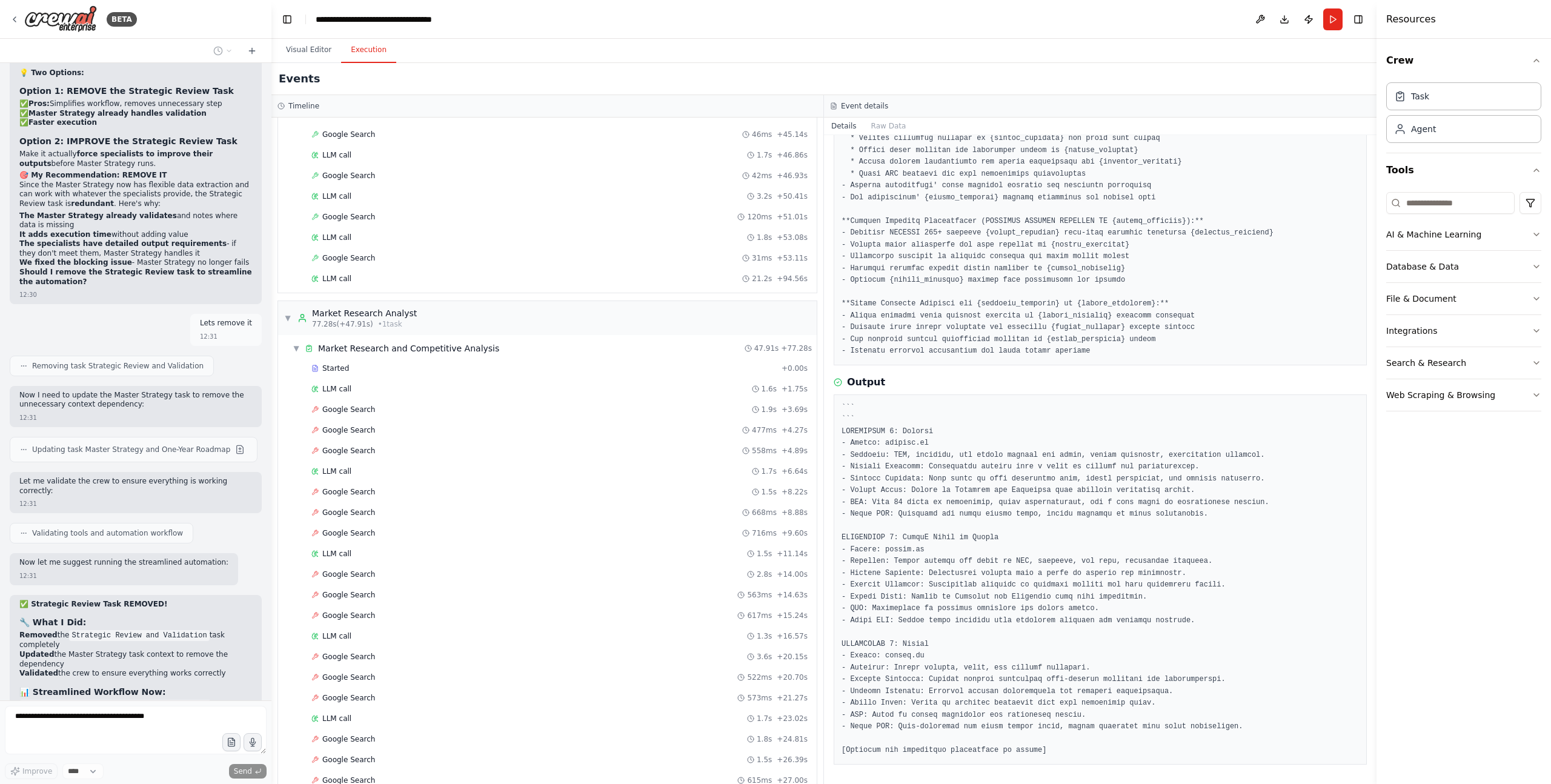
scroll to position [1063, 0]
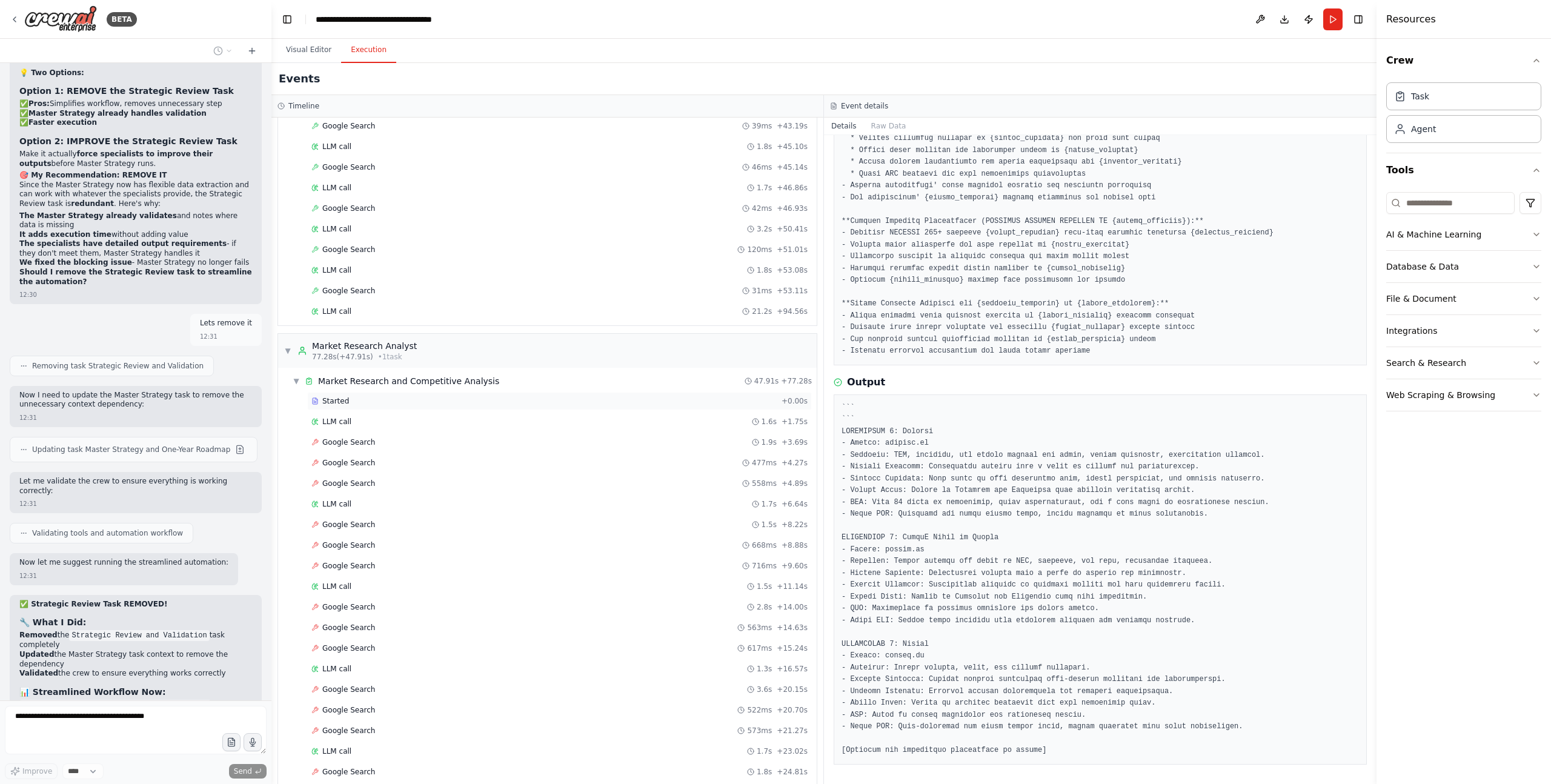
click at [341, 399] on span "Started" at bounding box center [336, 400] width 27 height 9
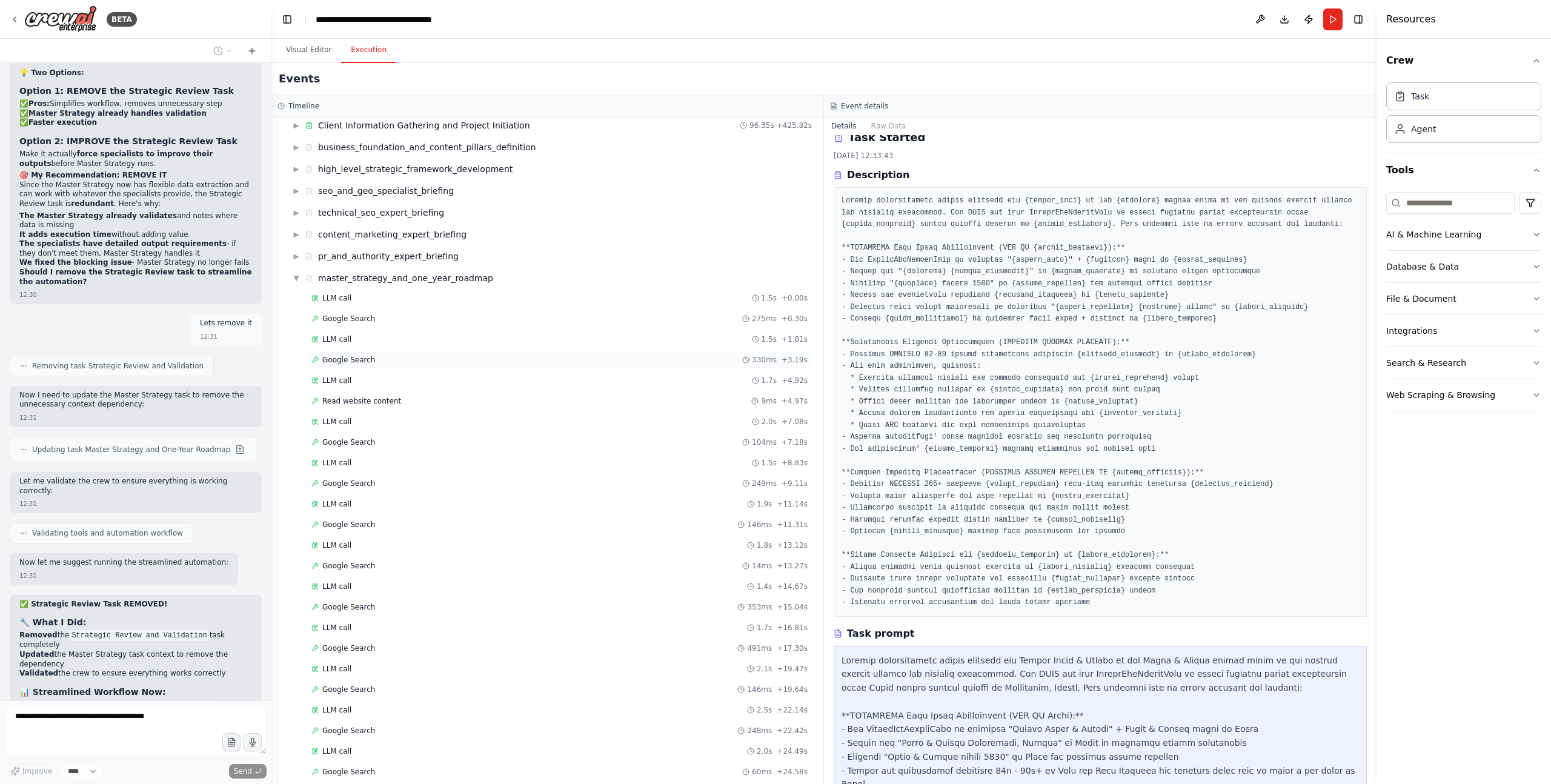
scroll to position [0, 0]
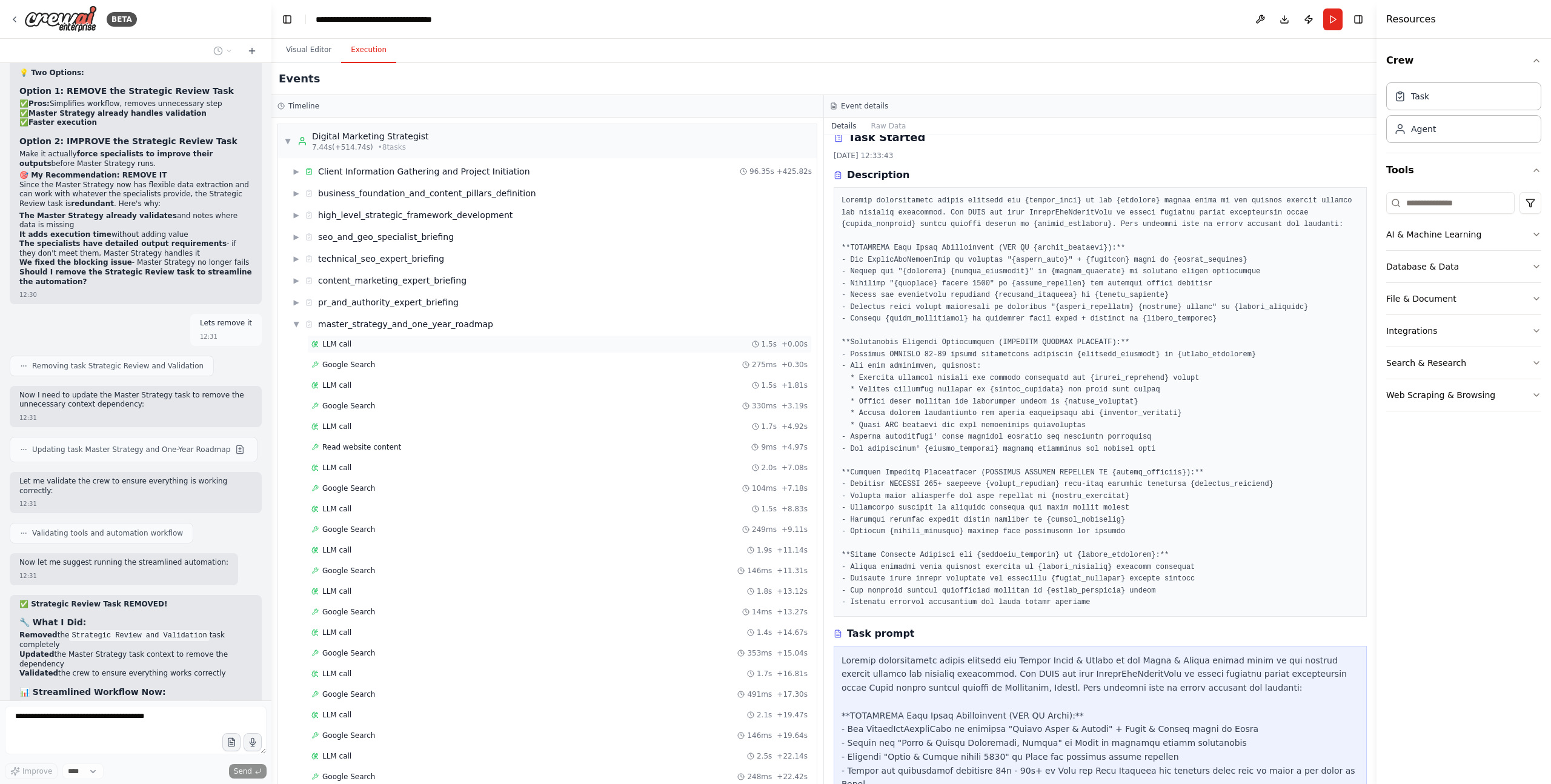
click at [343, 342] on span "LLM call" at bounding box center [337, 343] width 29 height 9
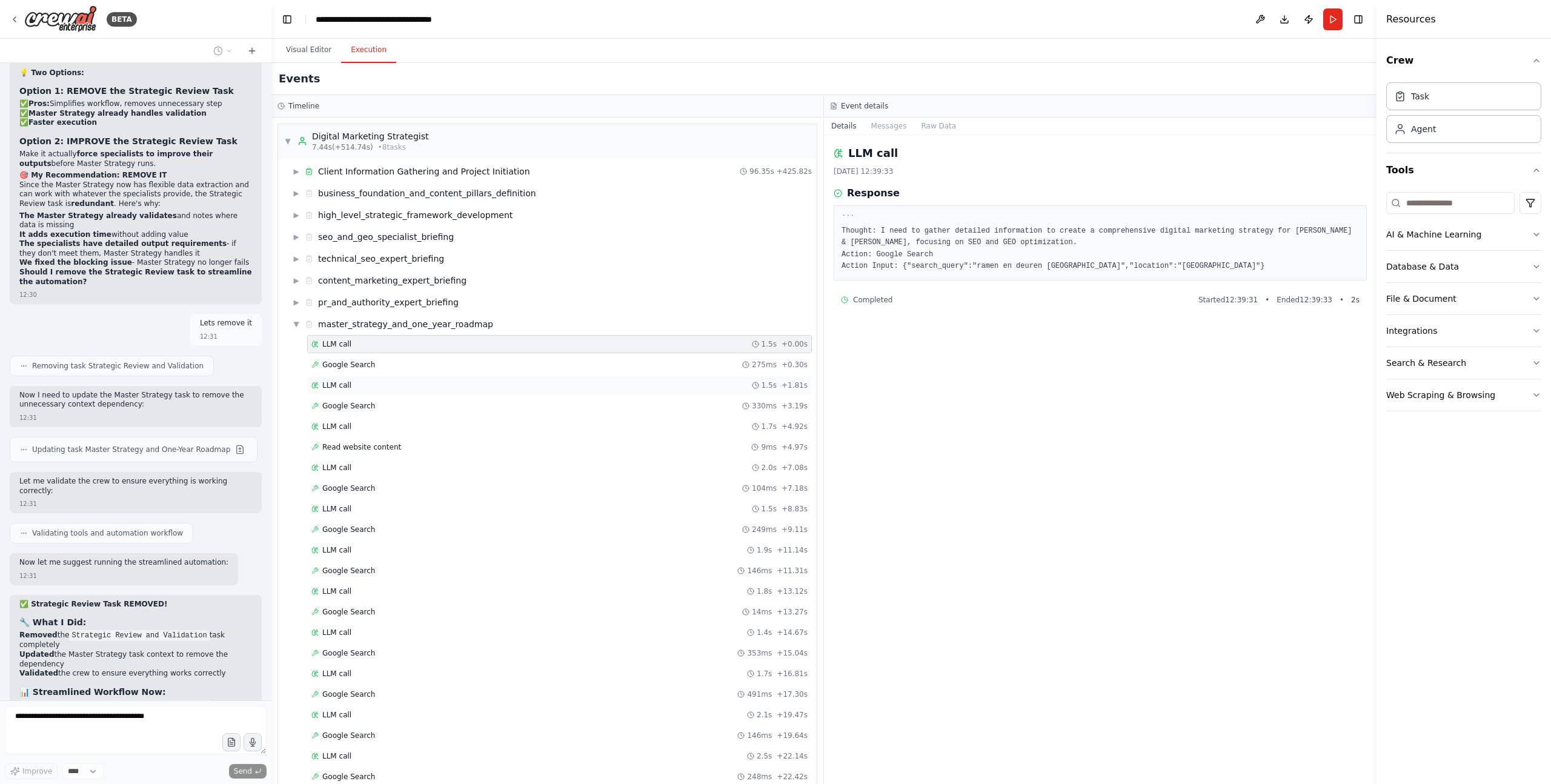
click at [447, 388] on div "LLM call 1.5s + 1.81s" at bounding box center [559, 384] width 496 height 9
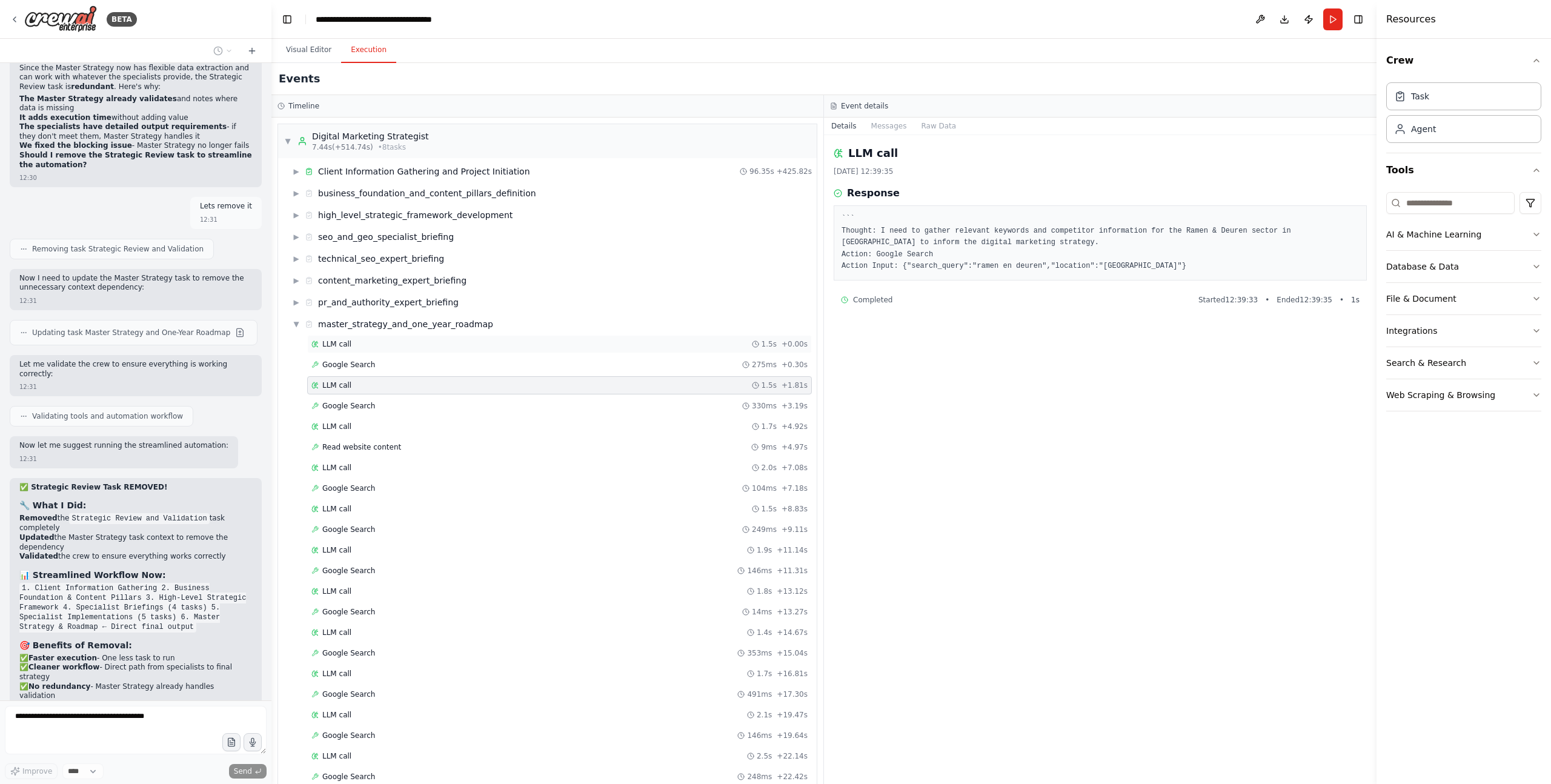
scroll to position [25301, 0]
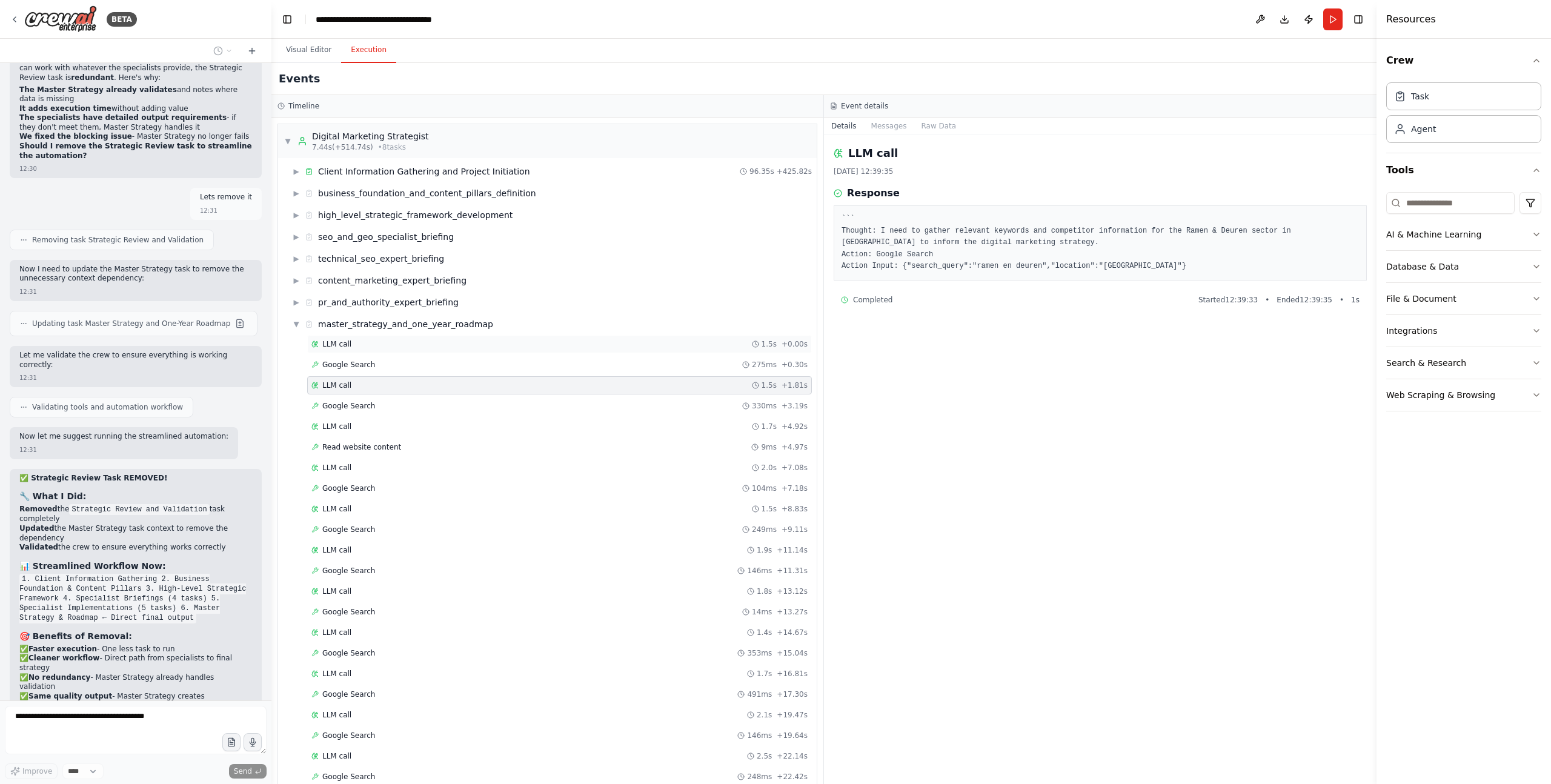
click at [377, 343] on div "LLM call 1.5s + 0.00s" at bounding box center [559, 343] width 496 height 9
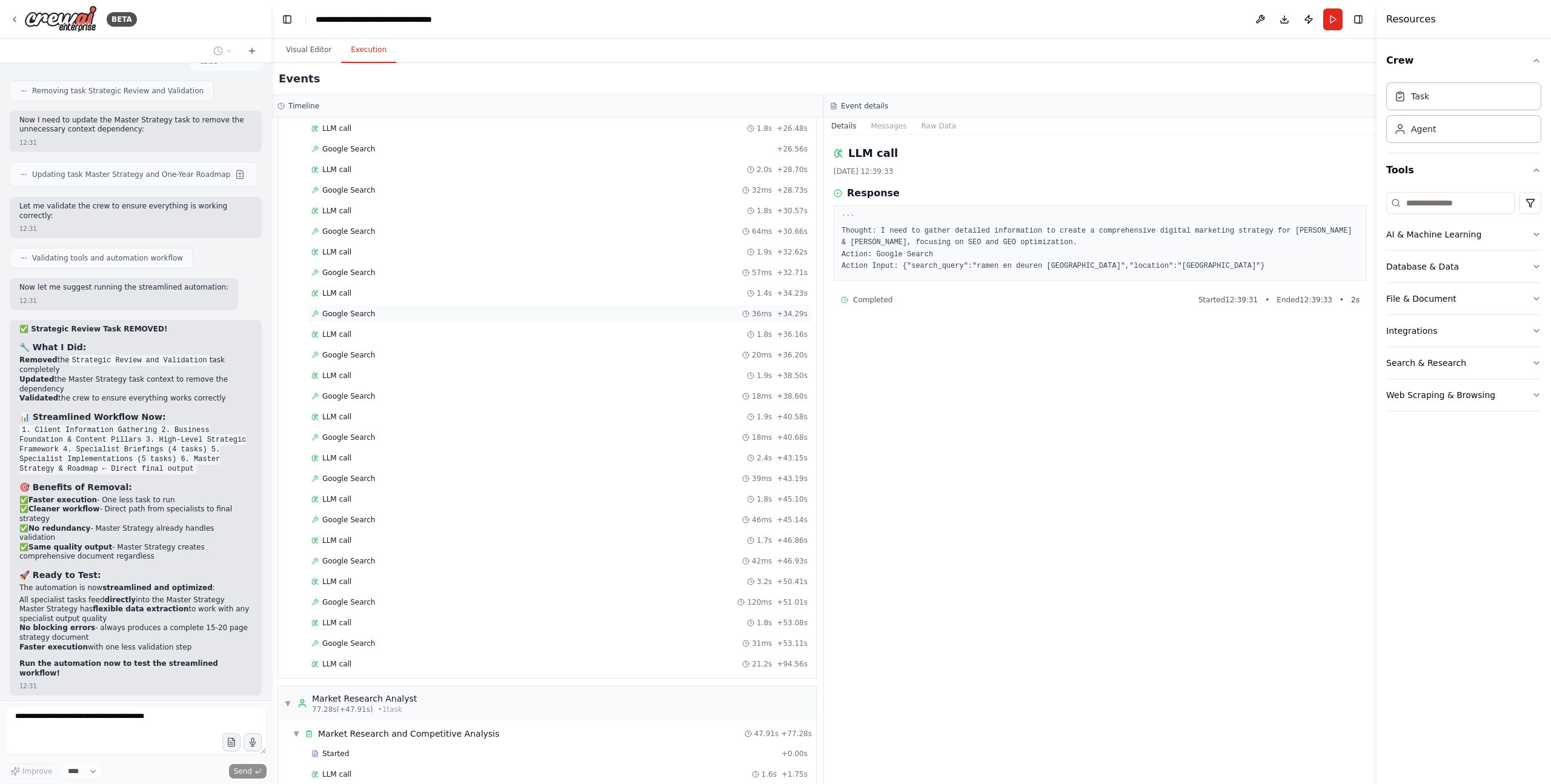
scroll to position [747, 0]
click at [385, 602] on div "Google Search 31ms + 53.11s" at bounding box center [559, 606] width 496 height 9
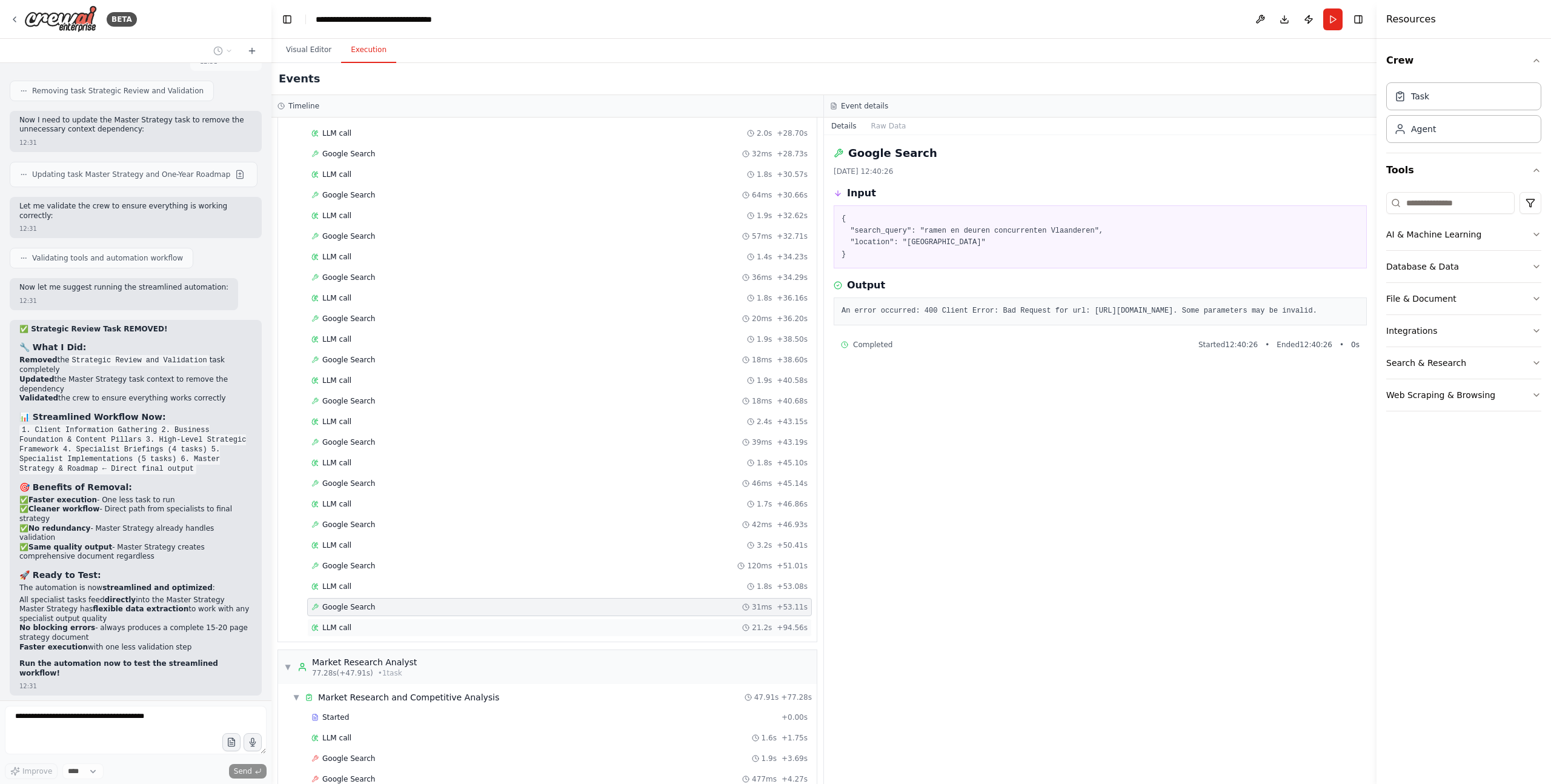
click at [364, 627] on div "LLM call 21.2s + 94.56s" at bounding box center [559, 627] width 496 height 9
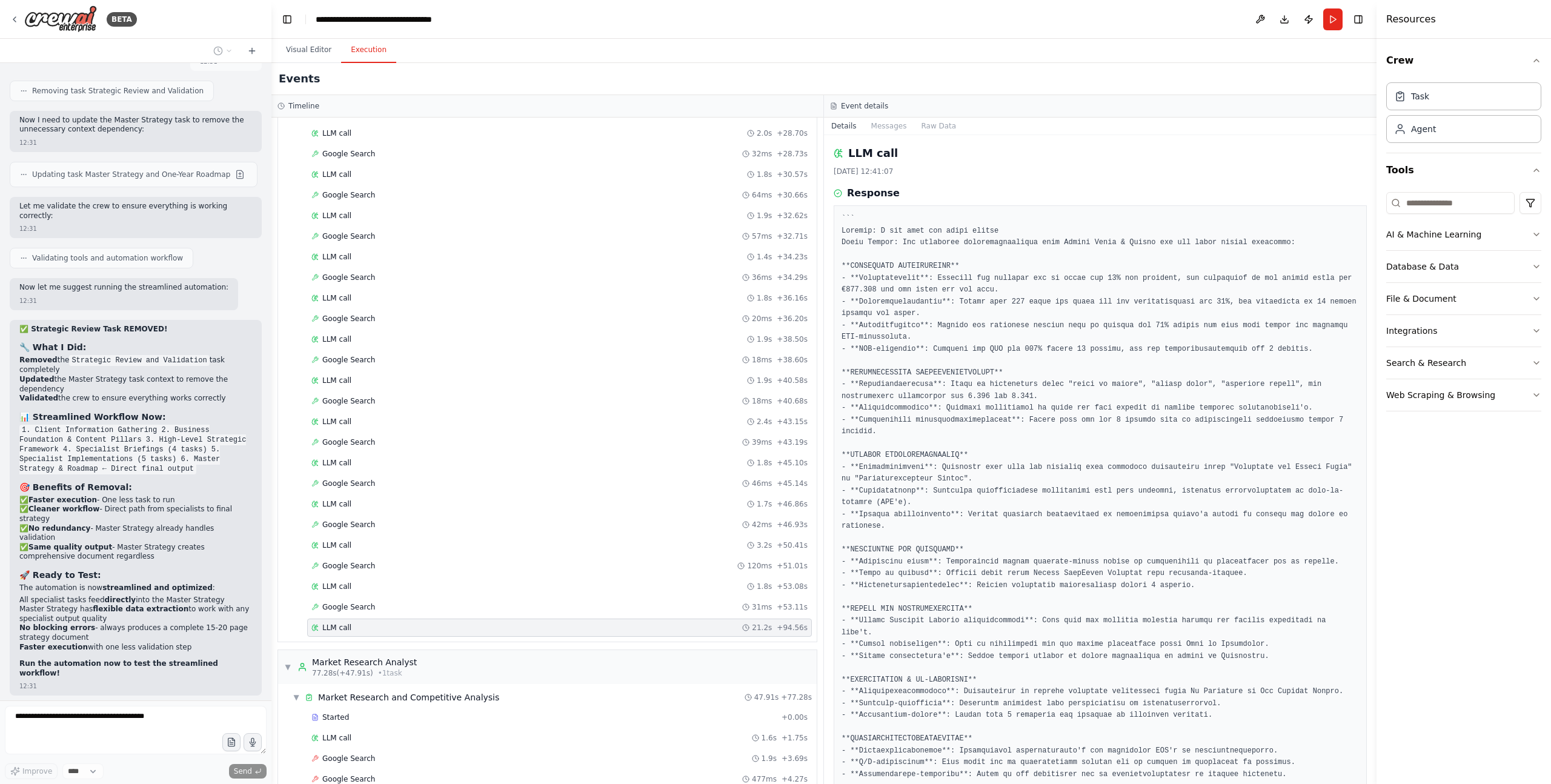
click at [1002, 245] on pre at bounding box center [1100, 621] width 518 height 816
click at [1001, 245] on pre at bounding box center [1100, 621] width 518 height 816
click at [1012, 311] on pre at bounding box center [1100, 621] width 518 height 816
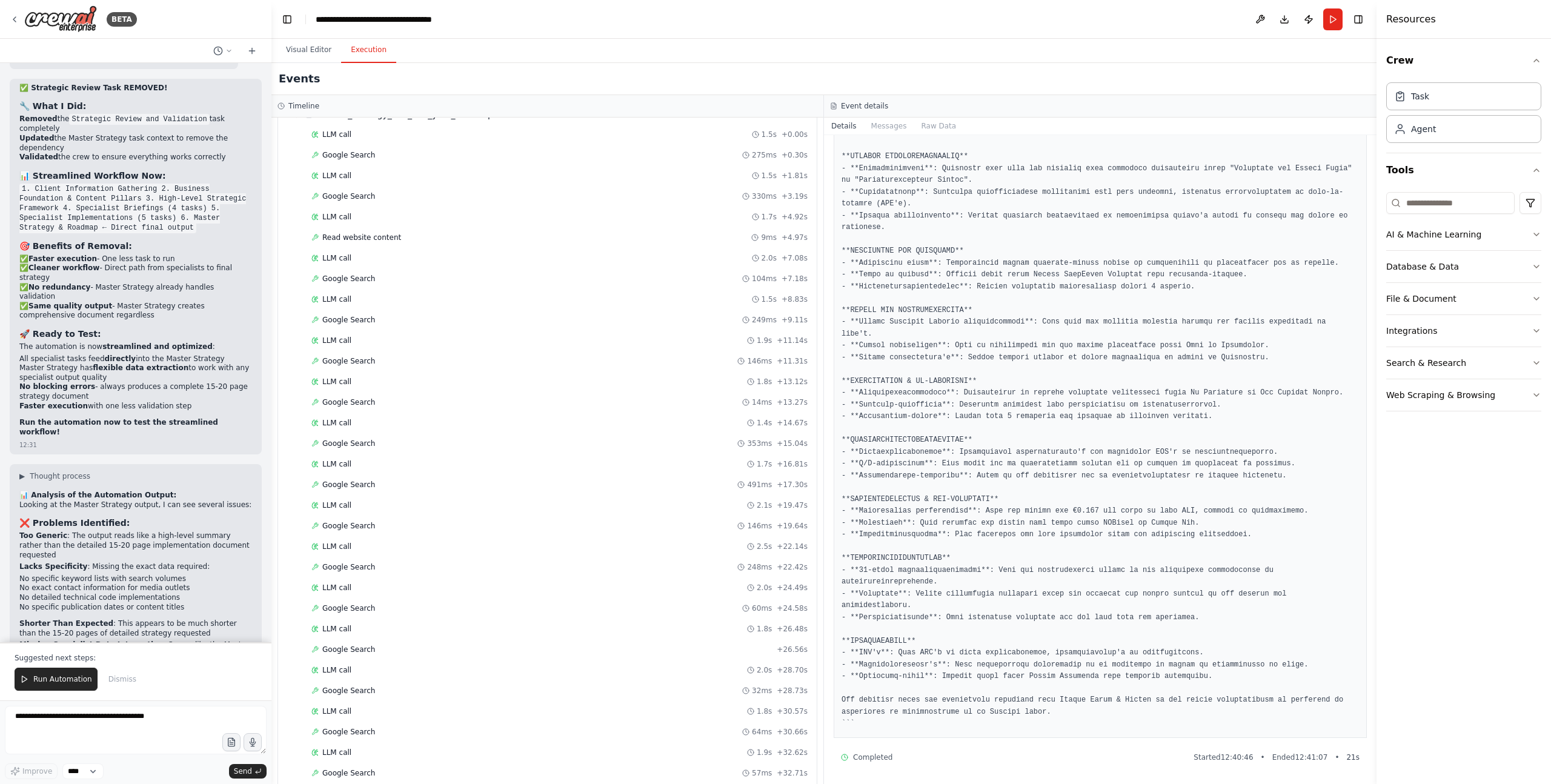
scroll to position [25709, 0]
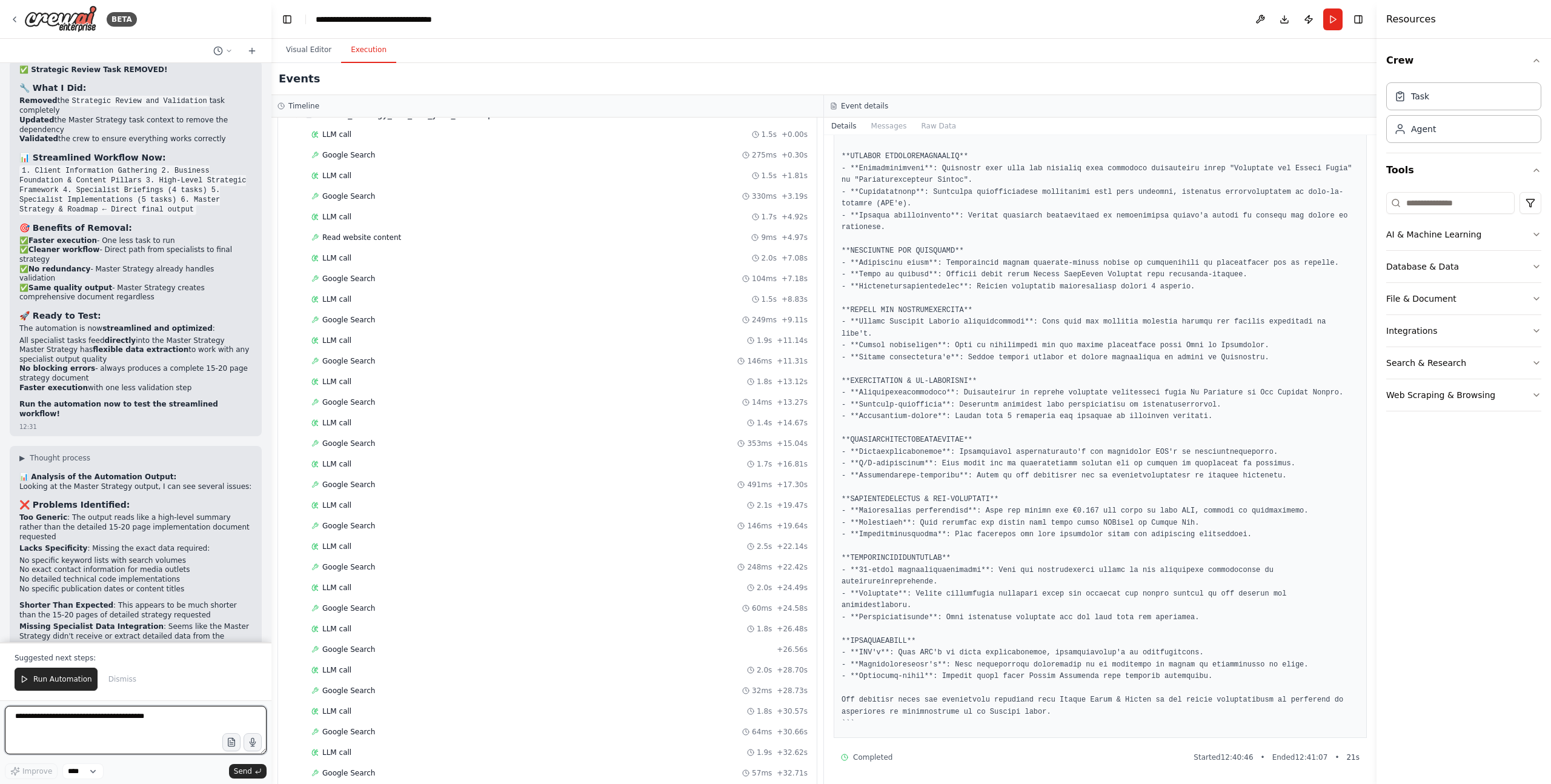
click at [163, 735] on textarea at bounding box center [135, 729] width 261 height 48
click at [168, 726] on textarea at bounding box center [135, 729] width 261 height 48
paste textarea "**********"
type textarea "**********"
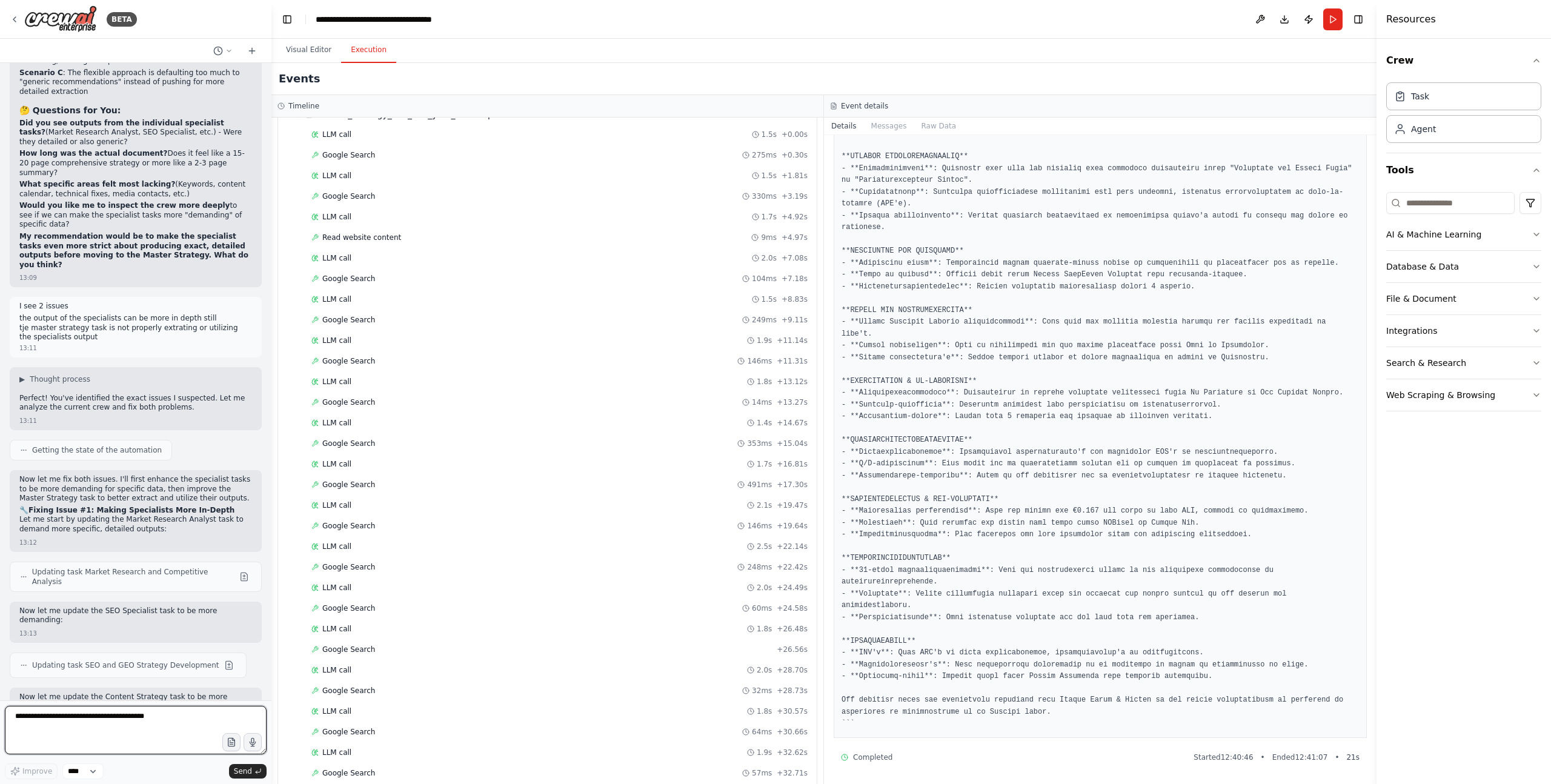
scroll to position [26529, 0]
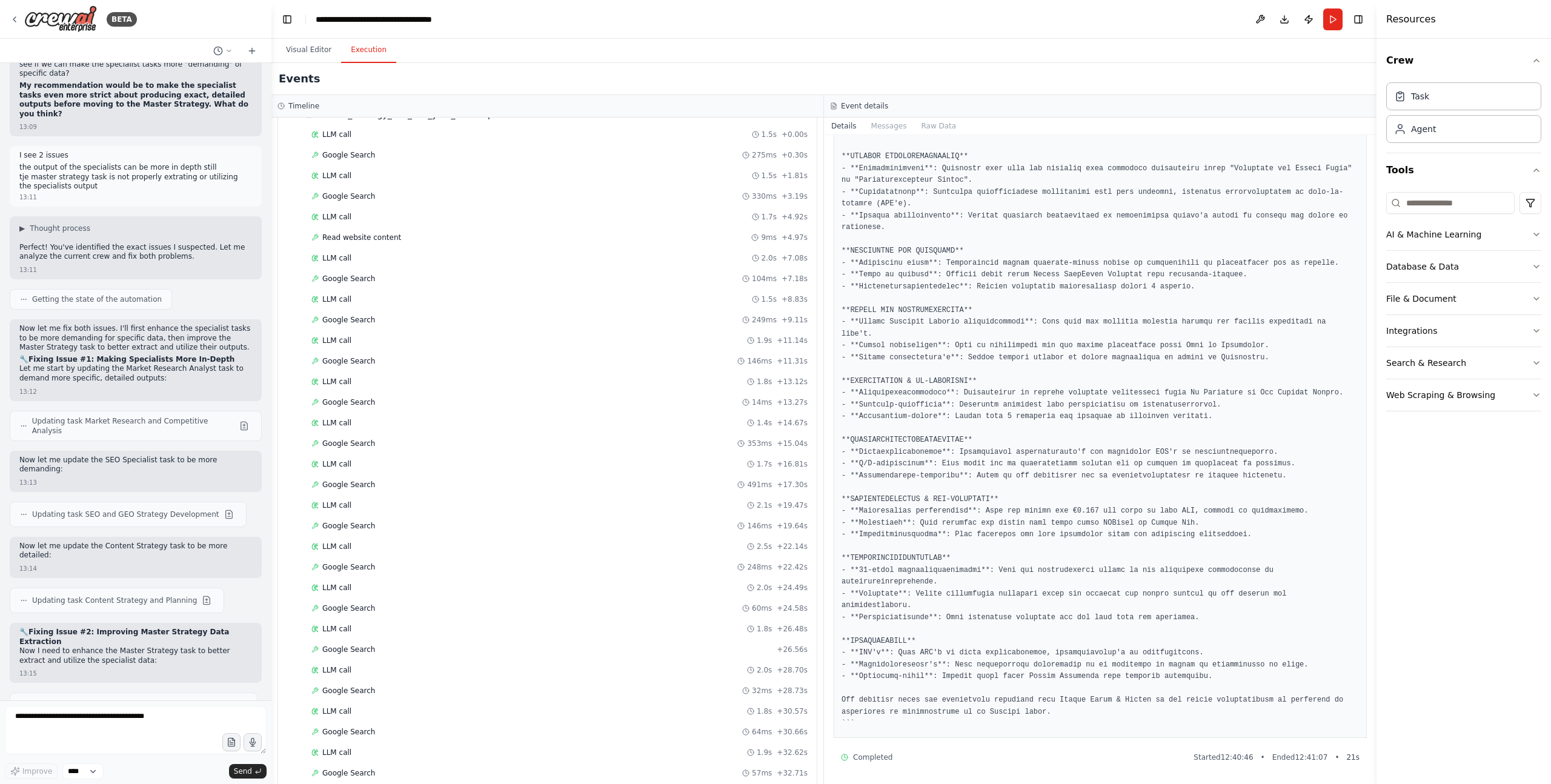
drag, startPoint x: 131, startPoint y: 531, endPoint x: 124, endPoint y: 533, distance: 7.3
click at [120, 712] on textarea at bounding box center [135, 729] width 261 height 48
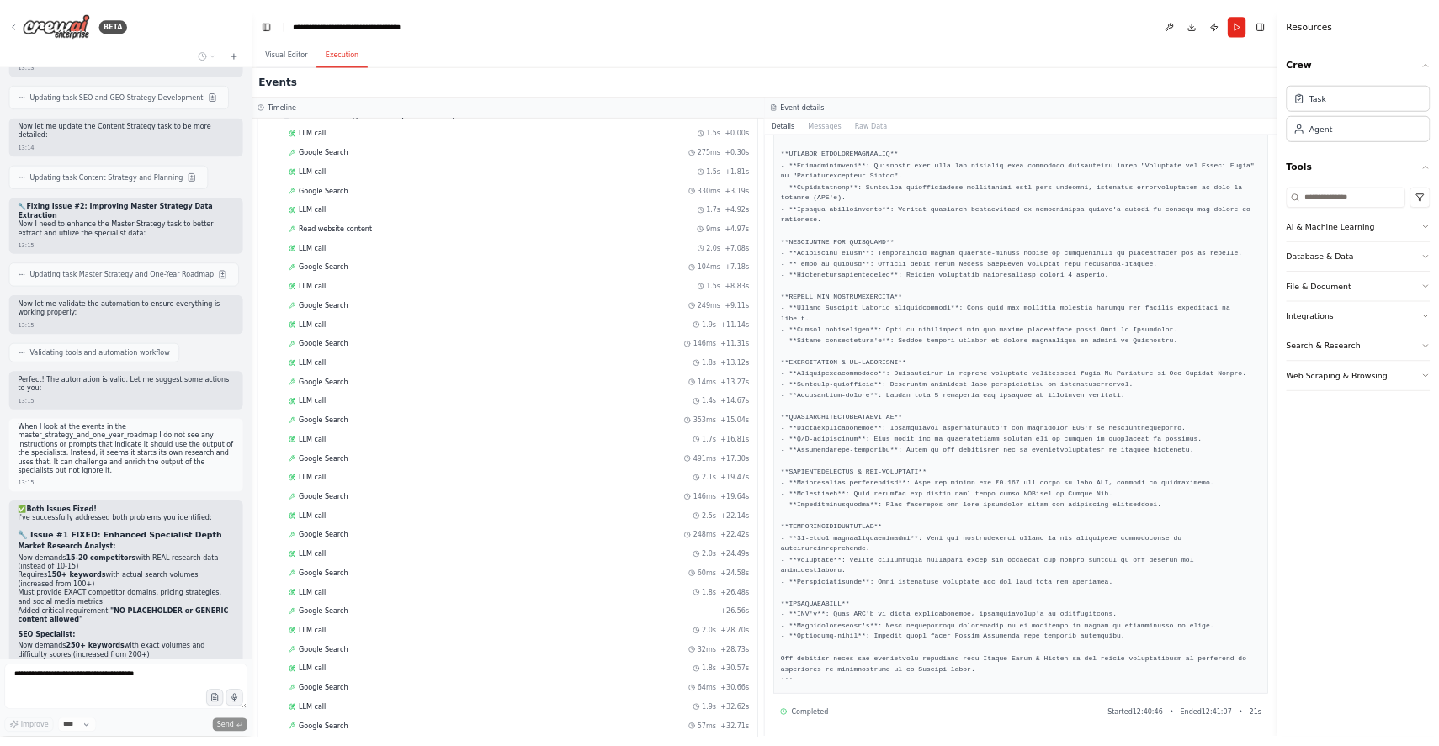
scroll to position [37444, 0]
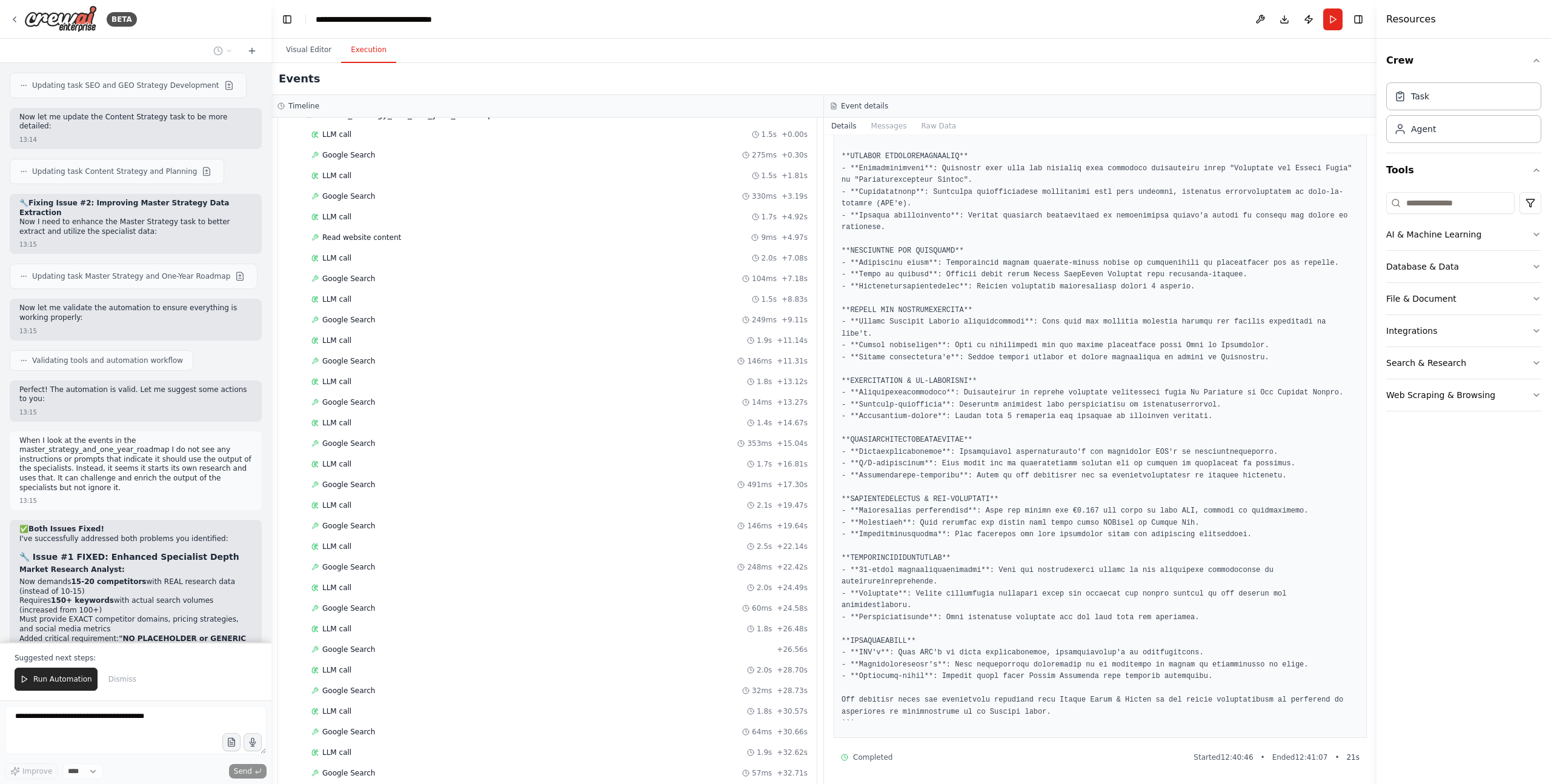
click at [74, 671] on button "Run Automation" at bounding box center [55, 679] width 83 height 23
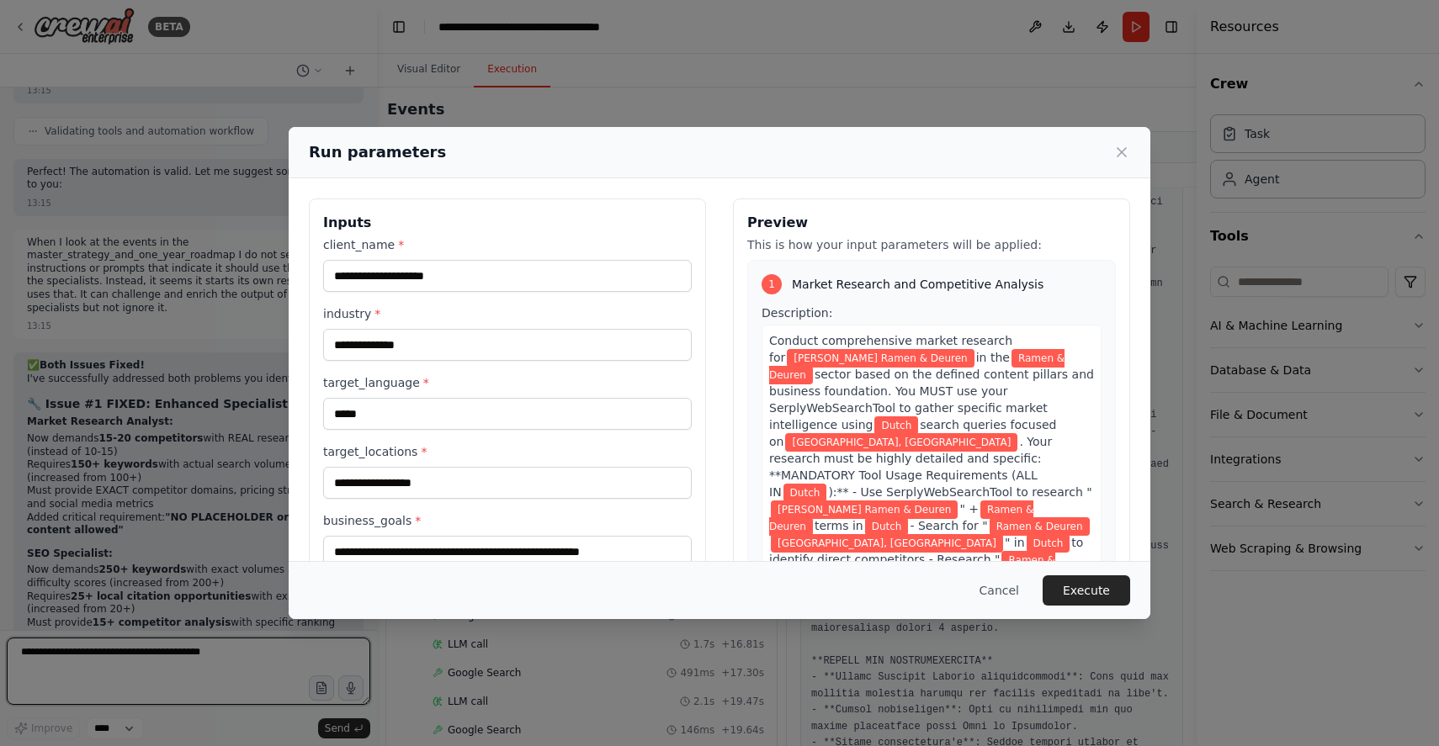
scroll to position [37826, 0]
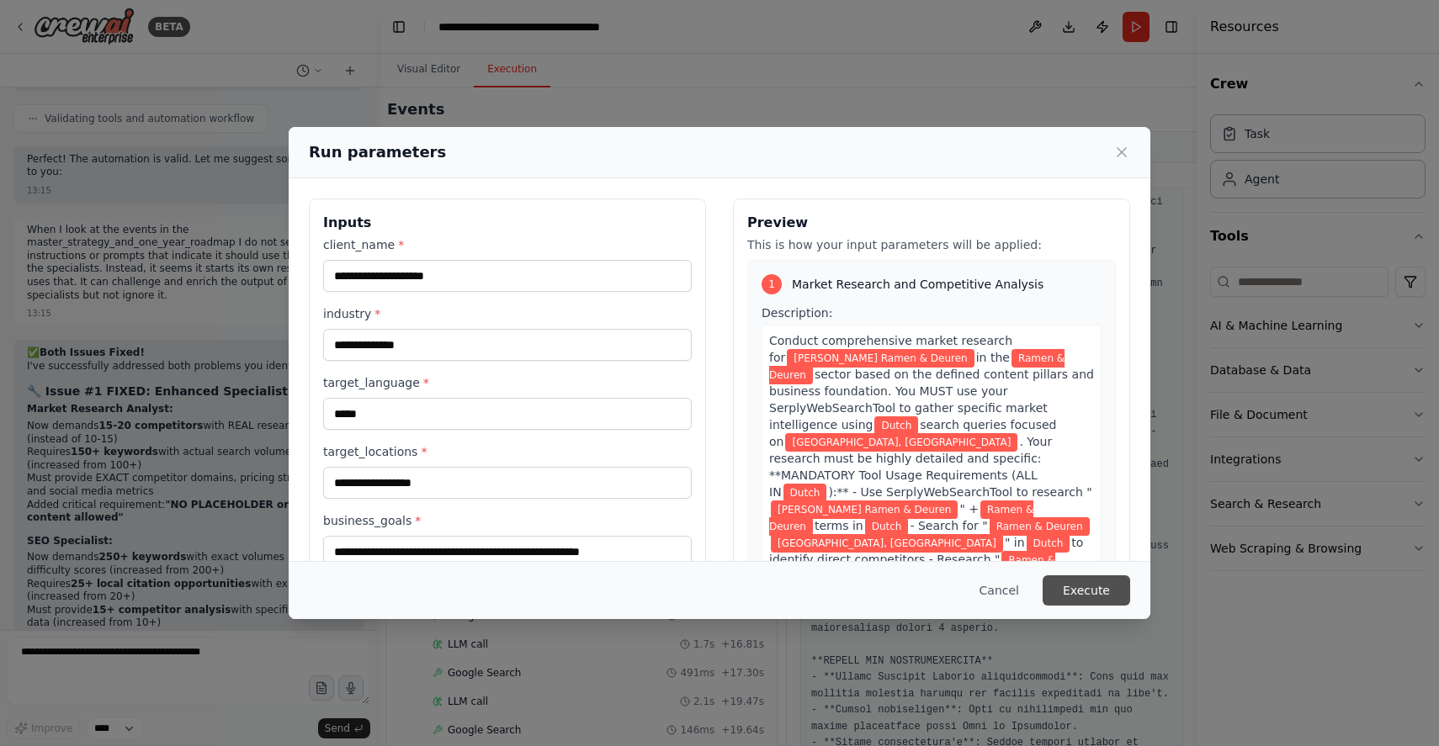
click at [1096, 593] on button "Execute" at bounding box center [1087, 591] width 88 height 30
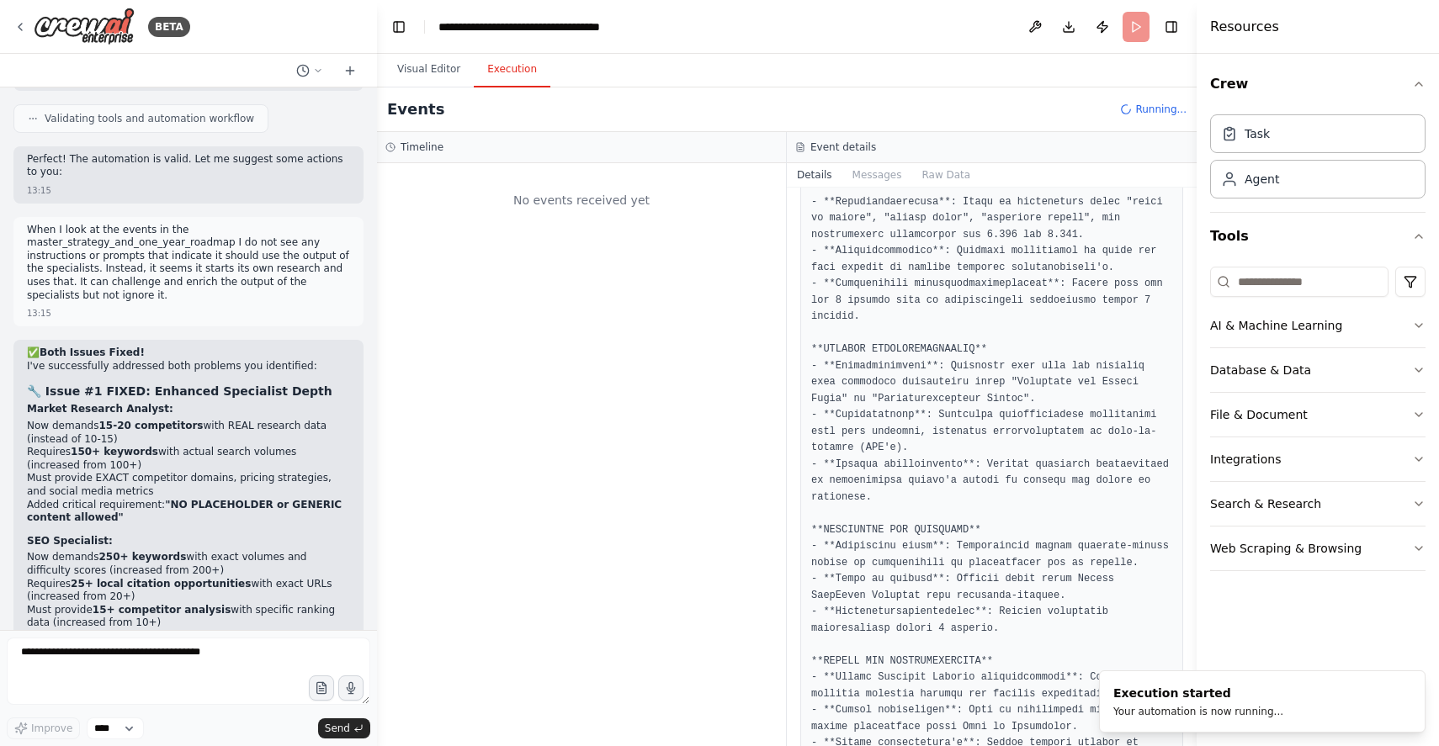
scroll to position [0, 0]
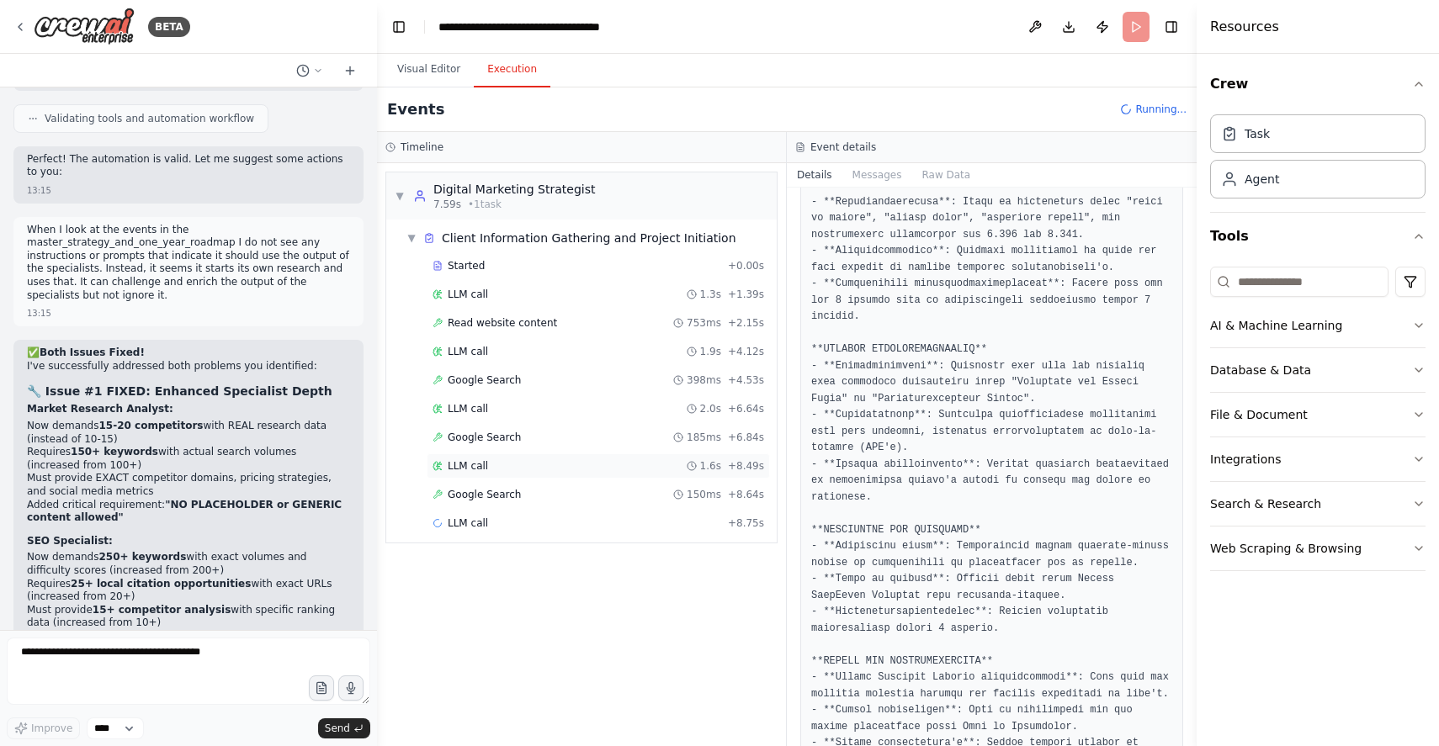
click at [484, 459] on span "LLM call" at bounding box center [468, 465] width 40 height 13
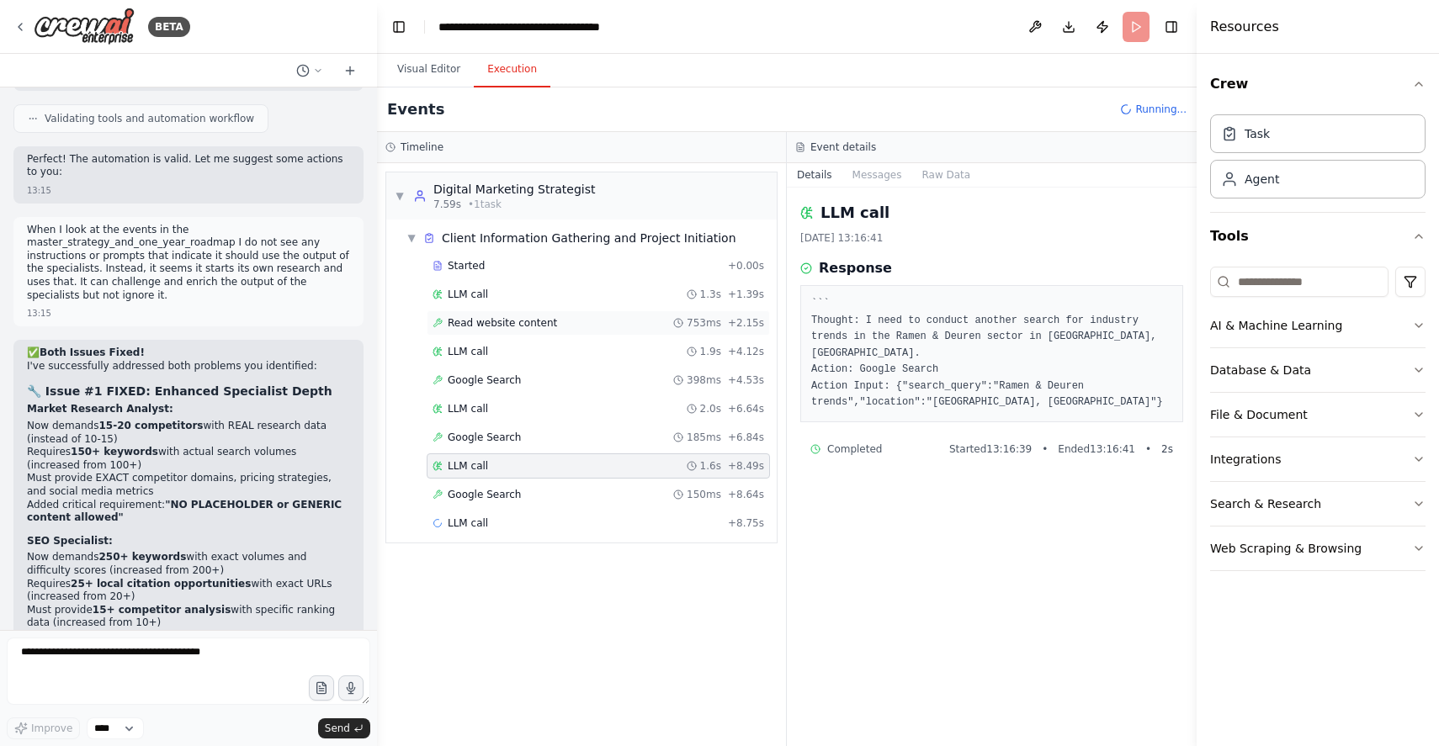
click at [532, 315] on div "Read website content 753ms + 2.15s" at bounding box center [598, 322] width 343 height 25
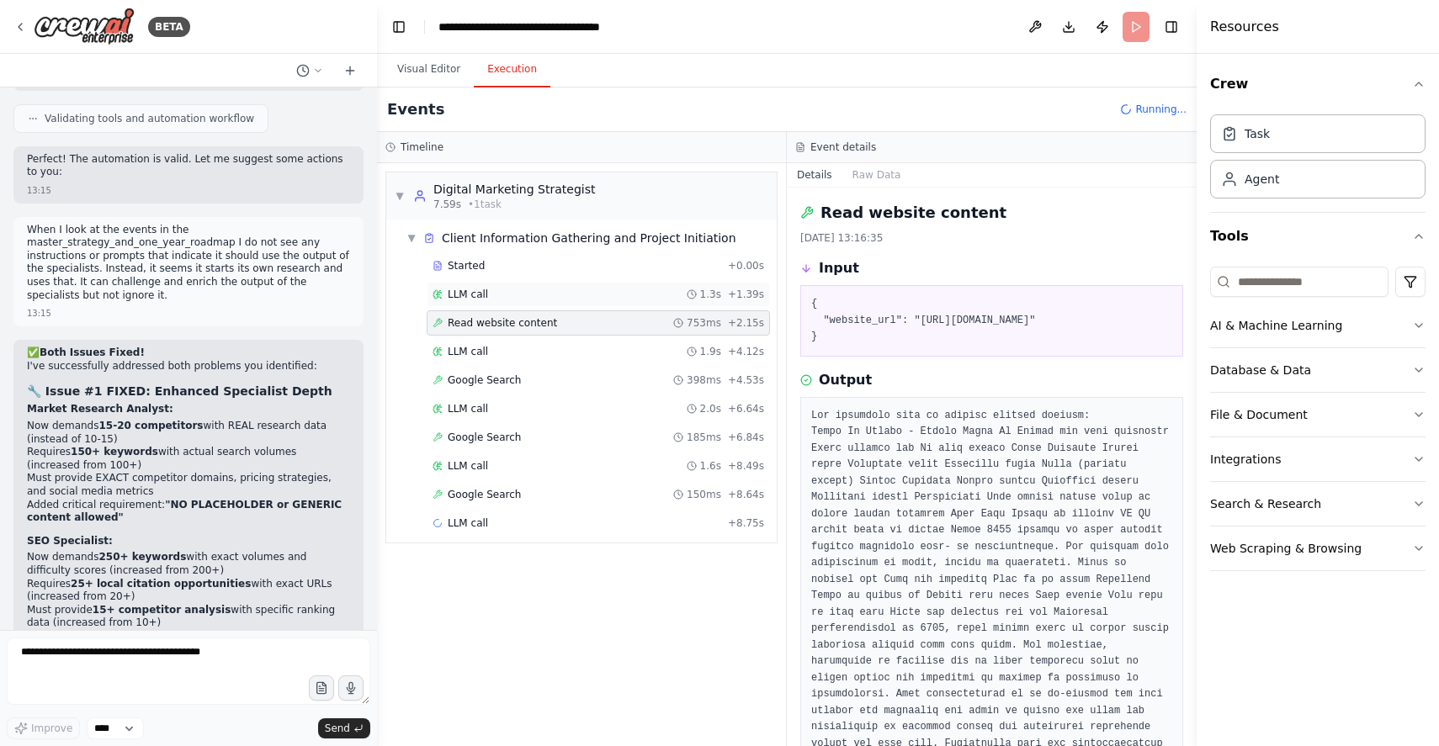
click at [507, 292] on div "LLM call 1.3s + 1.39s" at bounding box center [598, 294] width 332 height 13
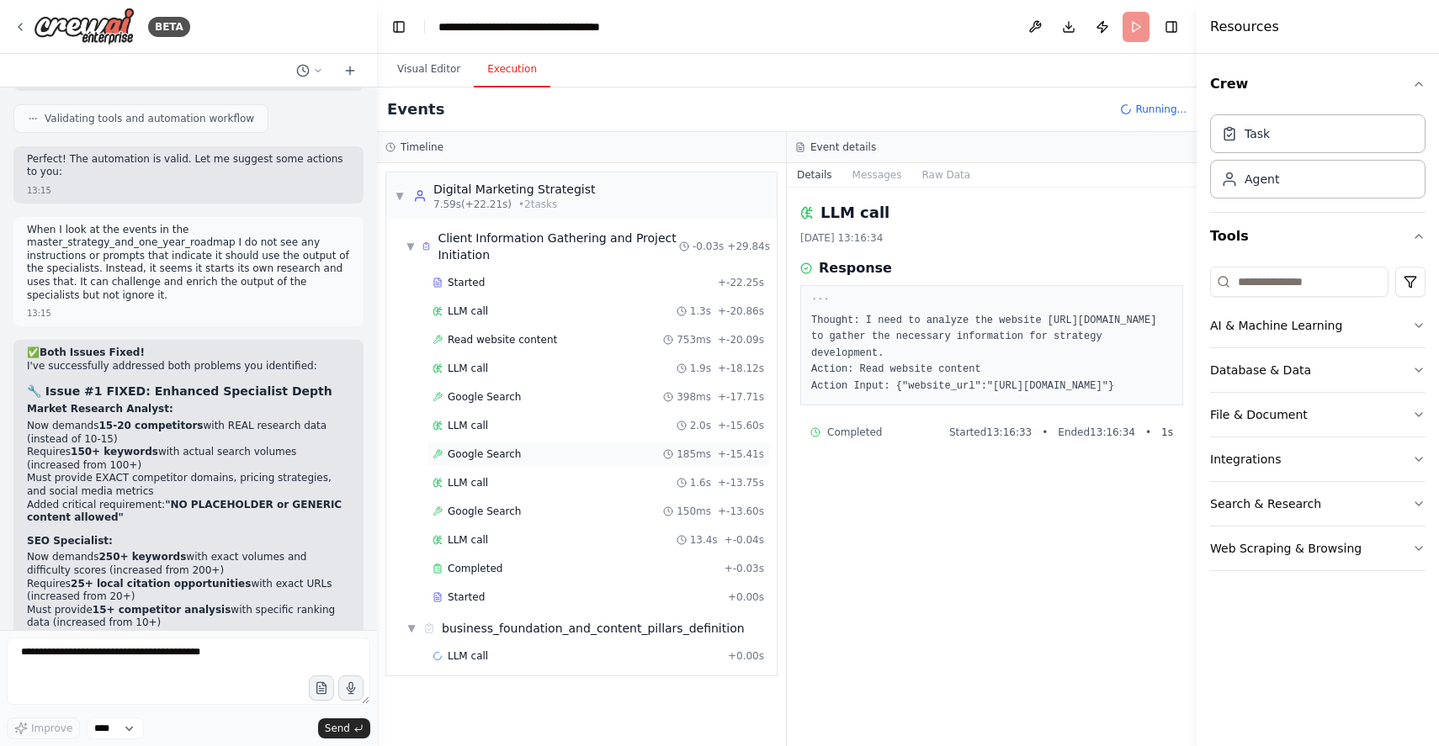
click at [526, 465] on div "Google Search 185ms + -15.41s" at bounding box center [598, 454] width 343 height 25
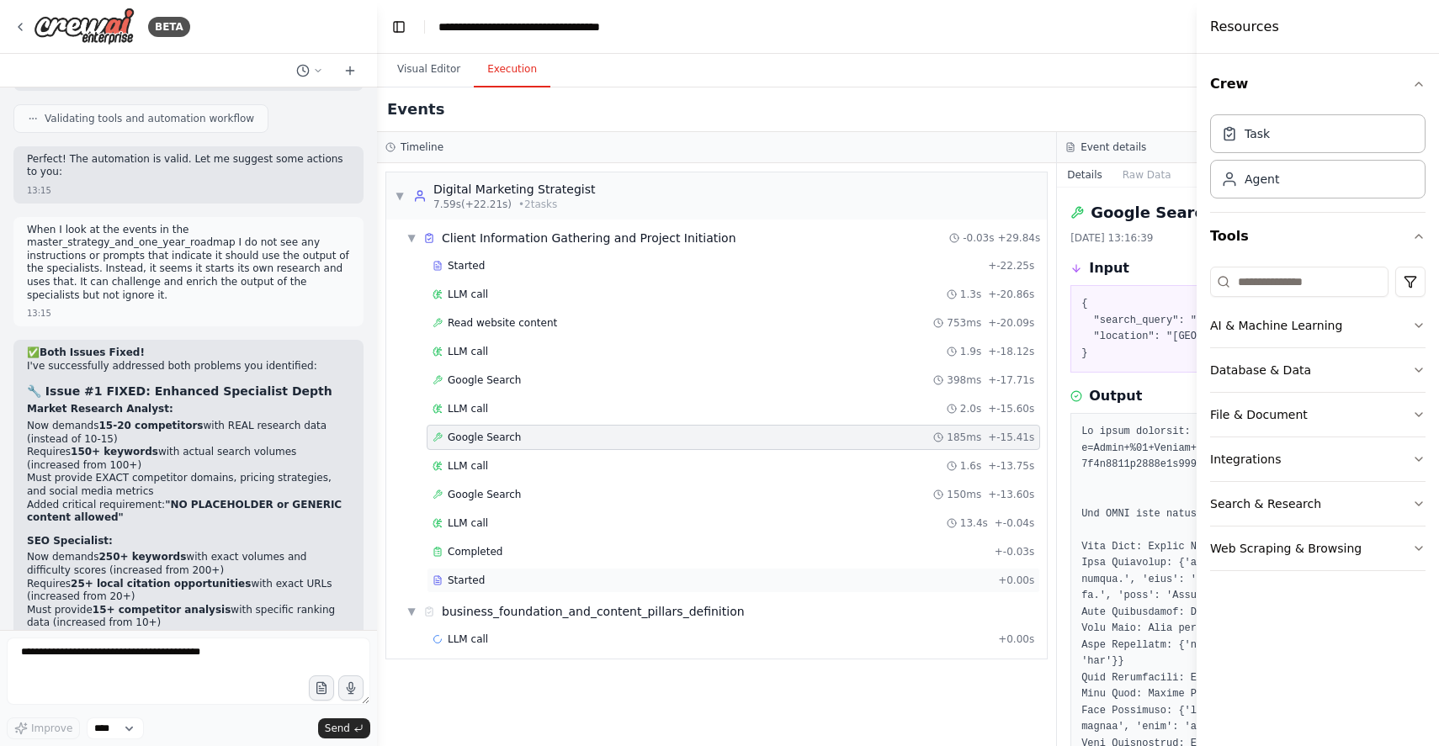
click at [492, 580] on div "Started" at bounding box center [711, 580] width 559 height 13
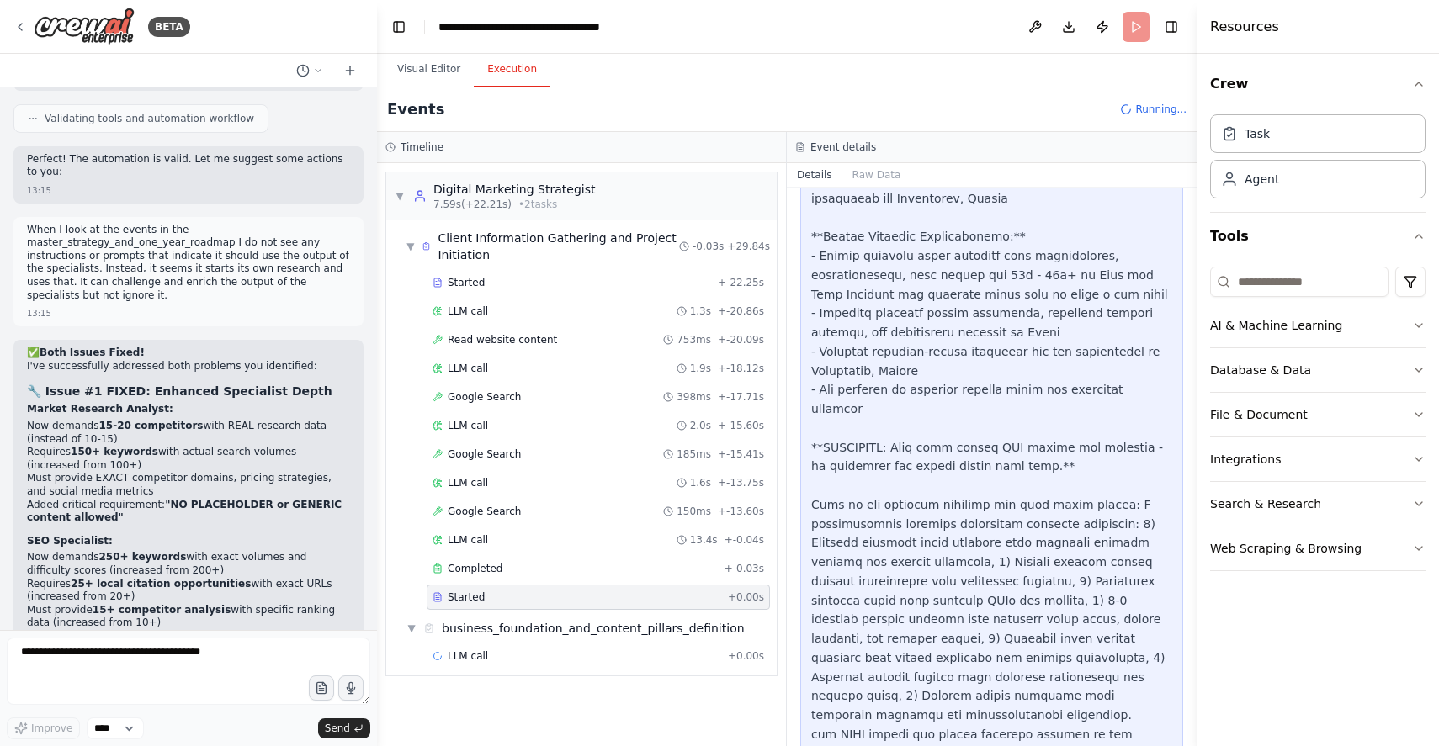
scroll to position [1413, 0]
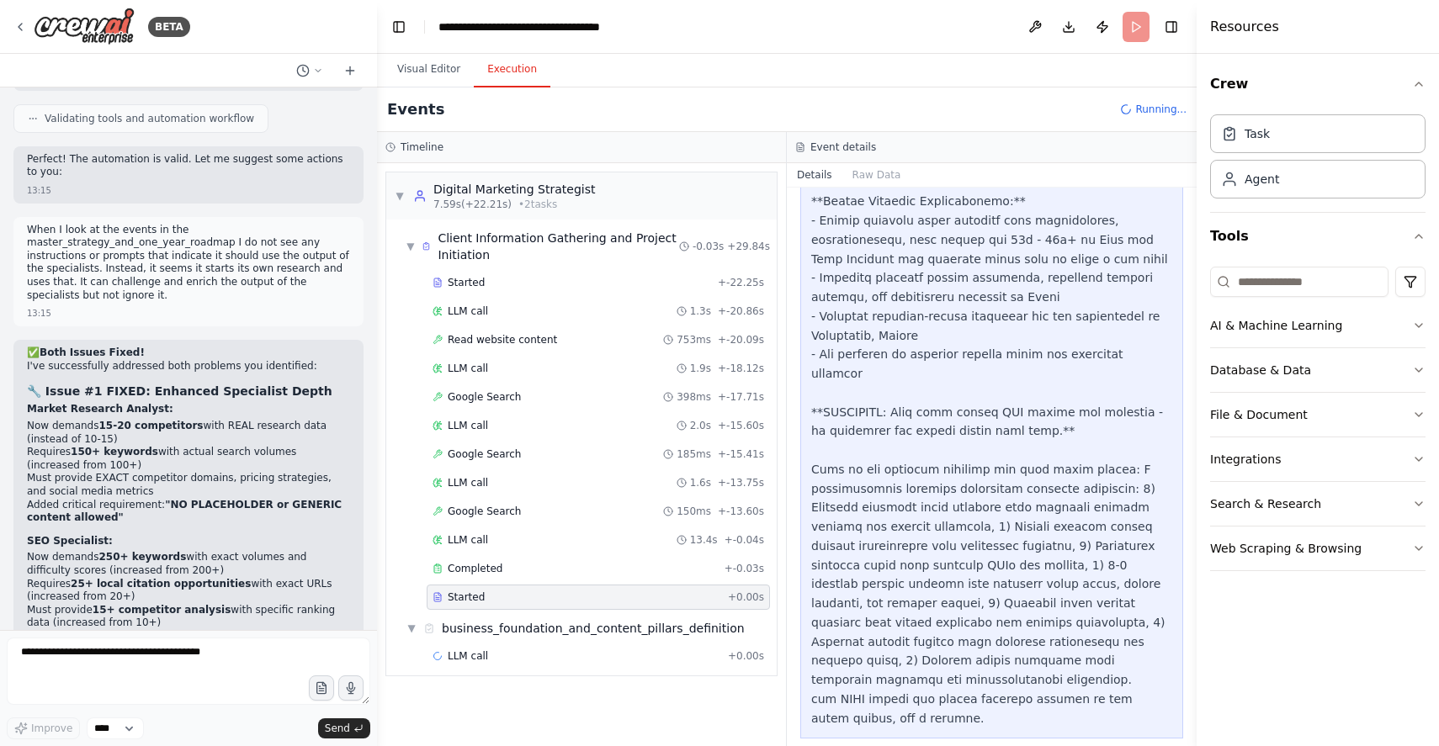
click at [912, 433] on div at bounding box center [991, 163] width 361 height 1129
click at [950, 445] on div at bounding box center [991, 163] width 361 height 1129
